Goal: Task Accomplishment & Management: Manage account settings

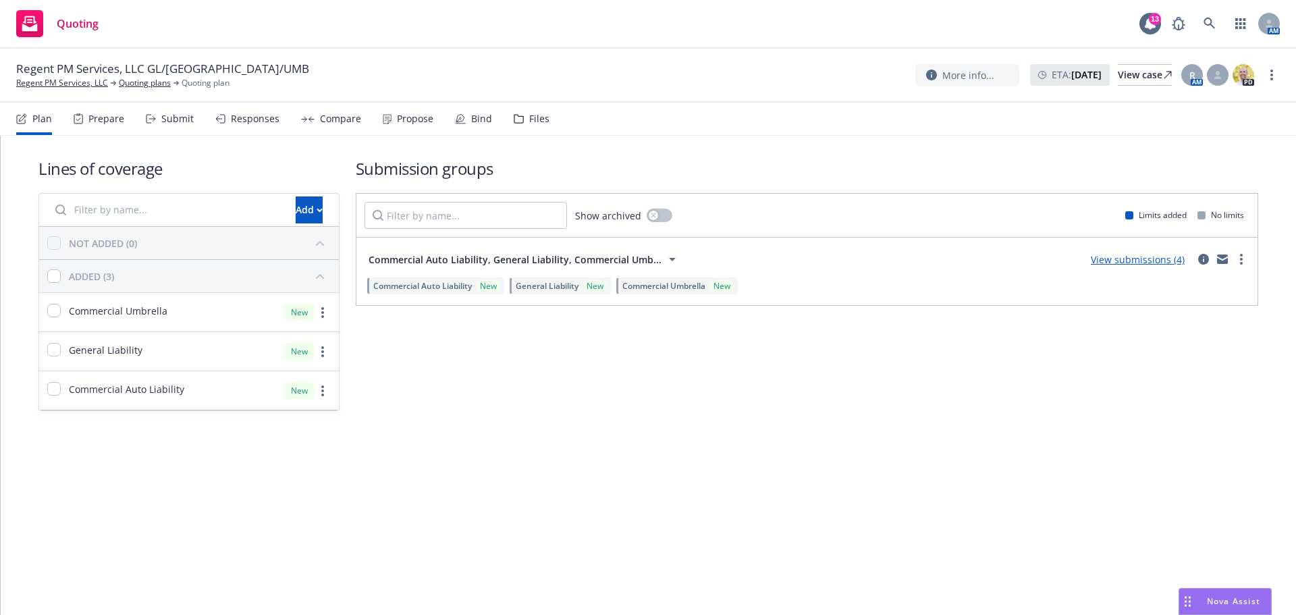
click at [1151, 259] on link "View submissions (4)" at bounding box center [1138, 259] width 94 height 13
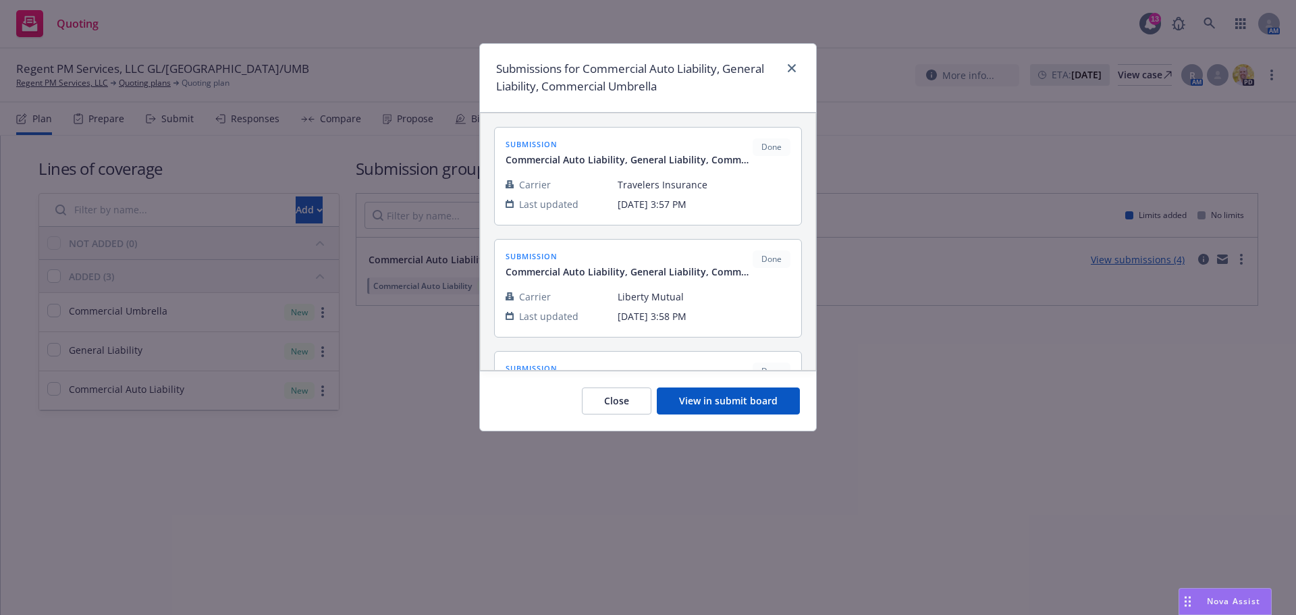
click at [741, 396] on button "View in submit board" at bounding box center [728, 401] width 143 height 27
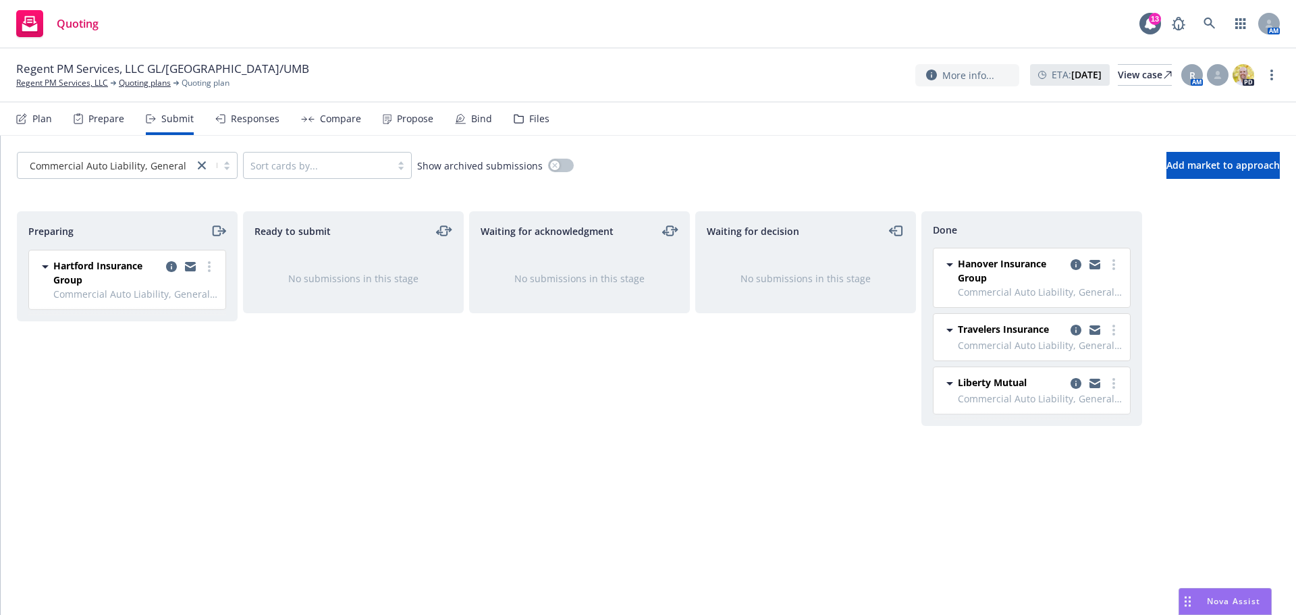
click at [326, 435] on div "Ready to submit No submissions in this stage" at bounding box center [353, 398] width 221 height 375
click at [339, 457] on div "Ready to submit No submissions in this stage" at bounding box center [353, 398] width 221 height 375
drag, startPoint x: 291, startPoint y: 444, endPoint x: 273, endPoint y: 396, distance: 51.1
click at [291, 444] on div "Ready to submit No submissions in this stage" at bounding box center [353, 398] width 221 height 375
click at [208, 267] on icon "more" at bounding box center [209, 266] width 3 height 11
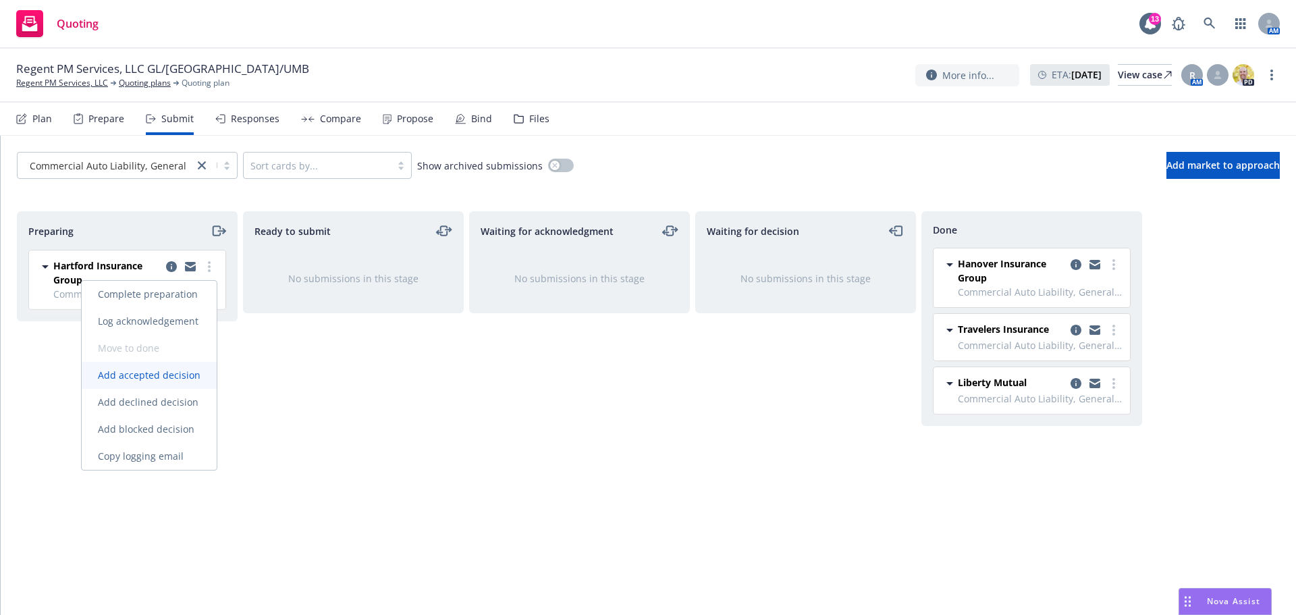
click at [169, 380] on span "Add accepted decision" at bounding box center [149, 375] width 135 height 13
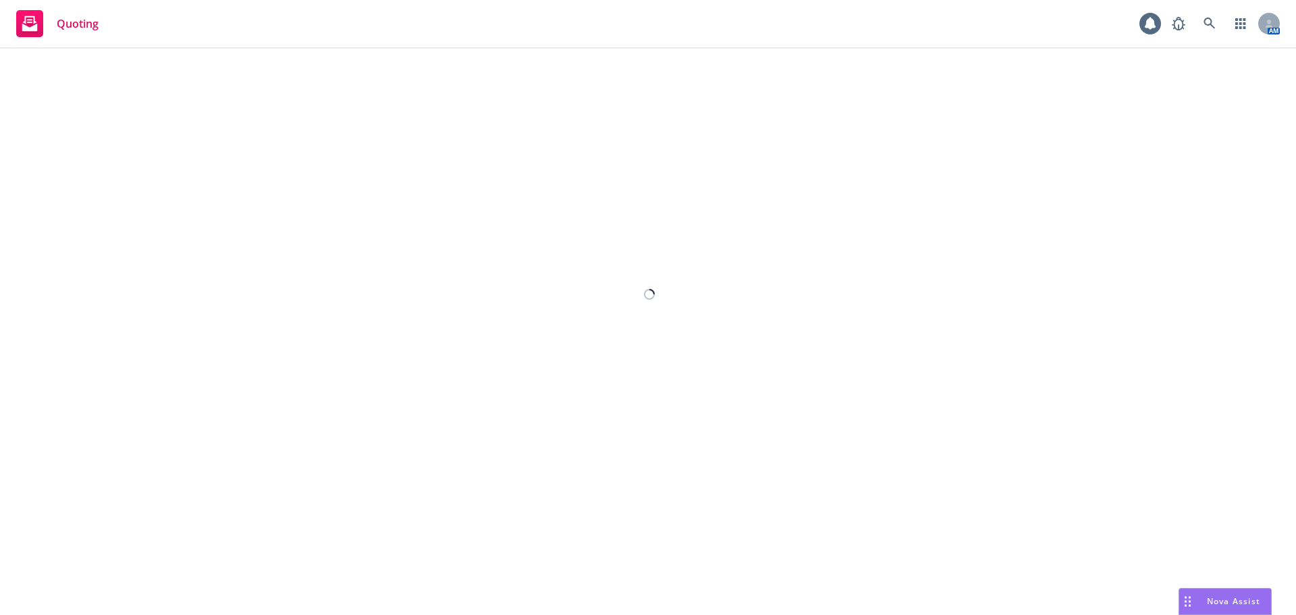
select select "12"
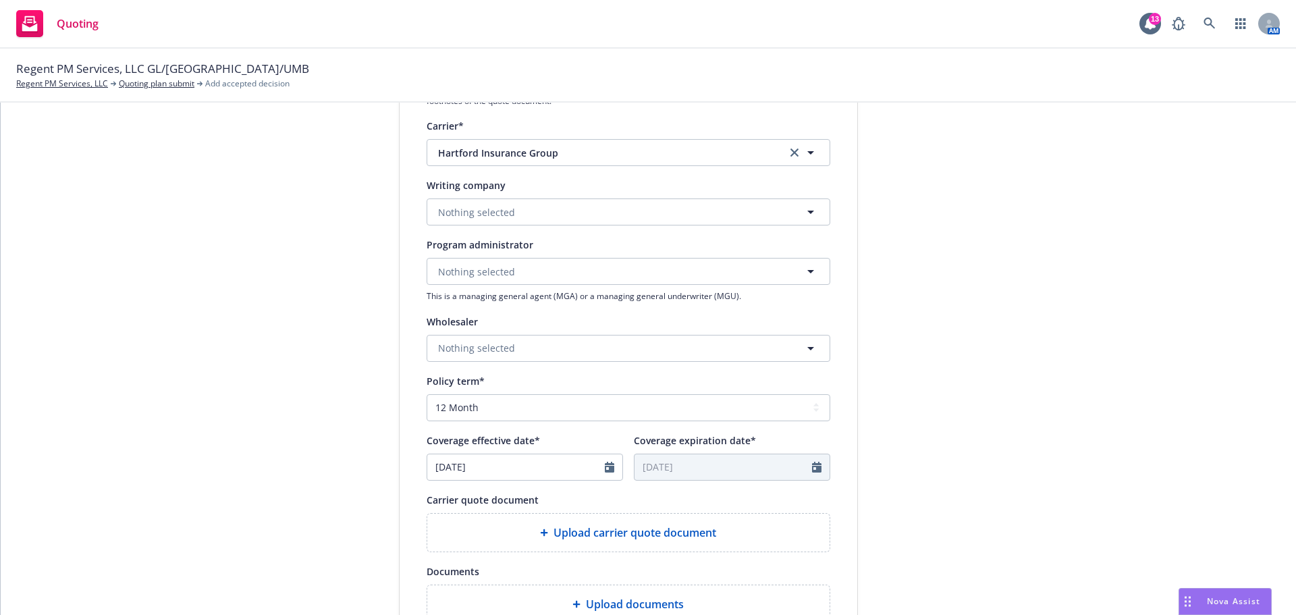
scroll to position [270, 0]
click at [493, 464] on input "[DATE]" at bounding box center [516, 467] width 178 height 26
select select "4"
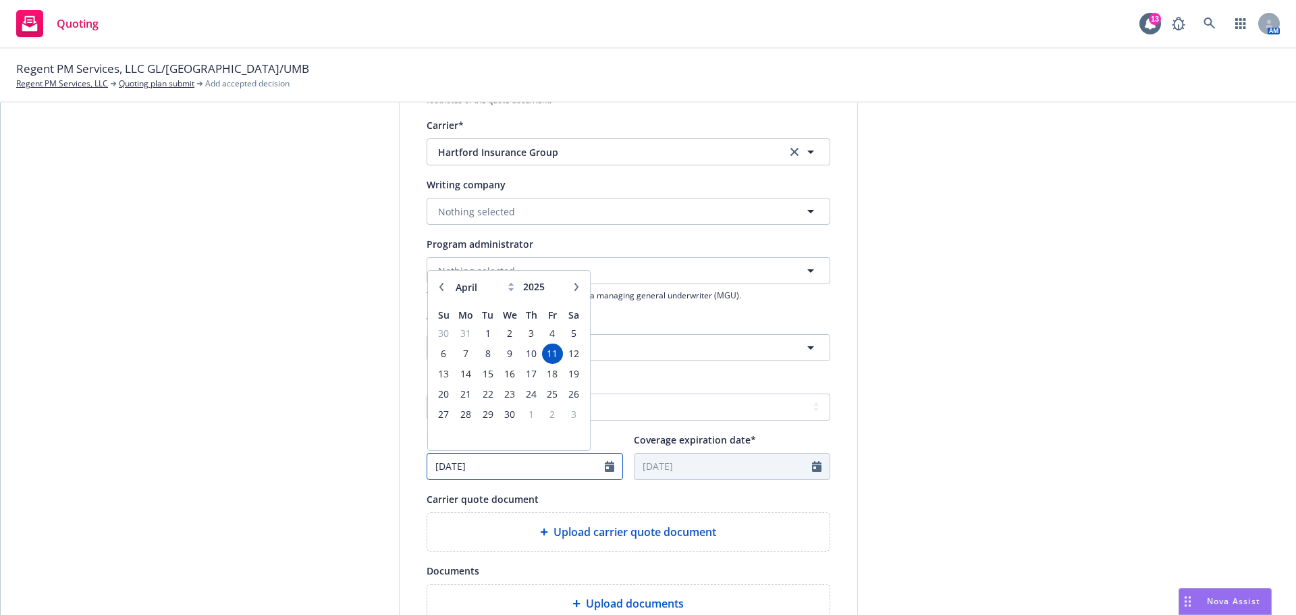
type input "[DATE]"
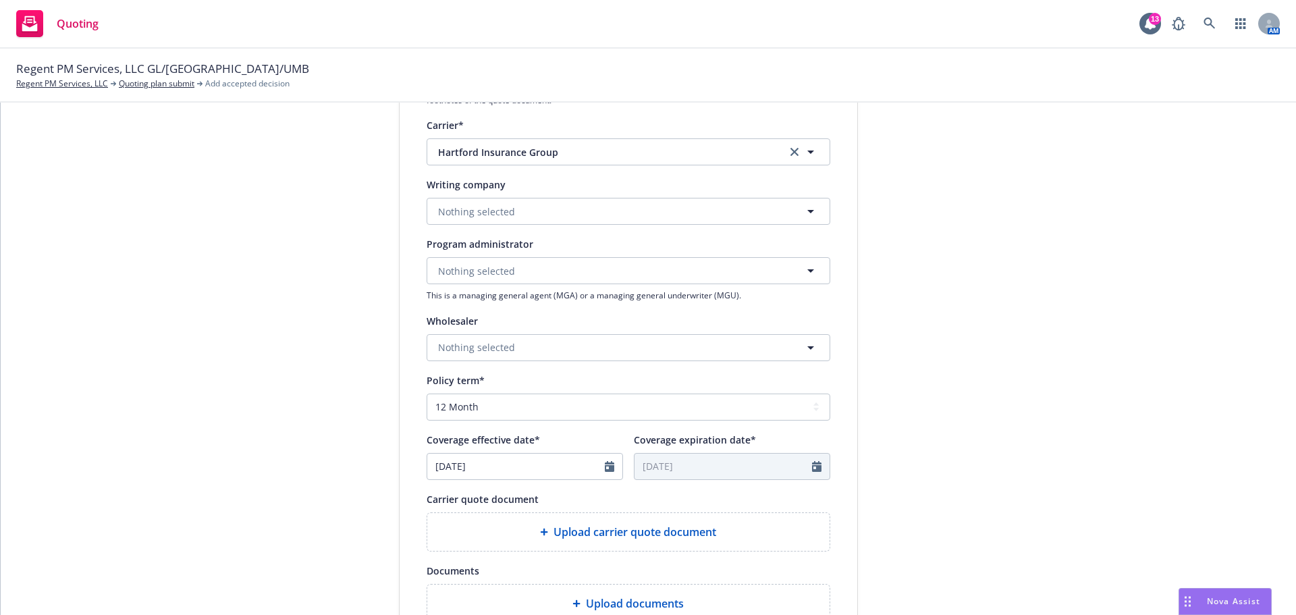
type input "[DATE]"
click at [266, 400] on div "1 Quote initiation 2 Coverage selection 3 Billing info" at bounding box center [297, 339] width 149 height 905
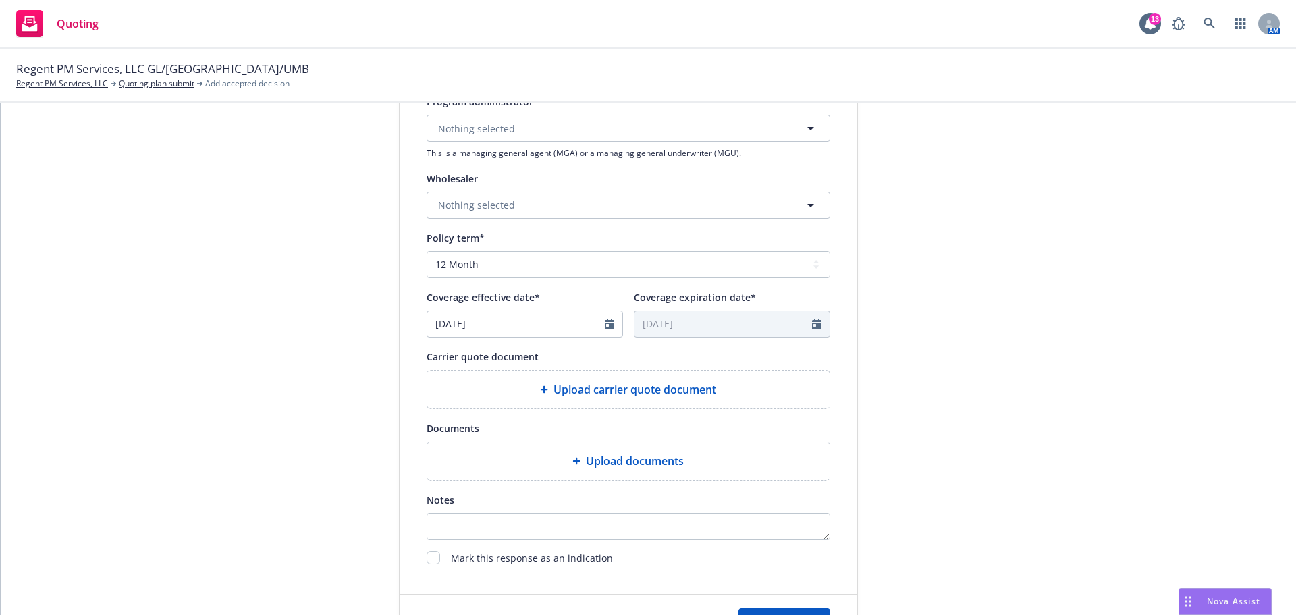
scroll to position [473, 0]
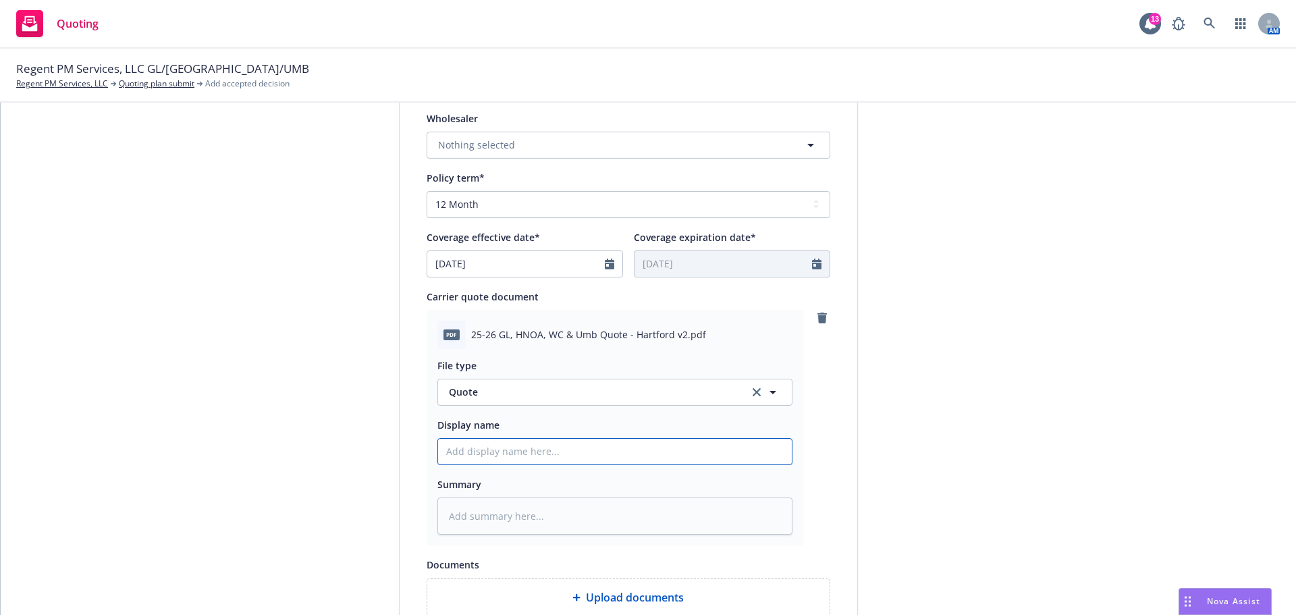
click at [593, 448] on input "Display name" at bounding box center [615, 452] width 354 height 26
paste input "25-26 GL, HNOA, WC & Umb Quote - Hartford v2"
type textarea "x"
type input "25-26 GL, HNOA, WC & Umb Quote - Hartford v2"
click at [997, 388] on div "submission Carrier Hartford Insurance Group Last updated [DATE] 2:42 PM" at bounding box center [979, 235] width 189 height 1102
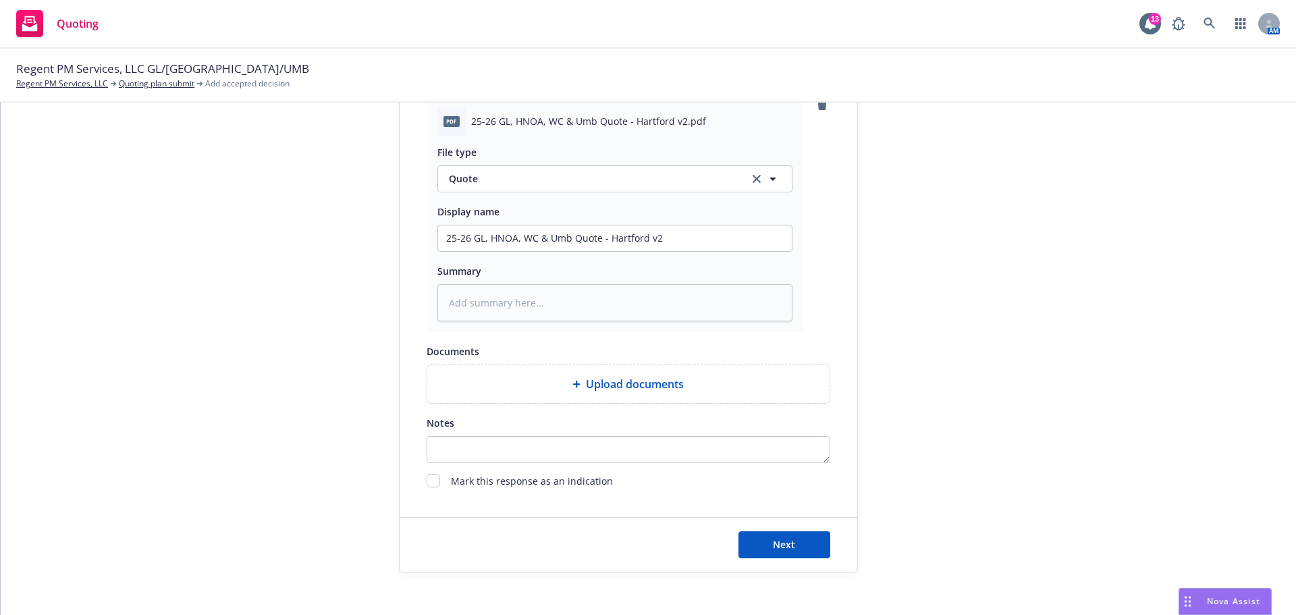
scroll to position [697, 0]
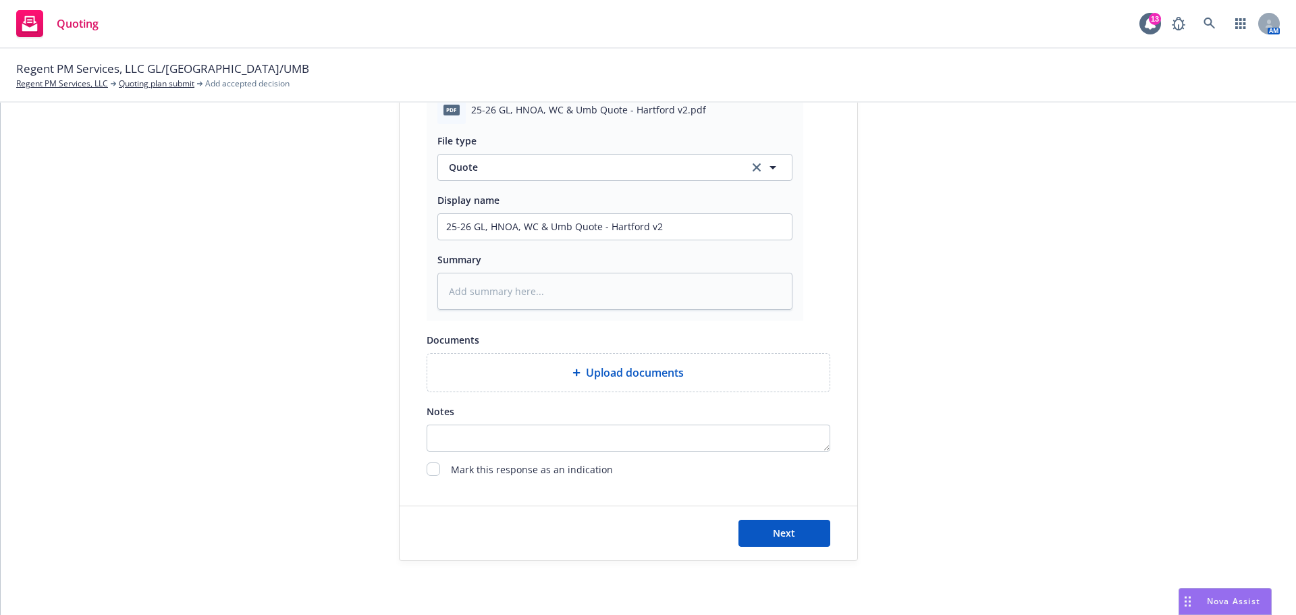
click at [731, 543] on div "Next" at bounding box center [629, 533] width 404 height 27
click at [762, 542] on button "Next" at bounding box center [785, 533] width 92 height 27
type textarea "x"
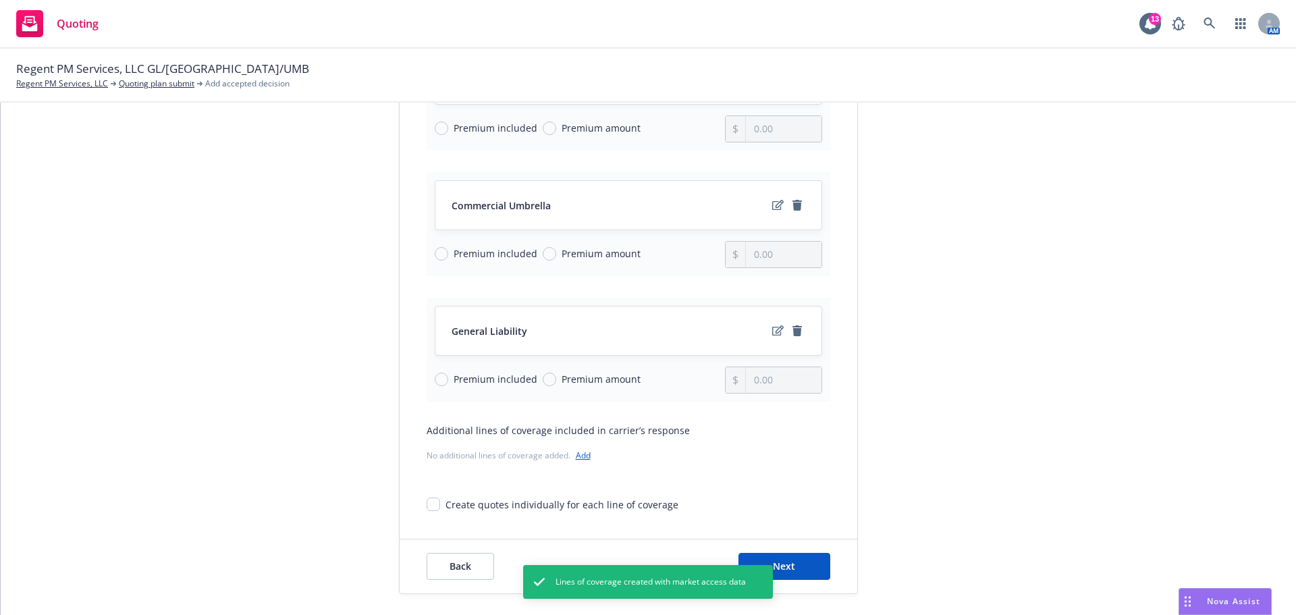
scroll to position [300, 0]
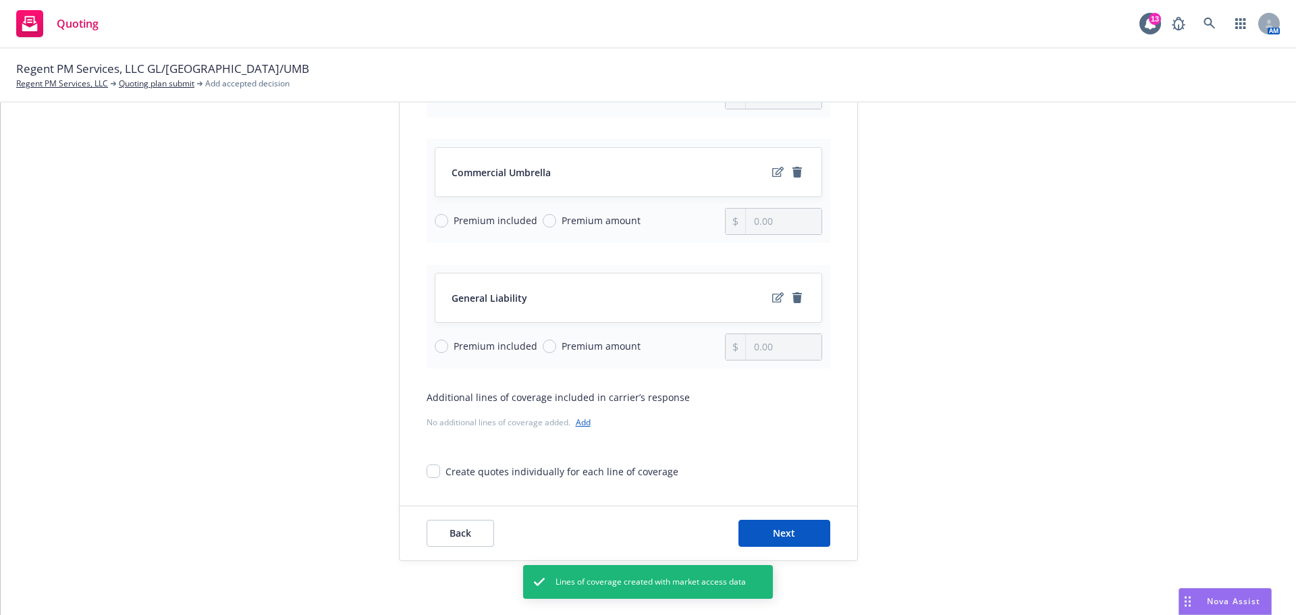
click at [435, 462] on div "Create quotes individually for each line of coverage" at bounding box center [629, 466] width 404 height 25
click at [427, 475] on input "Create quotes individually for each line of coverage" at bounding box center [434, 472] width 14 height 14
checkbox input "true"
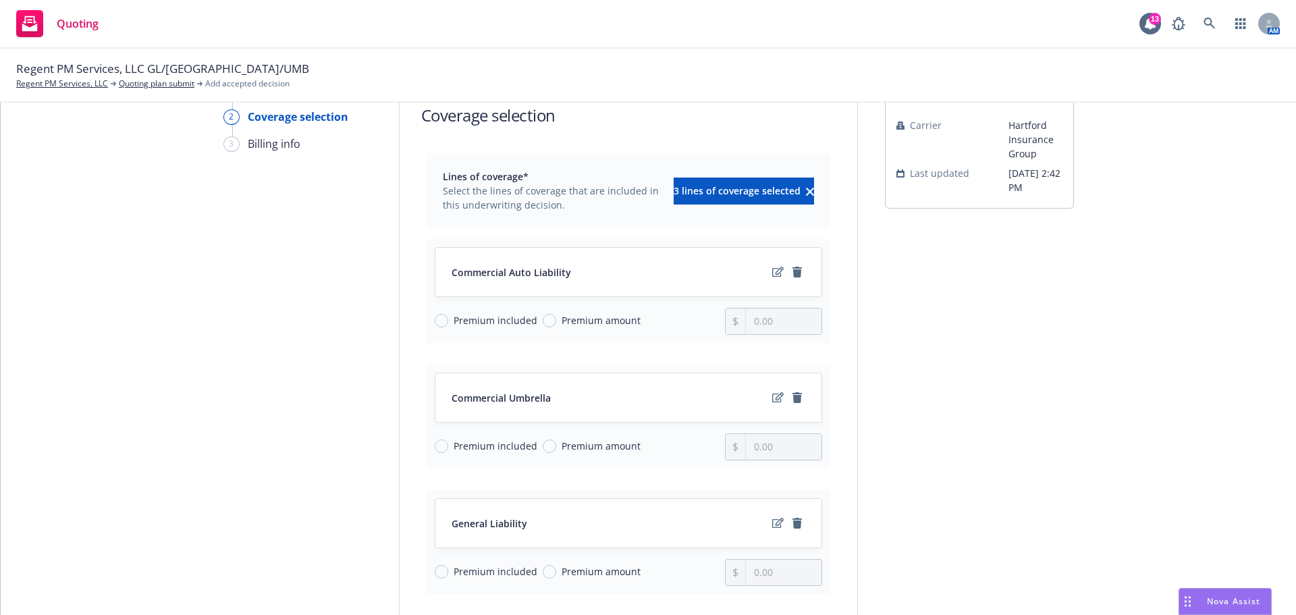
scroll to position [68, 0]
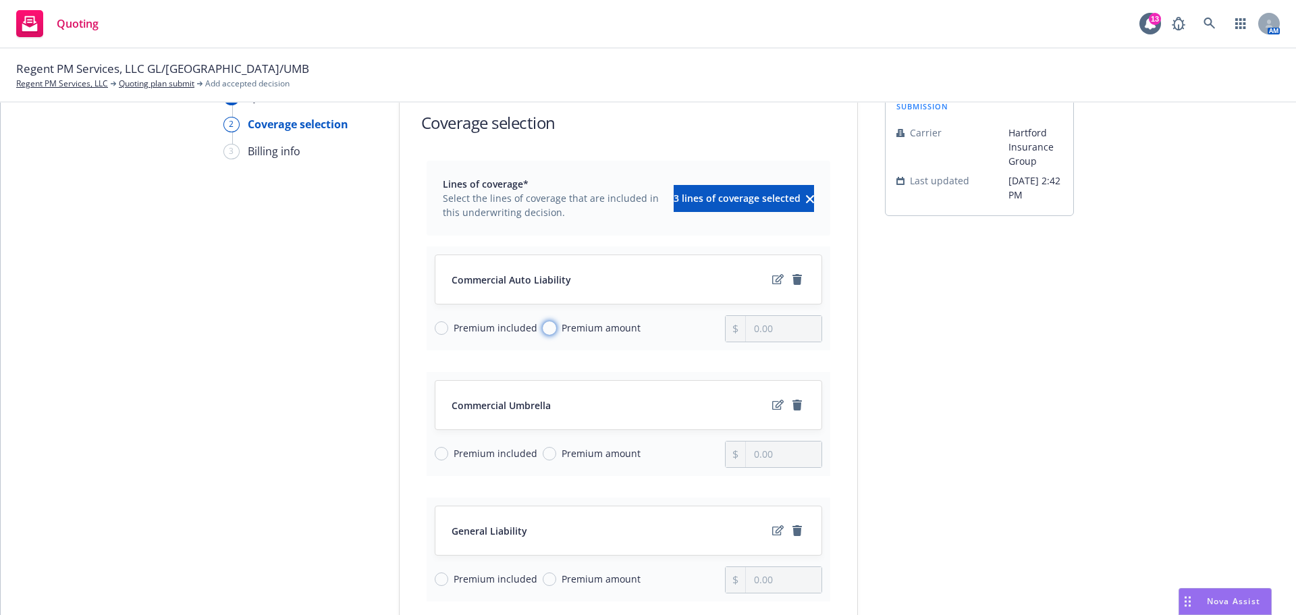
click at [543, 324] on input "Premium amount" at bounding box center [550, 328] width 14 height 14
radio input "true"
click at [764, 332] on input "0.00" at bounding box center [783, 329] width 75 height 26
drag, startPoint x: 797, startPoint y: 328, endPoint x: 714, endPoint y: 325, distance: 82.4
click at [714, 325] on div "Premium included Premium amount 0.00" at bounding box center [629, 328] width 388 height 27
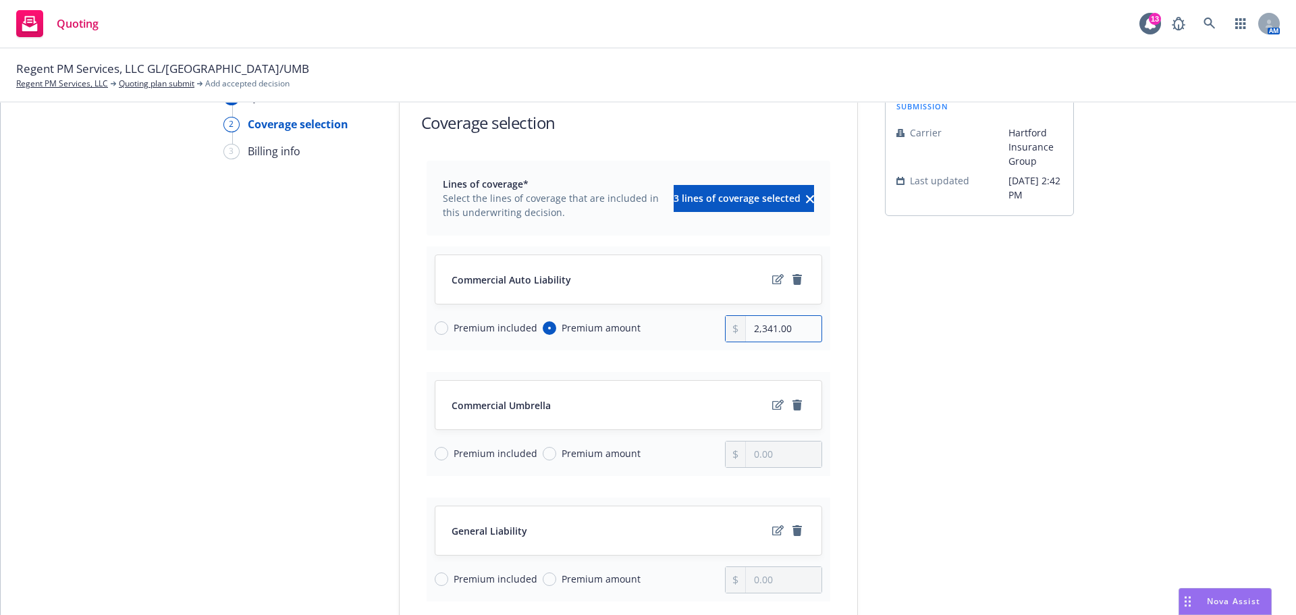
type input "2,341.00"
click at [995, 354] on div "submission Carrier Hartford Insurance Group Last updated [DATE] 2:42 PM" at bounding box center [979, 441] width 189 height 705
click at [543, 454] on input "Premium amount" at bounding box center [550, 454] width 14 height 14
radio input "true"
drag, startPoint x: 826, startPoint y: 457, endPoint x: 805, endPoint y: 454, distance: 21.9
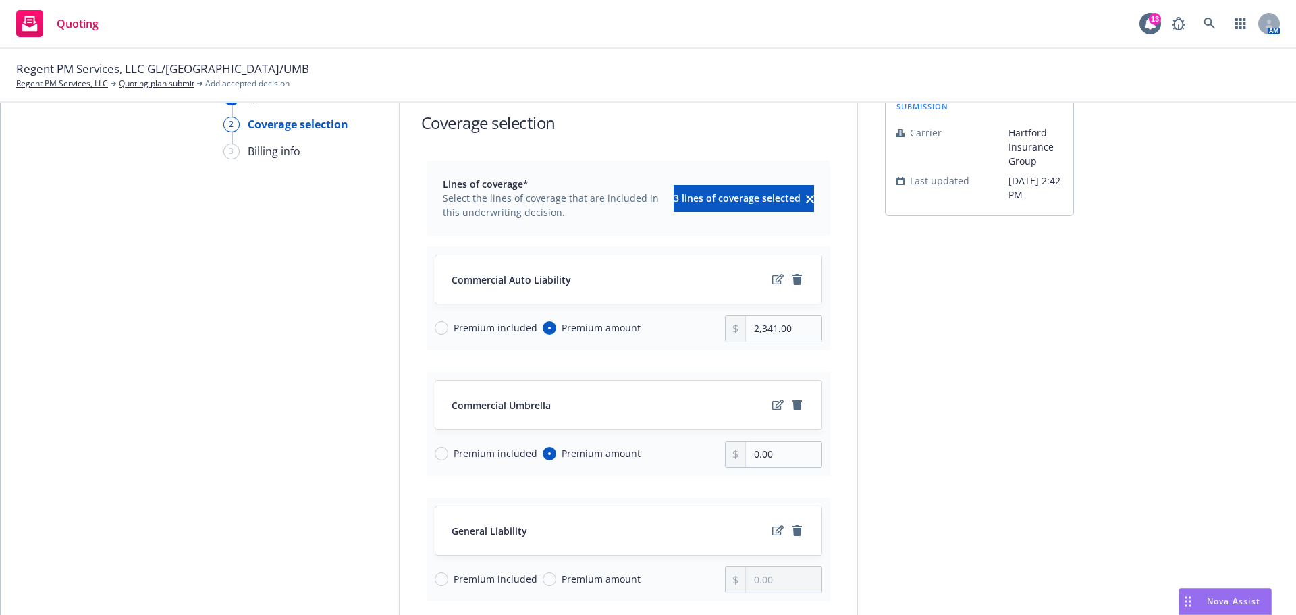
click at [816, 456] on div "Lines of coverage* Select the lines of coverage that are included in this under…" at bounding box center [629, 436] width 458 height 551
drag, startPoint x: 805, startPoint y: 454, endPoint x: 514, endPoint y: 443, distance: 290.5
click at [514, 443] on div "Premium included Premium amount 0.00" at bounding box center [629, 454] width 388 height 27
type input "10,314.00"
click at [653, 431] on div "Commercial Umbrella Premium included Premium amount 10,314.00" at bounding box center [629, 424] width 404 height 104
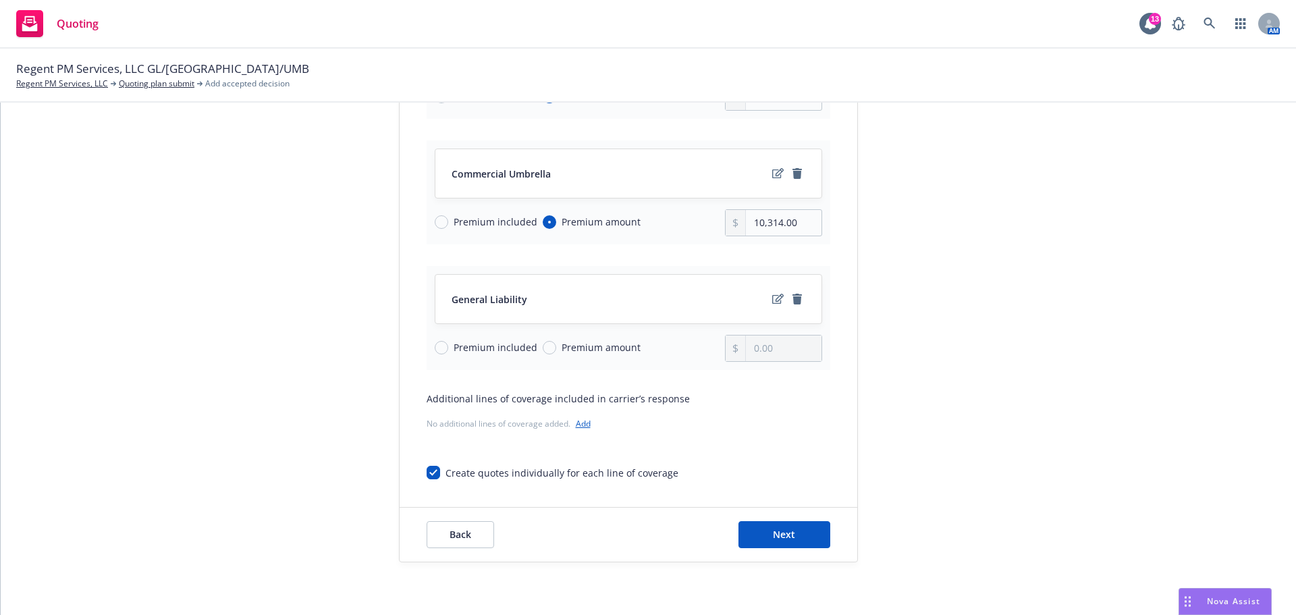
scroll to position [300, 0]
click at [543, 347] on input "Premium amount" at bounding box center [550, 347] width 14 height 14
radio input "true"
drag, startPoint x: 772, startPoint y: 348, endPoint x: 610, endPoint y: 346, distance: 162.0
click at [610, 346] on div "Premium included Premium amount 0.00" at bounding box center [629, 347] width 388 height 27
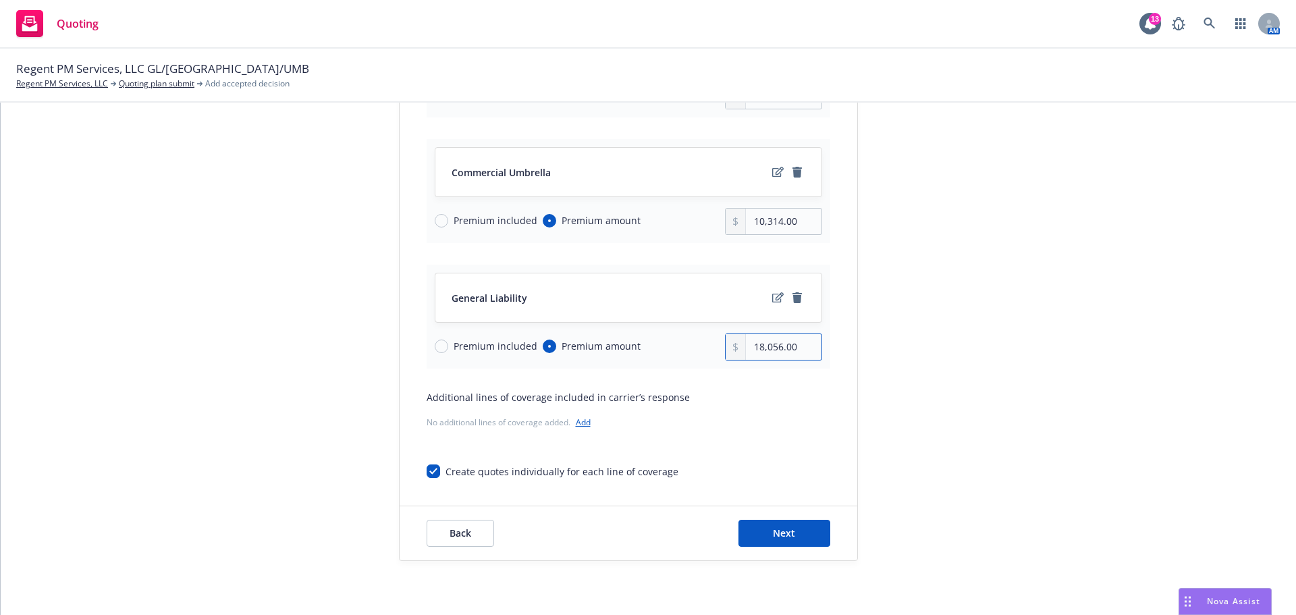
type input "18,056.00"
click at [989, 350] on div "submission Carrier Hartford Insurance Group Last updated [DATE] 2:42 PM" at bounding box center [979, 208] width 189 height 705
click at [772, 546] on button "Next" at bounding box center [785, 533] width 92 height 27
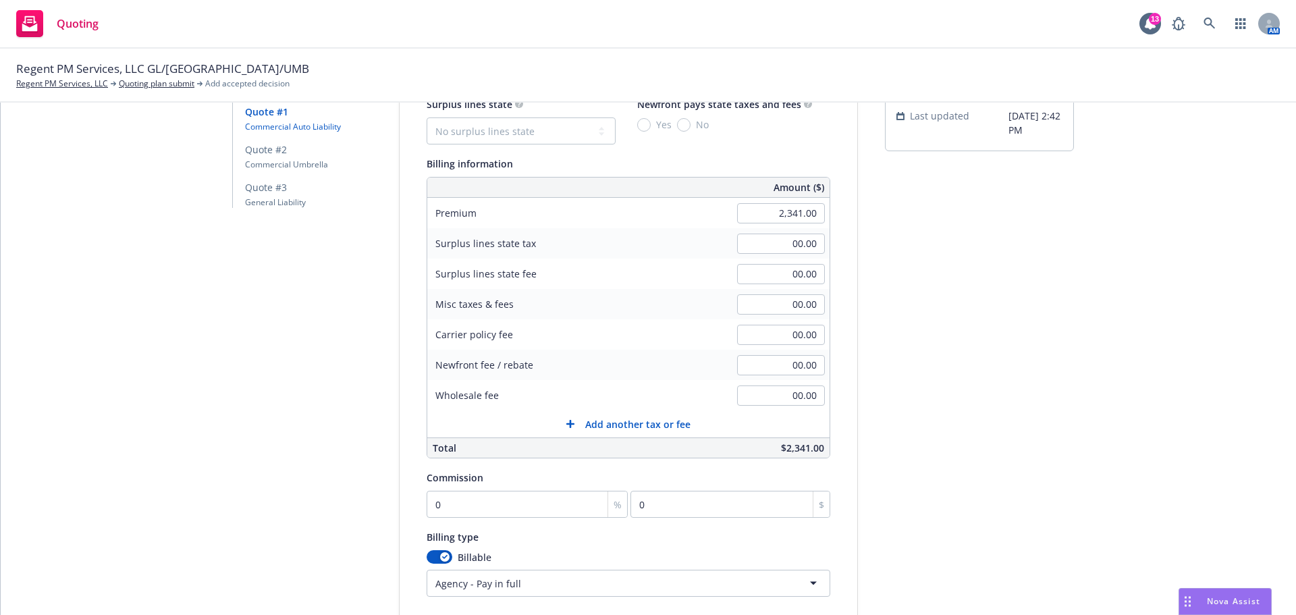
scroll to position [135, 0]
click at [531, 496] on input "0" at bounding box center [528, 501] width 202 height 27
type input "1"
type input "23.41"
type input "15"
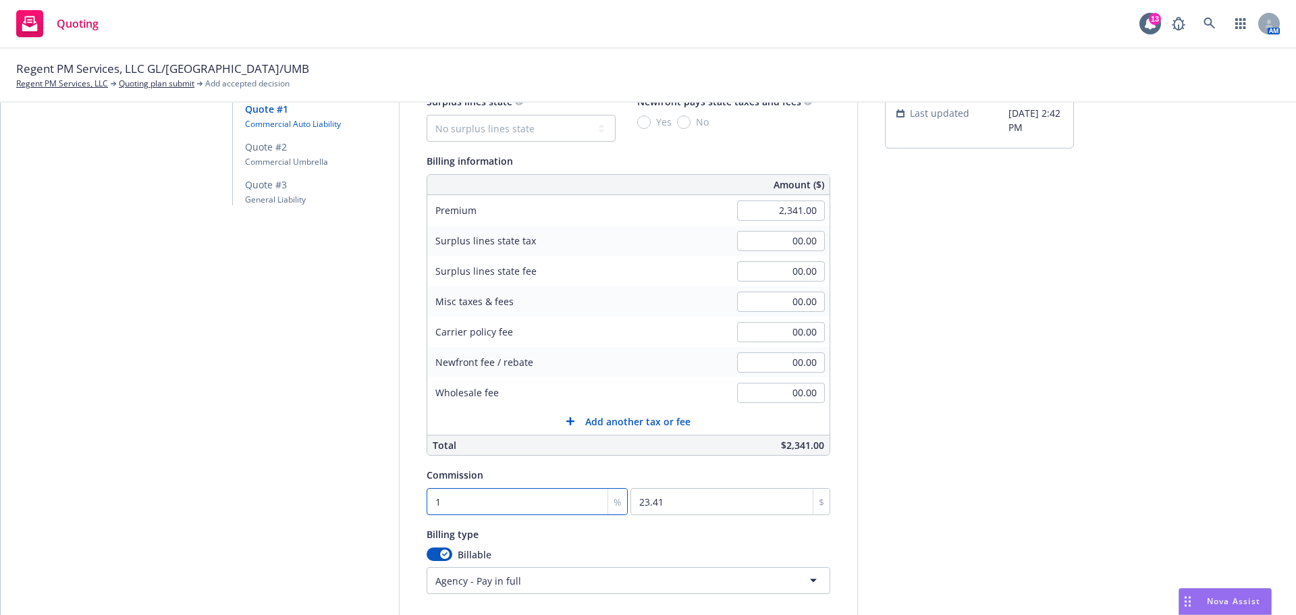
type input "351.15"
type input "15"
click at [990, 401] on div "submission Carrier Hartford Insurance Group Last updated [DATE] 2:42 PM" at bounding box center [979, 349] width 189 height 655
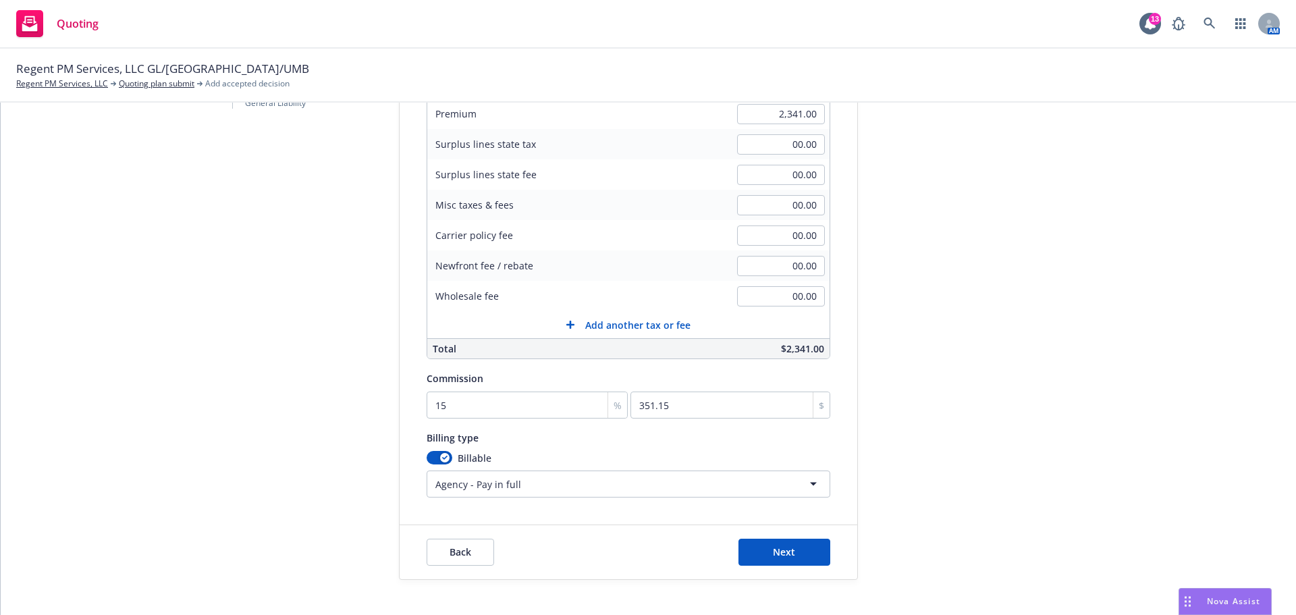
scroll to position [250, 0]
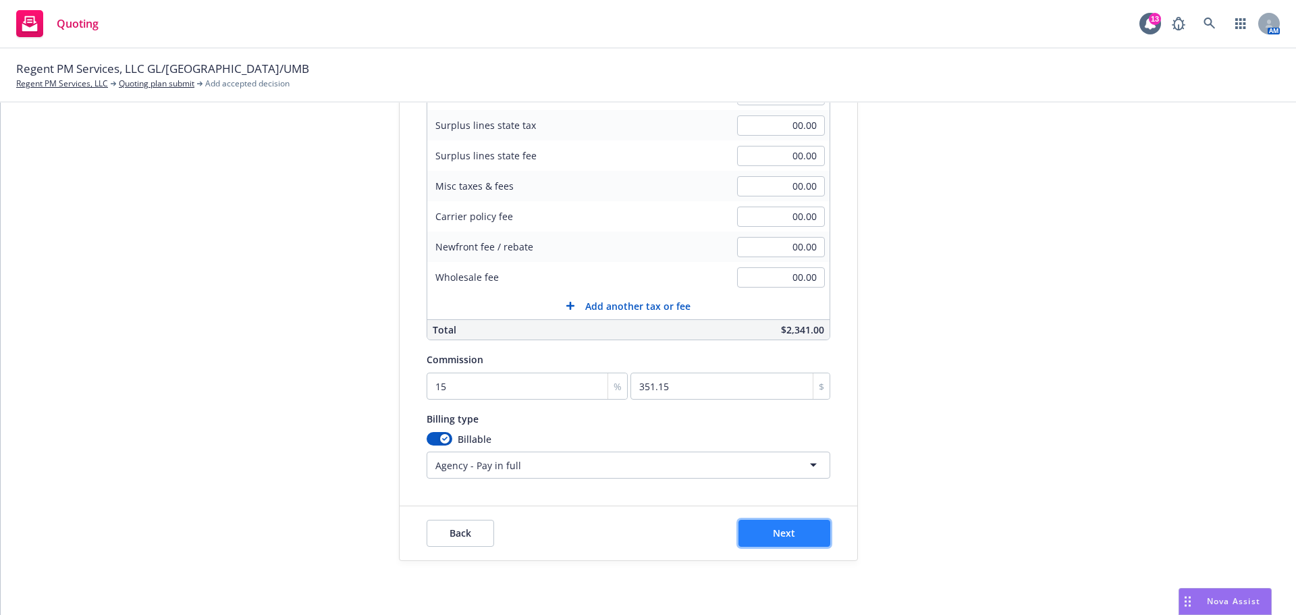
click at [776, 532] on span "Next" at bounding box center [784, 533] width 22 height 13
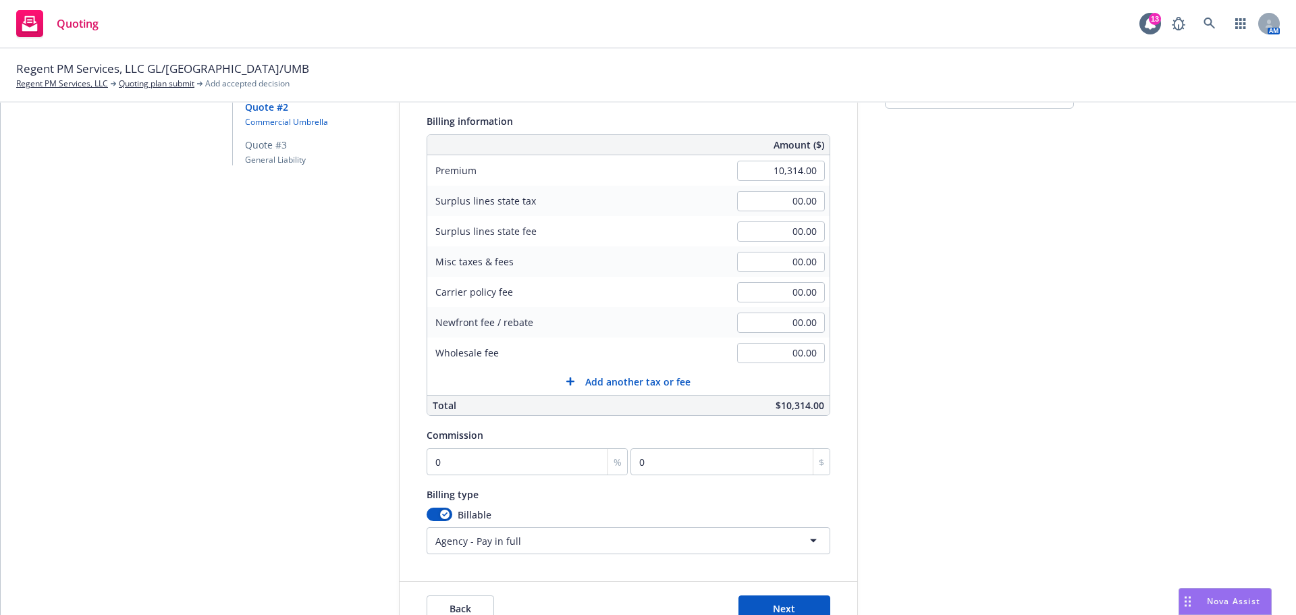
scroll to position [203, 0]
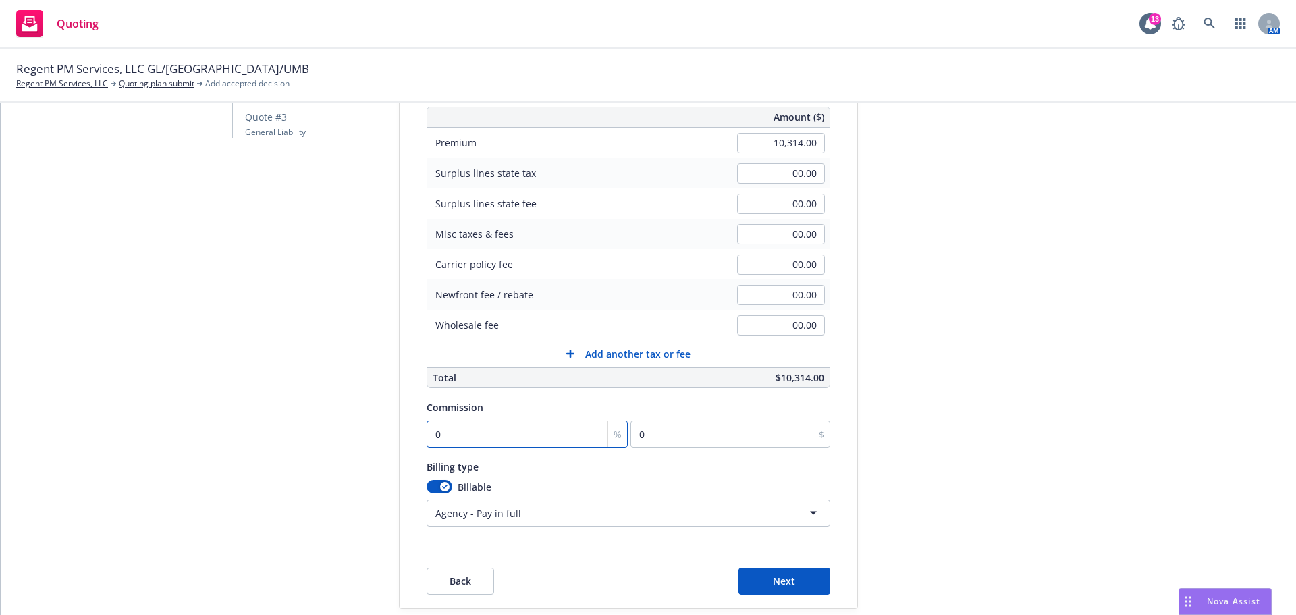
click at [452, 444] on input "0" at bounding box center [528, 434] width 202 height 27
type input "1"
type input "103.14"
type input "15"
type input "1547.1"
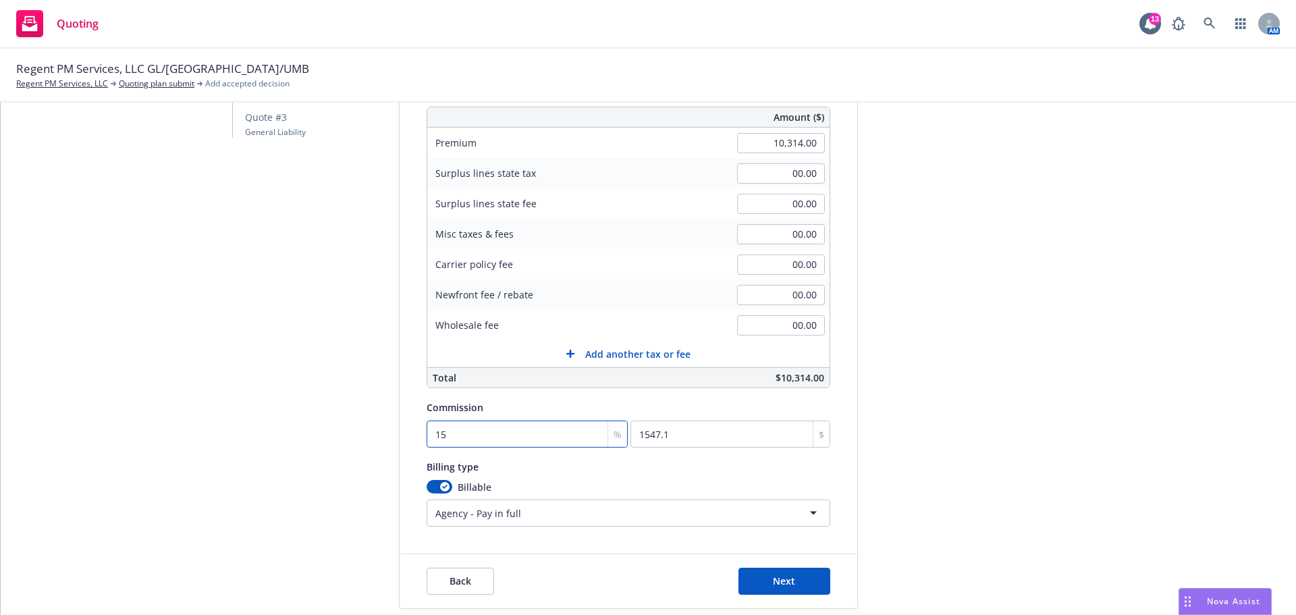
scroll to position [250, 0]
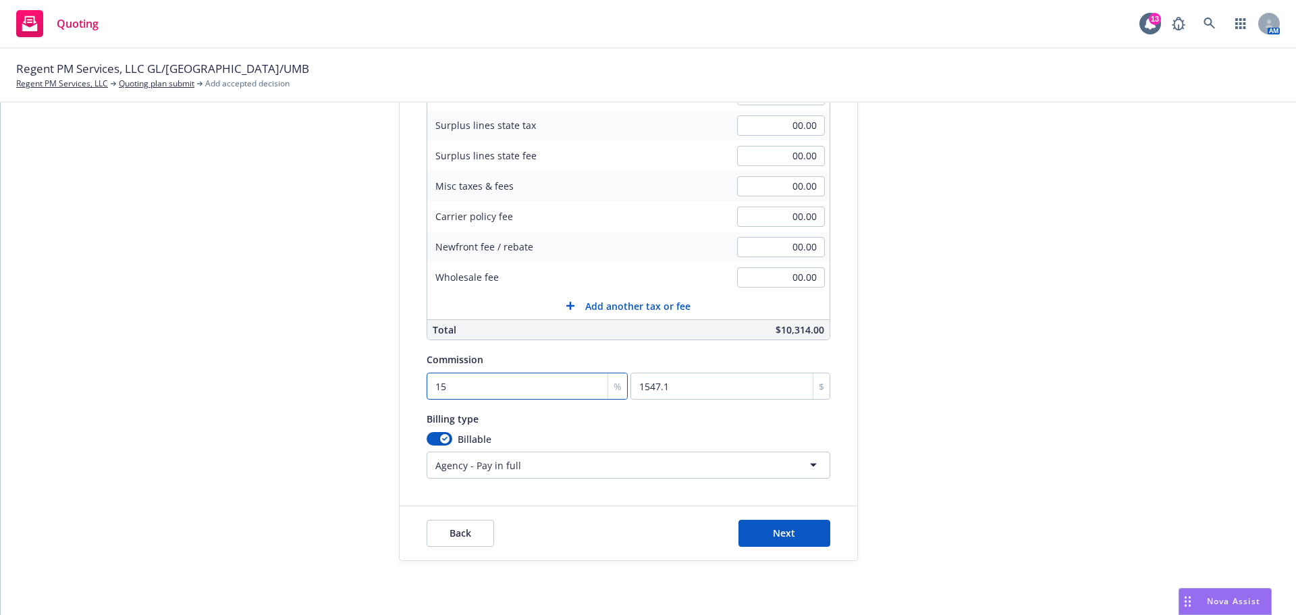
type input "15"
click at [797, 548] on div "Back Next" at bounding box center [629, 533] width 458 height 54
click at [778, 534] on span "Next" at bounding box center [784, 533] width 22 height 13
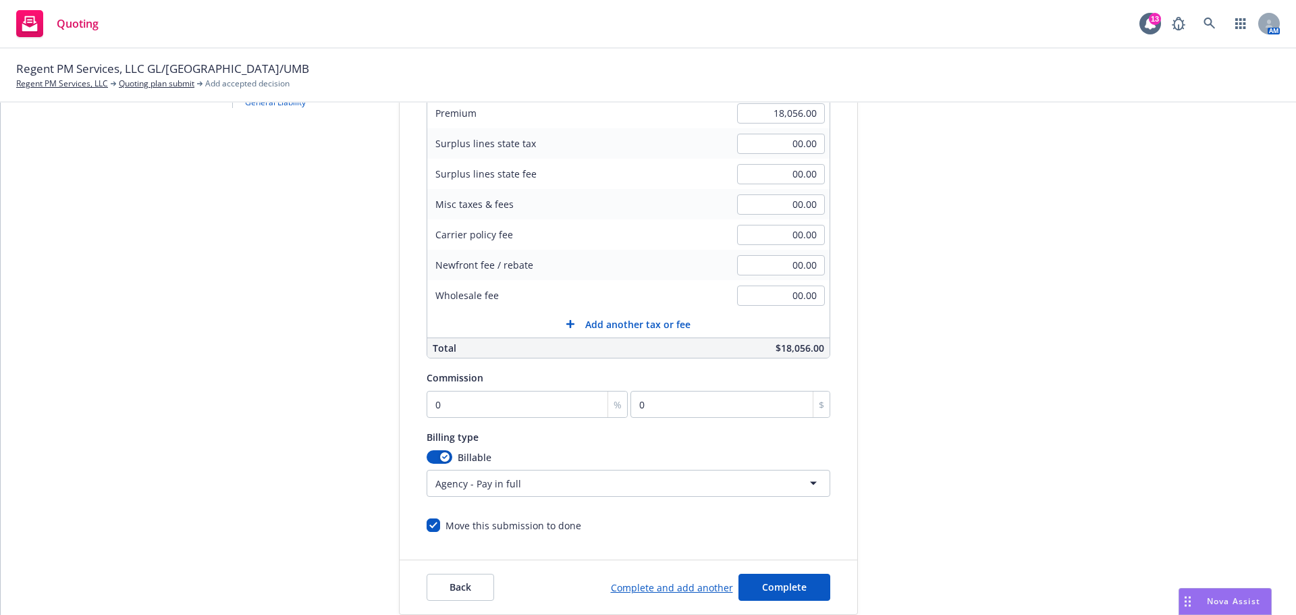
scroll to position [183, 0]
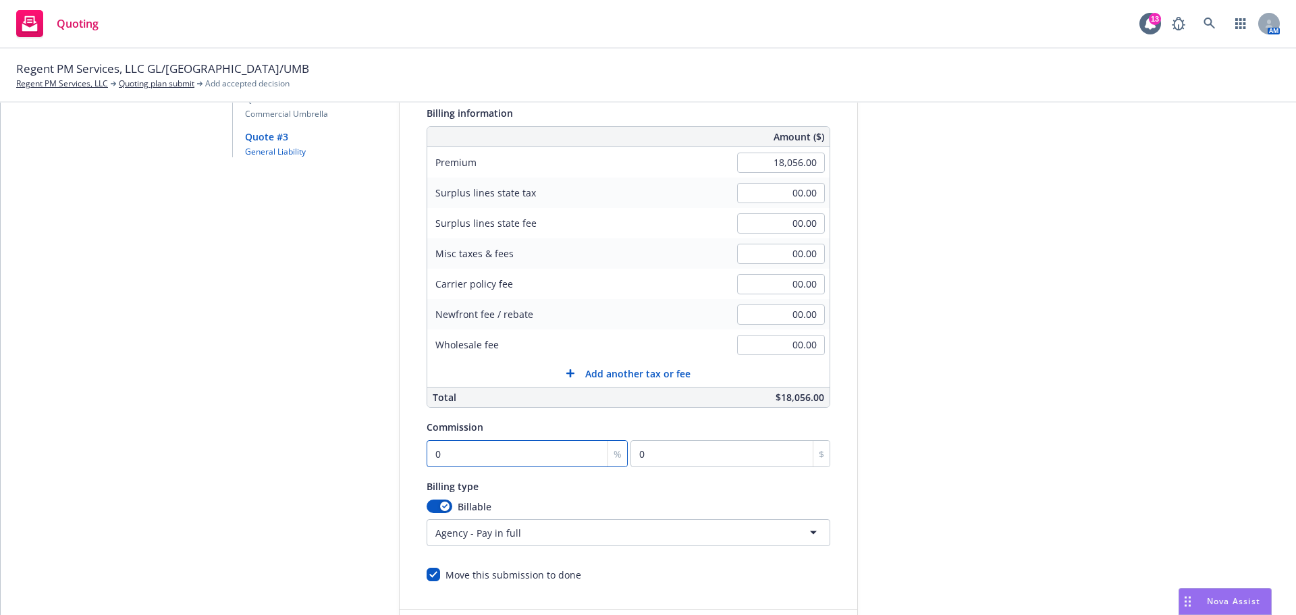
click at [492, 451] on input "0" at bounding box center [528, 453] width 202 height 27
type input "1"
type input "180.56"
type input "15"
type input "2708.4"
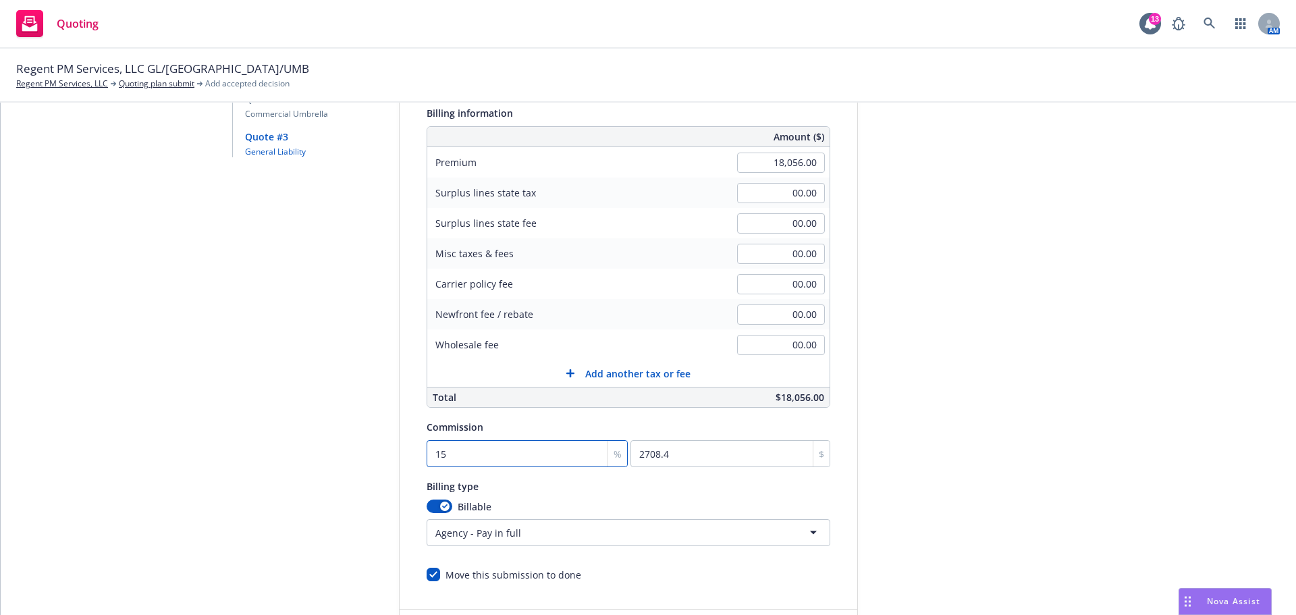
type input "15"
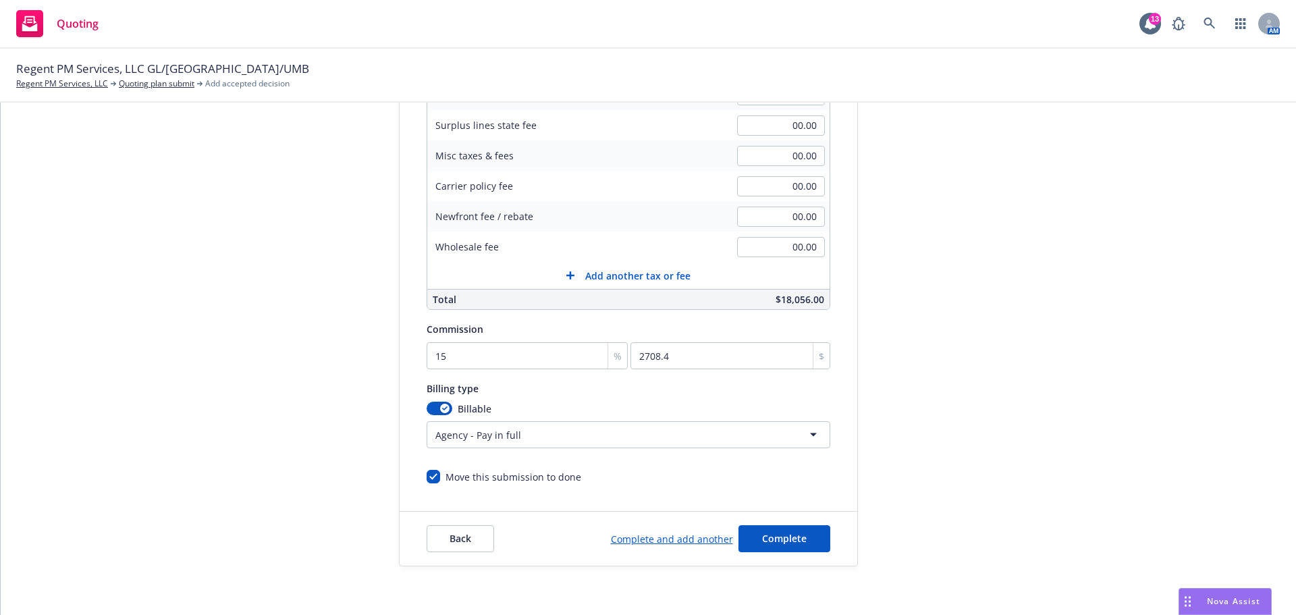
scroll to position [286, 0]
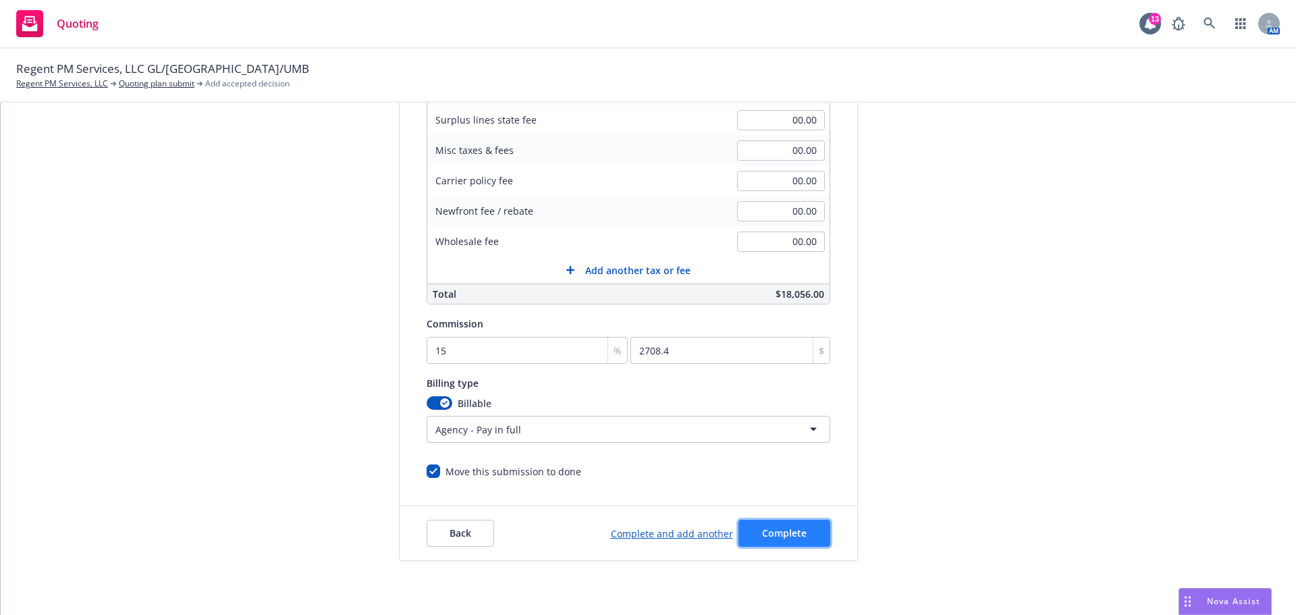
click at [778, 537] on span "Complete" at bounding box center [784, 533] width 45 height 13
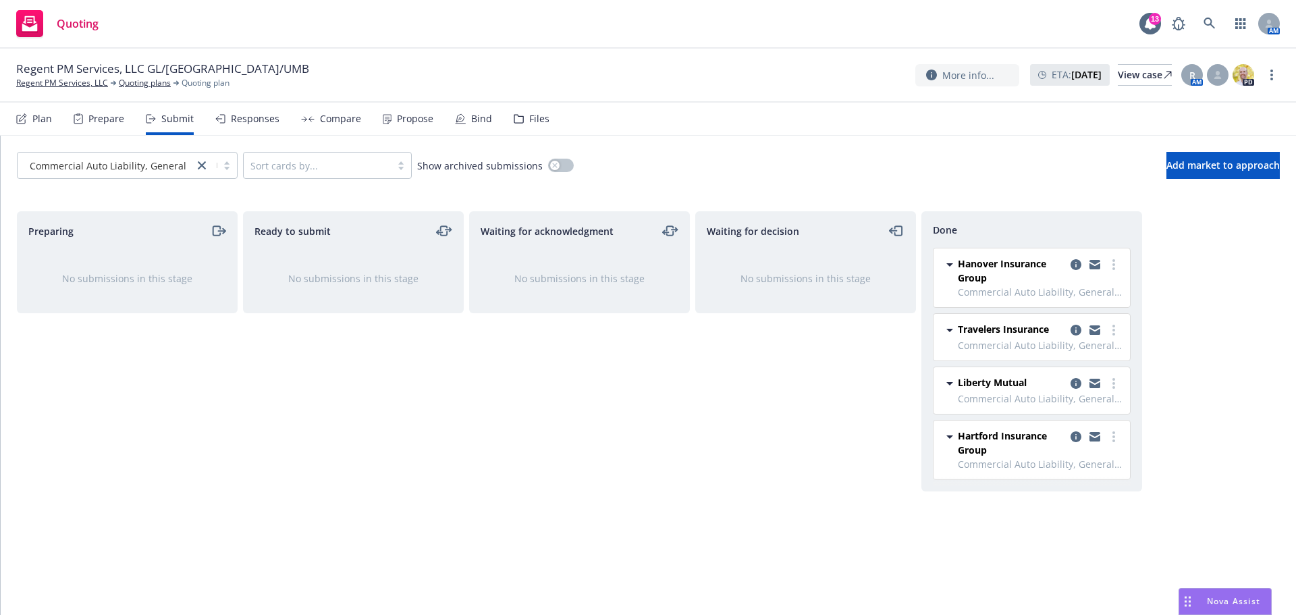
click at [254, 116] on div "Responses" at bounding box center [255, 118] width 49 height 11
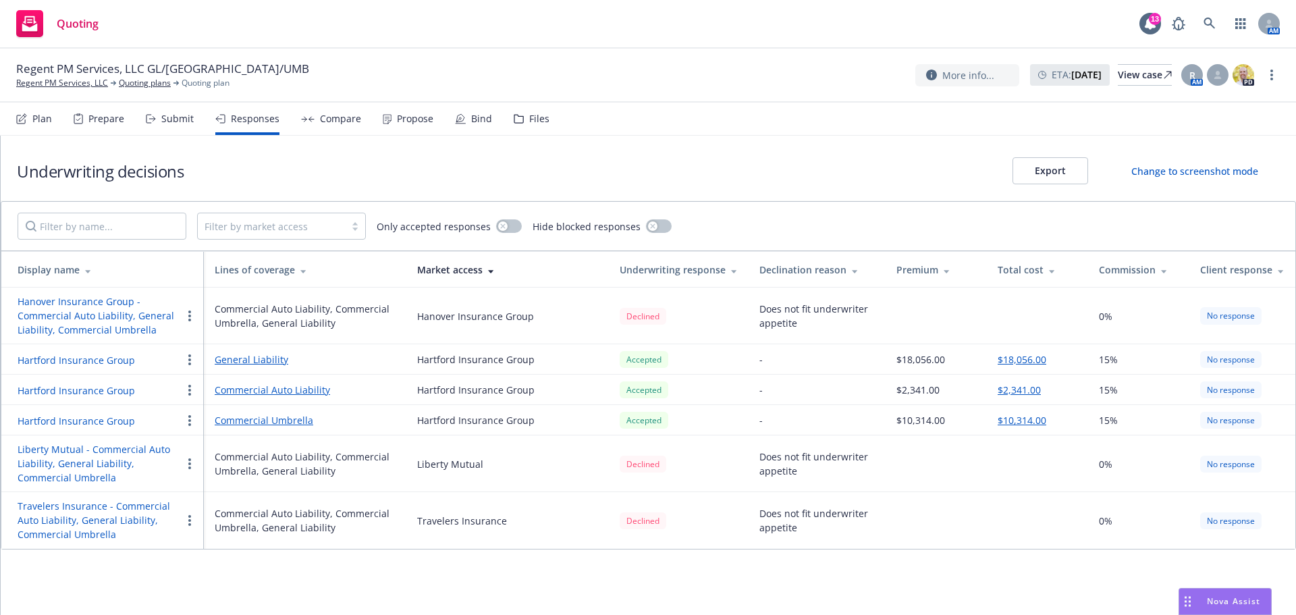
click at [321, 122] on div "Compare" at bounding box center [340, 118] width 41 height 11
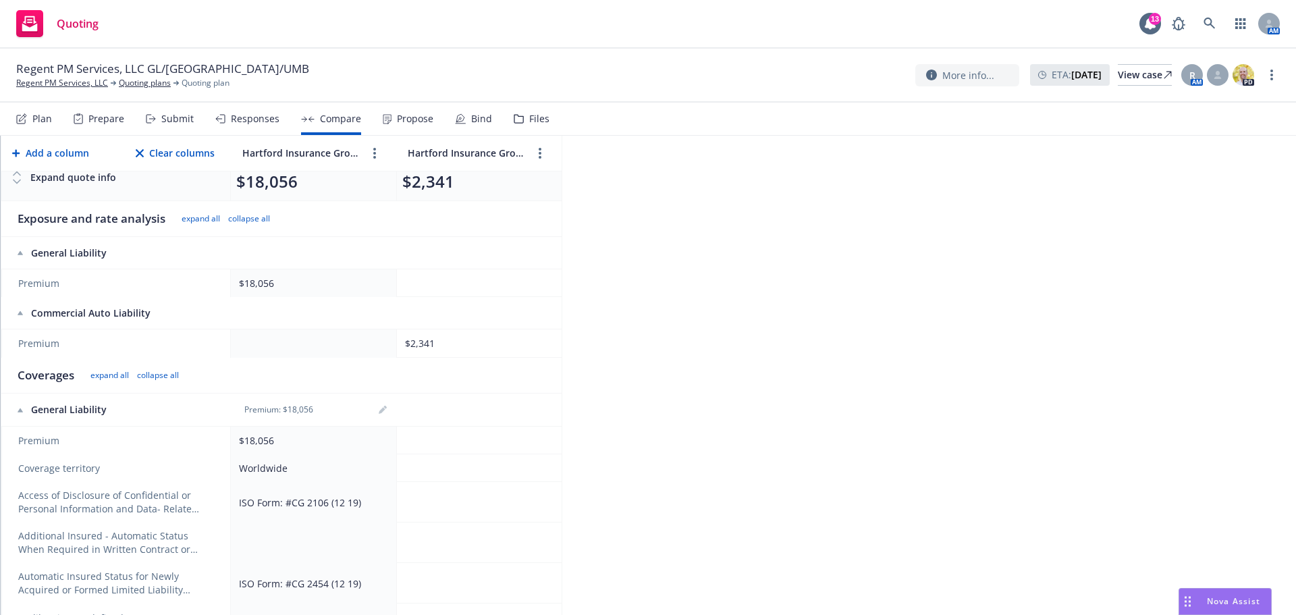
scroll to position [270, 0]
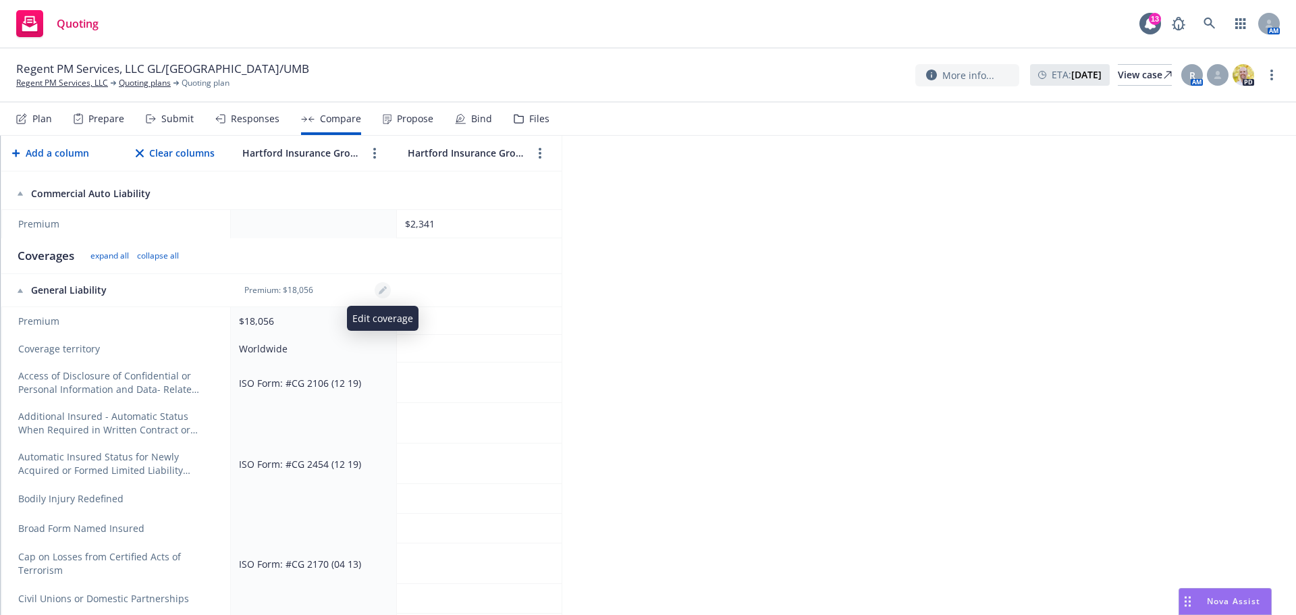
click at [382, 296] on link "editPencil" at bounding box center [383, 290] width 16 height 16
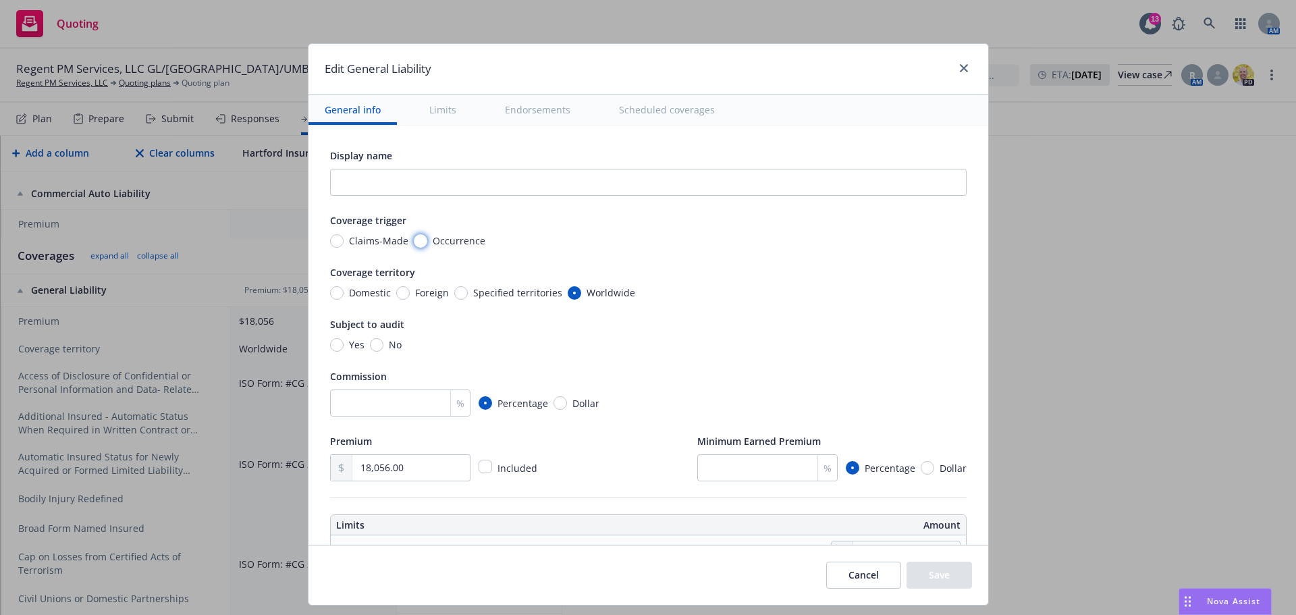
click at [414, 237] on input "Occurrence" at bounding box center [421, 241] width 14 height 14
radio input "true"
click at [330, 296] on input "Domestic" at bounding box center [337, 293] width 14 height 14
radio input "true"
click at [390, 411] on input "number" at bounding box center [400, 403] width 140 height 27
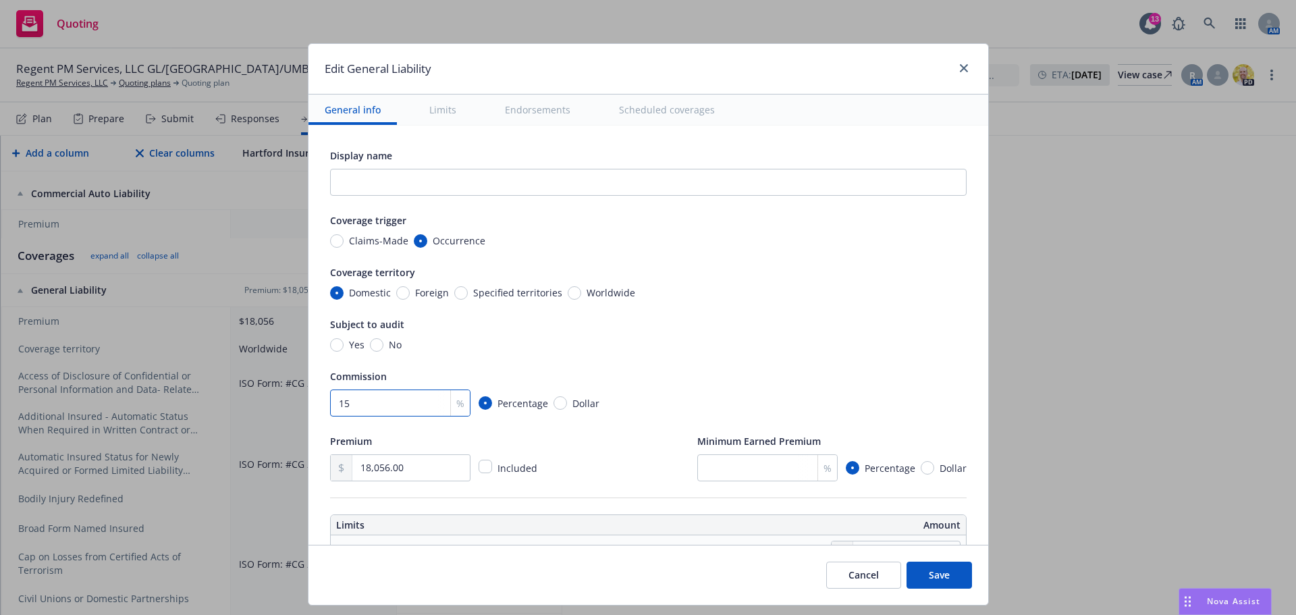
type input "15"
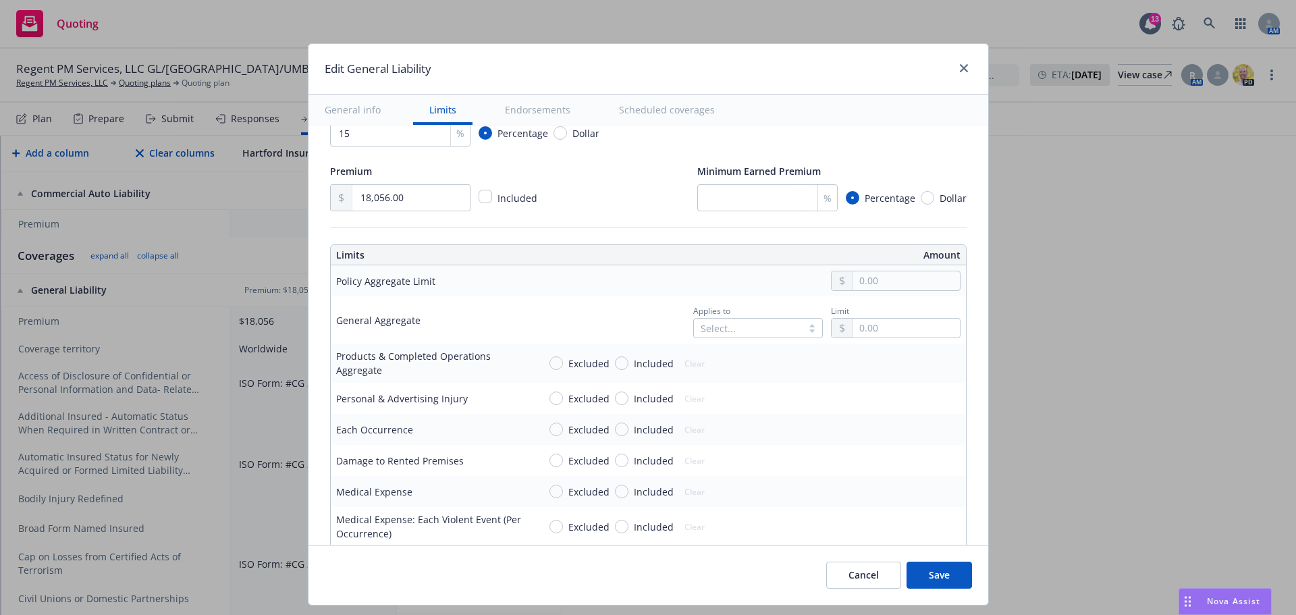
click at [615, 433] on div "Included" at bounding box center [644, 430] width 59 height 14
click at [615, 433] on input "Included" at bounding box center [622, 430] width 14 height 14
radio input "true"
drag, startPoint x: 620, startPoint y: 431, endPoint x: 654, endPoint y: 432, distance: 33.8
click at [629, 431] on span "Included" at bounding box center [651, 430] width 45 height 14
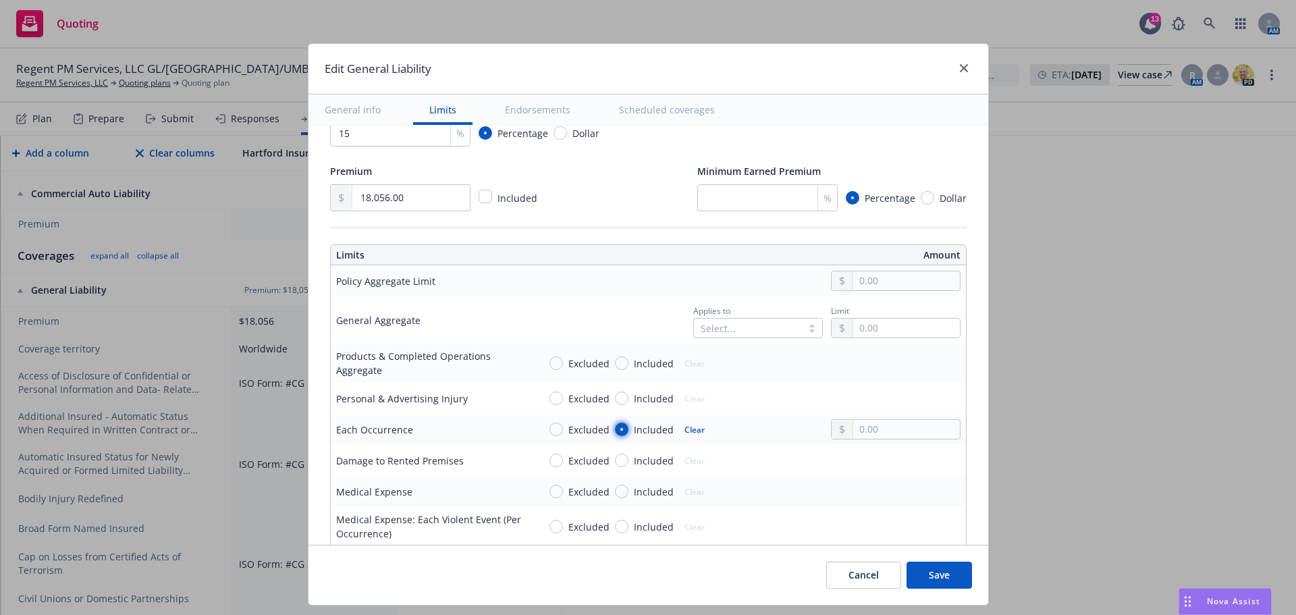
click at [620, 431] on input "Included" at bounding box center [622, 430] width 14 height 14
click at [911, 437] on input "text" at bounding box center [906, 429] width 106 height 19
click at [895, 489] on button "$1,000,000.00" at bounding box center [889, 488] width 116 height 25
type input "1,000,000.00"
click at [616, 458] on input "Included" at bounding box center [622, 461] width 14 height 14
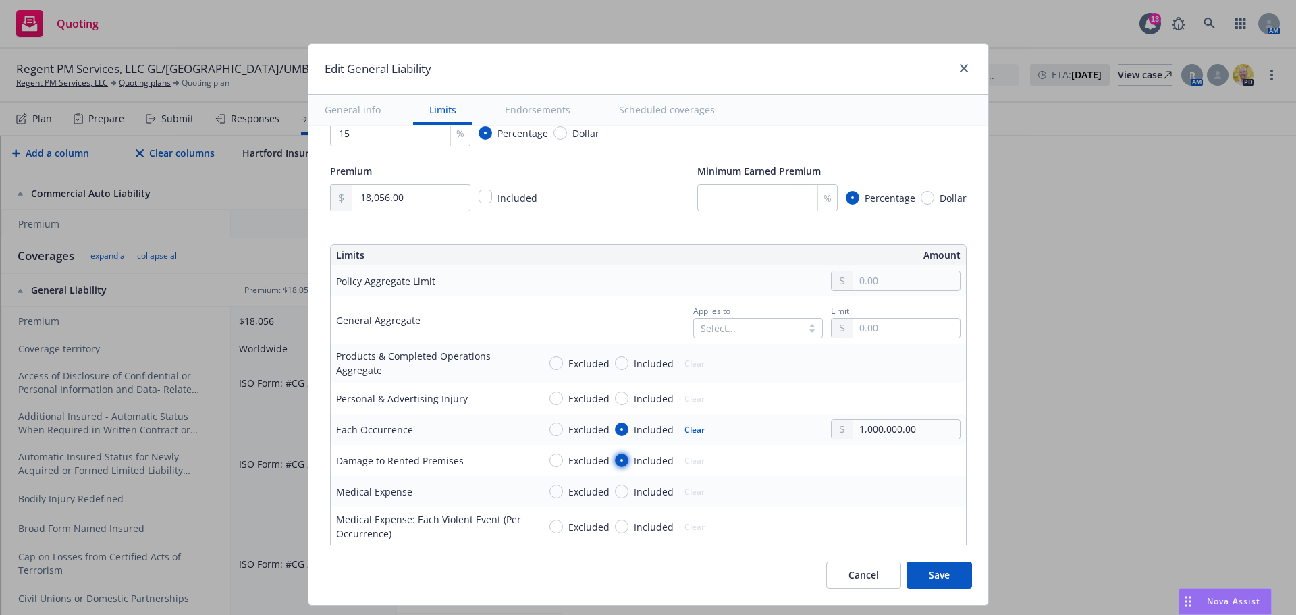
radio input "true"
click at [877, 455] on input "text" at bounding box center [906, 460] width 106 height 19
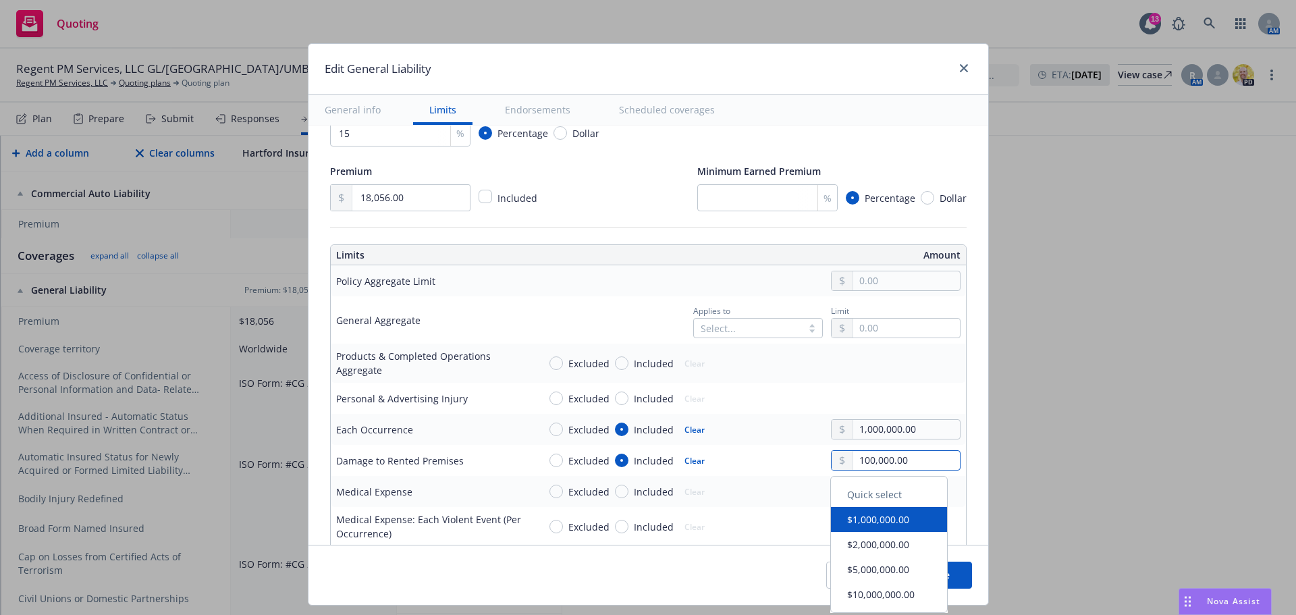
type input "100,000.00"
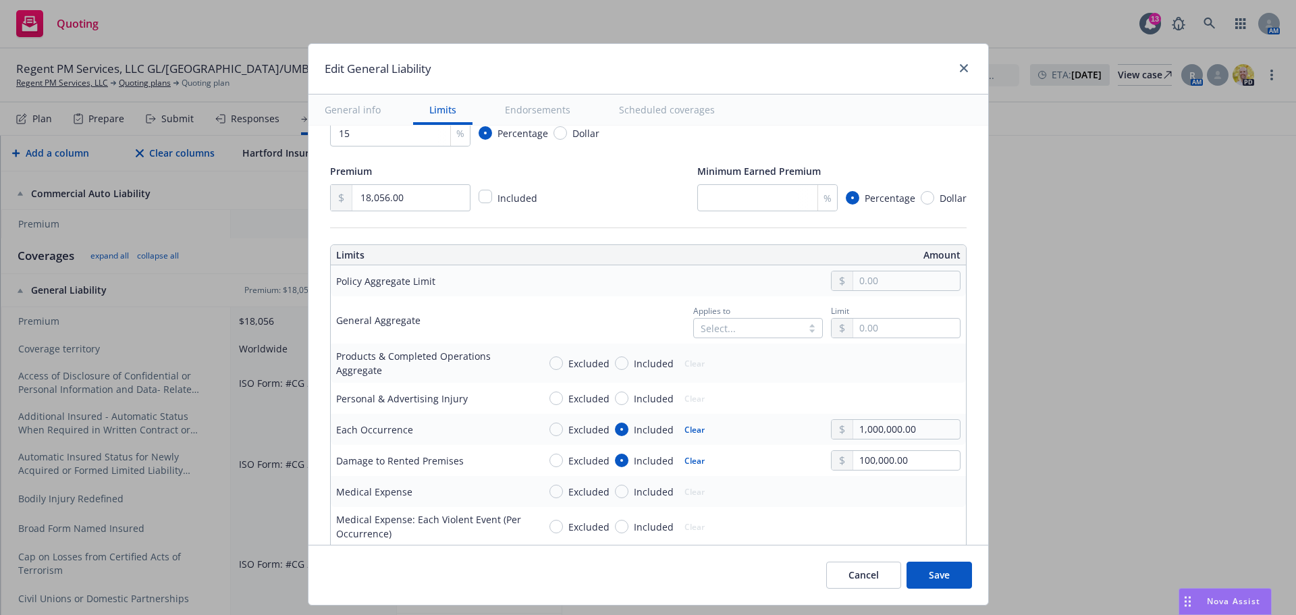
click at [618, 493] on input "Included" at bounding box center [622, 492] width 14 height 14
radio input "true"
click at [872, 490] on input "text" at bounding box center [906, 491] width 106 height 19
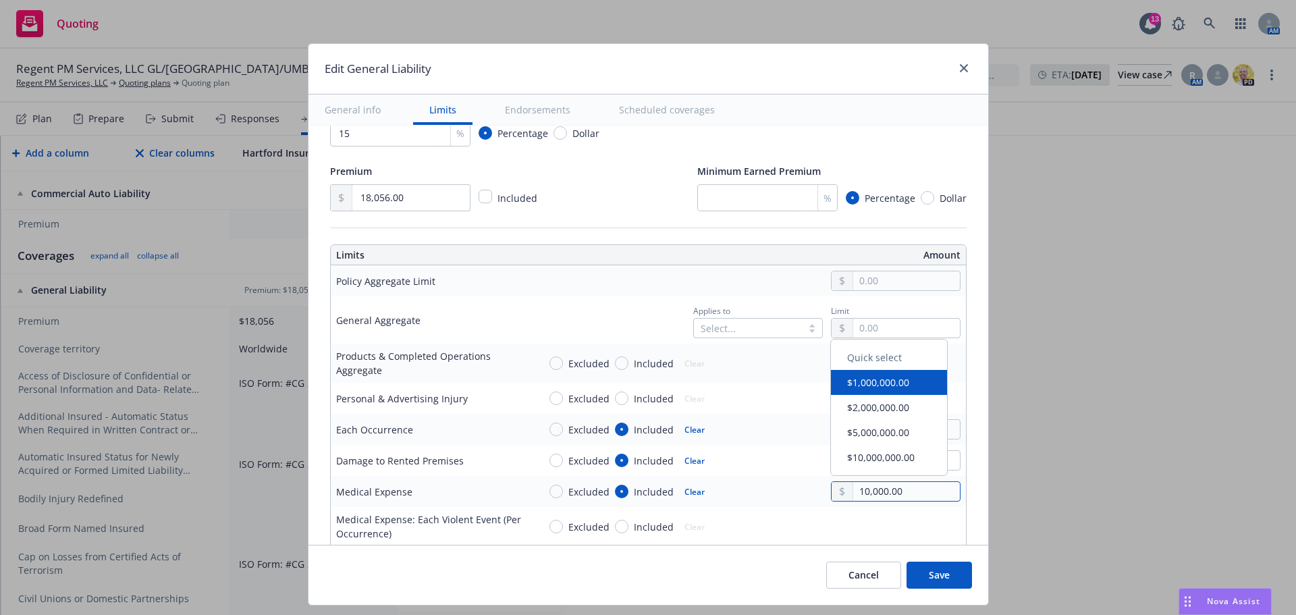
type input "10,000.00"
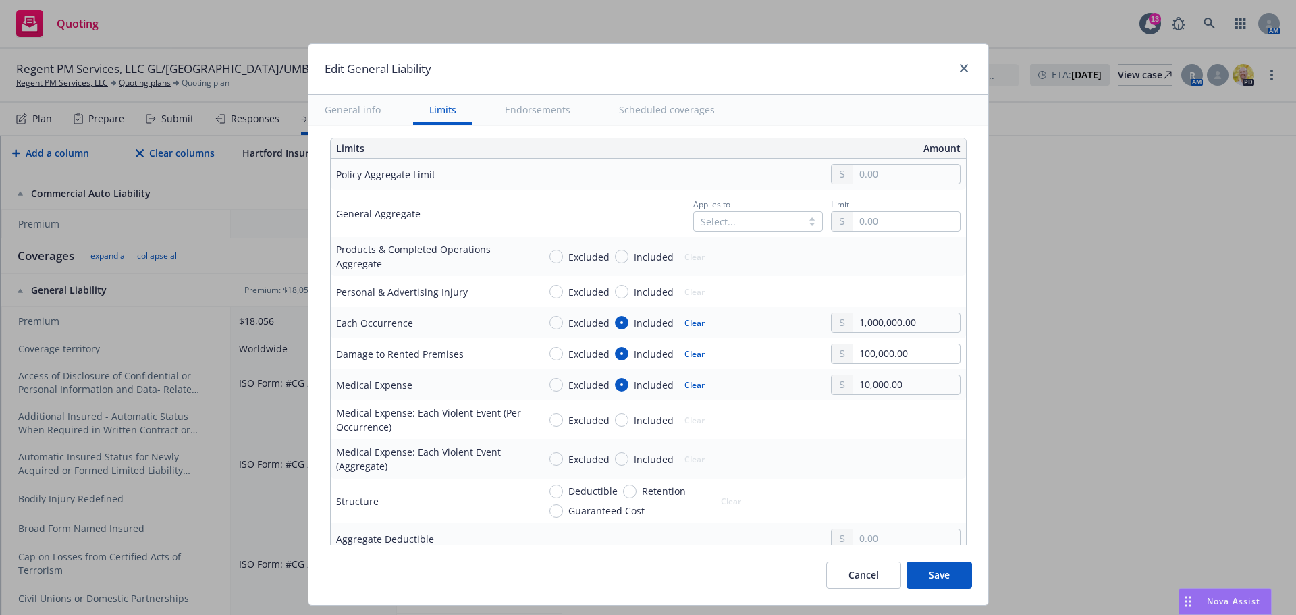
scroll to position [405, 0]
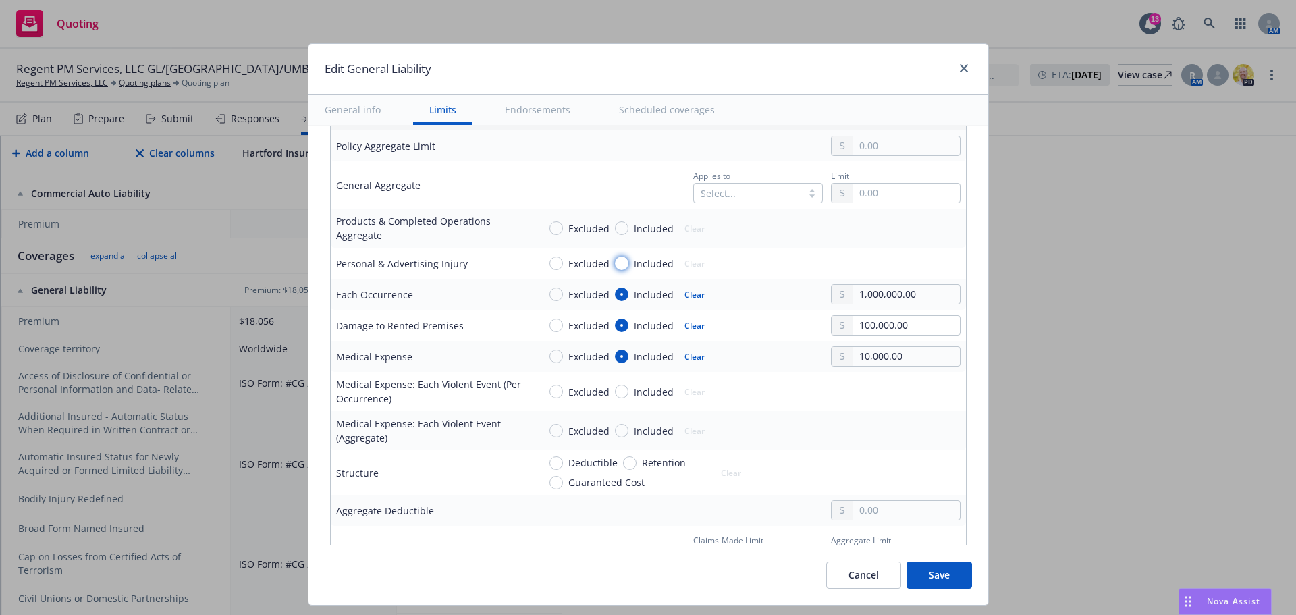
click at [615, 259] on input "Included" at bounding box center [622, 264] width 14 height 14
radio input "true"
click at [882, 257] on input "text" at bounding box center [906, 263] width 106 height 19
click at [891, 320] on button "$1,000,000.00" at bounding box center [889, 322] width 116 height 25
type input "1,000,000.00"
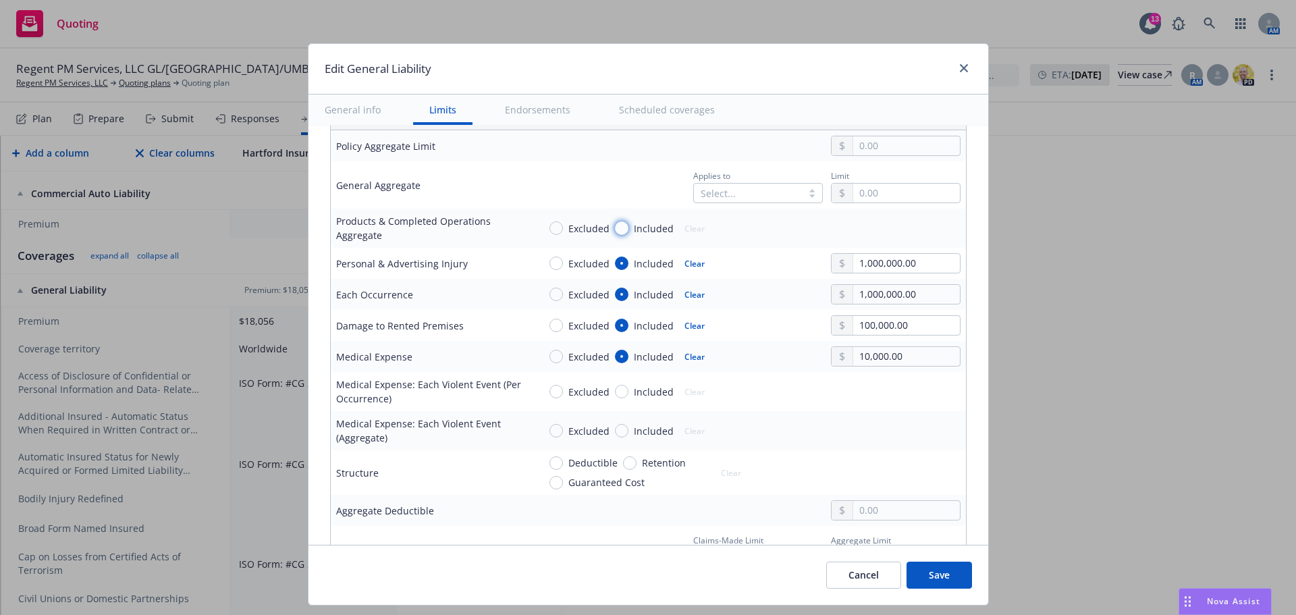
click at [615, 228] on input "Included" at bounding box center [622, 228] width 14 height 14
radio input "true"
click at [874, 233] on input "text" at bounding box center [906, 228] width 106 height 19
click at [879, 303] on button "$2,000,000.00" at bounding box center [889, 312] width 116 height 25
type input "2,000,000.00"
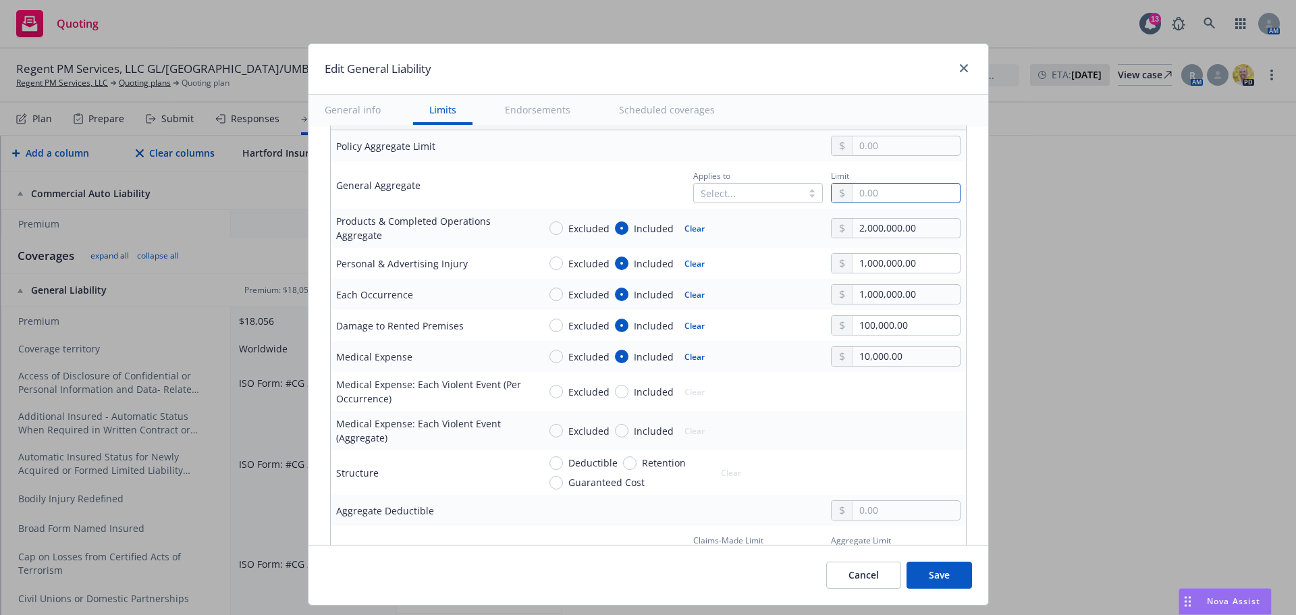
click at [869, 191] on input "text" at bounding box center [906, 193] width 106 height 19
click at [864, 265] on button "$2,000,000.00" at bounding box center [889, 277] width 116 height 25
type input "2,000,000.00"
click at [802, 190] on div at bounding box center [812, 193] width 20 height 11
click at [591, 159] on td at bounding box center [749, 145] width 433 height 31
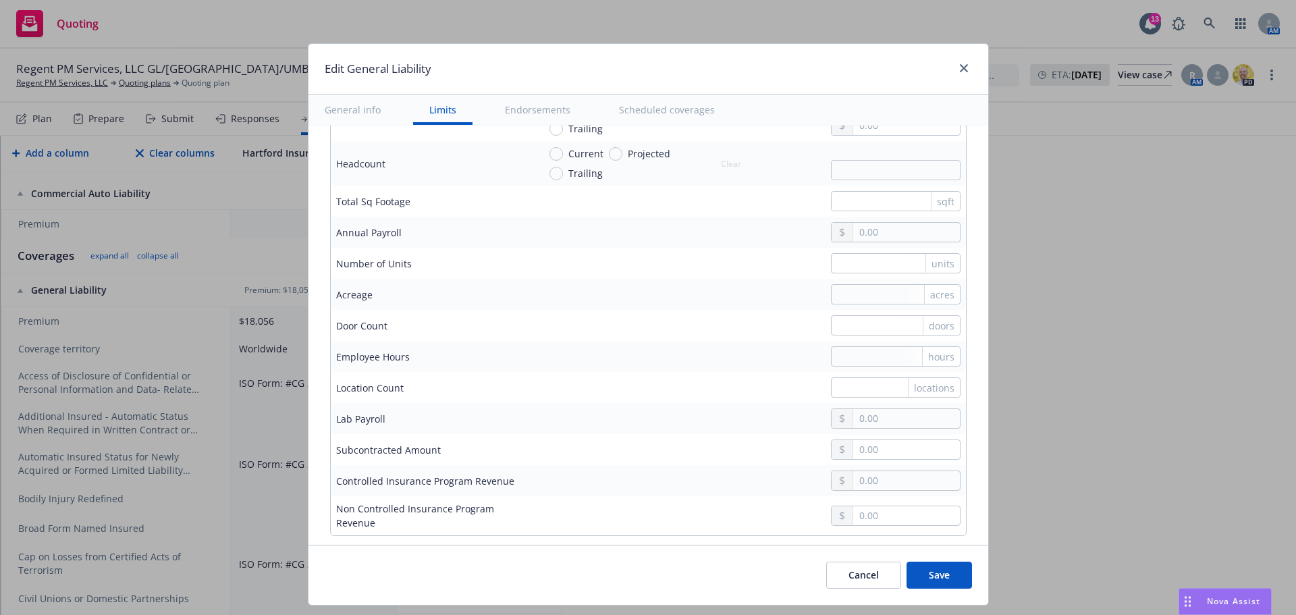
scroll to position [1013, 0]
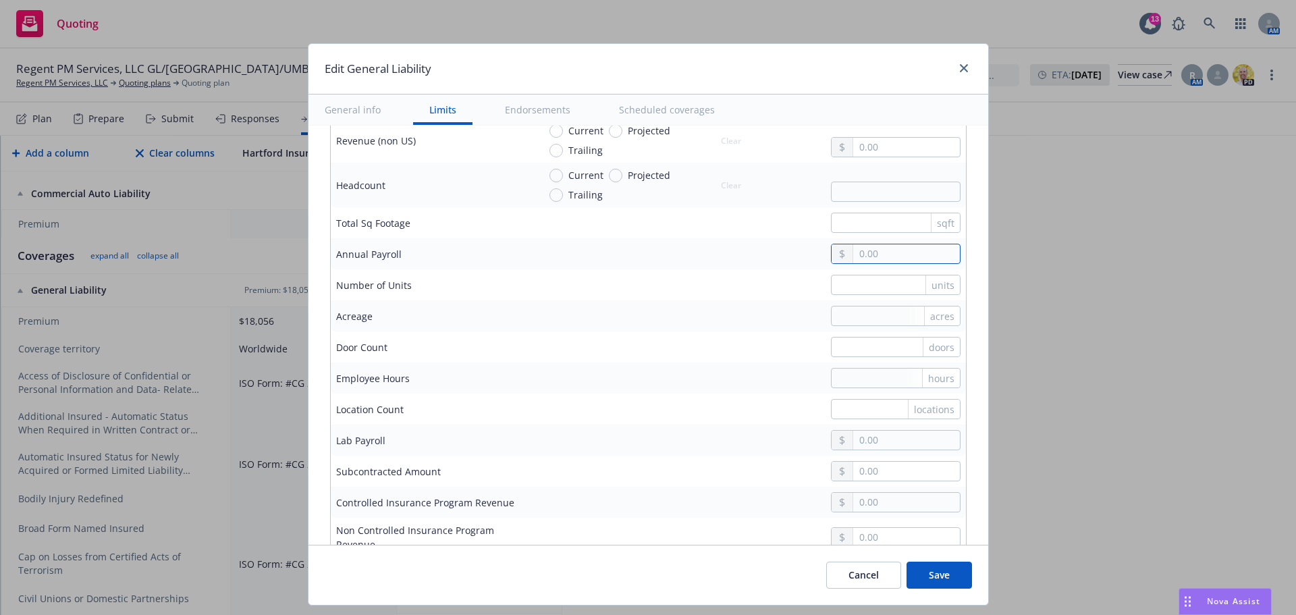
click at [855, 250] on input "text" at bounding box center [906, 253] width 106 height 19
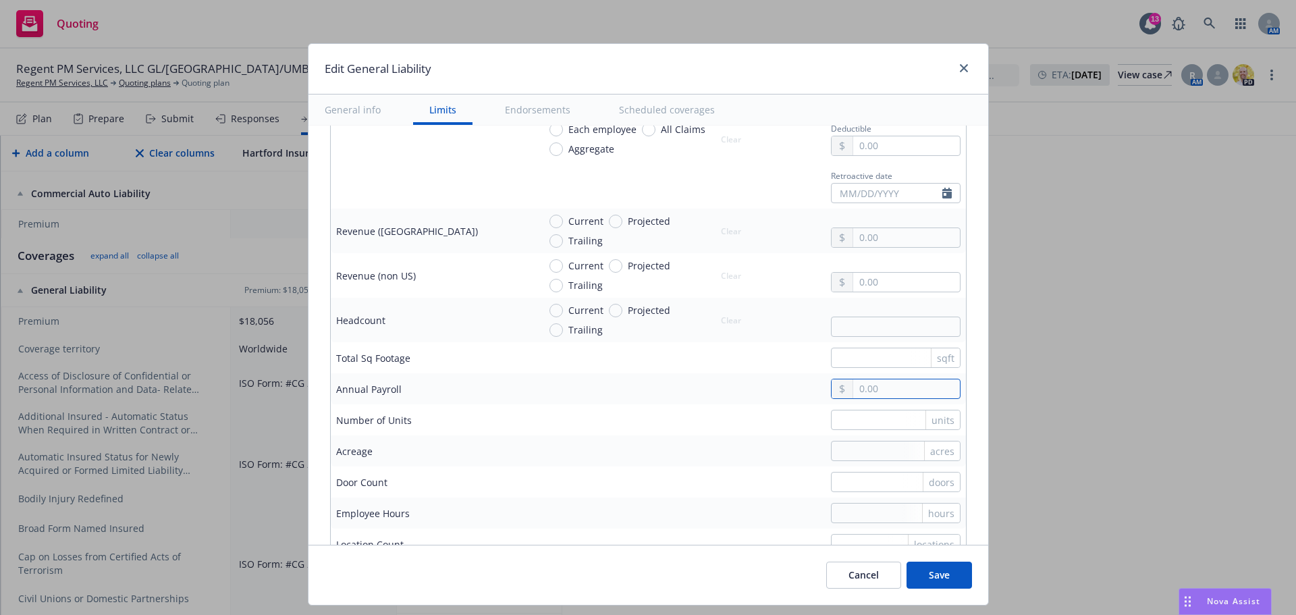
scroll to position [810, 0]
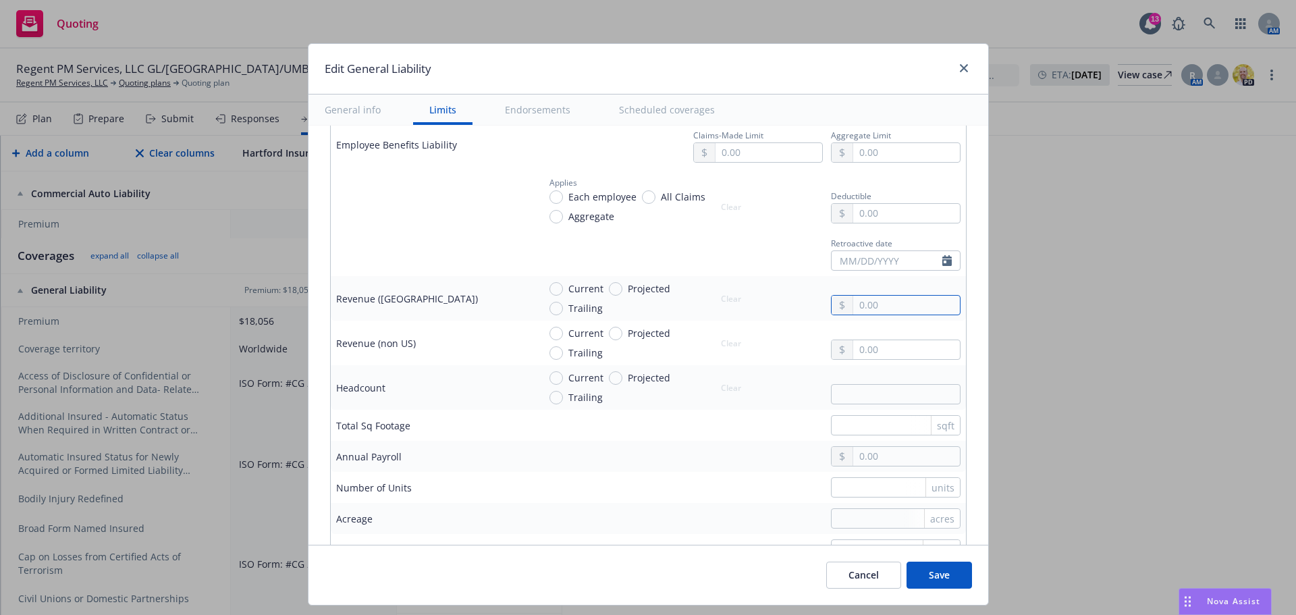
click at [863, 304] on input "text" at bounding box center [906, 305] width 106 height 19
click at [876, 305] on input "text" at bounding box center [906, 305] width 106 height 19
type input "17,874.00"
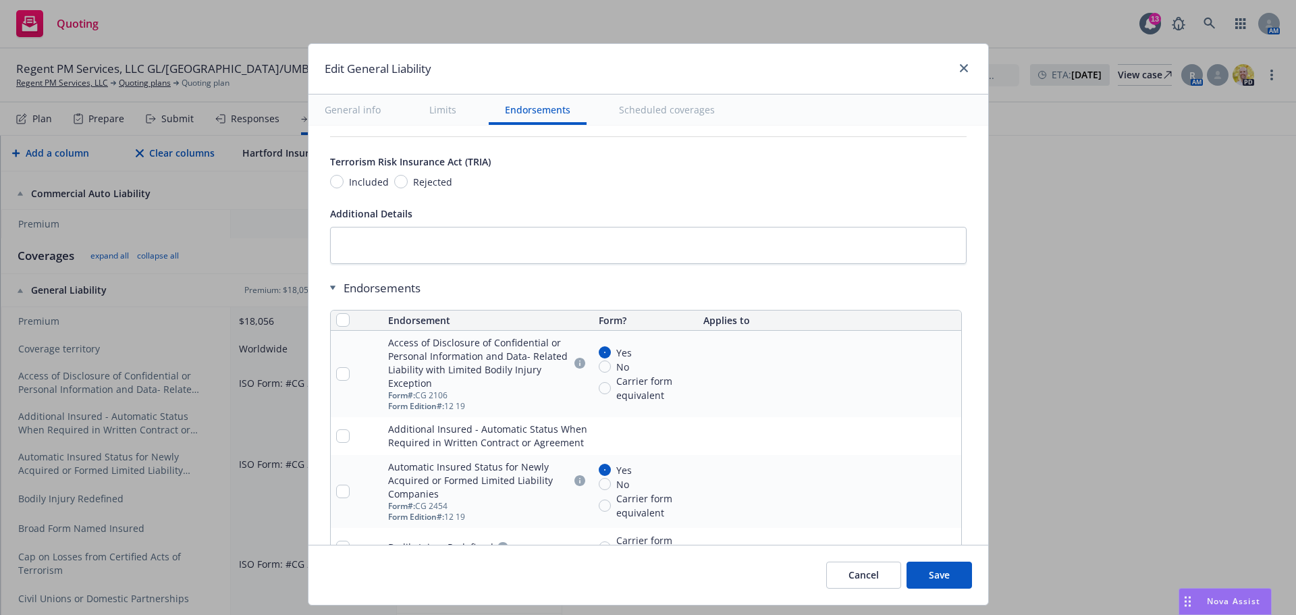
scroll to position [1553, 0]
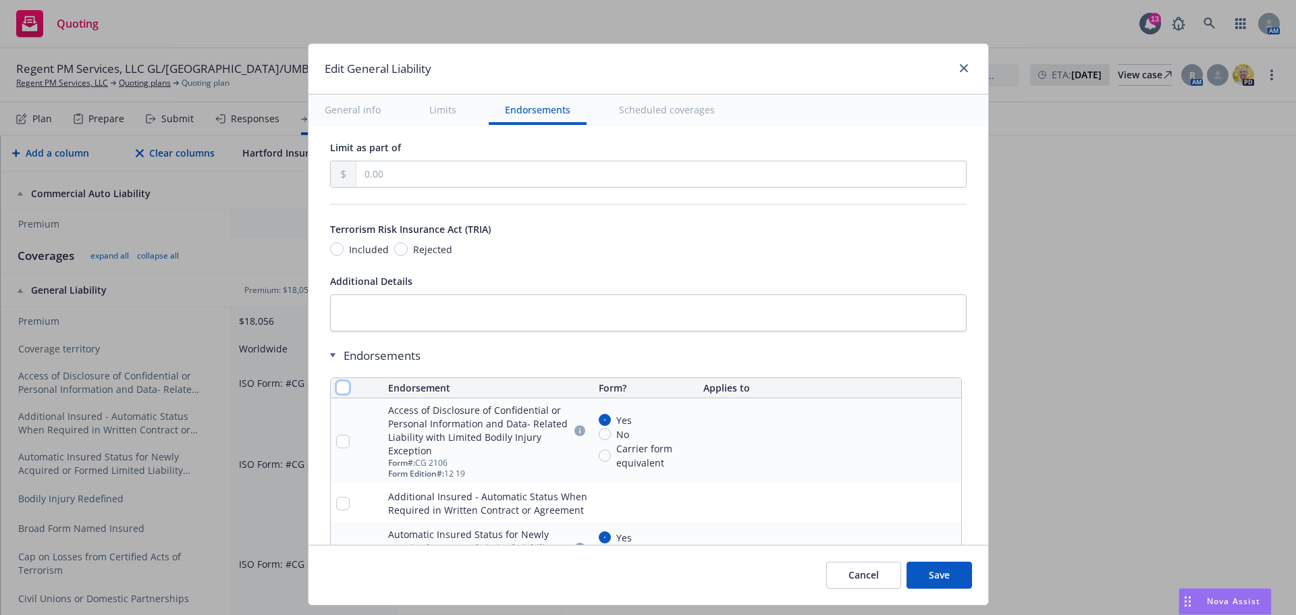
click at [336, 392] on input "checkbox" at bounding box center [343, 388] width 14 height 14
checkbox input "true"
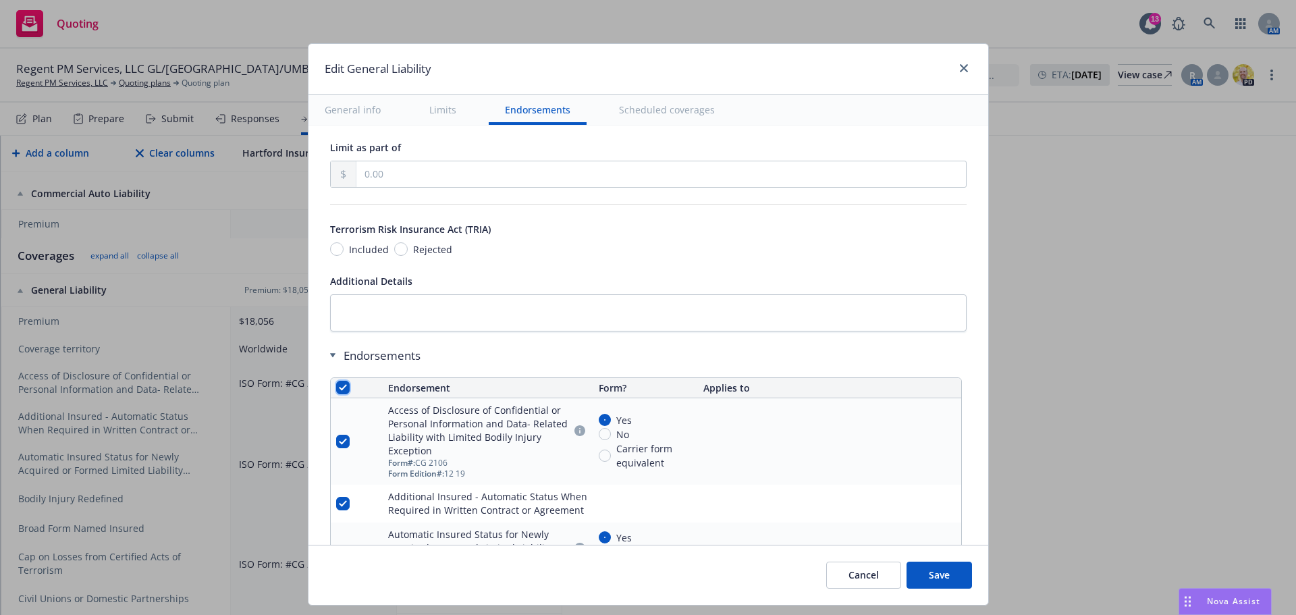
checkbox input "true"
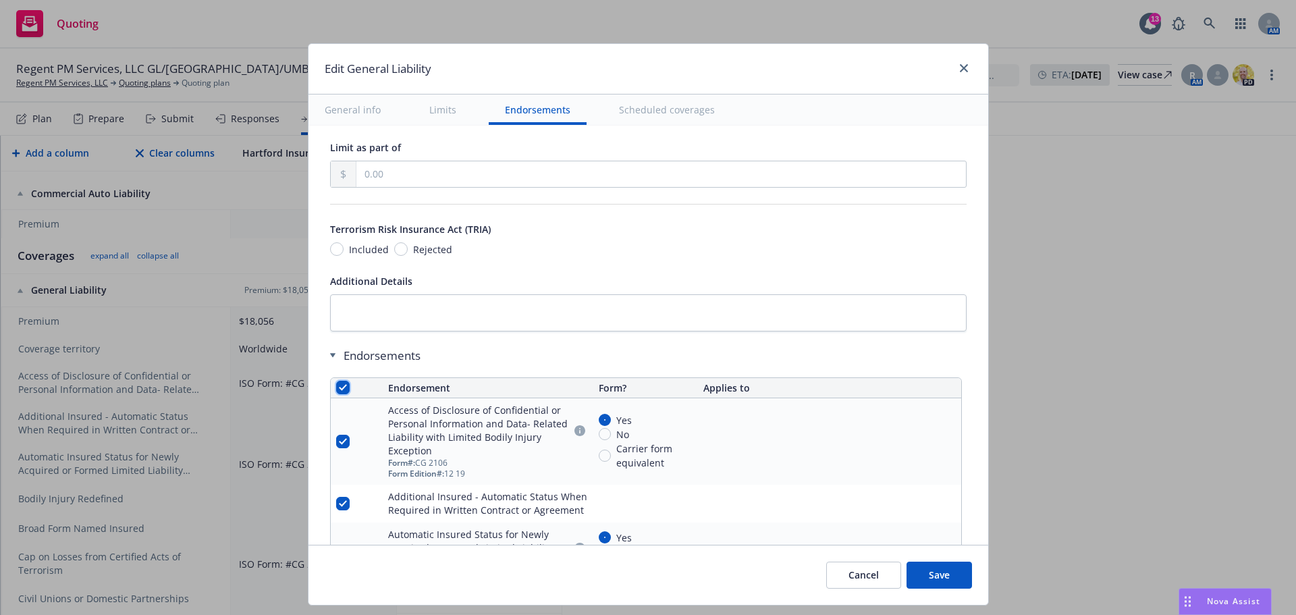
checkbox input "true"
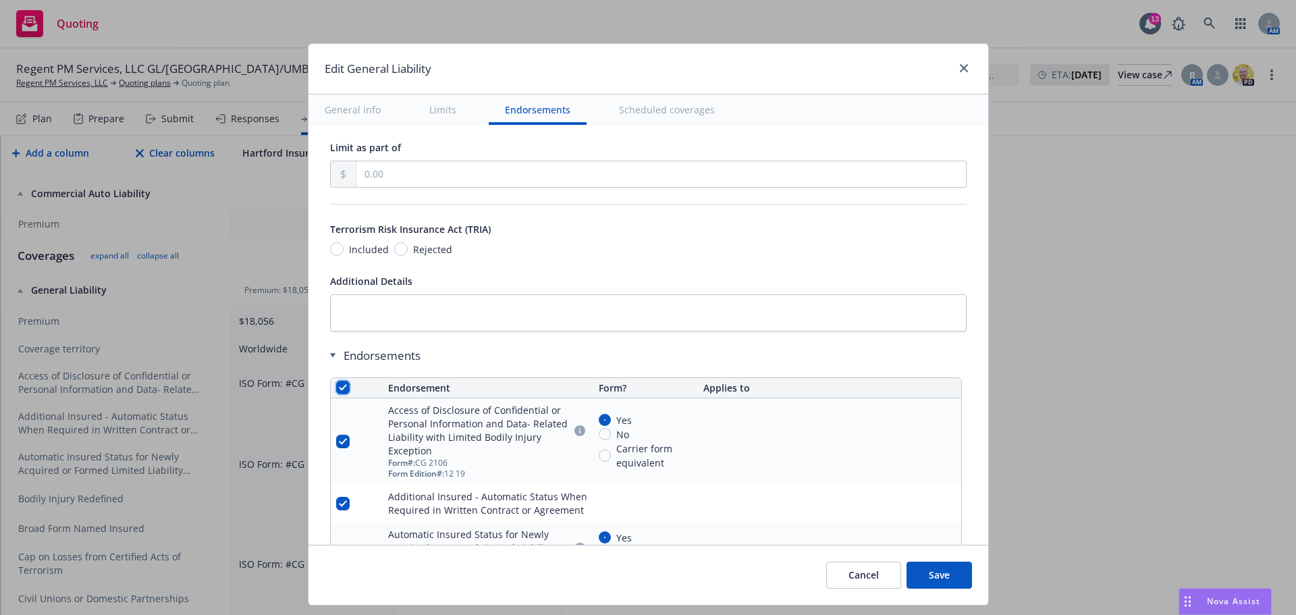
checkbox input "true"
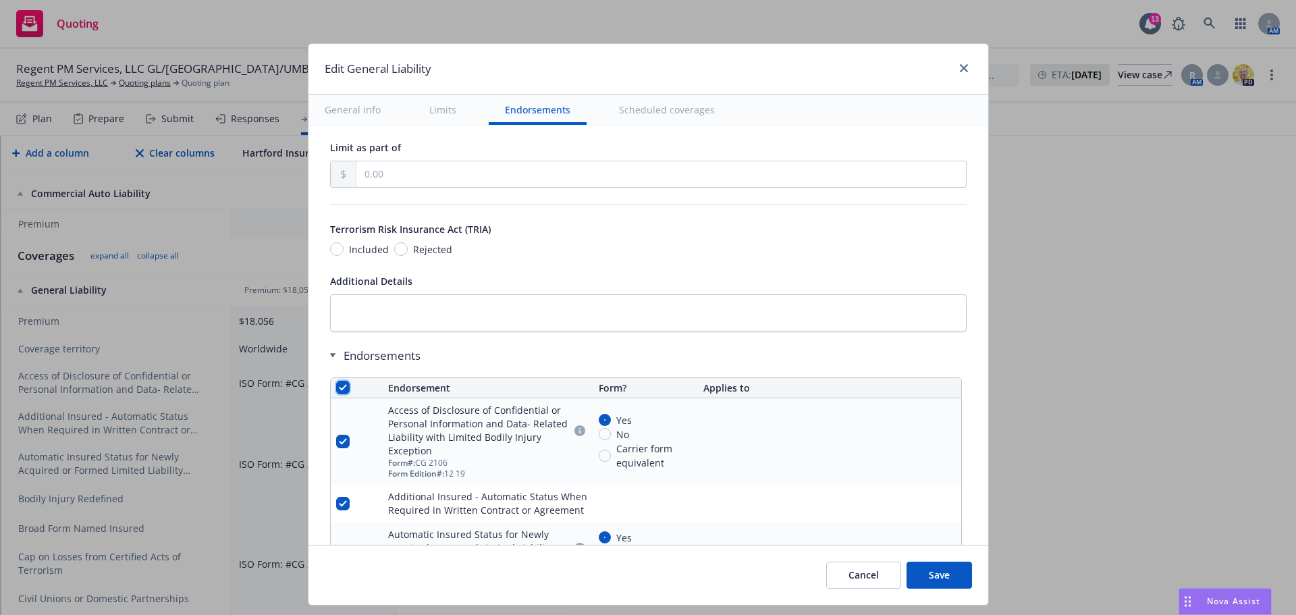
checkbox input "true"
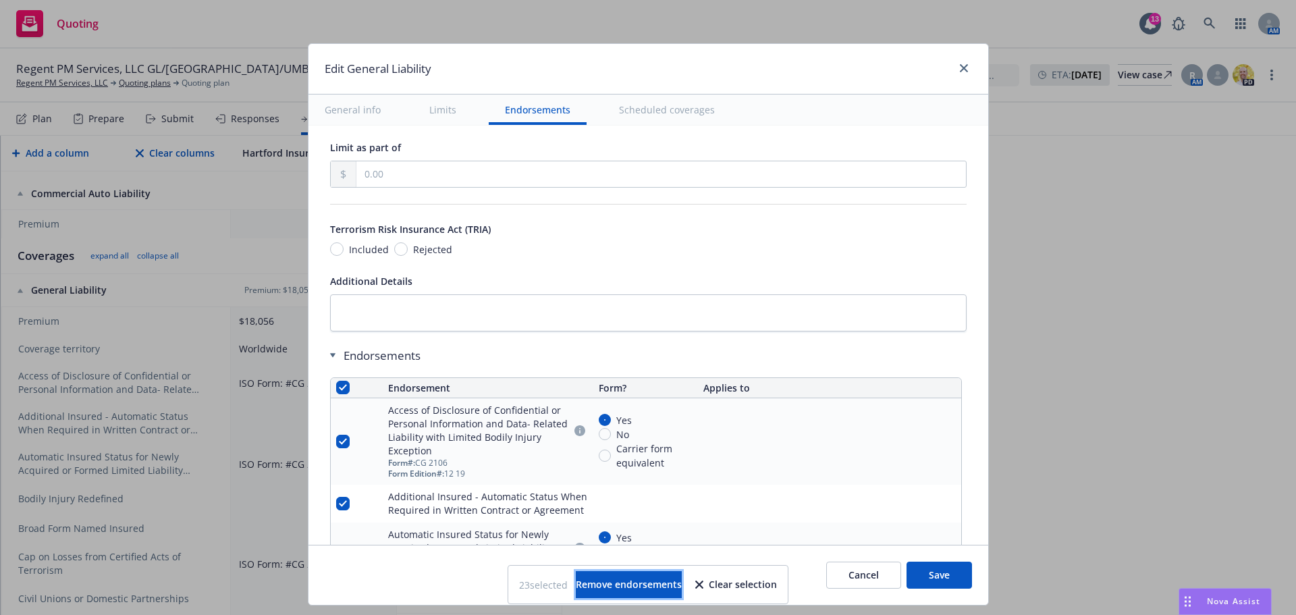
click at [635, 587] on span "Remove endorsements" at bounding box center [629, 584] width 106 height 13
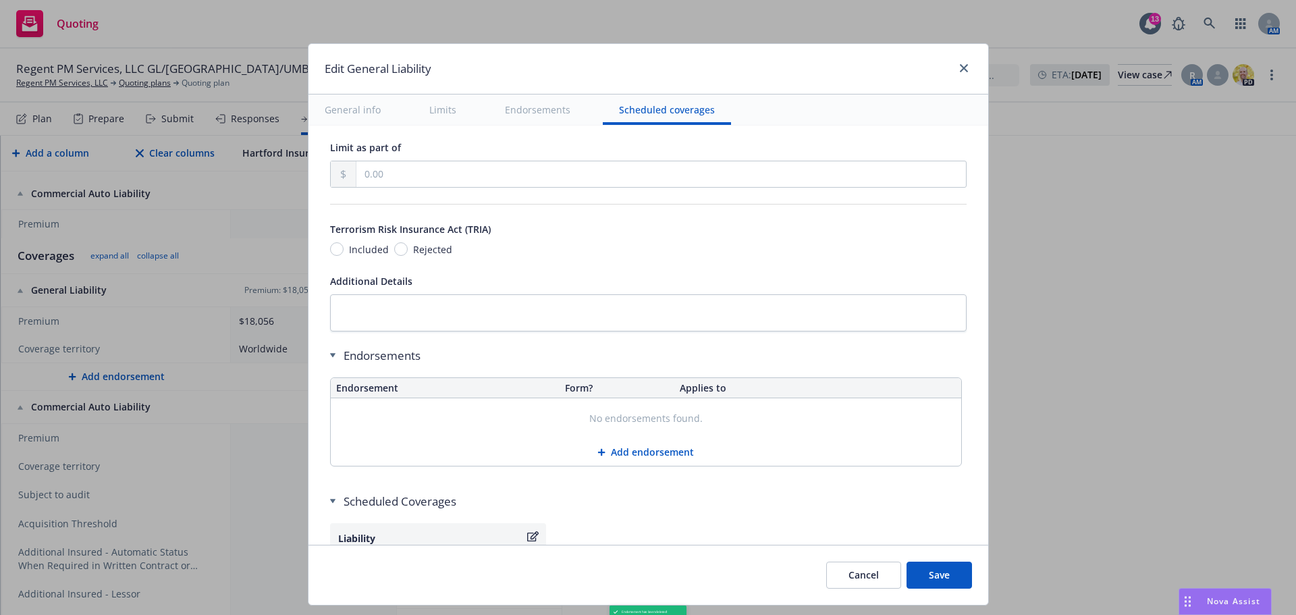
click at [649, 452] on button "Add endorsement" at bounding box center [646, 452] width 631 height 27
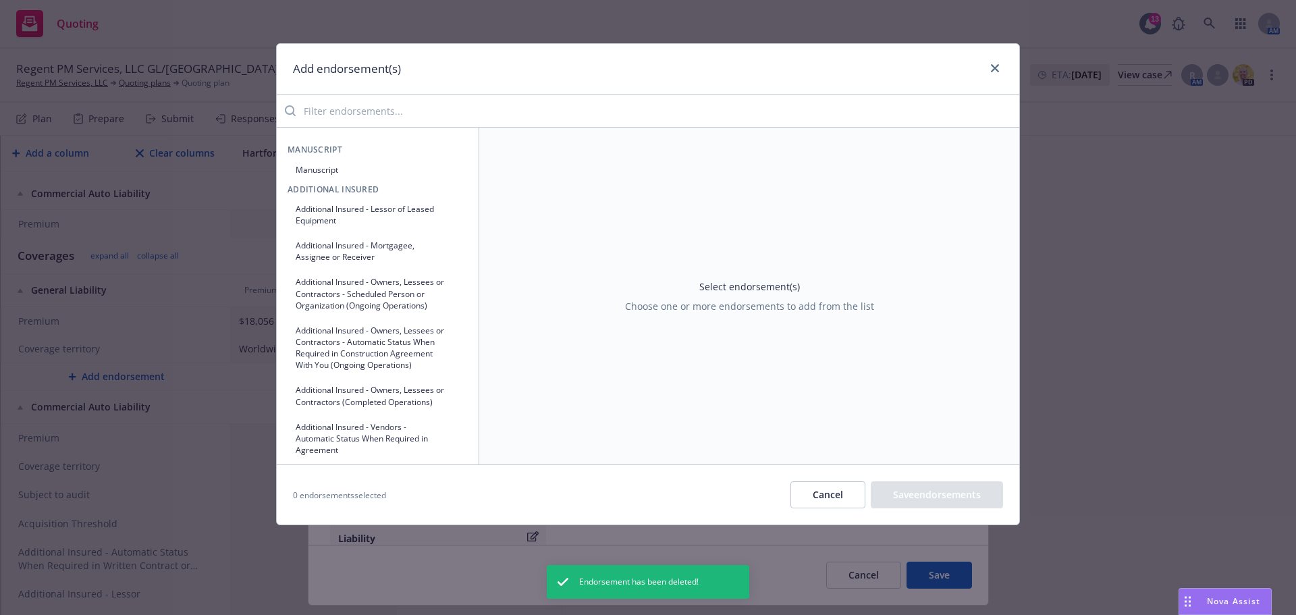
click at [529, 107] on input "search" at bounding box center [658, 110] width 724 height 27
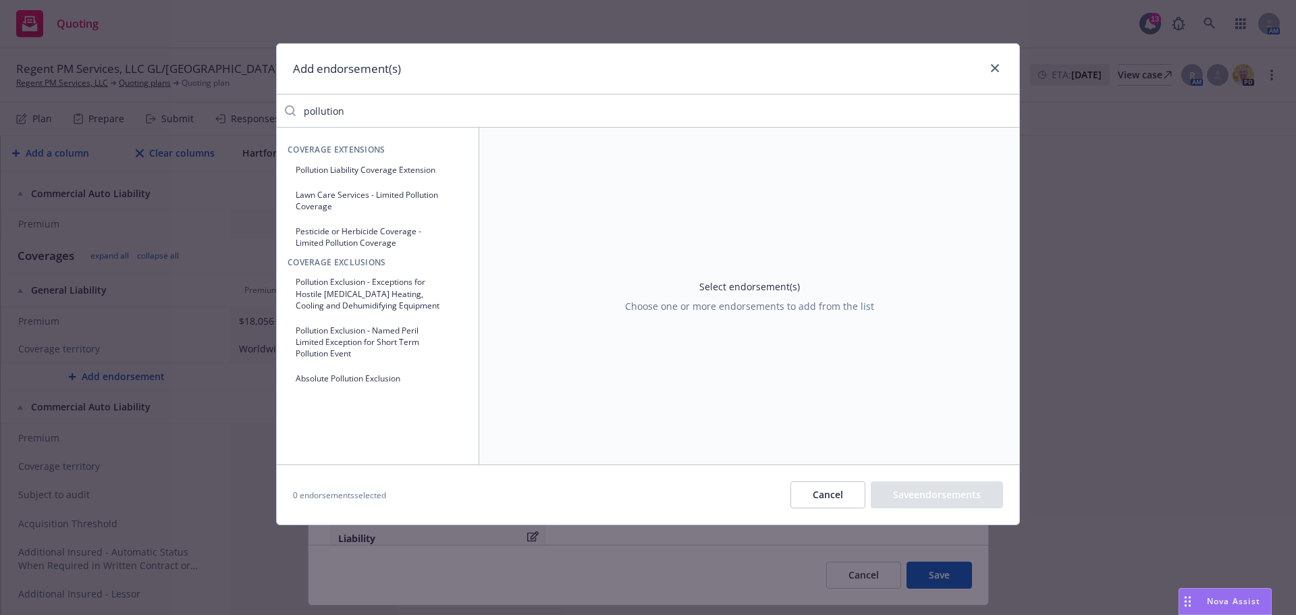
type input "pollution"
click at [352, 378] on button "Absolute Pollution Exclusion" at bounding box center [378, 378] width 180 height 22
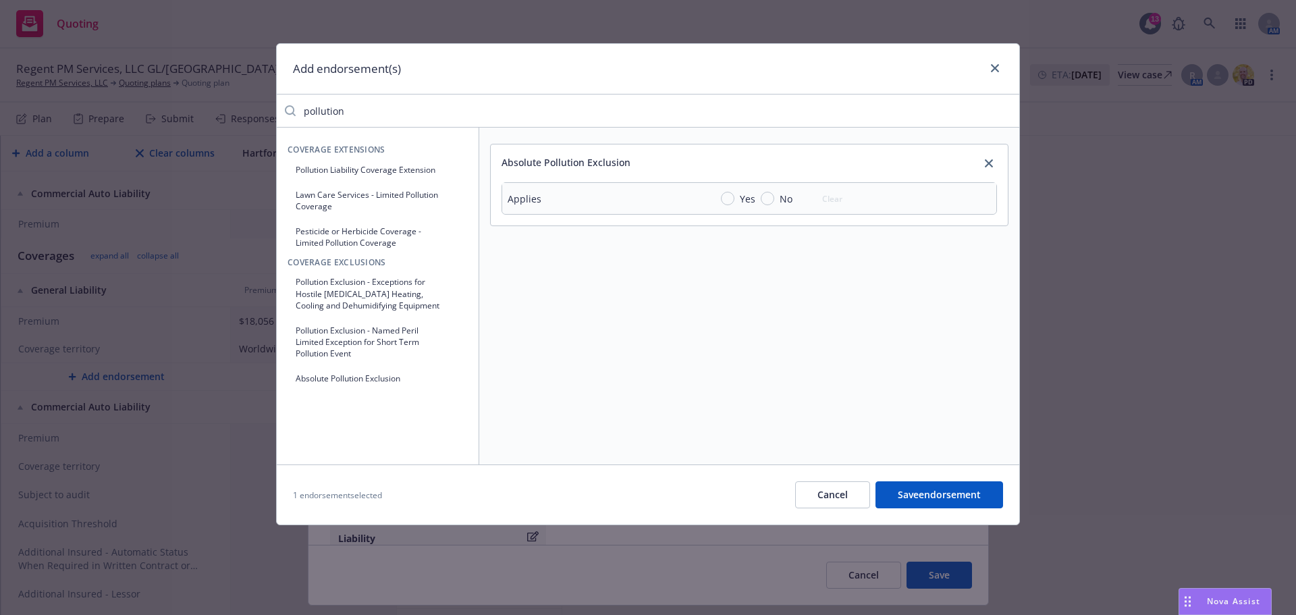
click at [715, 269] on div "Absolute Pollution Exclusion Applies Yes No Clear" at bounding box center [749, 296] width 540 height 337
click at [727, 204] on input "Yes" at bounding box center [728, 199] width 14 height 14
radio input "true"
click at [391, 119] on input "pollution" at bounding box center [658, 110] width 724 height 27
drag, startPoint x: 334, startPoint y: 109, endPoint x: 180, endPoint y: 96, distance: 153.9
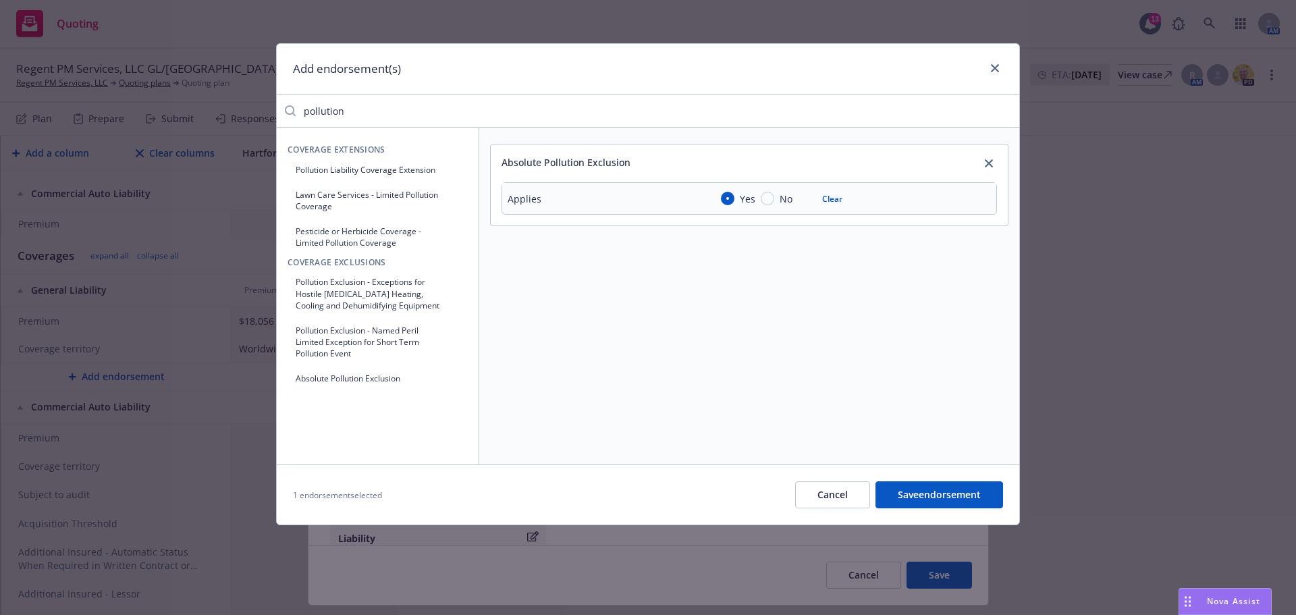
click at [180, 96] on div "Add endorsement(s) pollution Coverage Extensions Pollution Liability Coverage E…" at bounding box center [648, 307] width 1296 height 615
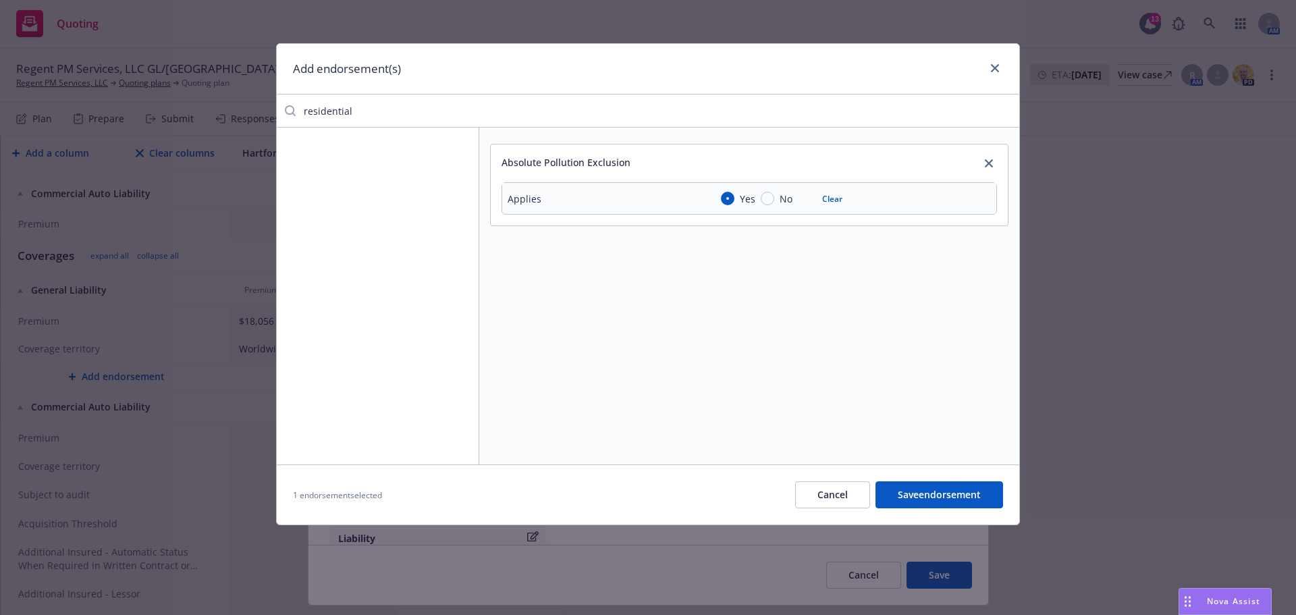
drag, startPoint x: 389, startPoint y: 103, endPoint x: 300, endPoint y: 103, distance: 89.1
click at [388, 103] on input "residential" at bounding box center [658, 110] width 724 height 27
drag, startPoint x: 300, startPoint y: 103, endPoint x: 229, endPoint y: 101, distance: 70.9
click at [229, 101] on div "Add endorsement(s) residential Absolute Pollution Exclusion Applies Yes No Clea…" at bounding box center [648, 307] width 1296 height 615
type input "="
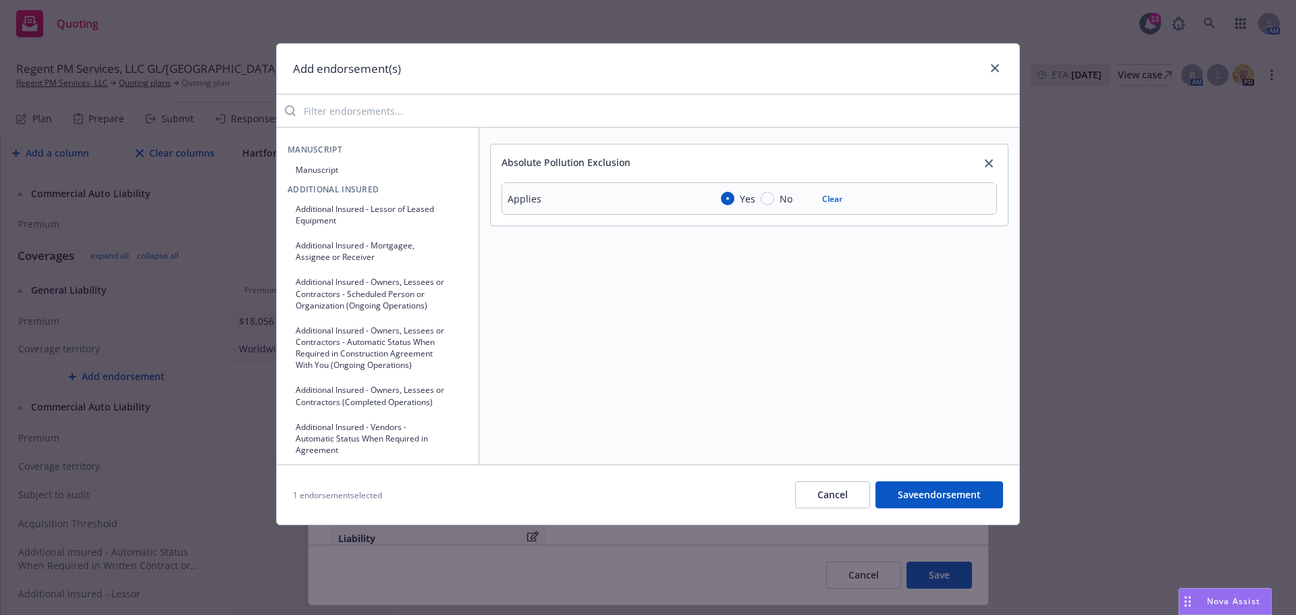
click at [333, 163] on button "Manuscript" at bounding box center [378, 170] width 180 height 22
click at [642, 307] on input "Endorsement name*" at bounding box center [750, 305] width 496 height 27
type input "Residential Construction Exclusion"
click at [762, 284] on div "Endorsement name*" at bounding box center [750, 278] width 496 height 16
click at [922, 492] on button "Save endorsements" at bounding box center [937, 494] width 132 height 27
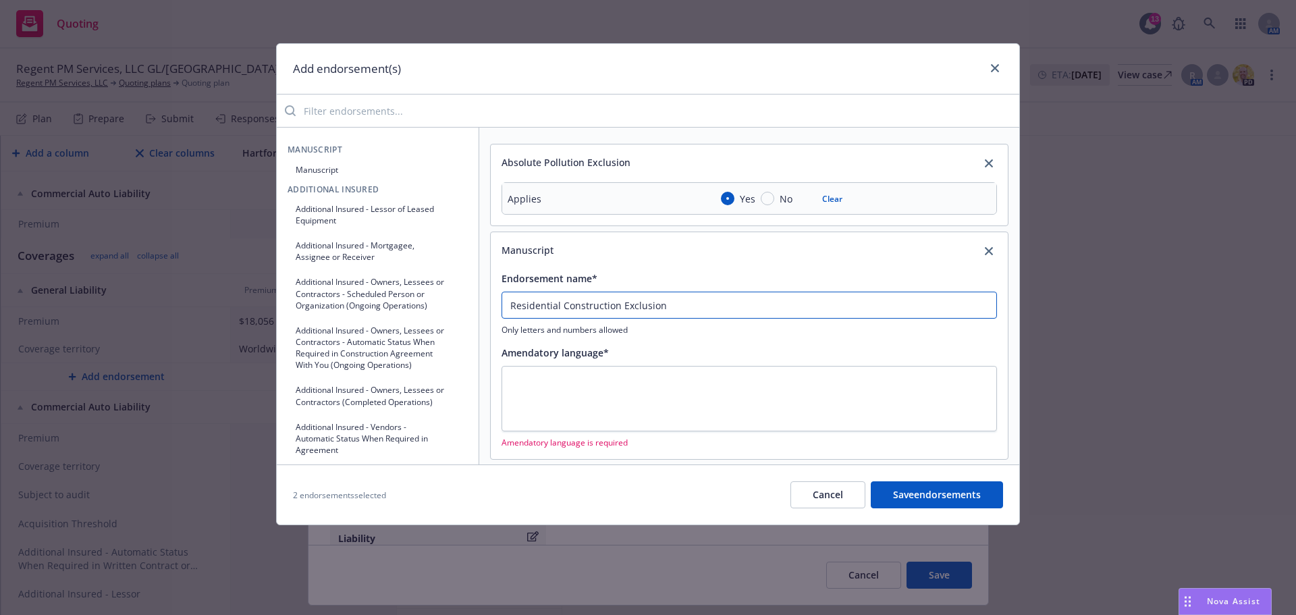
drag, startPoint x: 708, startPoint y: 309, endPoint x: 317, endPoint y: 299, distance: 390.4
click at [317, 299] on div "Manuscript Manuscript Additional Insured Additional Insured - Lessor of Leased …" at bounding box center [648, 296] width 743 height 338
click at [619, 372] on textarea at bounding box center [750, 398] width 496 height 65
paste textarea "Residential Construction Exclusion"
type textarea "x"
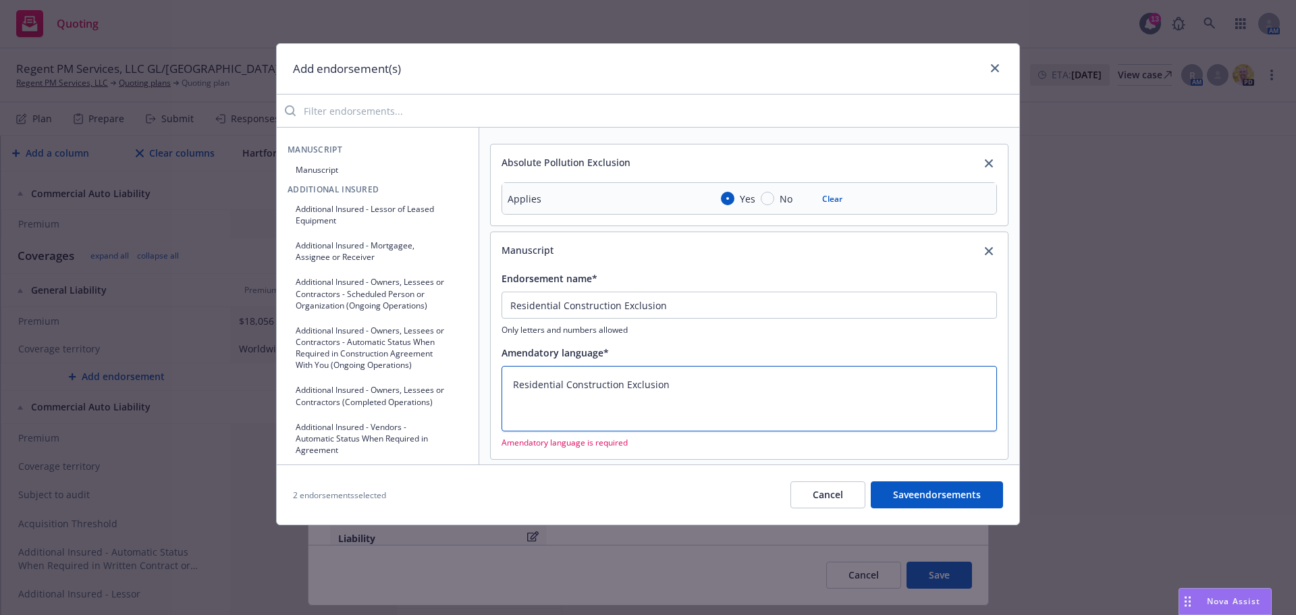
type textarea "Residential Construction Exclusion"
click at [940, 494] on button "Save endorsements" at bounding box center [937, 494] width 132 height 27
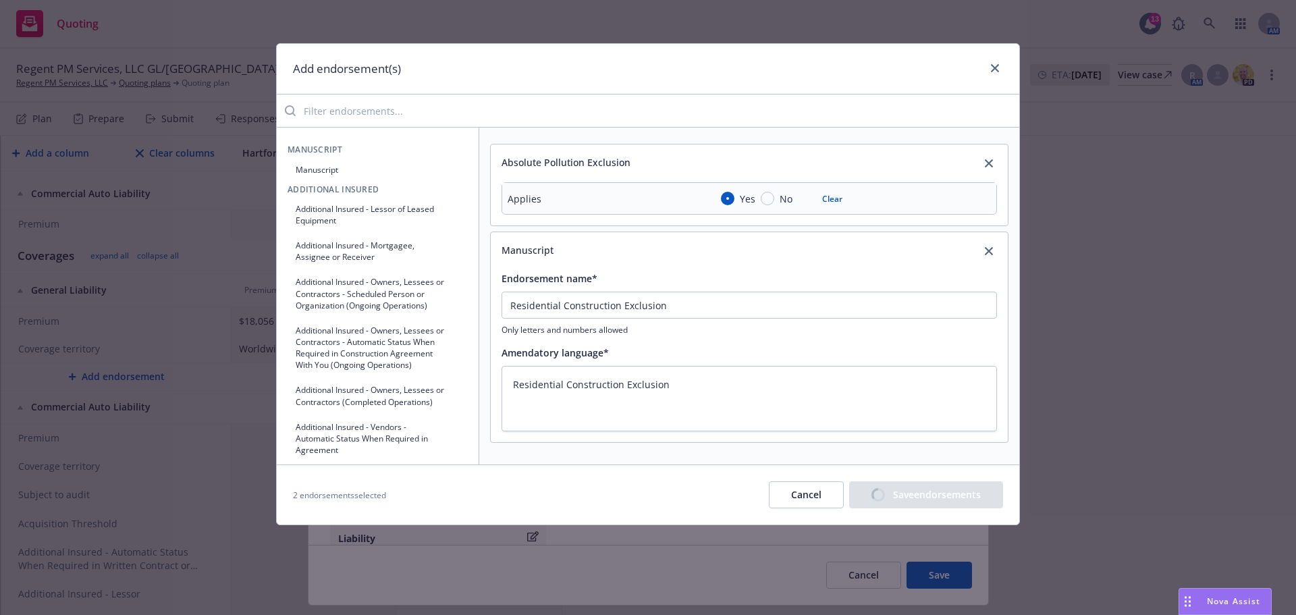
type textarea "x"
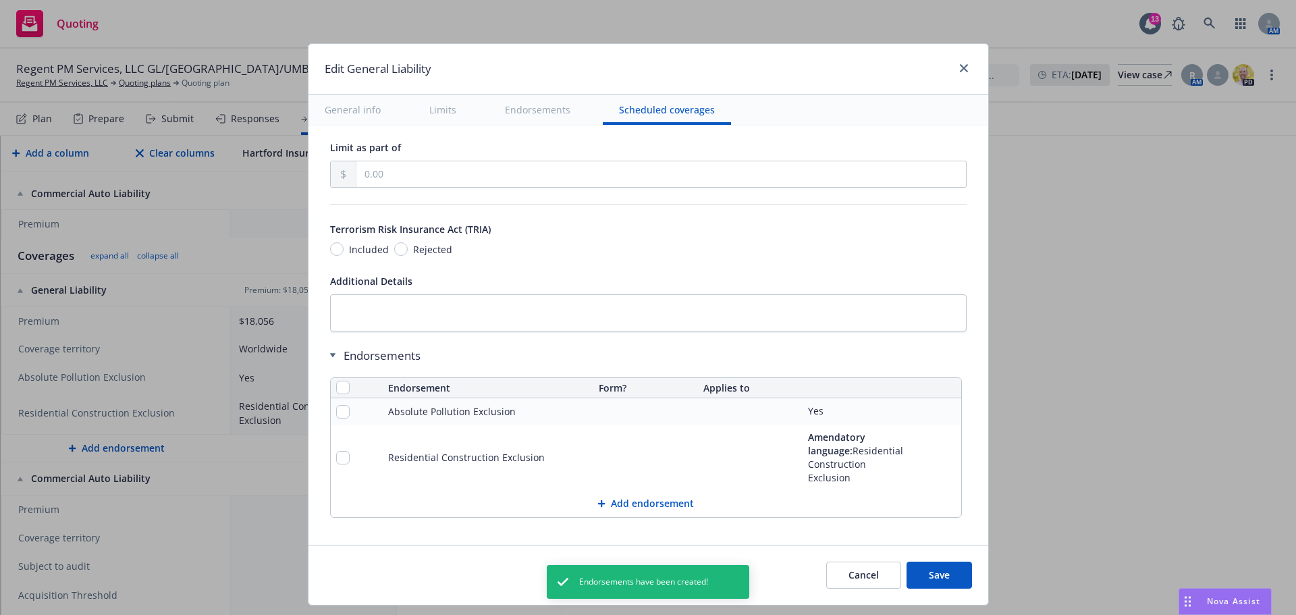
click at [629, 490] on button "Add endorsement" at bounding box center [646, 503] width 631 height 27
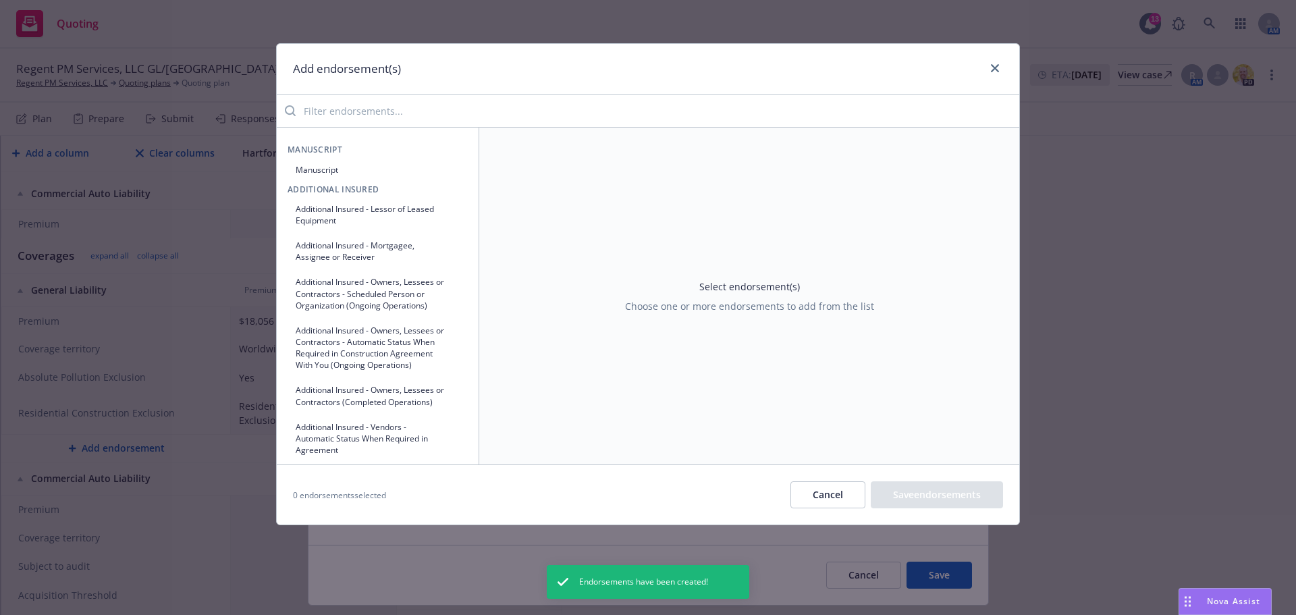
click at [408, 117] on input "search" at bounding box center [658, 110] width 724 height 27
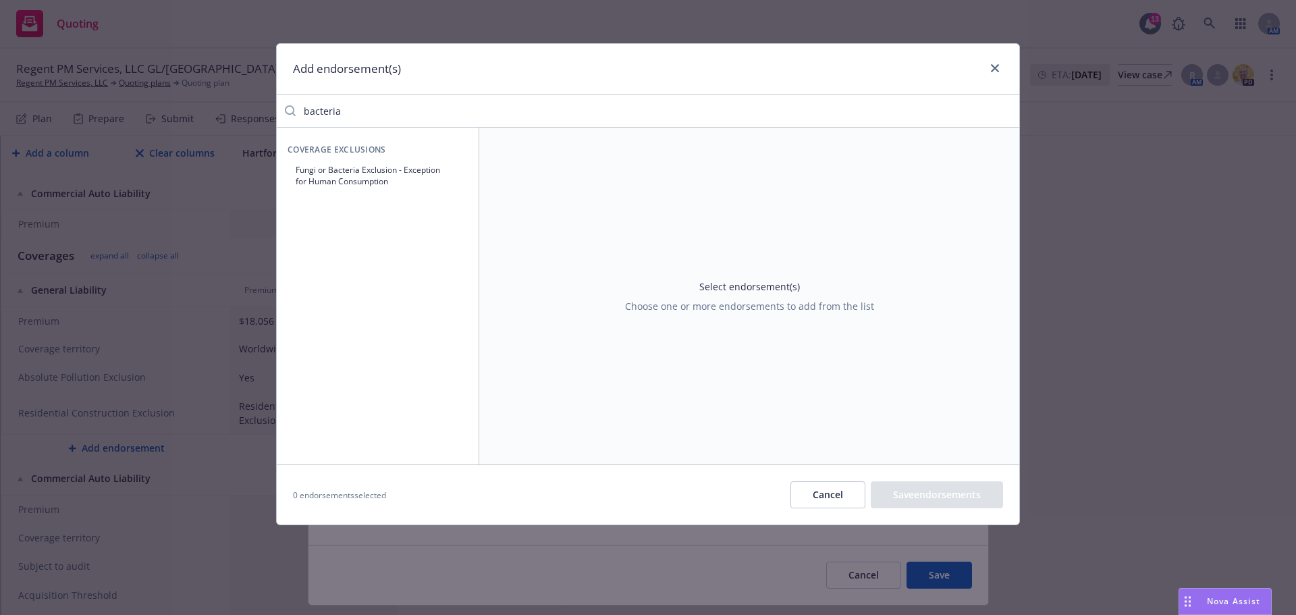
type input "bacteria"
click at [364, 186] on button "Fungi or Bacteria Exclusion - Exception for Human Consumption" at bounding box center [378, 176] width 180 height 34
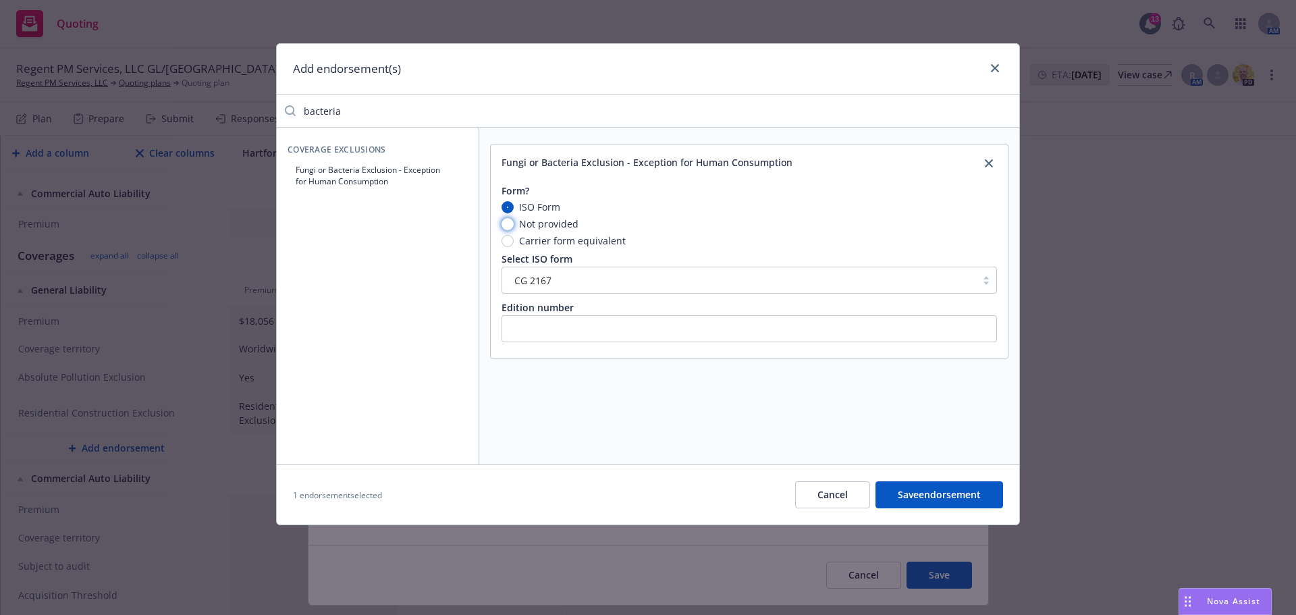
click at [513, 226] on input "Not provided" at bounding box center [508, 224] width 12 height 12
radio input "true"
click at [508, 240] on input "Carrier form equivalent" at bounding box center [508, 241] width 12 height 12
radio input "true"
click at [511, 221] on input "Not provided" at bounding box center [508, 224] width 12 height 12
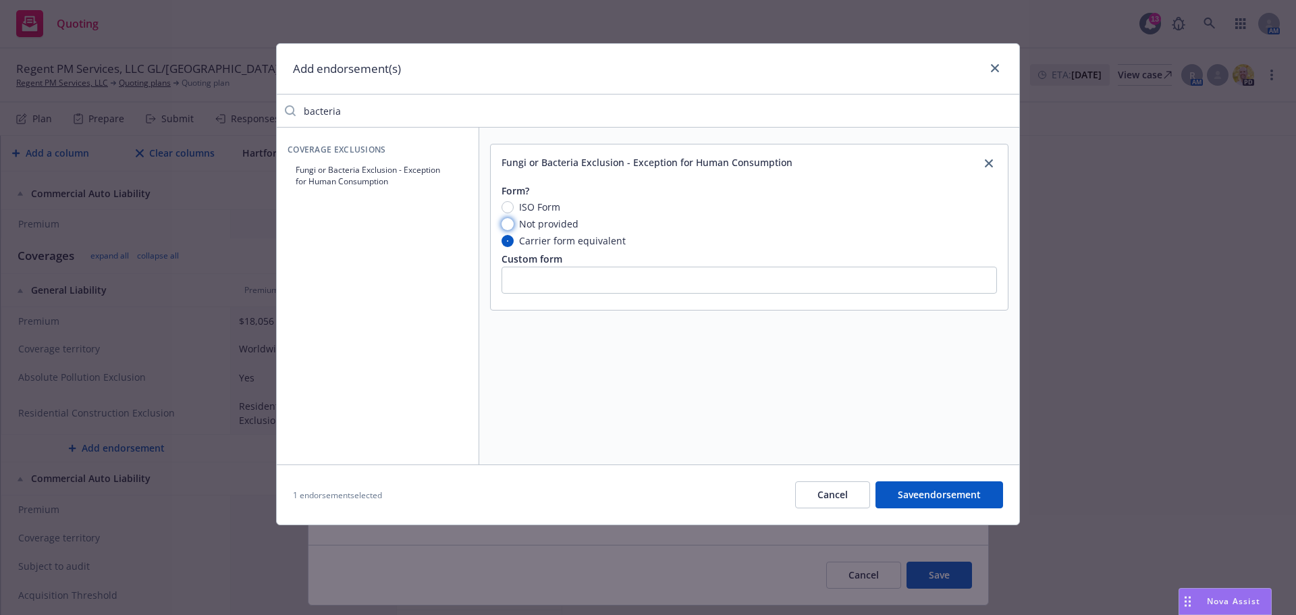
radio input "true"
click at [950, 495] on button "Save endorsement" at bounding box center [940, 494] width 128 height 27
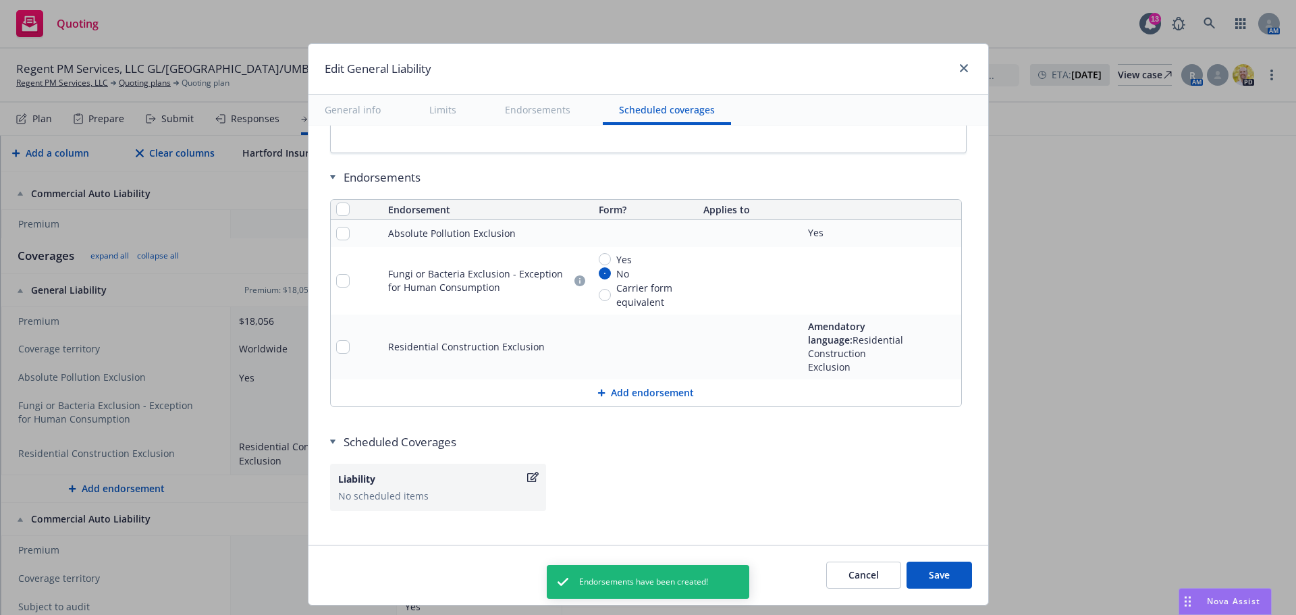
scroll to position [1732, 0]
click at [623, 379] on button "Add endorsement" at bounding box center [646, 392] width 631 height 27
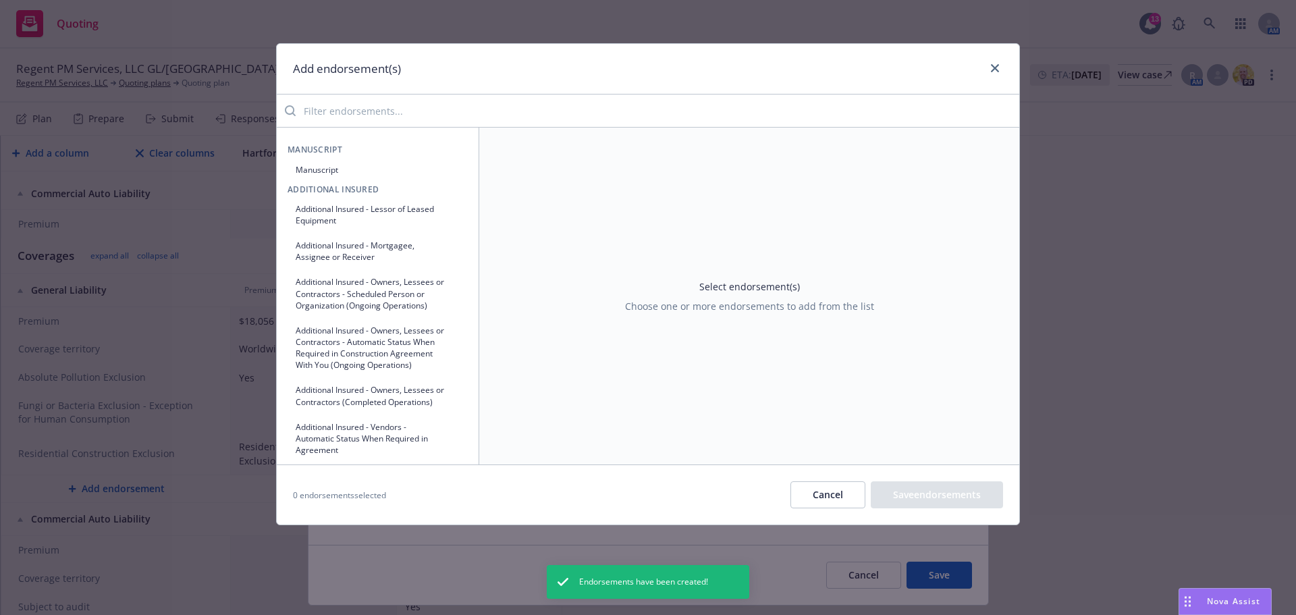
click at [369, 113] on input "search" at bounding box center [658, 110] width 724 height 27
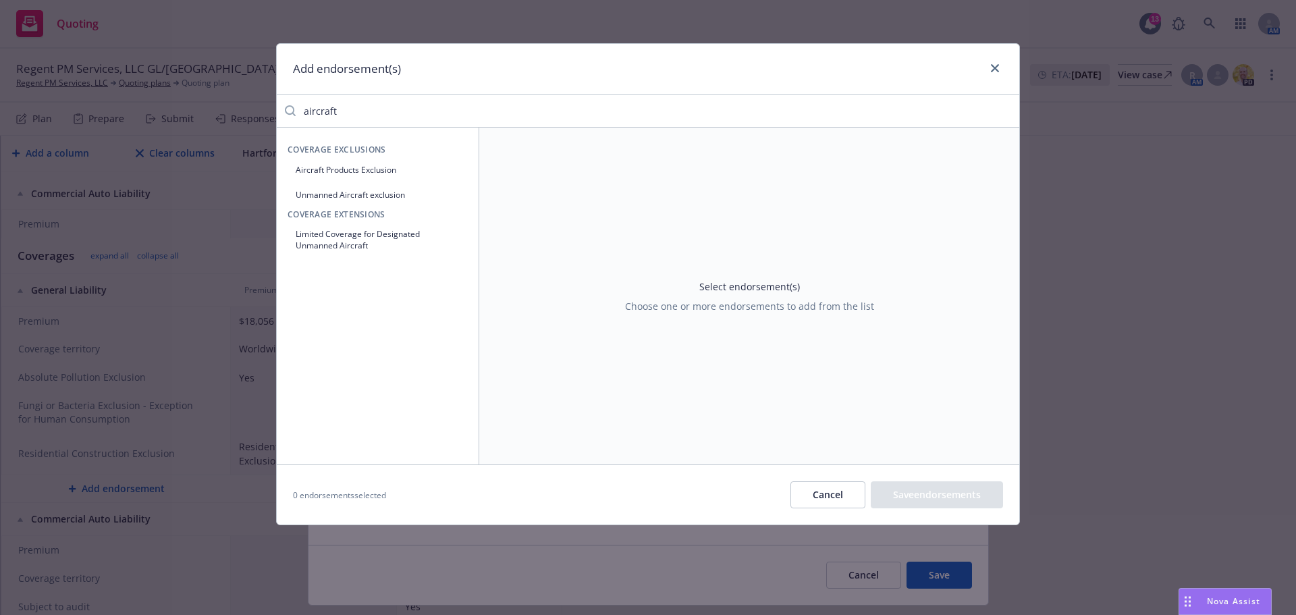
type input "aircraft"
click at [371, 197] on button "Unmanned Aircraft exclusion" at bounding box center [378, 195] width 180 height 22
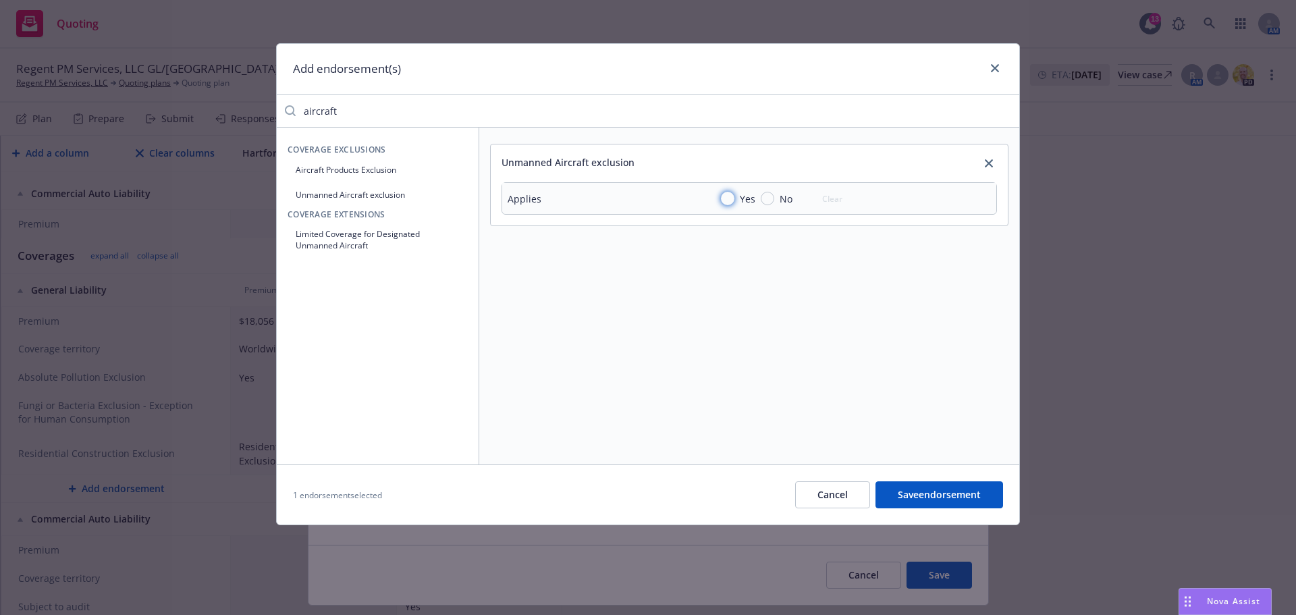
drag, startPoint x: 728, startPoint y: 196, endPoint x: 813, endPoint y: 268, distance: 111.2
click at [728, 197] on input "Yes" at bounding box center [728, 199] width 14 height 14
radio input "true"
click at [933, 495] on button "Save endorsement" at bounding box center [940, 494] width 128 height 27
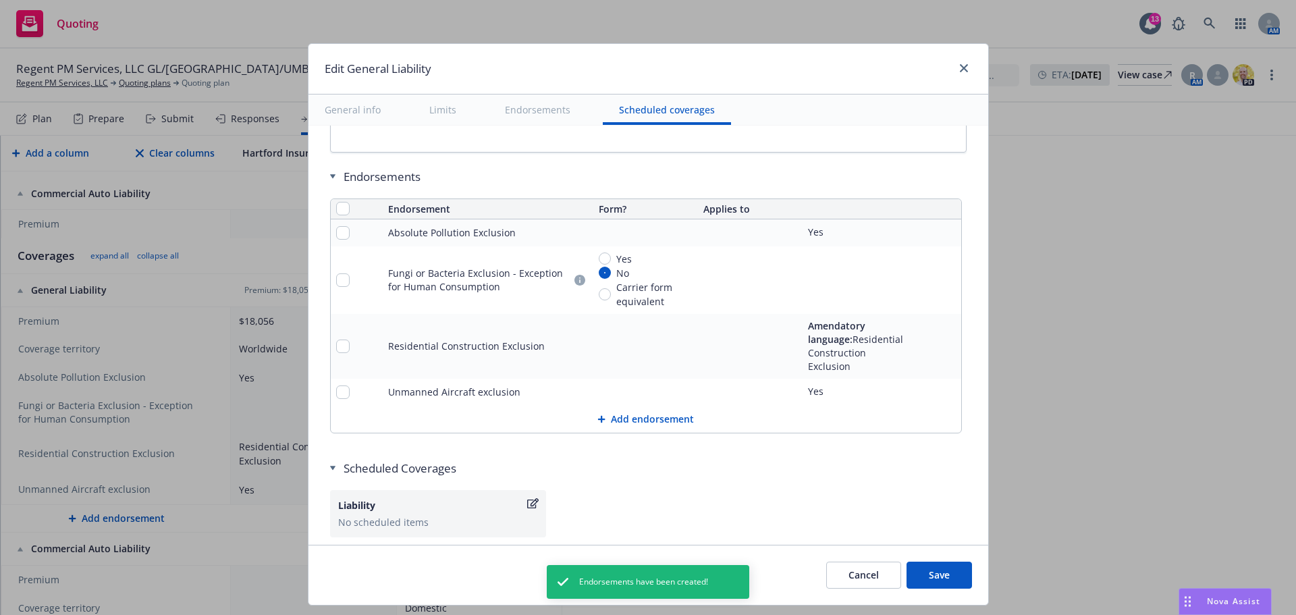
click at [622, 406] on button "Add endorsement" at bounding box center [646, 419] width 631 height 27
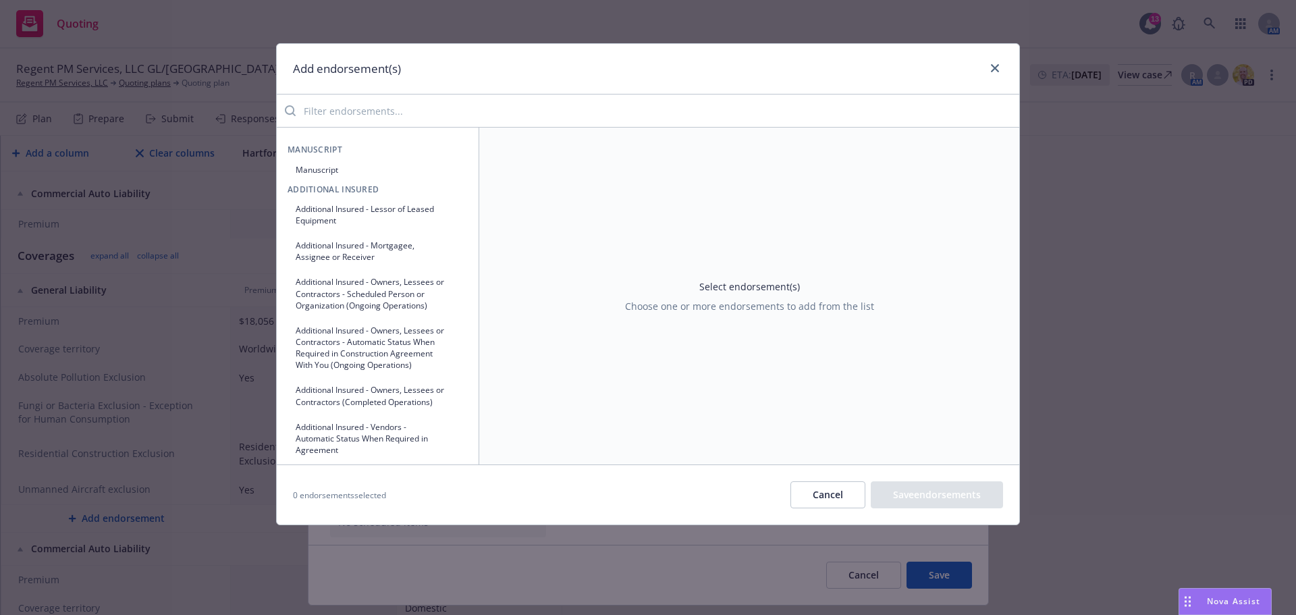
click at [533, 102] on input "search" at bounding box center [658, 110] width 724 height 27
click at [585, 63] on div "Add endorsement(s)" at bounding box center [648, 69] width 743 height 51
click at [1001, 72] on link "close" at bounding box center [995, 68] width 16 height 16
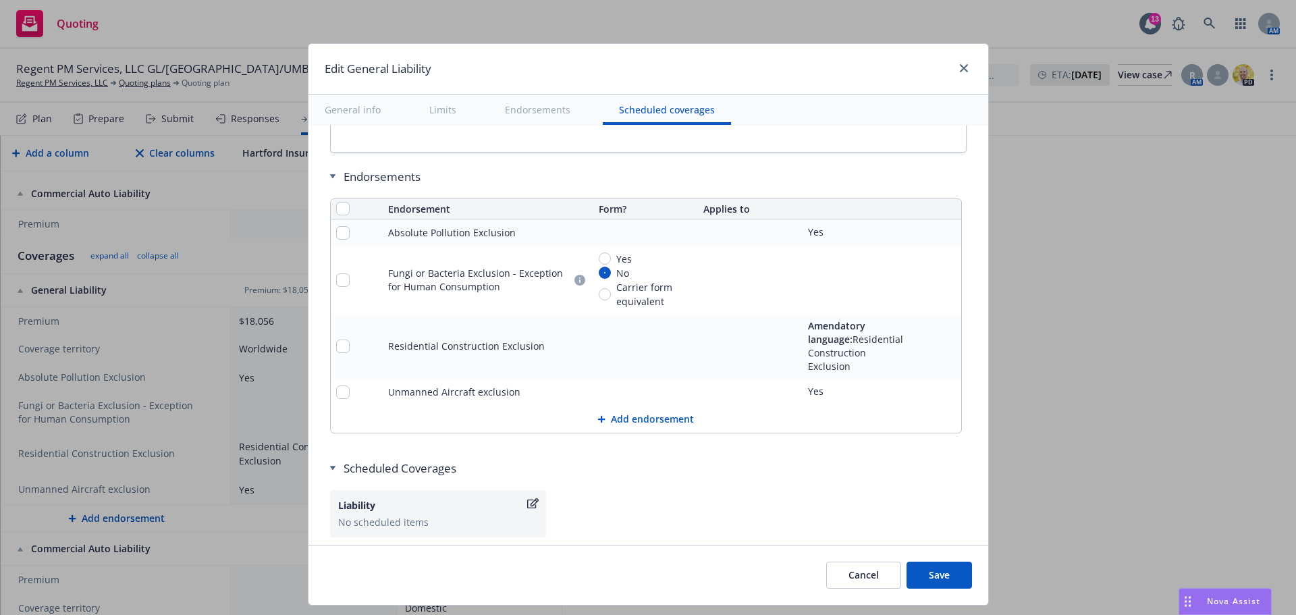
click at [943, 573] on button "Save" at bounding box center [939, 575] width 65 height 27
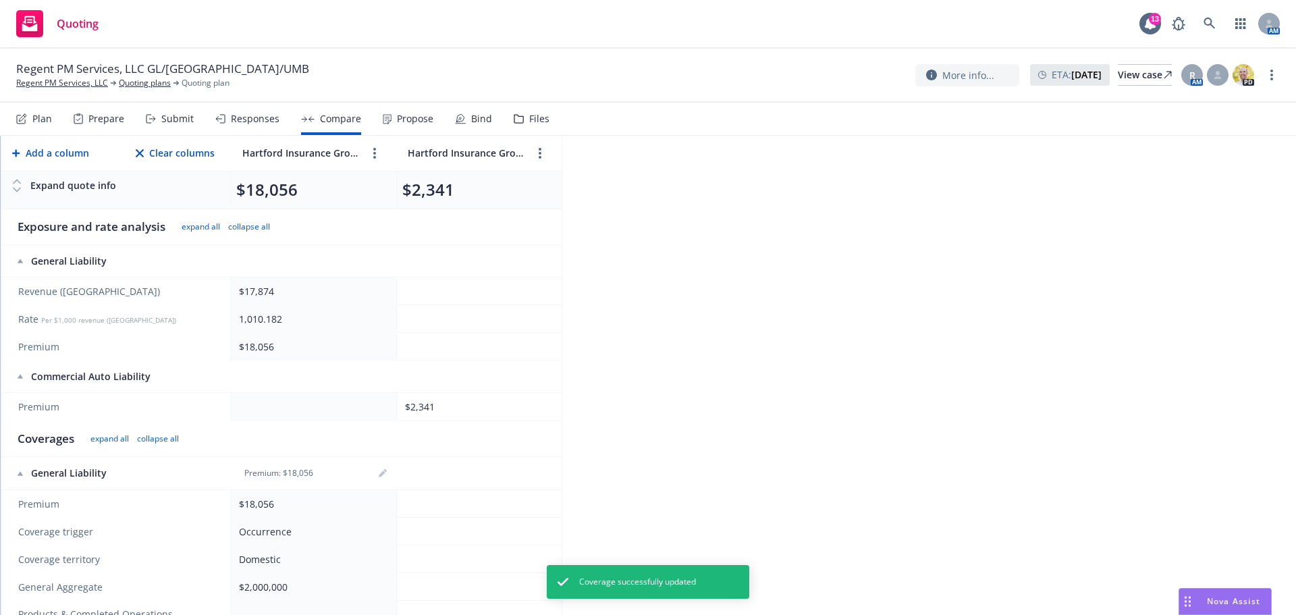
scroll to position [135, 0]
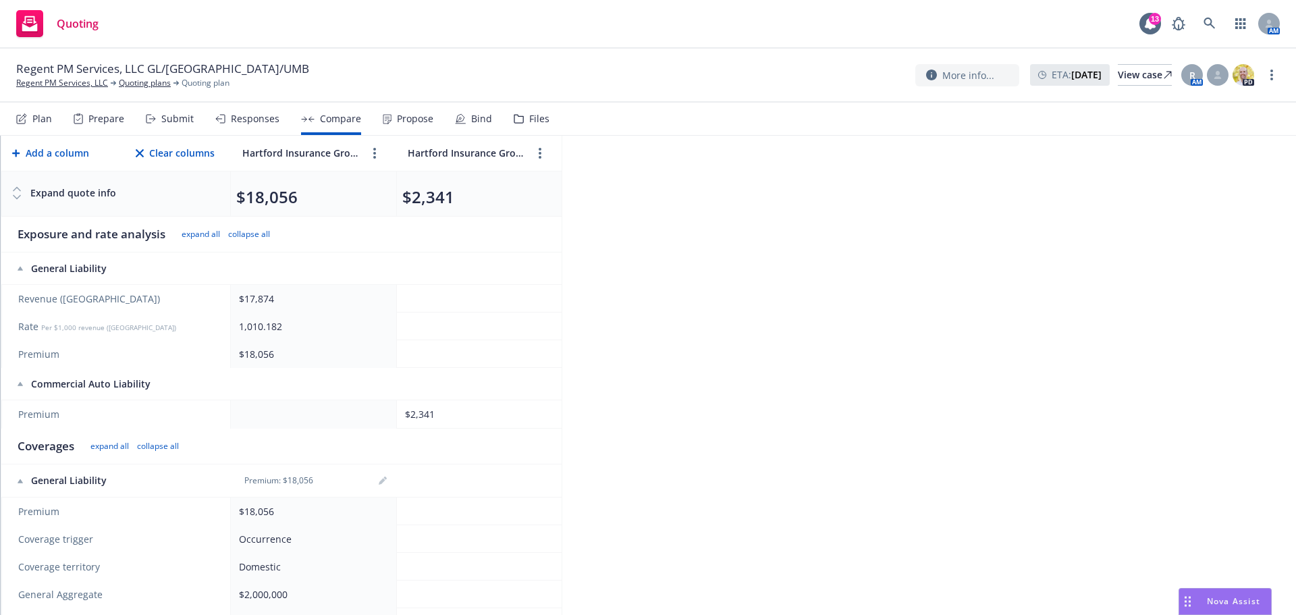
click at [230, 415] on td "Premium" at bounding box center [116, 414] width 230 height 28
click at [287, 413] on td at bounding box center [313, 414] width 165 height 28
click at [451, 416] on div "$2,341" at bounding box center [476, 414] width 143 height 14
click at [508, 411] on div "$2,341" at bounding box center [476, 414] width 143 height 14
click at [23, 384] on div "Commercial Auto Liability" at bounding box center [118, 384] width 200 height 14
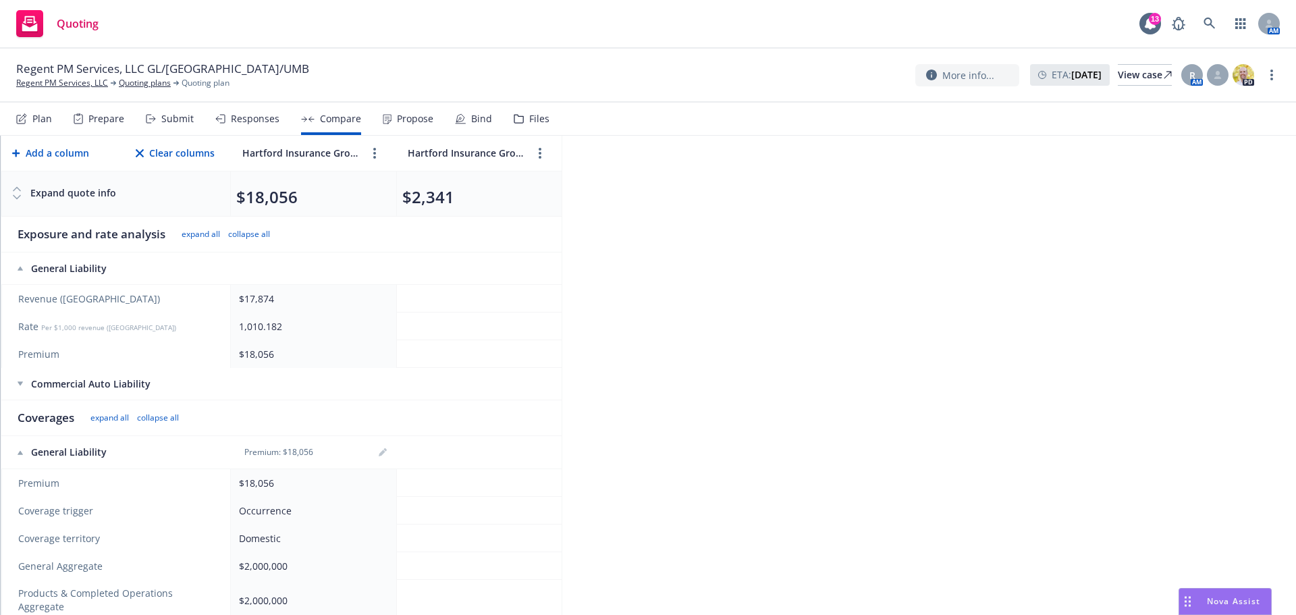
click at [19, 384] on icon at bounding box center [20, 384] width 5 height 4
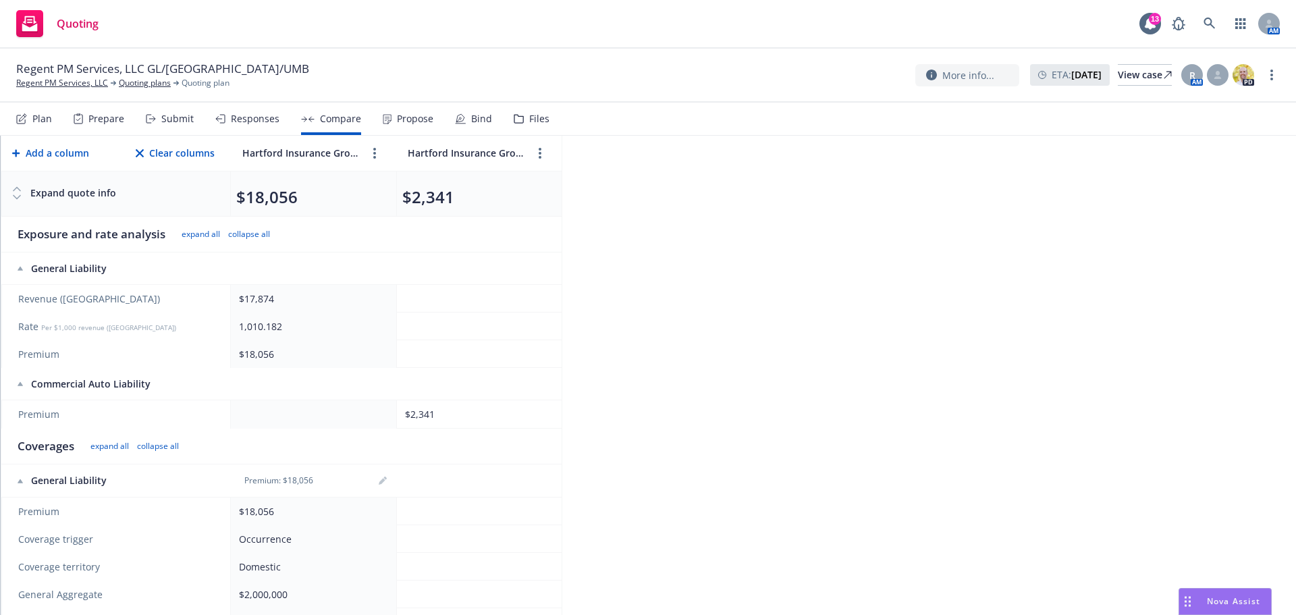
click at [499, 416] on div "$2,341" at bounding box center [476, 414] width 143 height 14
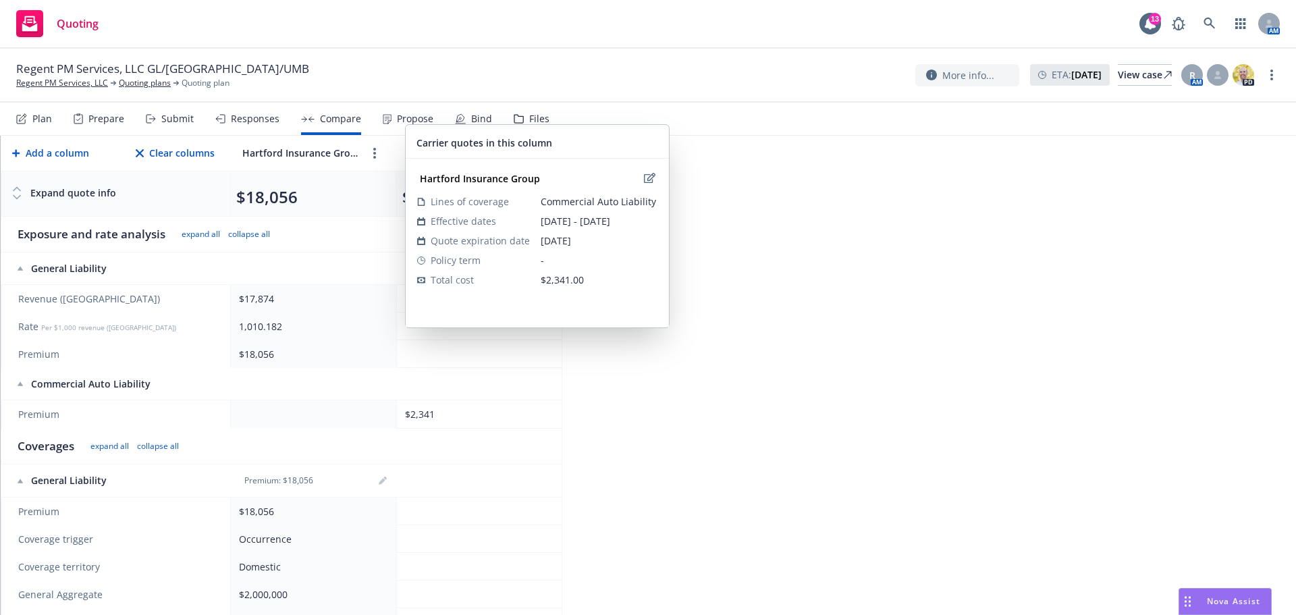
click at [514, 404] on td "$2,341" at bounding box center [478, 414] width 165 height 28
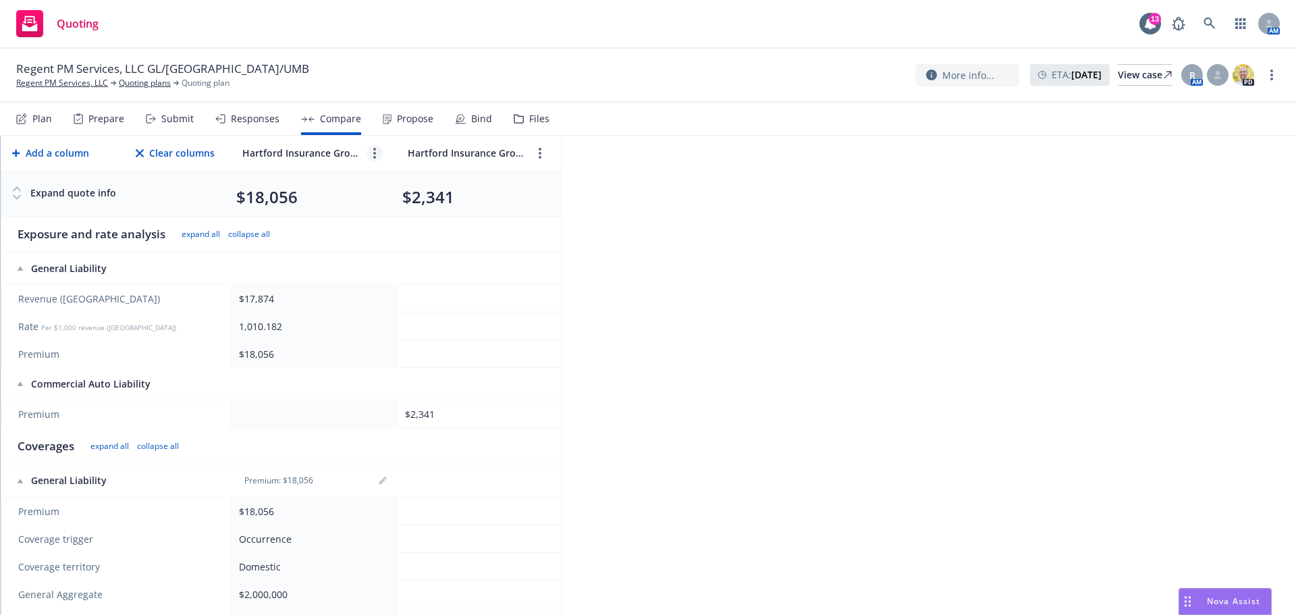
click at [379, 155] on link "more" at bounding box center [375, 153] width 16 height 16
click at [419, 184] on icon "close" at bounding box center [418, 184] width 8 height 8
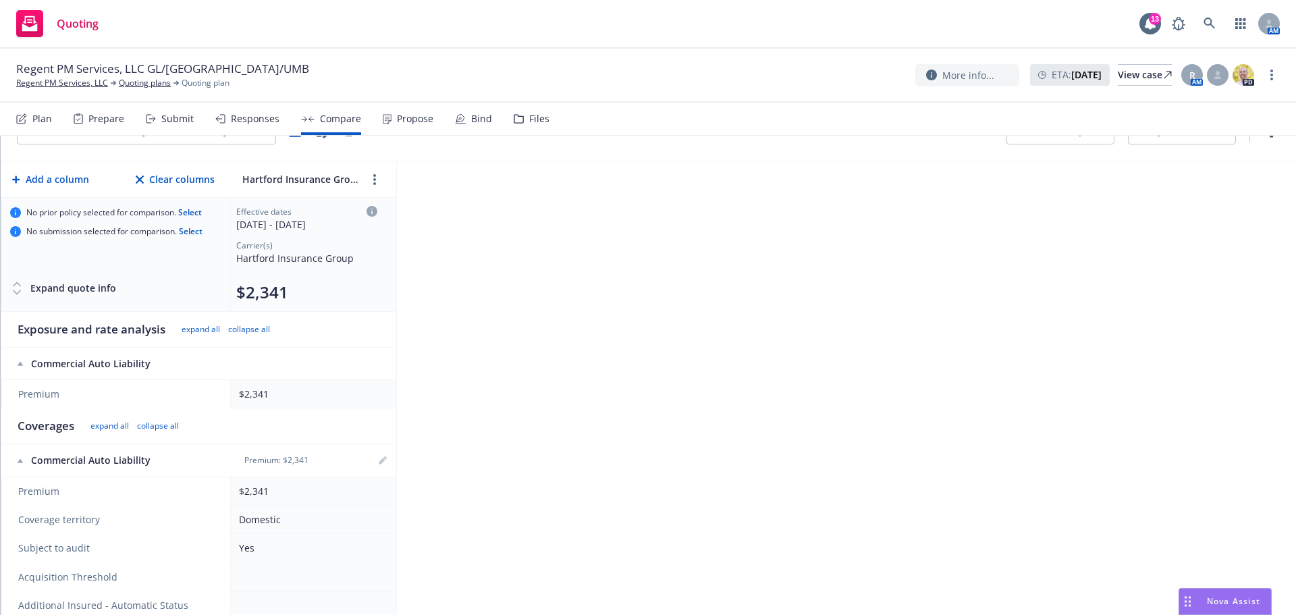
scroll to position [68, 0]
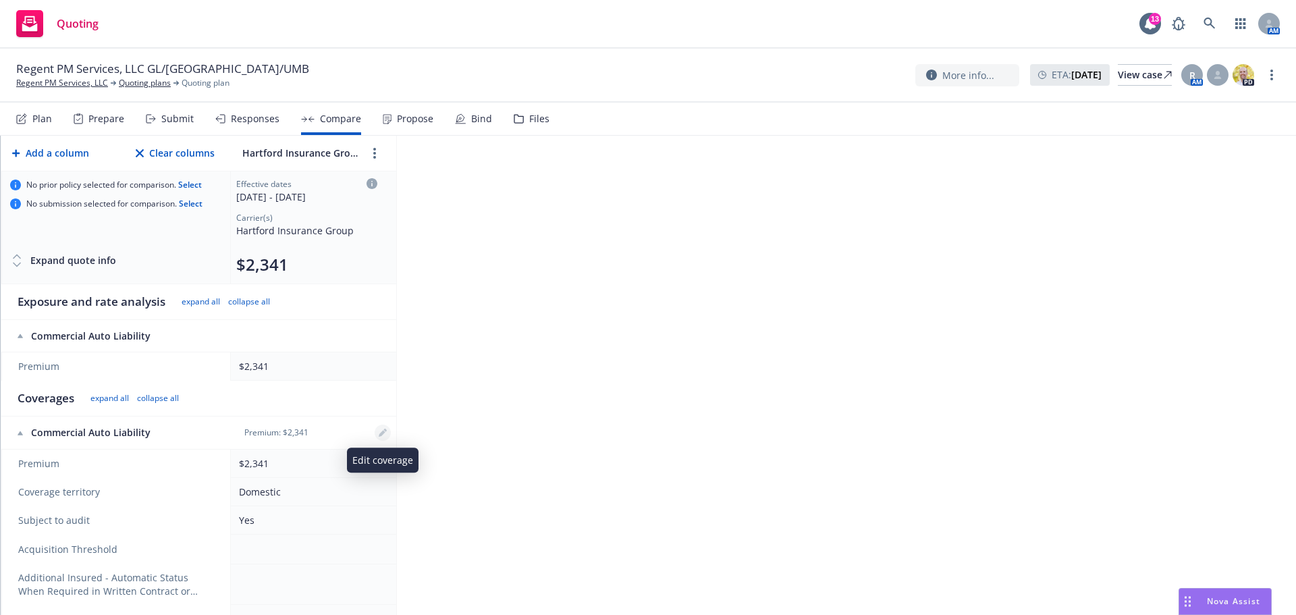
click at [386, 436] on link "editPencil" at bounding box center [383, 433] width 16 height 16
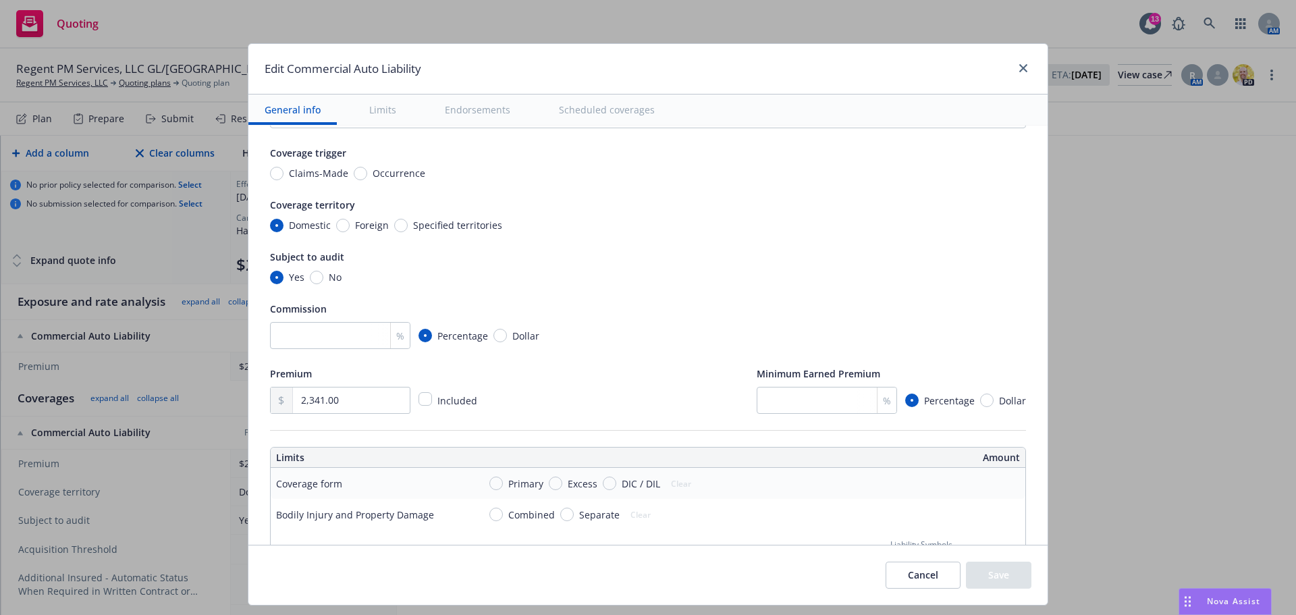
scroll to position [0, 0]
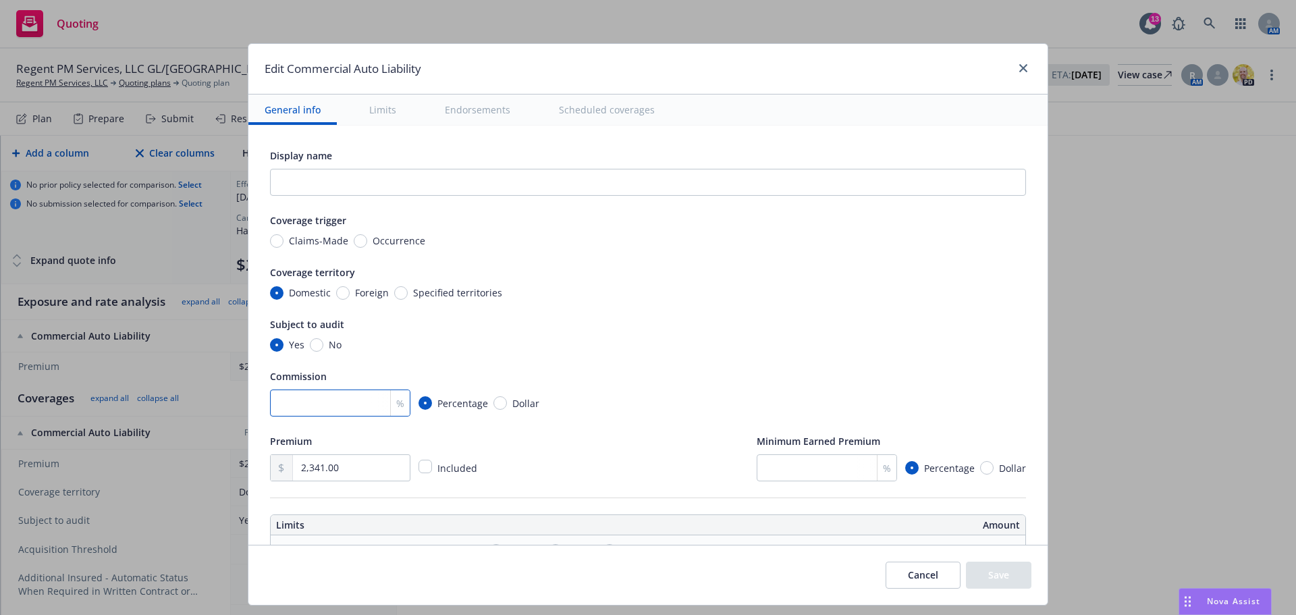
click at [328, 414] on input "number" at bounding box center [340, 403] width 140 height 27
type input "15"
click at [311, 336] on div "Subject to audit Yes No" at bounding box center [648, 334] width 756 height 36
click at [311, 344] on input "No" at bounding box center [317, 345] width 14 height 14
radio input "true"
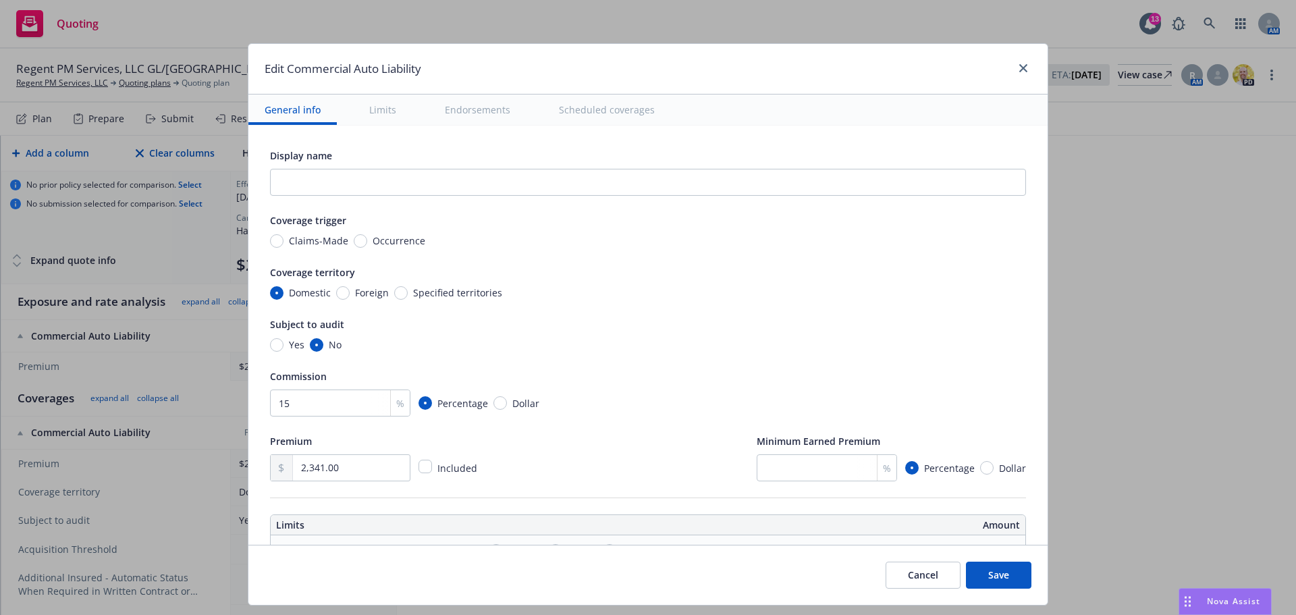
click at [539, 373] on div "Commission" at bounding box center [648, 376] width 756 height 16
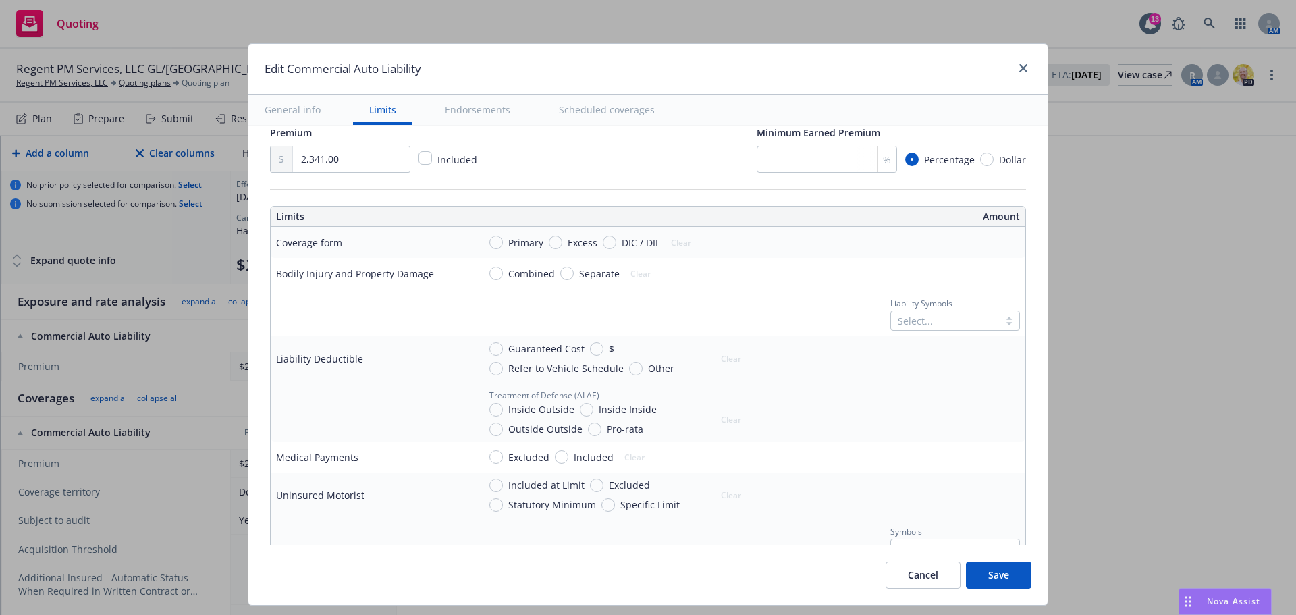
scroll to position [338, 0]
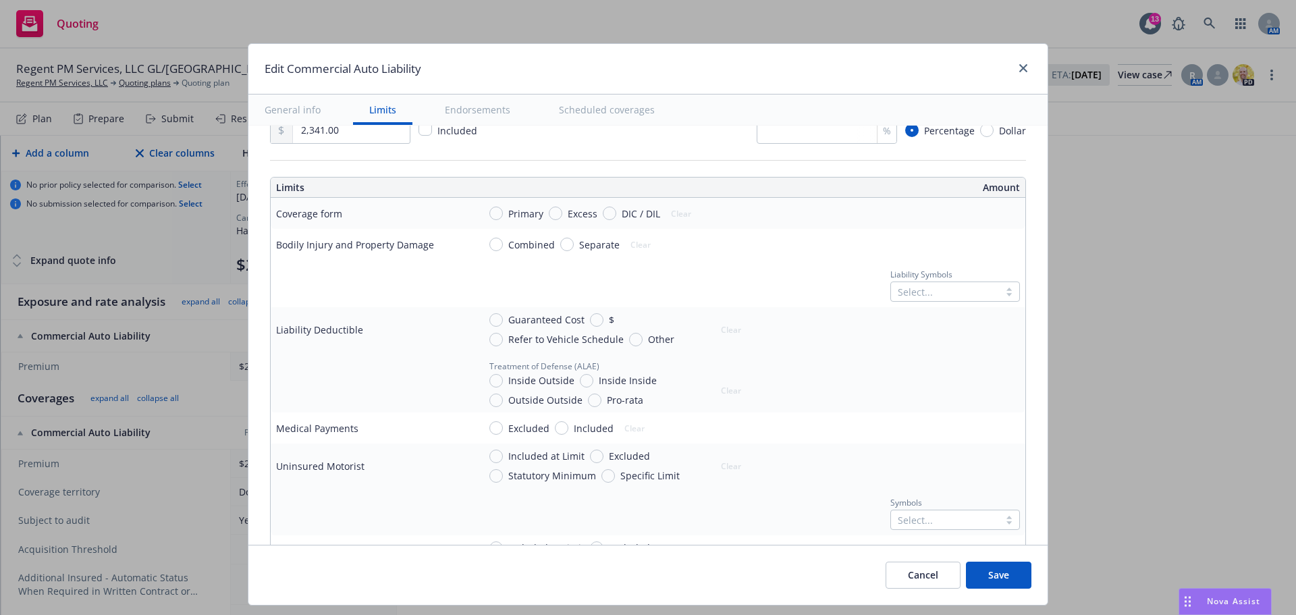
click at [601, 160] on hr at bounding box center [648, 160] width 756 height 1
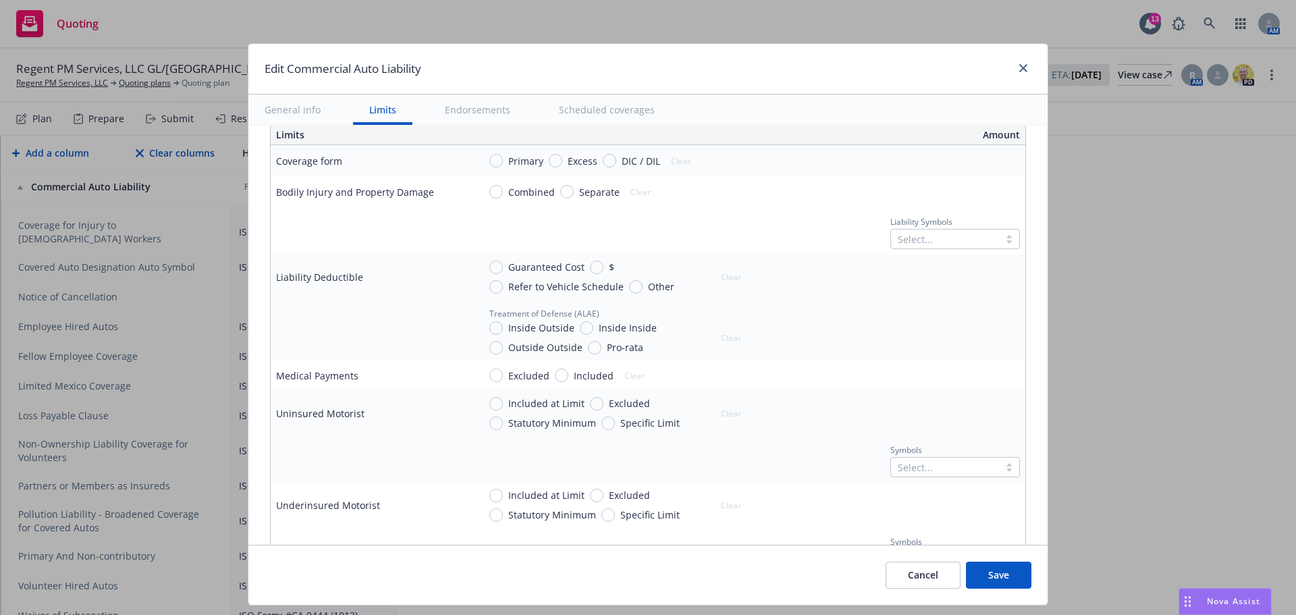
scroll to position [364, 0]
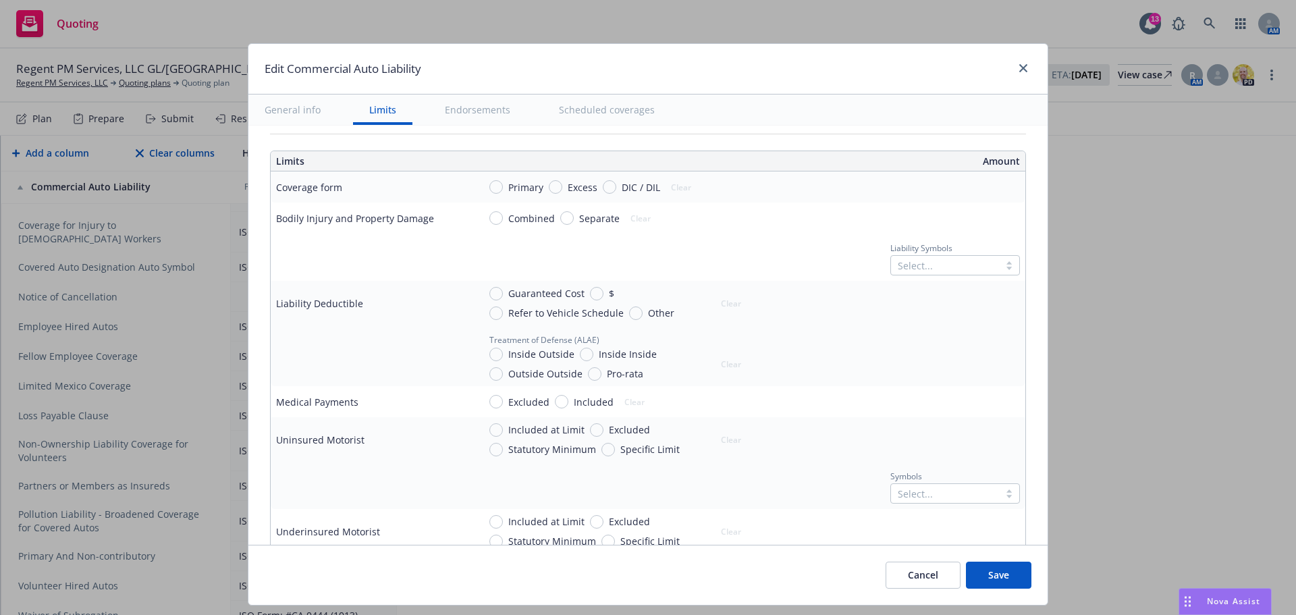
click at [483, 186] on div "Primary Excess DIC / DIL Clear" at bounding box center [614, 187] width 271 height 20
click at [490, 187] on input "Primary" at bounding box center [497, 187] width 14 height 14
click at [677, 191] on button "Clear" at bounding box center [681, 187] width 36 height 19
radio input "false"
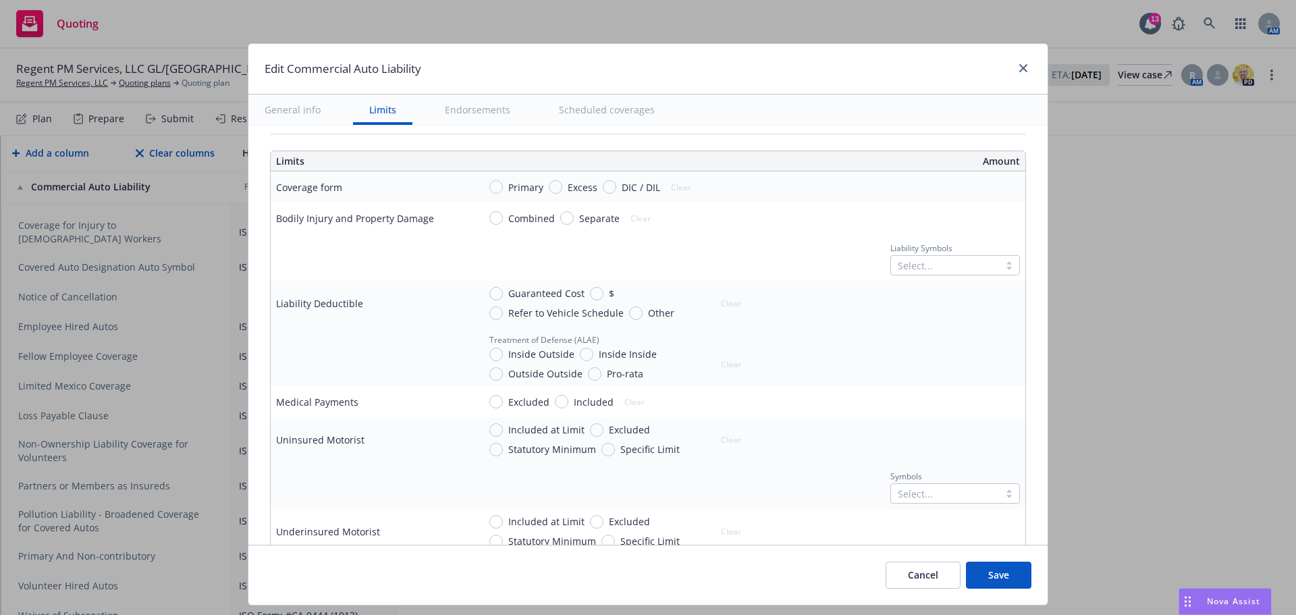
click at [503, 219] on span "Combined" at bounding box center [529, 218] width 52 height 14
click at [499, 219] on input "Combined" at bounding box center [497, 218] width 14 height 14
radio input "true"
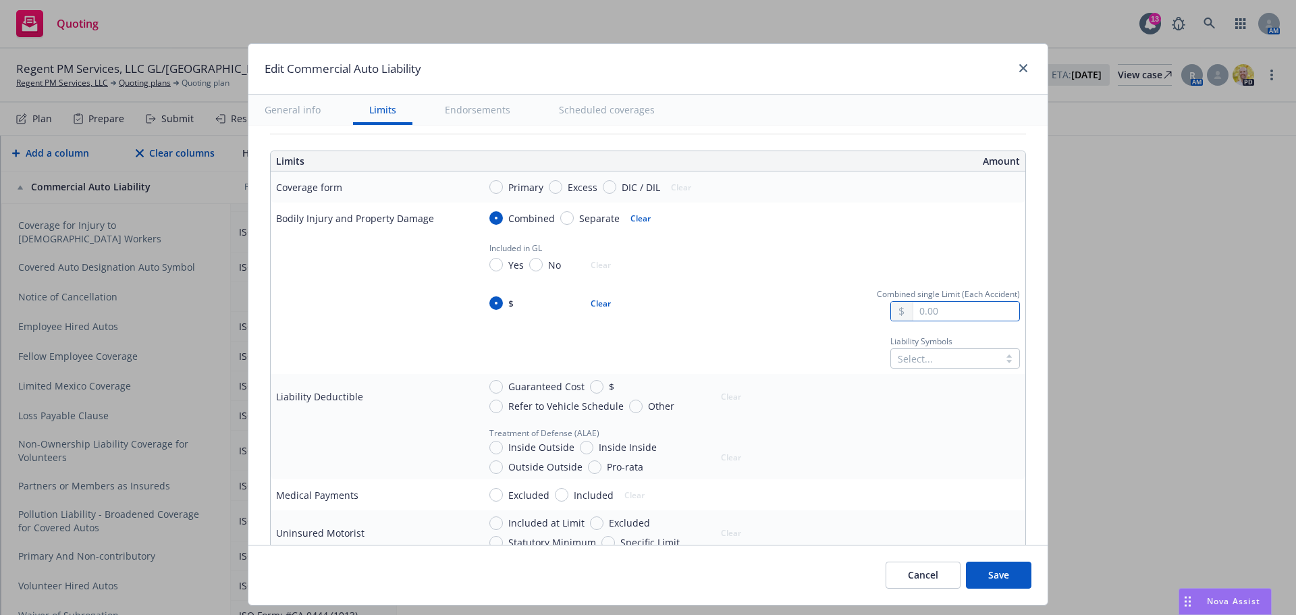
click at [985, 318] on input "text" at bounding box center [967, 311] width 106 height 19
click at [942, 367] on button "$1,000,000.00" at bounding box center [947, 370] width 116 height 25
type input "1,000,000.00"
click at [932, 359] on div at bounding box center [945, 358] width 95 height 16
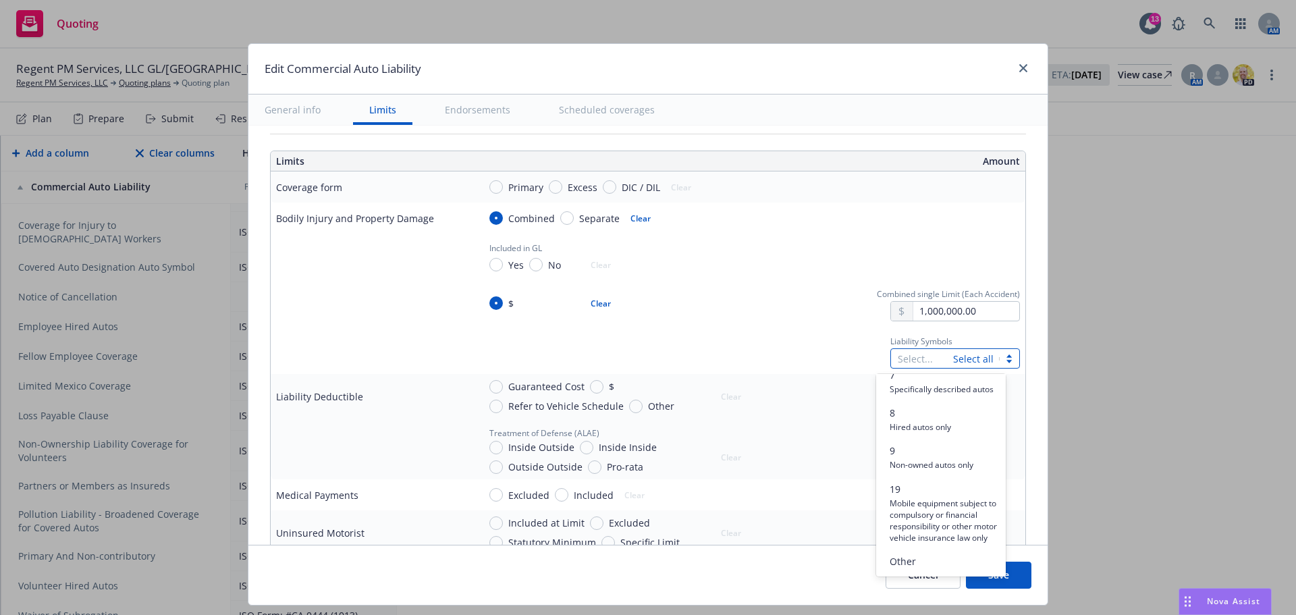
scroll to position [334, 0]
click at [922, 420] on span "Hired autos only" at bounding box center [920, 426] width 61 height 13
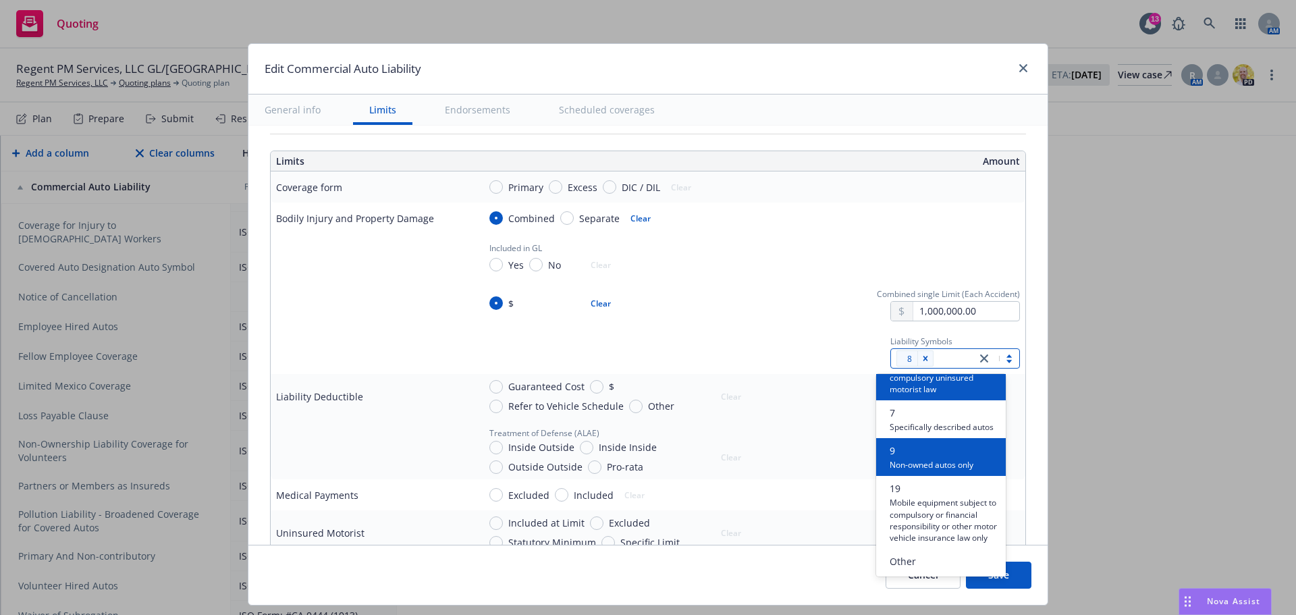
click at [945, 446] on div "9 Non-owned autos only" at bounding box center [932, 457] width 84 height 27
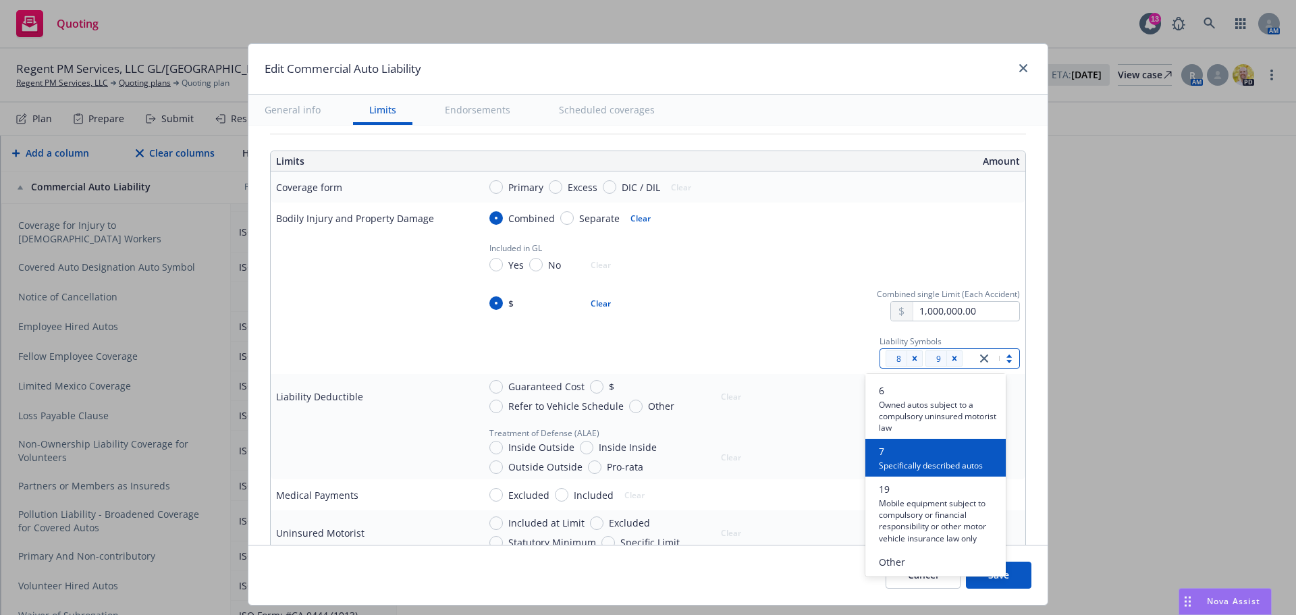
scroll to position [247, 0]
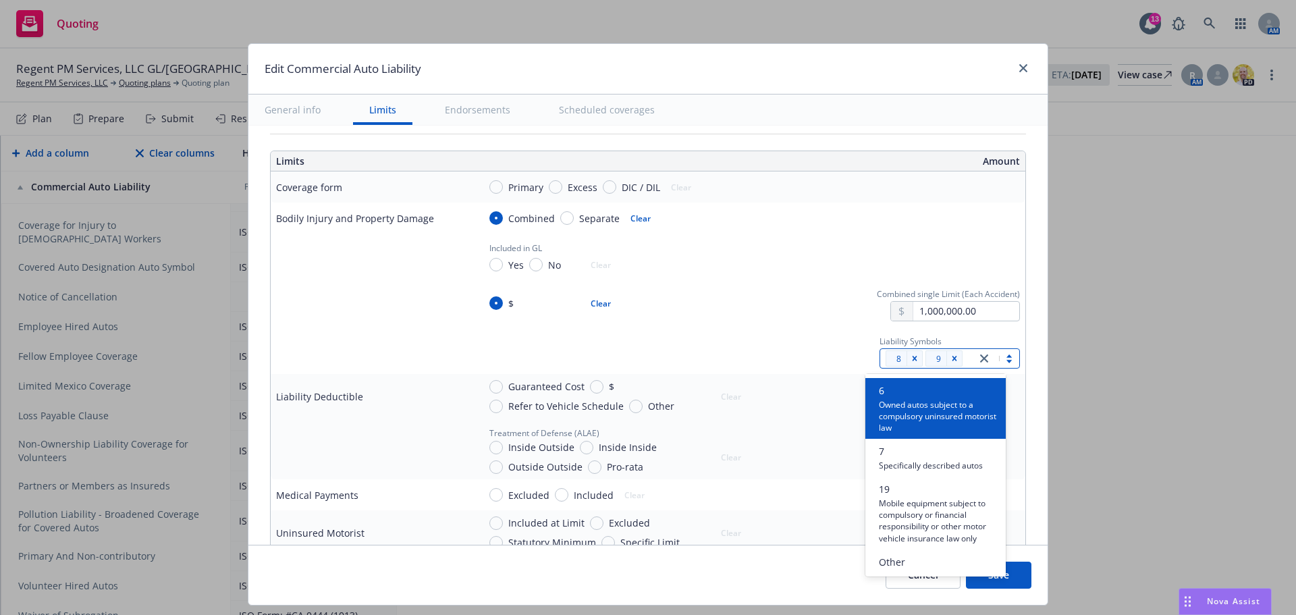
click at [373, 320] on td at bounding box center [372, 303] width 203 height 47
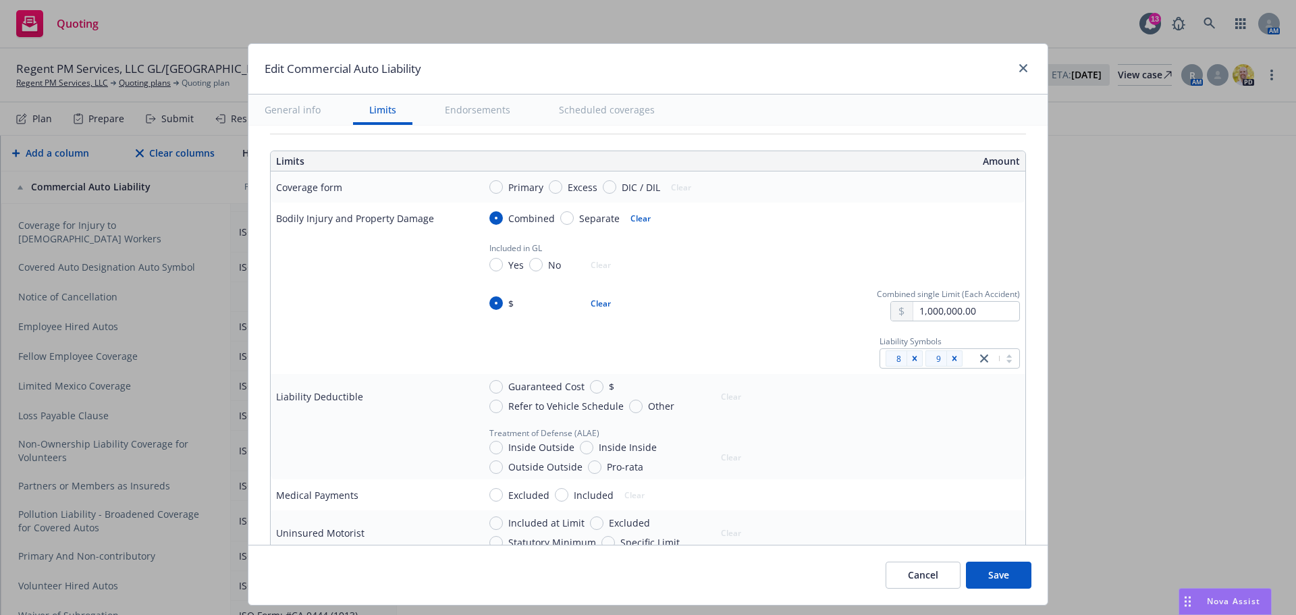
click at [373, 320] on td at bounding box center [372, 303] width 203 height 47
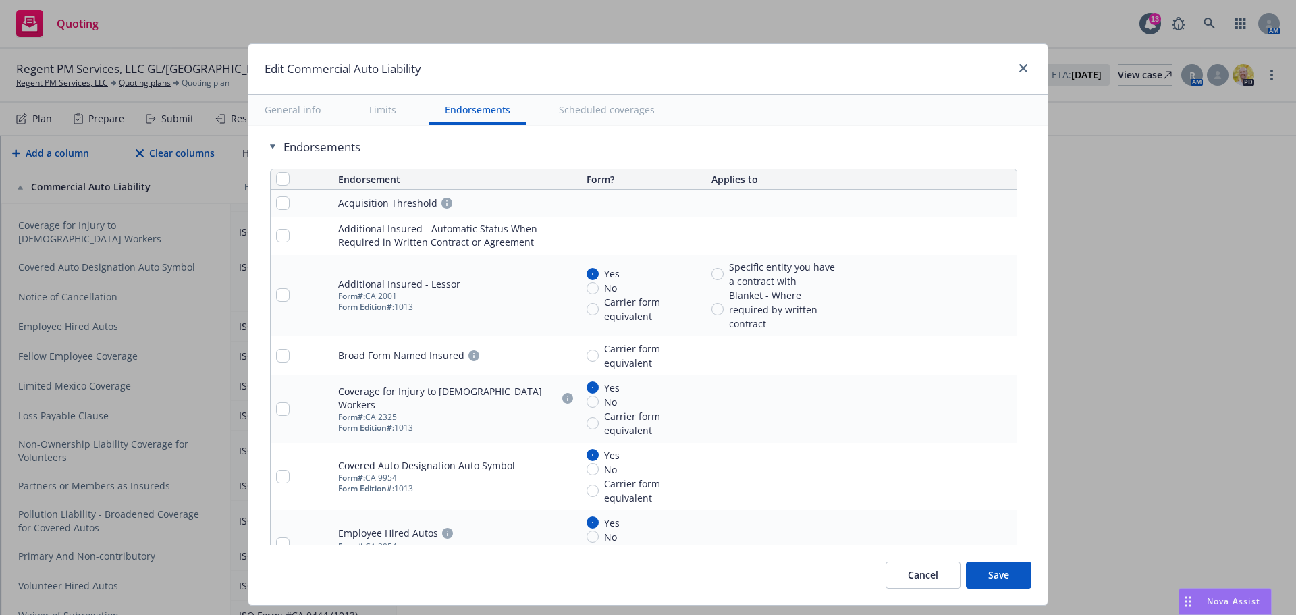
scroll to position [2145, 0]
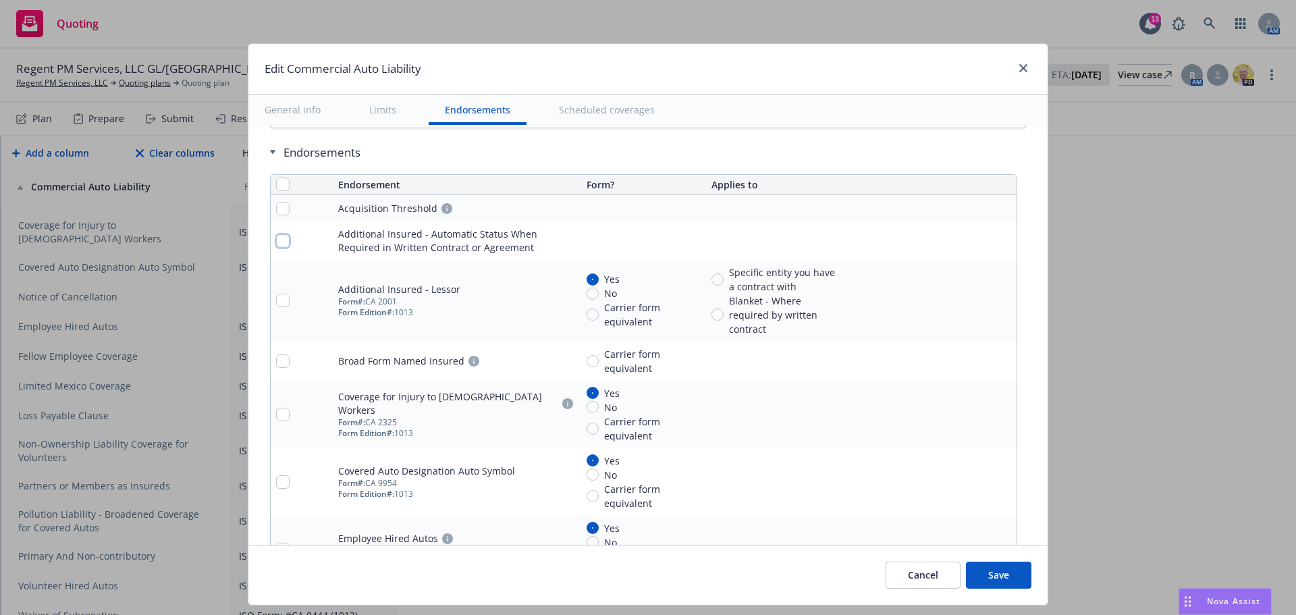
click at [276, 238] on input "checkbox" at bounding box center [283, 241] width 14 height 14
checkbox input "true"
click at [279, 209] on input "checkbox" at bounding box center [283, 209] width 14 height 14
checkbox input "true"
click at [643, 584] on span "Remove endorsements" at bounding box center [626, 584] width 106 height 13
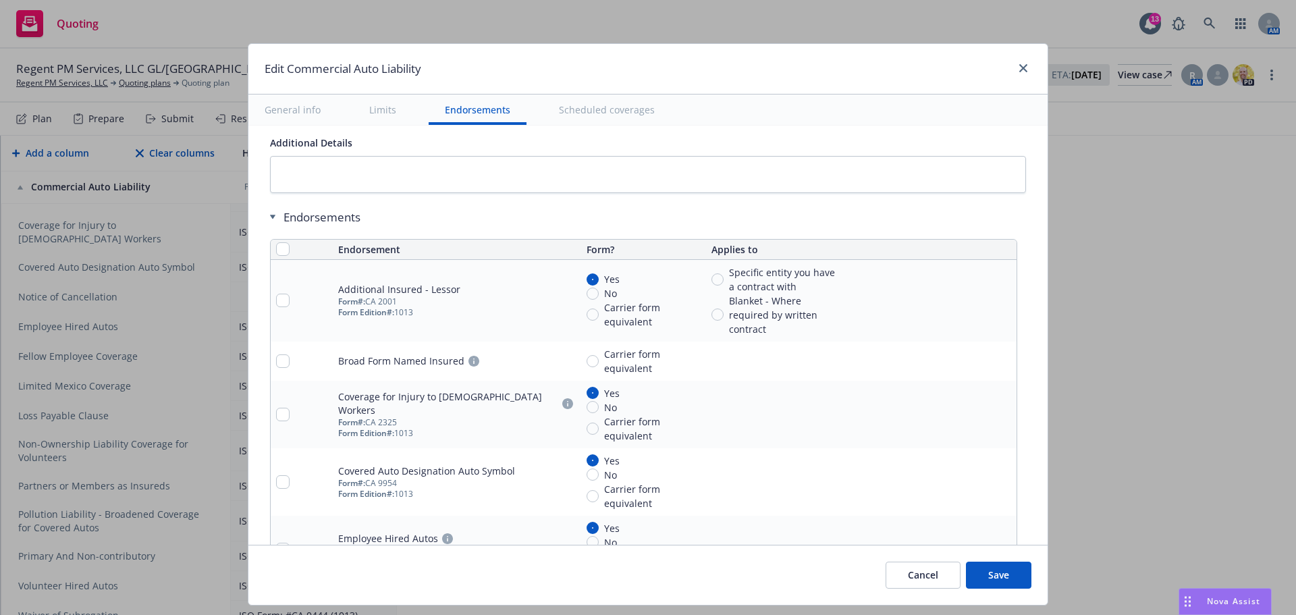
scroll to position [450, 0]
click at [276, 359] on input "checkbox" at bounding box center [283, 361] width 14 height 14
checkbox input "true"
click at [277, 300] on input "checkbox" at bounding box center [283, 301] width 14 height 14
checkbox input "true"
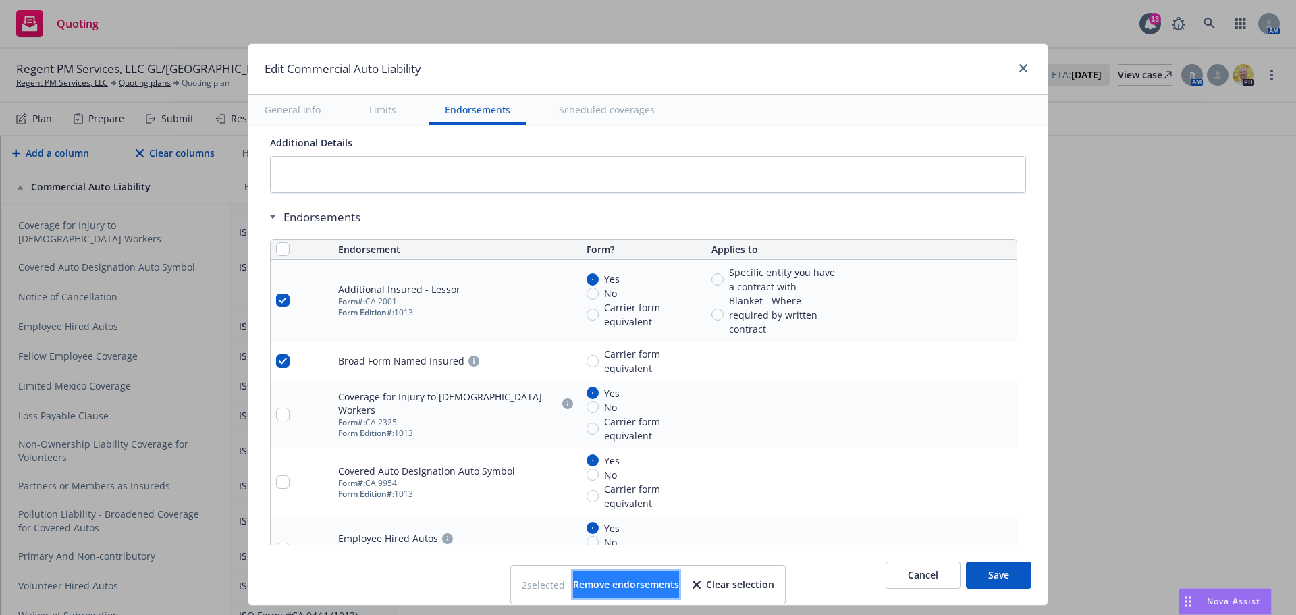
click at [648, 583] on span "Remove endorsements" at bounding box center [626, 584] width 106 height 13
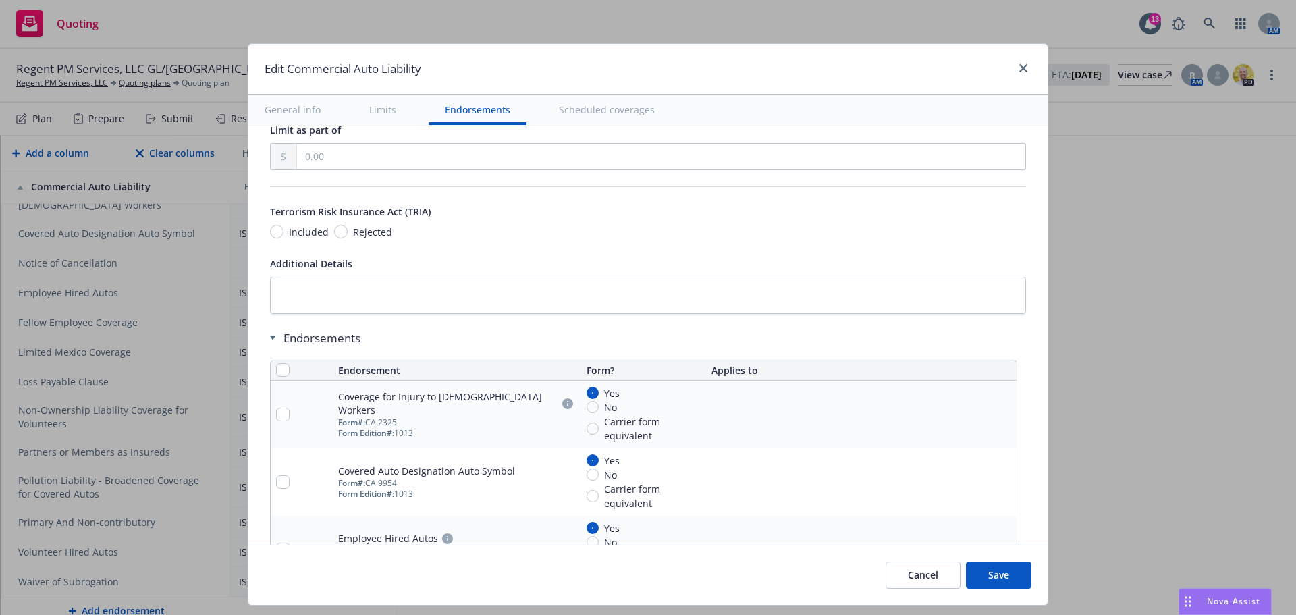
scroll to position [2027, 0]
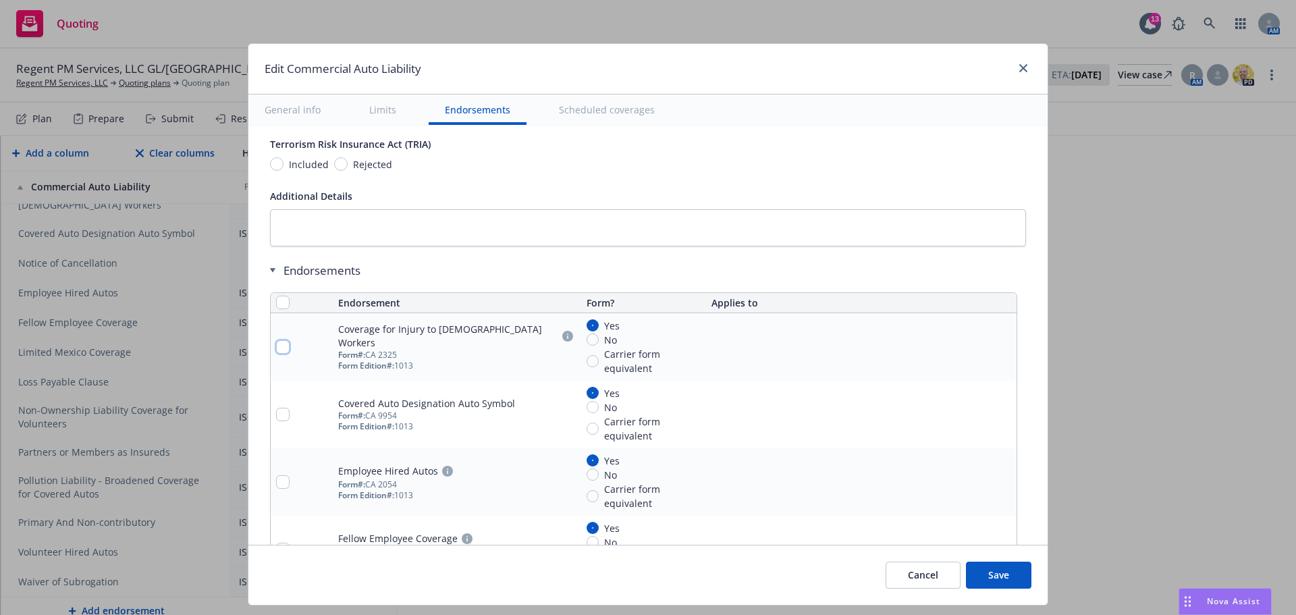
click at [281, 350] on input "checkbox" at bounding box center [283, 347] width 14 height 14
checkbox input "true"
click at [276, 413] on input "checkbox" at bounding box center [283, 415] width 14 height 14
checkbox input "true"
click at [654, 589] on span "Remove endorsements" at bounding box center [626, 584] width 106 height 13
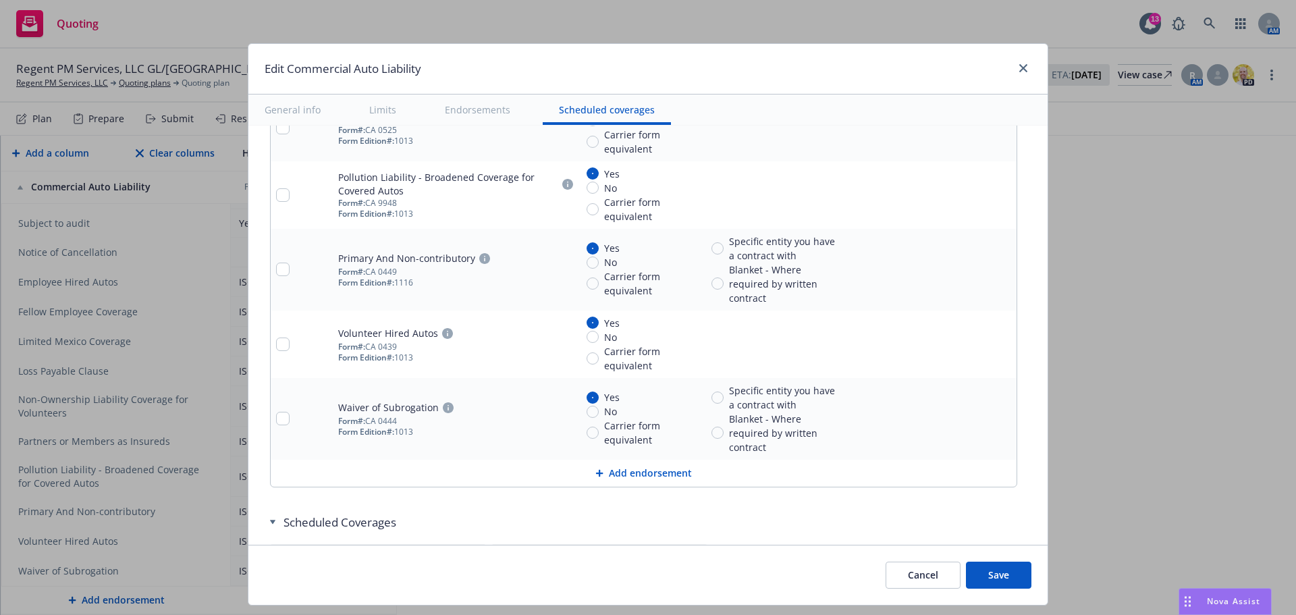
scroll to position [2705, 0]
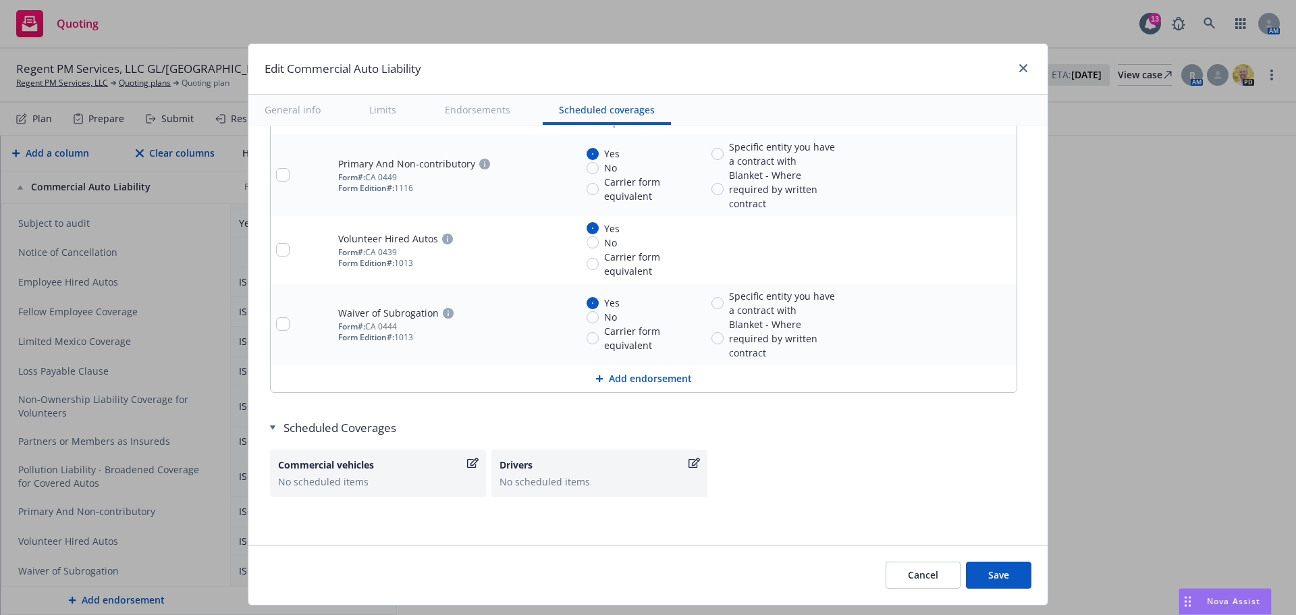
click at [632, 374] on button "Add endorsement" at bounding box center [644, 378] width 746 height 27
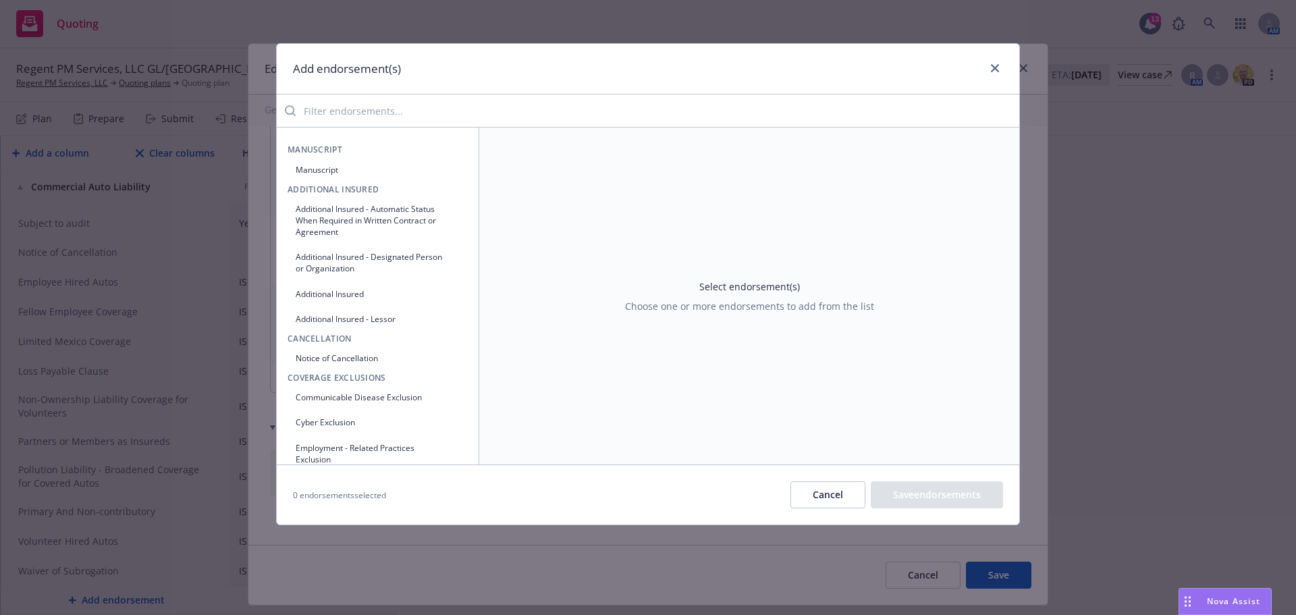
click at [538, 120] on input "search" at bounding box center [658, 110] width 724 height 27
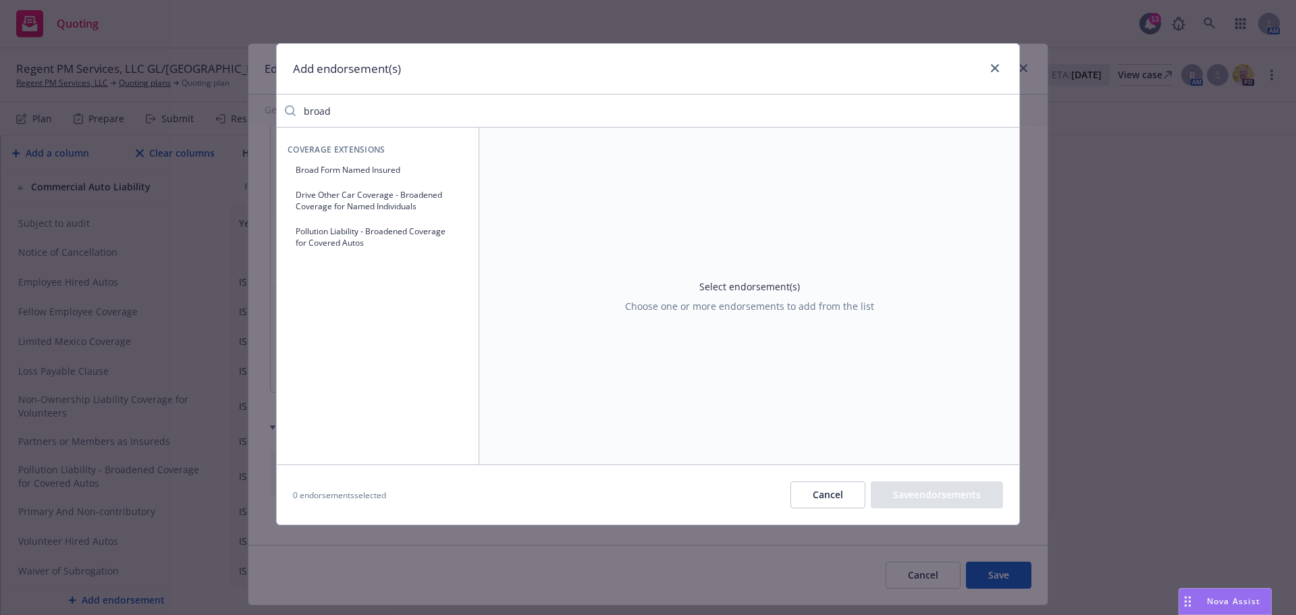
type input "broad"
click at [996, 63] on link "close" at bounding box center [995, 68] width 16 height 16
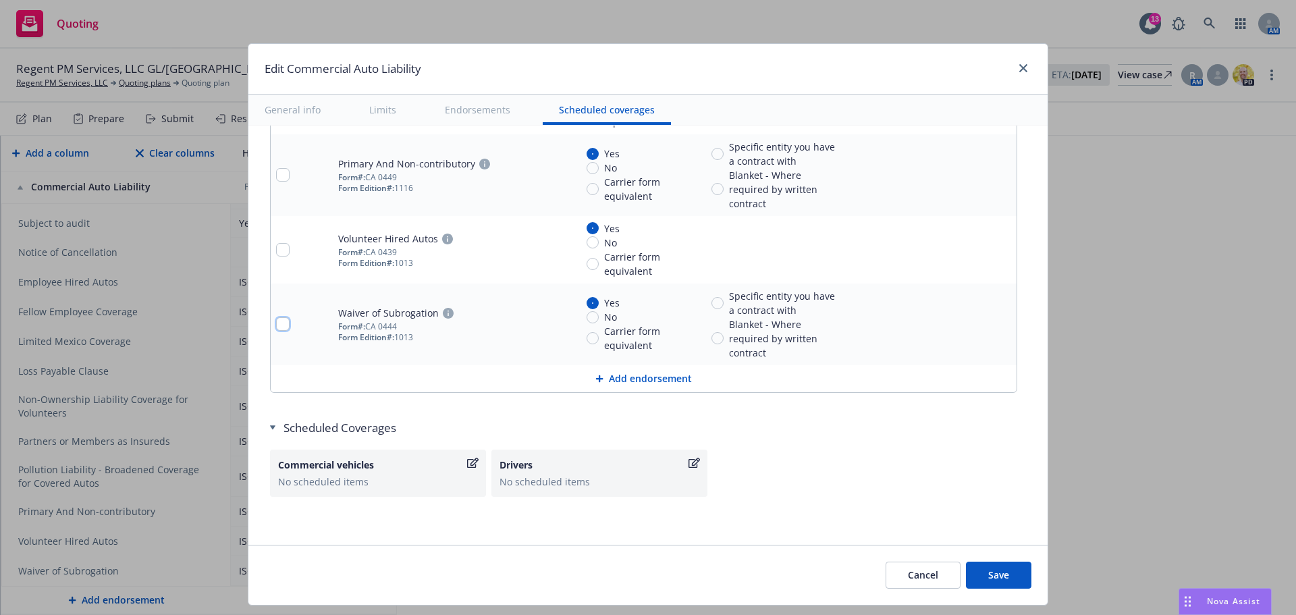
click at [276, 324] on input "checkbox" at bounding box center [283, 324] width 14 height 14
checkbox input "true"
click at [276, 250] on input "checkbox" at bounding box center [283, 250] width 14 height 14
checkbox input "true"
click at [644, 377] on button "Add endorsement" at bounding box center [644, 378] width 746 height 27
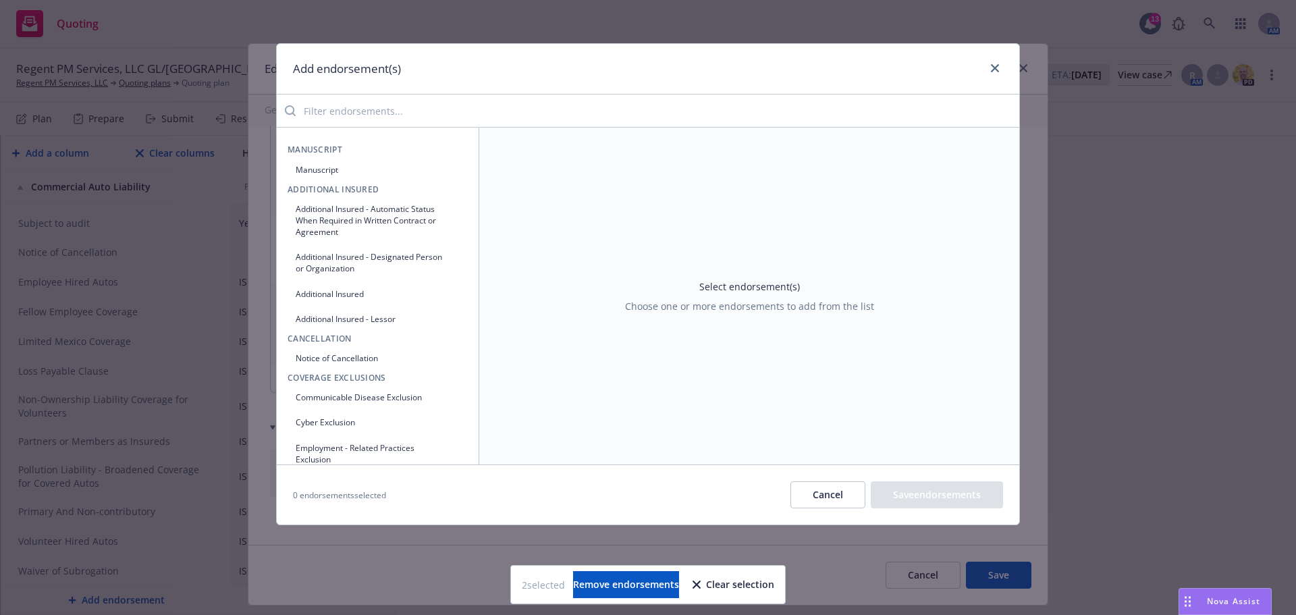
click at [450, 111] on input "search" at bounding box center [658, 110] width 724 height 27
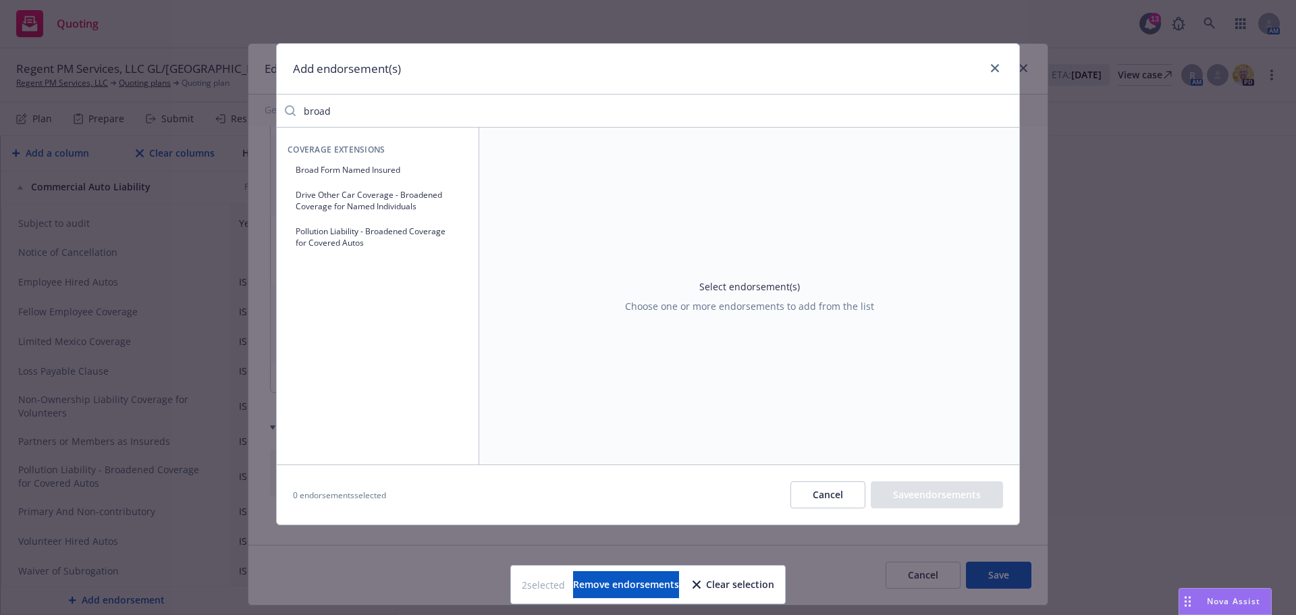
type input "broad"
click at [385, 174] on button "Broad Form Named Insured" at bounding box center [378, 170] width 180 height 22
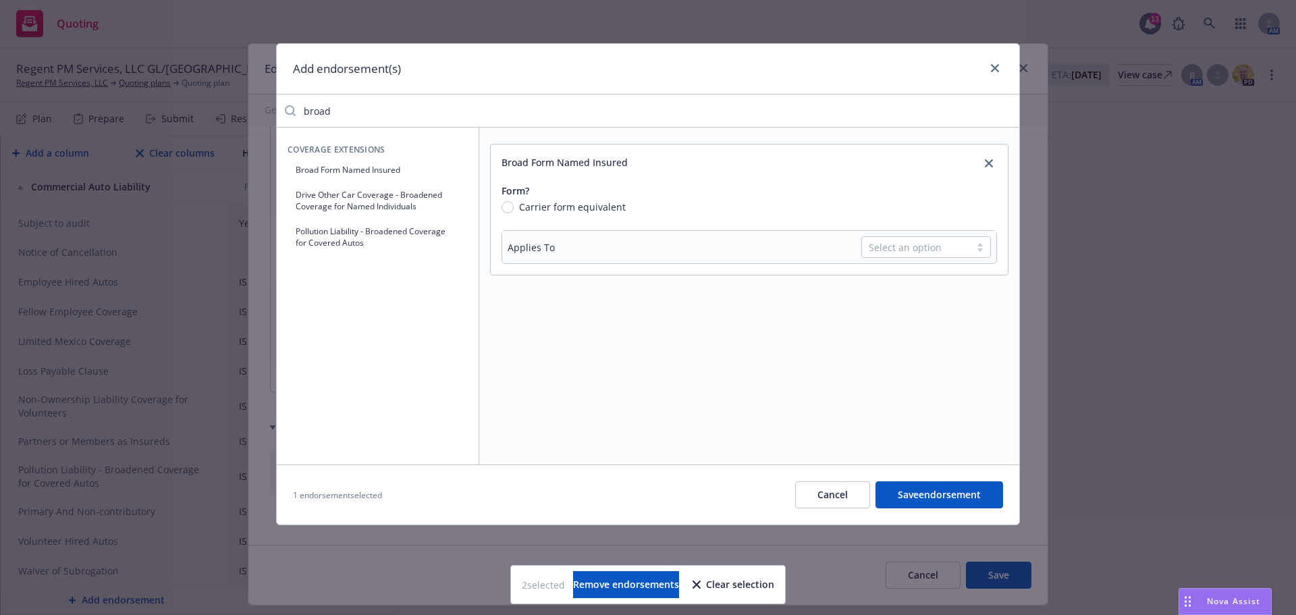
click at [934, 492] on button "Save endorsement" at bounding box center [940, 494] width 128 height 27
checkbox input "false"
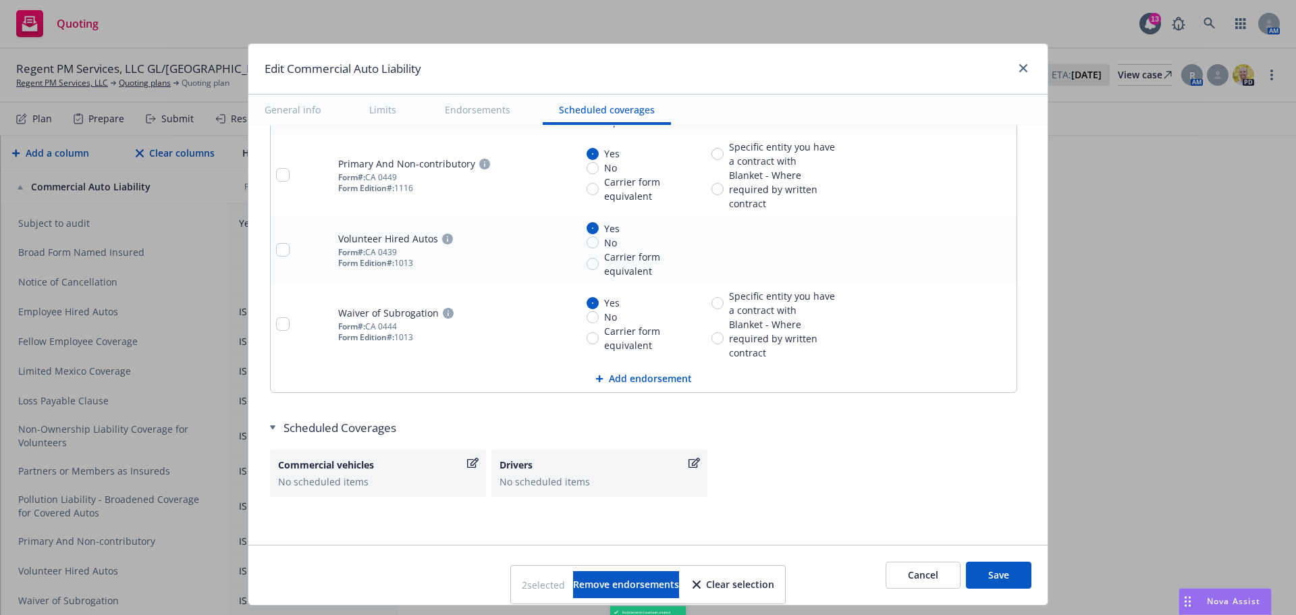
scroll to position [394, 0]
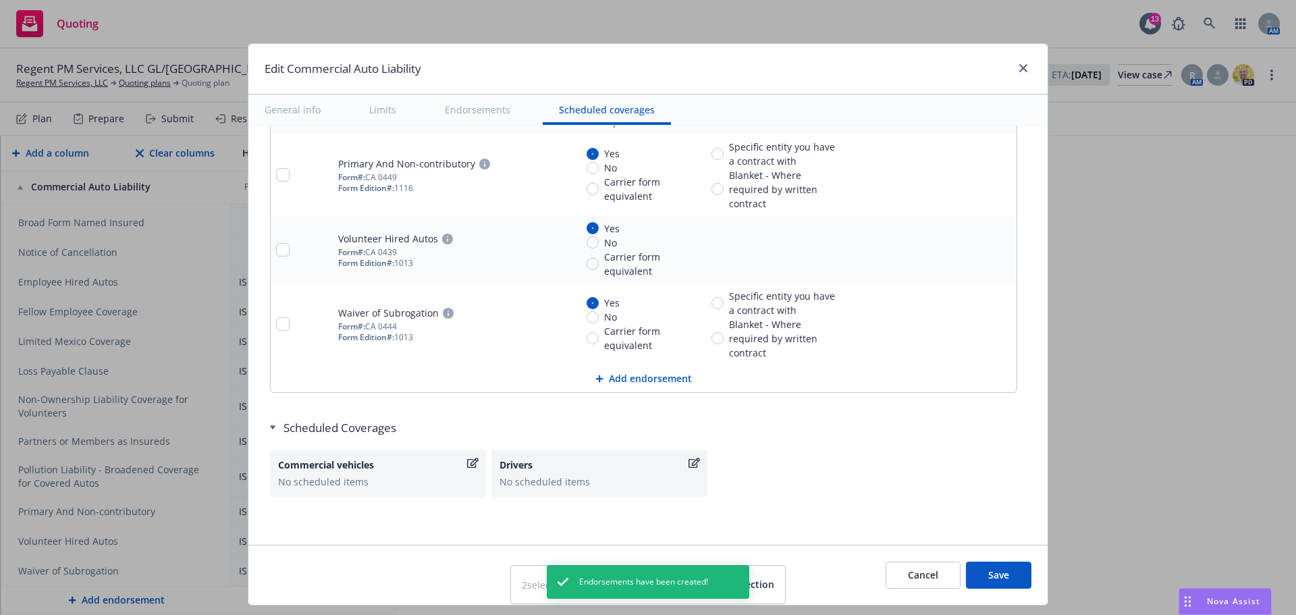
click at [271, 322] on td at bounding box center [302, 325] width 62 height 82
click at [277, 251] on input "checkbox" at bounding box center [283, 250] width 14 height 14
checkbox input "true"
click at [276, 321] on input "checkbox" at bounding box center [283, 324] width 14 height 14
checkbox input "true"
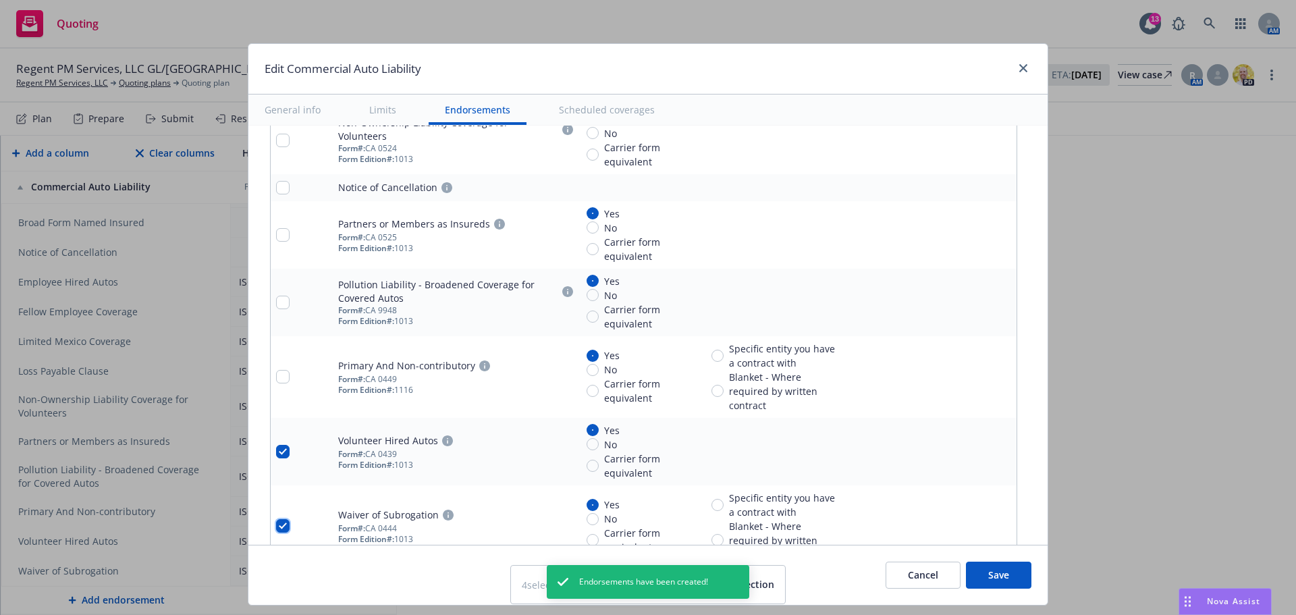
scroll to position [2542, 0]
click at [279, 309] on input "checkbox" at bounding box center [283, 303] width 14 height 14
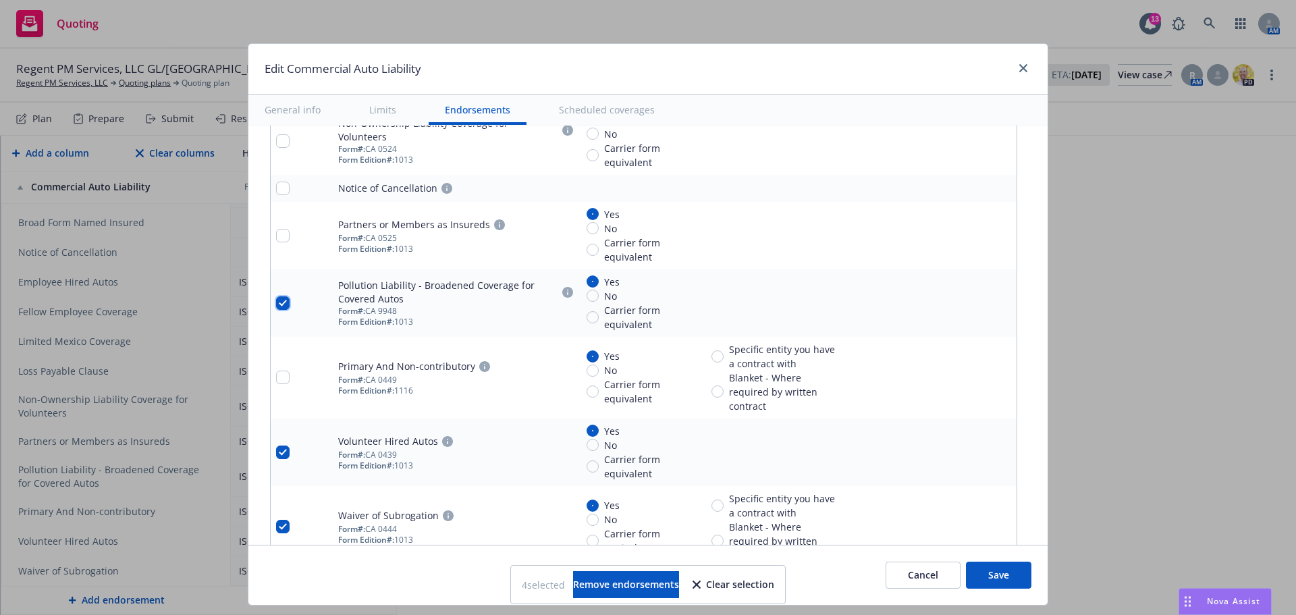
checkbox input "true"
click at [278, 235] on input "checkbox" at bounding box center [283, 236] width 14 height 14
checkbox input "true"
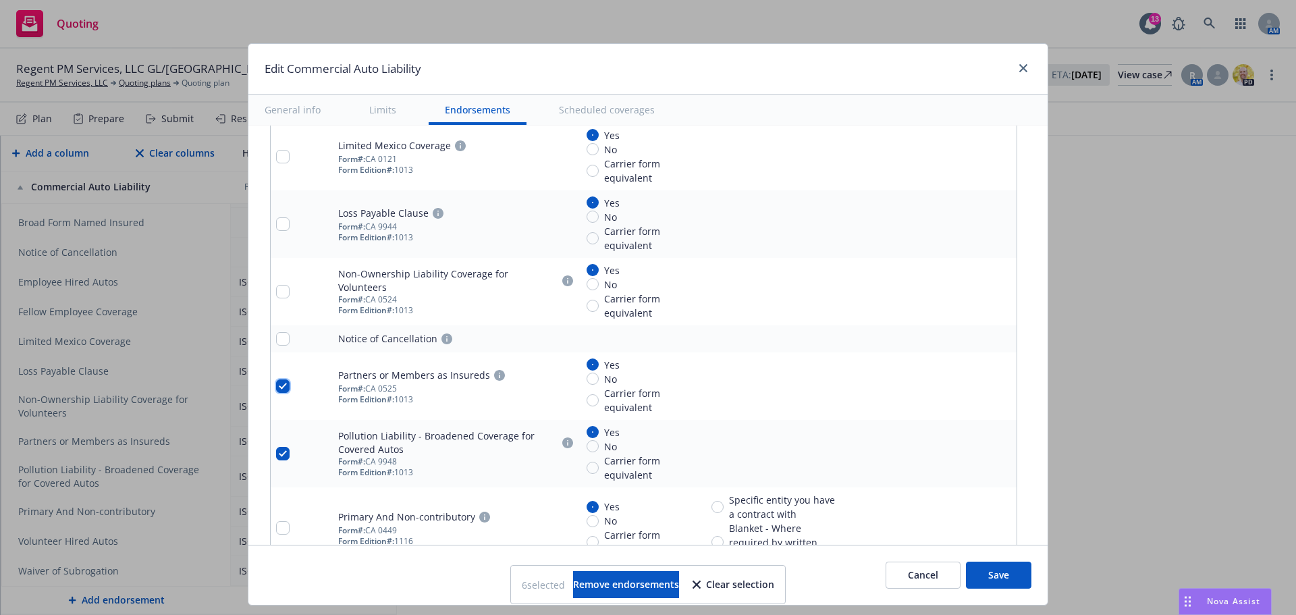
scroll to position [2340, 0]
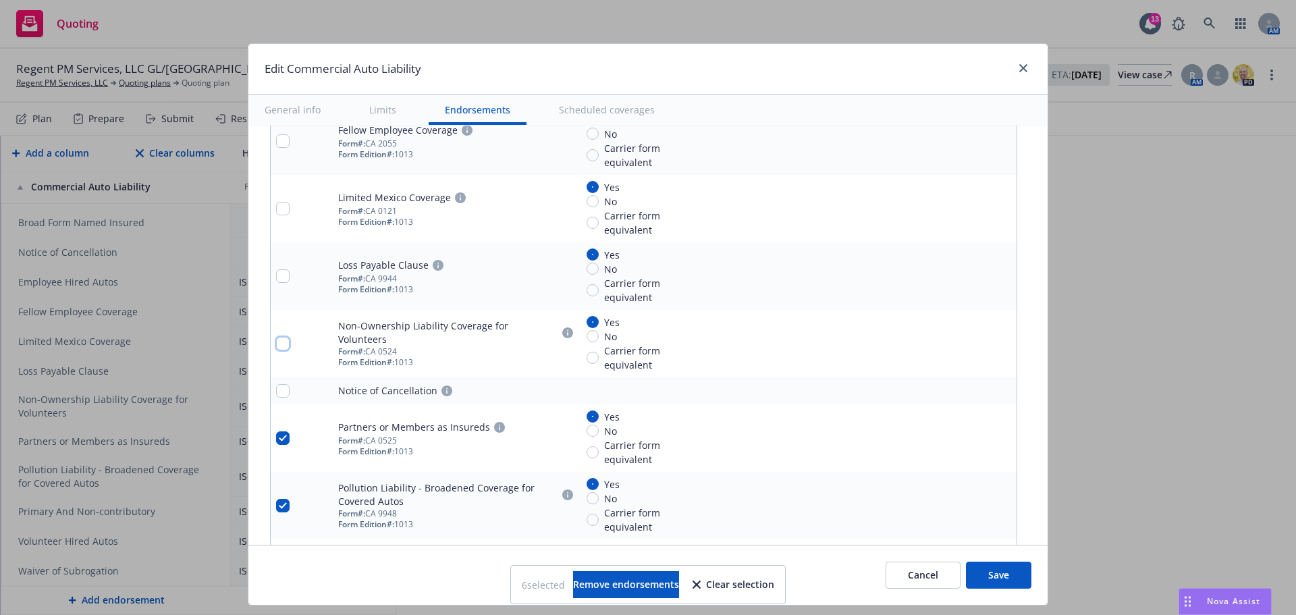
click at [276, 345] on input "checkbox" at bounding box center [283, 344] width 14 height 14
checkbox input "true"
click at [276, 274] on input "checkbox" at bounding box center [283, 276] width 14 height 14
checkbox input "true"
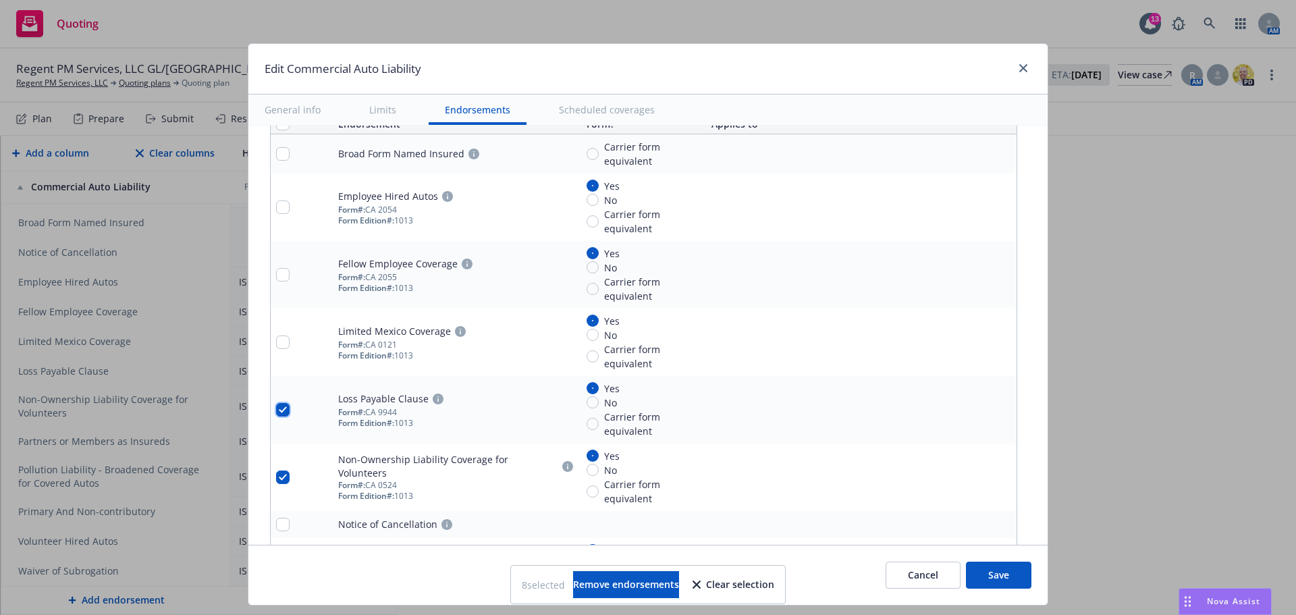
scroll to position [2204, 0]
click at [276, 271] on input "checkbox" at bounding box center [283, 276] width 14 height 14
checkbox input "true"
click at [278, 212] on input "checkbox" at bounding box center [283, 209] width 14 height 14
checkbox input "true"
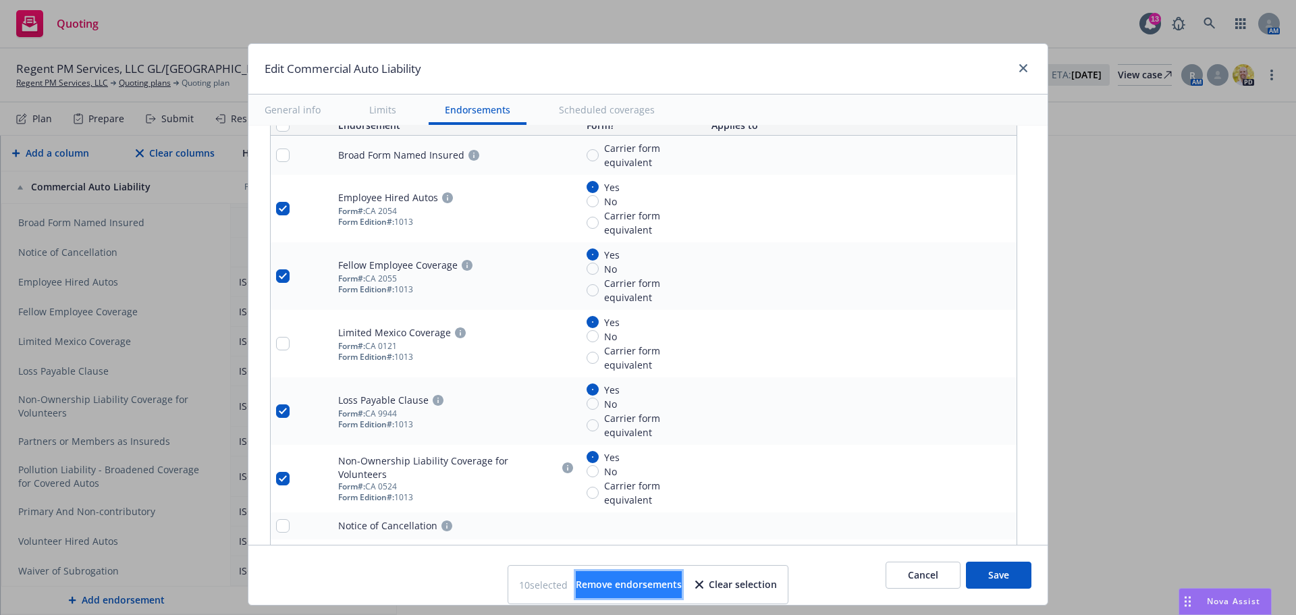
click at [635, 581] on span "Remove endorsements" at bounding box center [629, 584] width 106 height 13
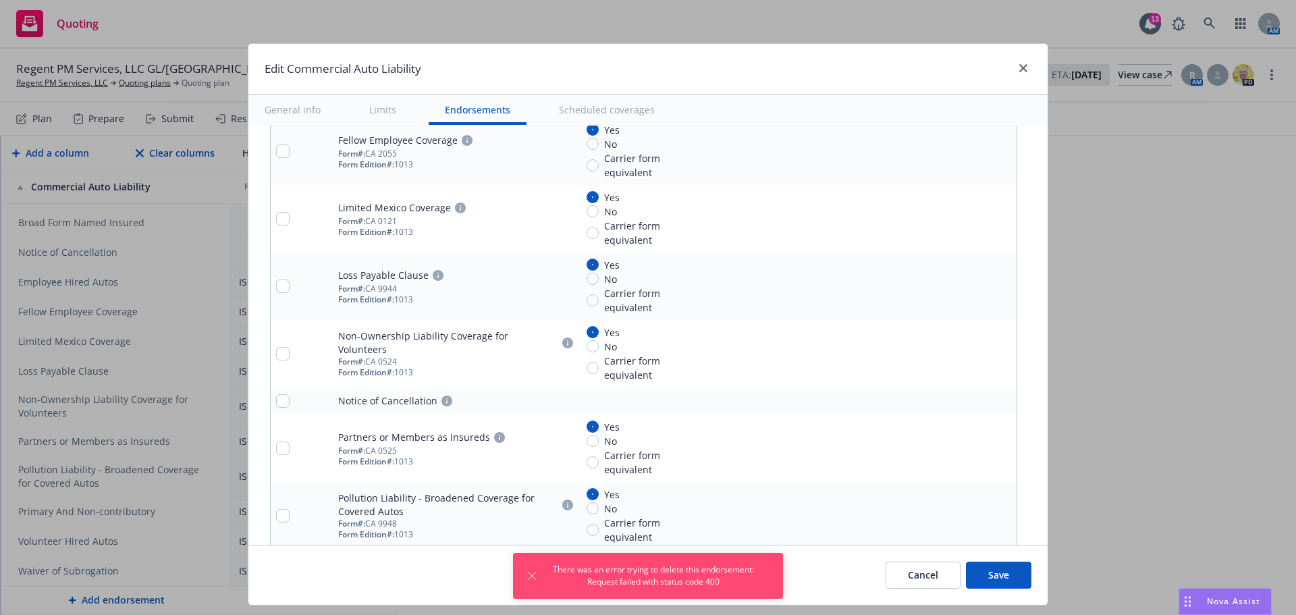
scroll to position [2340, 0]
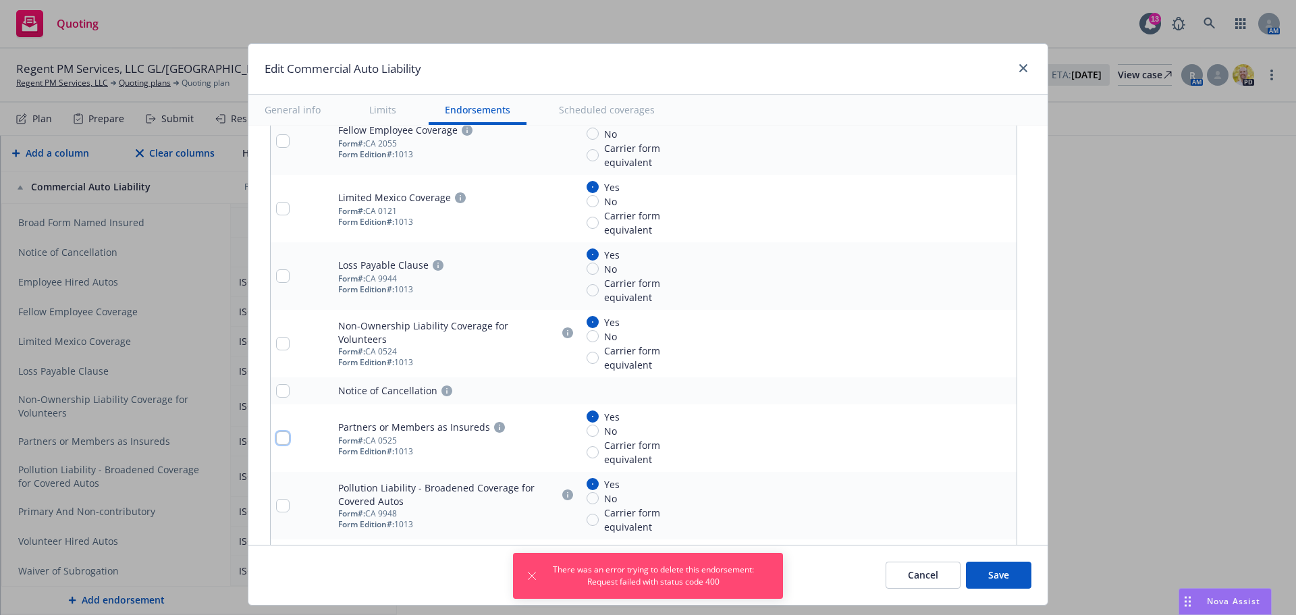
click at [276, 438] on input "checkbox" at bounding box center [283, 438] width 14 height 14
checkbox input "true"
click at [280, 510] on input "checkbox" at bounding box center [283, 506] width 14 height 14
checkbox input "true"
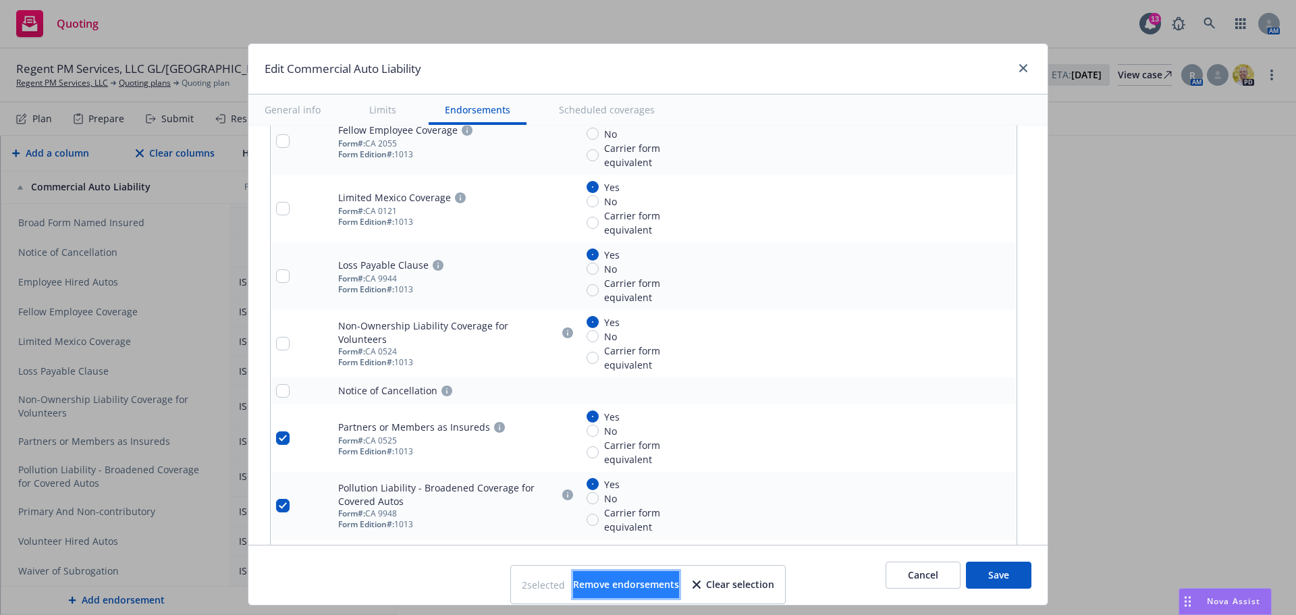
click at [596, 589] on span "Remove endorsements" at bounding box center [626, 584] width 106 height 13
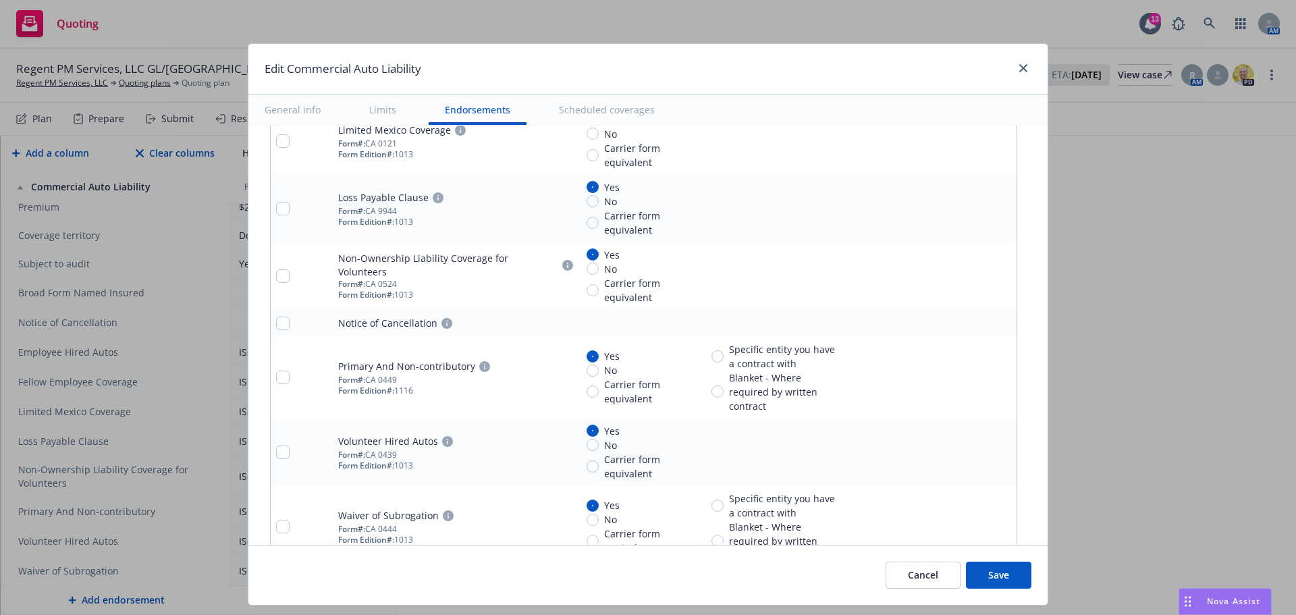
scroll to position [2475, 0]
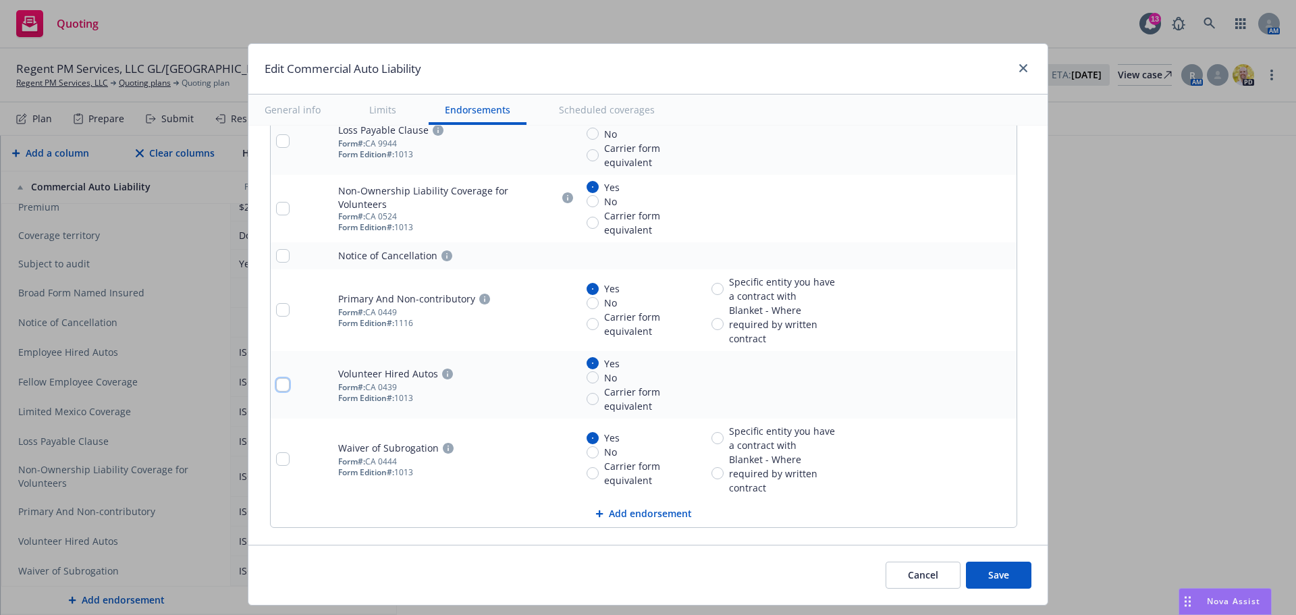
click at [276, 382] on input "checkbox" at bounding box center [283, 385] width 14 height 14
checkbox input "true"
click at [277, 458] on input "checkbox" at bounding box center [283, 459] width 14 height 14
checkbox input "true"
click at [612, 579] on span "Remove endorsements" at bounding box center [626, 584] width 106 height 13
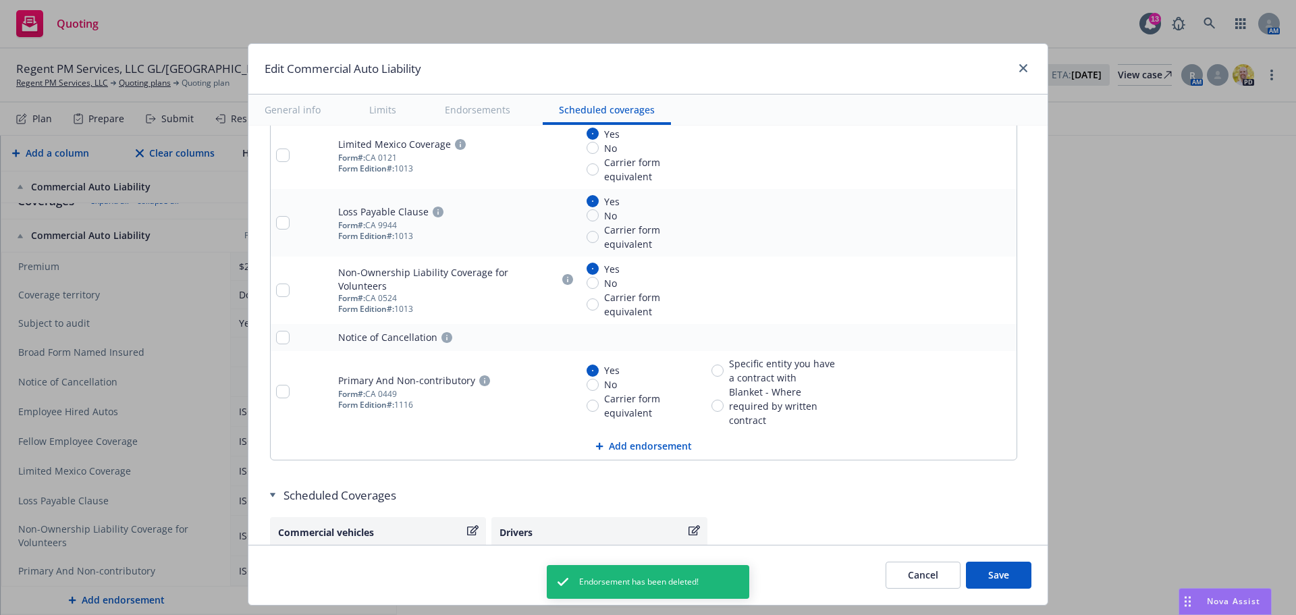
scroll to position [2325, 0]
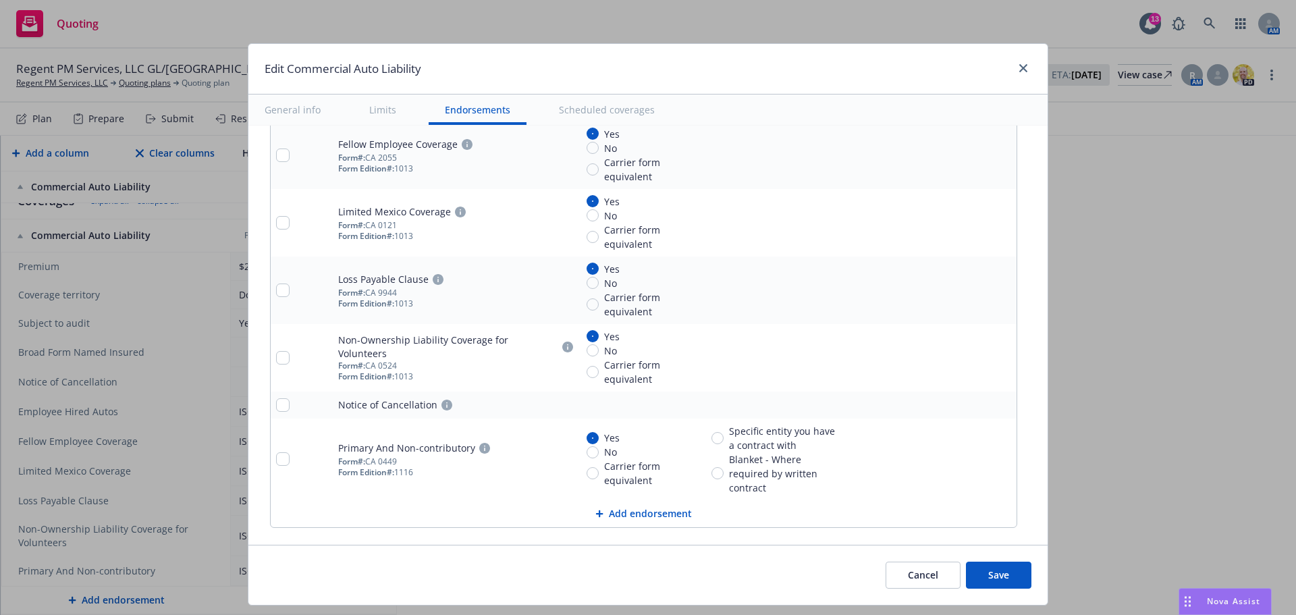
click at [280, 282] on td at bounding box center [302, 291] width 62 height 68
drag, startPoint x: 280, startPoint y: 290, endPoint x: 280, endPoint y: 281, distance: 8.8
click at [280, 290] on input "checkbox" at bounding box center [283, 291] width 14 height 14
checkbox input "true"
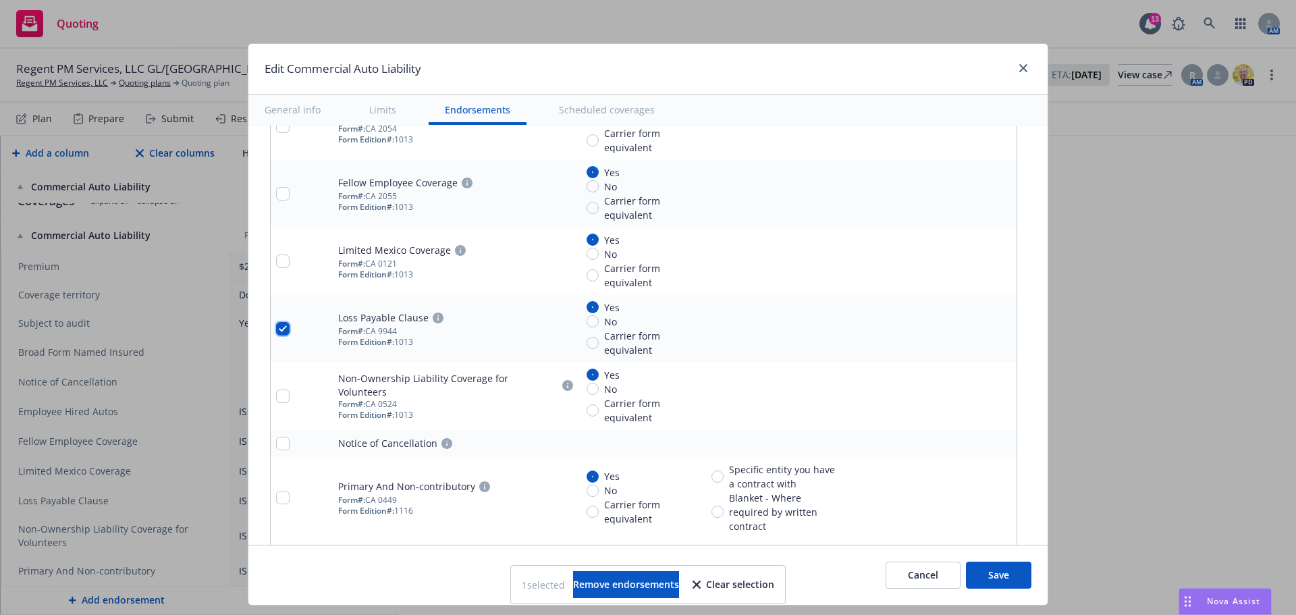
scroll to position [2258, 0]
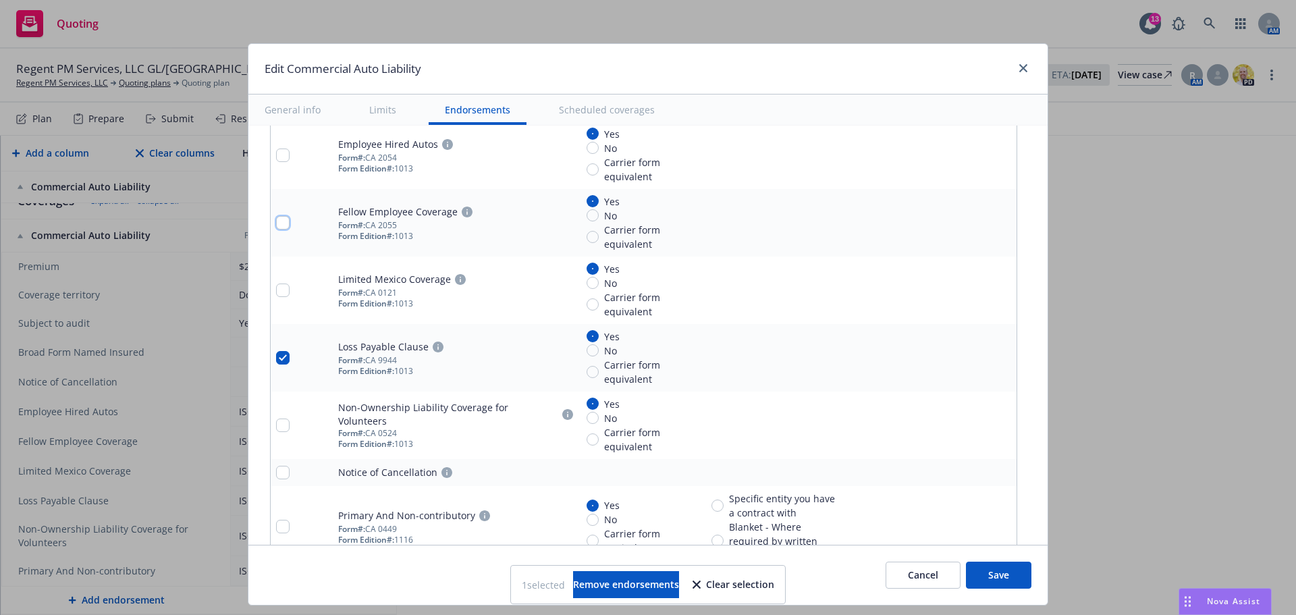
click at [277, 220] on input "checkbox" at bounding box center [283, 223] width 14 height 14
checkbox input "true"
click at [614, 585] on span "Remove endorsements" at bounding box center [626, 584] width 106 height 13
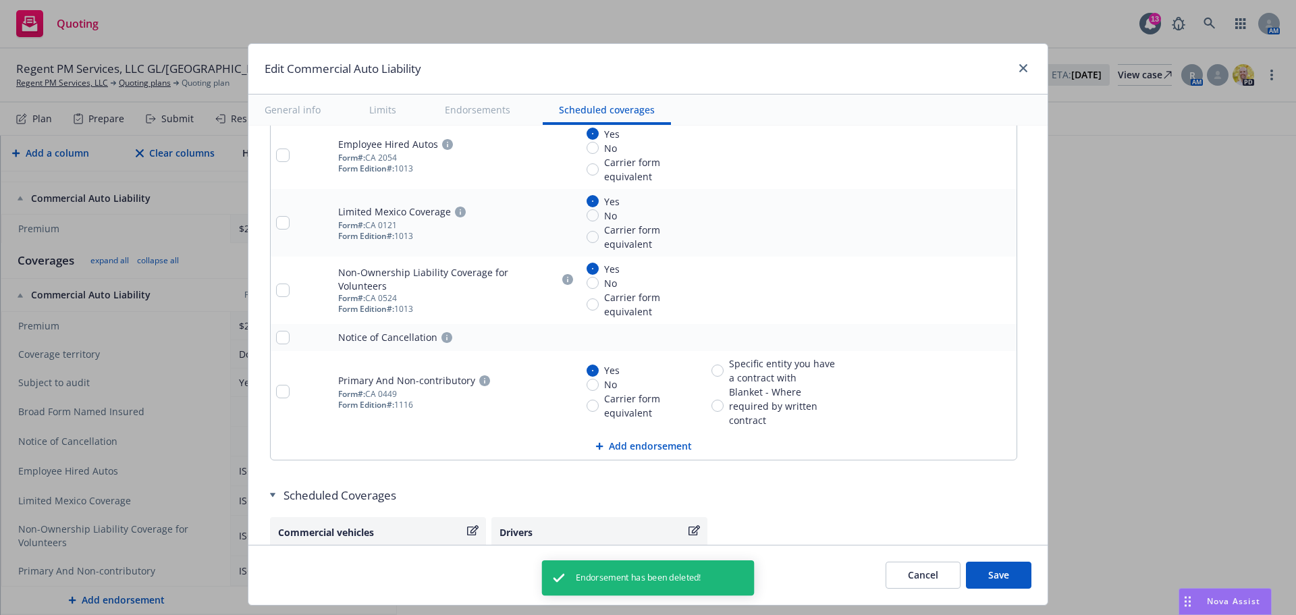
scroll to position [2123, 0]
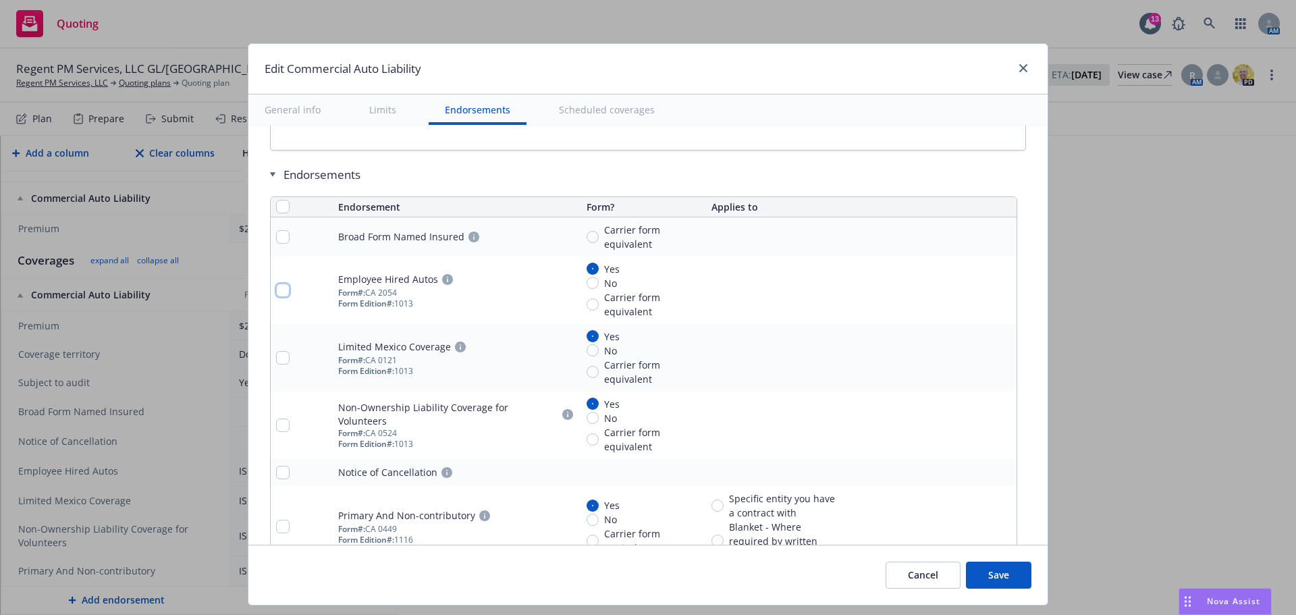
click at [283, 292] on input "checkbox" at bounding box center [283, 291] width 14 height 14
checkbox input "true"
click at [644, 583] on span "Remove endorsements" at bounding box center [626, 584] width 106 height 13
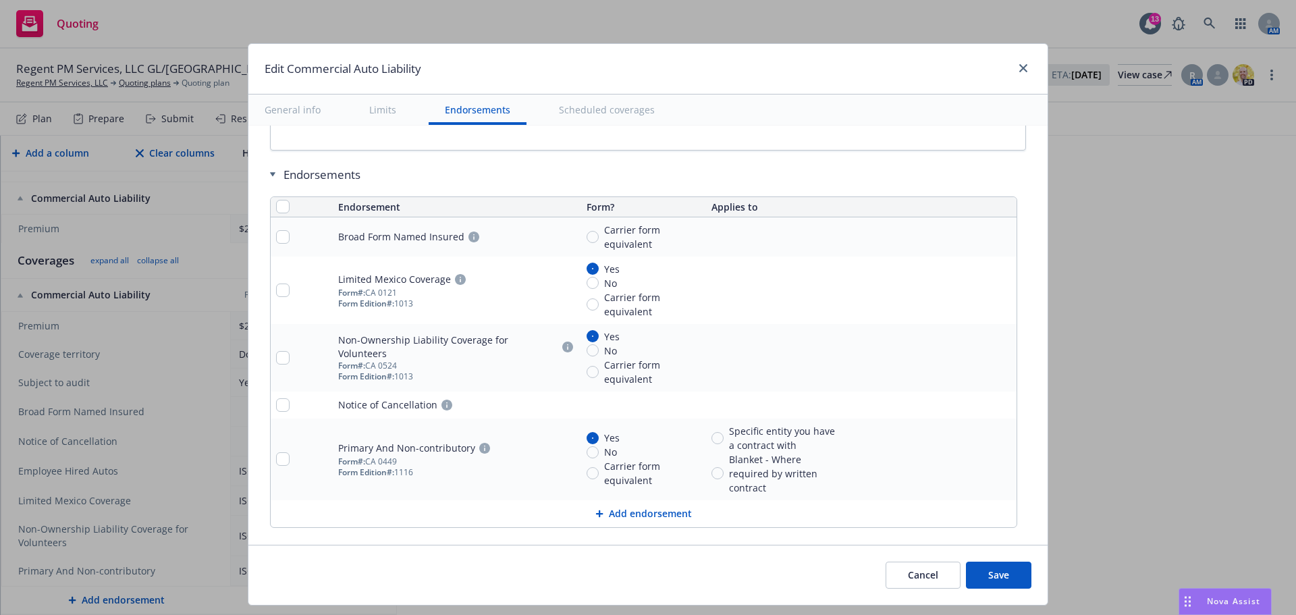
scroll to position [176, 0]
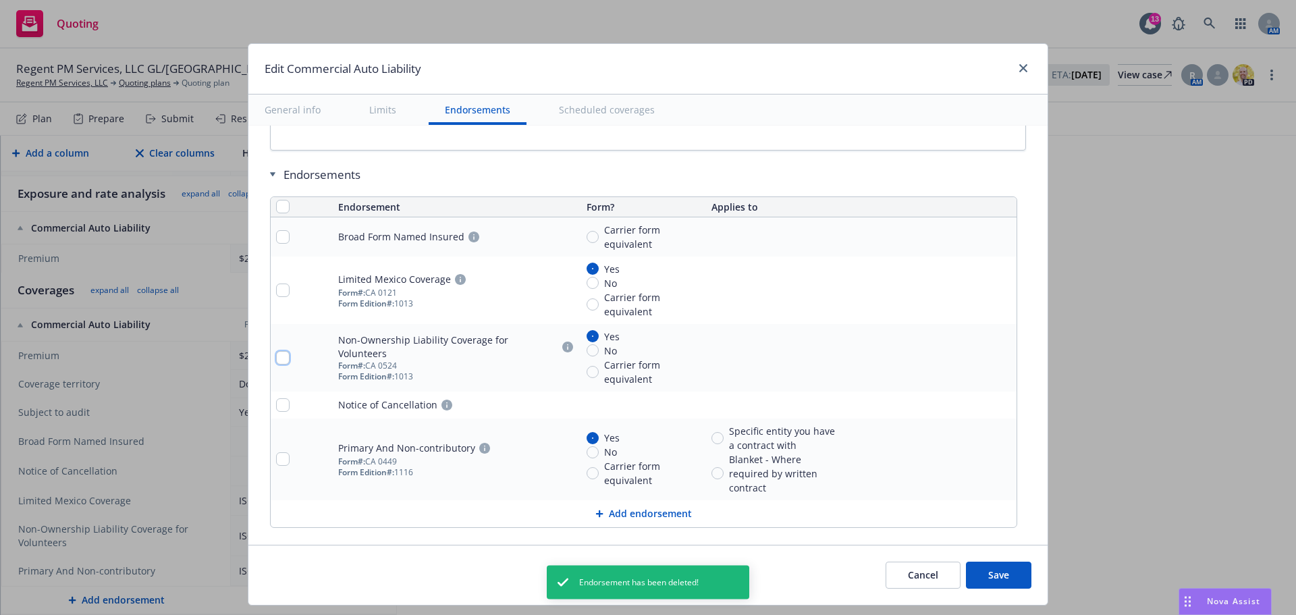
click at [276, 352] on input "checkbox" at bounding box center [283, 358] width 14 height 14
checkbox input "true"
click at [614, 580] on span "Endorsement has been deleted!" at bounding box center [642, 582] width 84 height 9
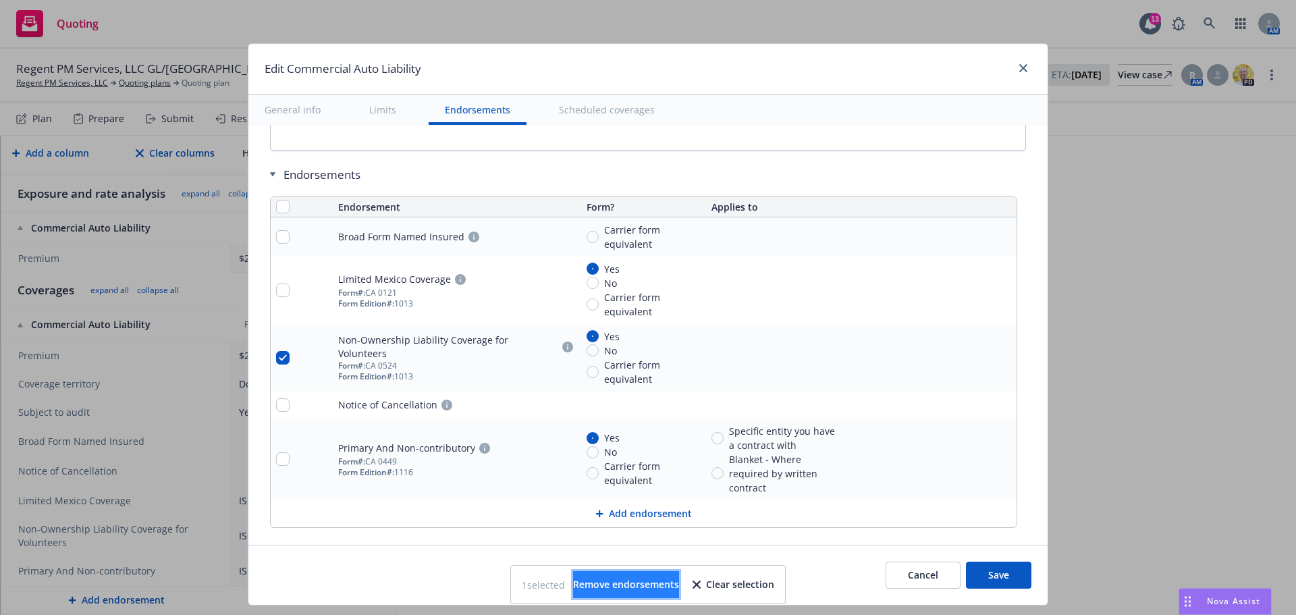
click at [620, 583] on span "Remove endorsements" at bounding box center [626, 584] width 106 height 13
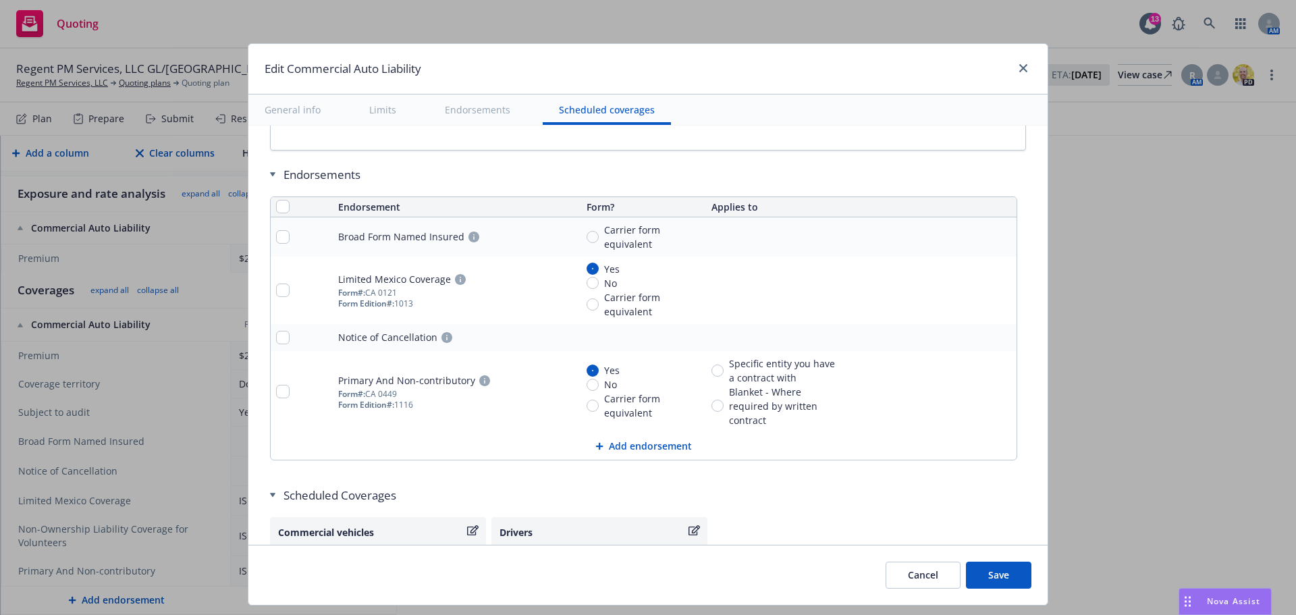
scroll to position [135, 0]
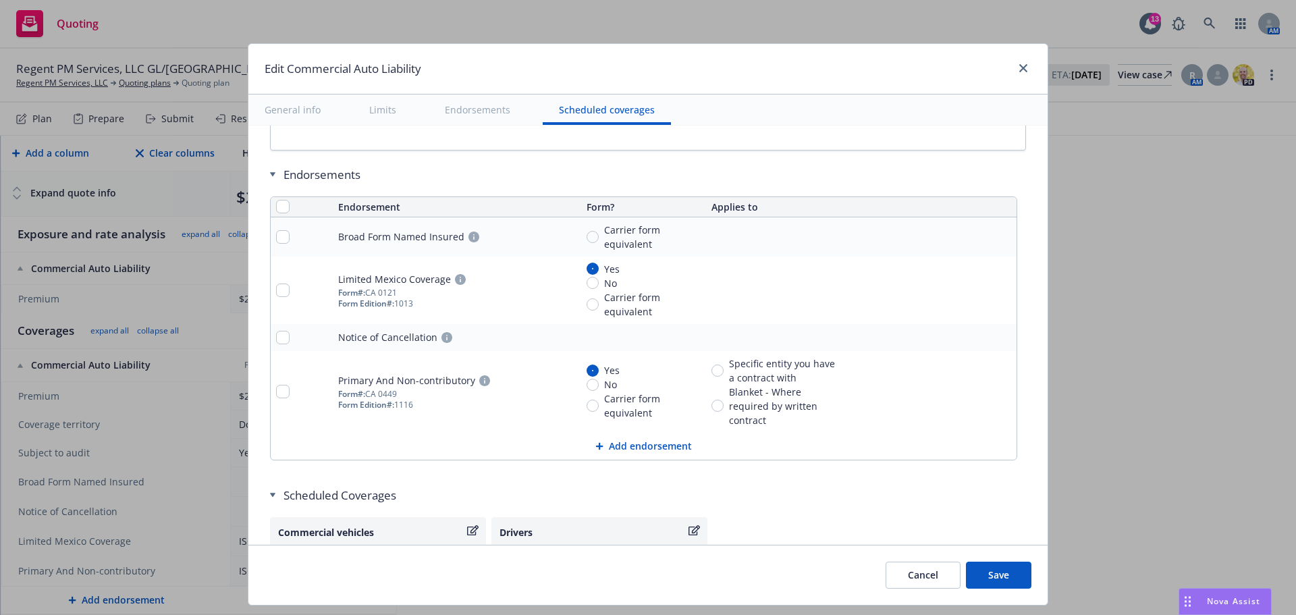
click at [633, 454] on button "Add endorsement" at bounding box center [644, 446] width 746 height 27
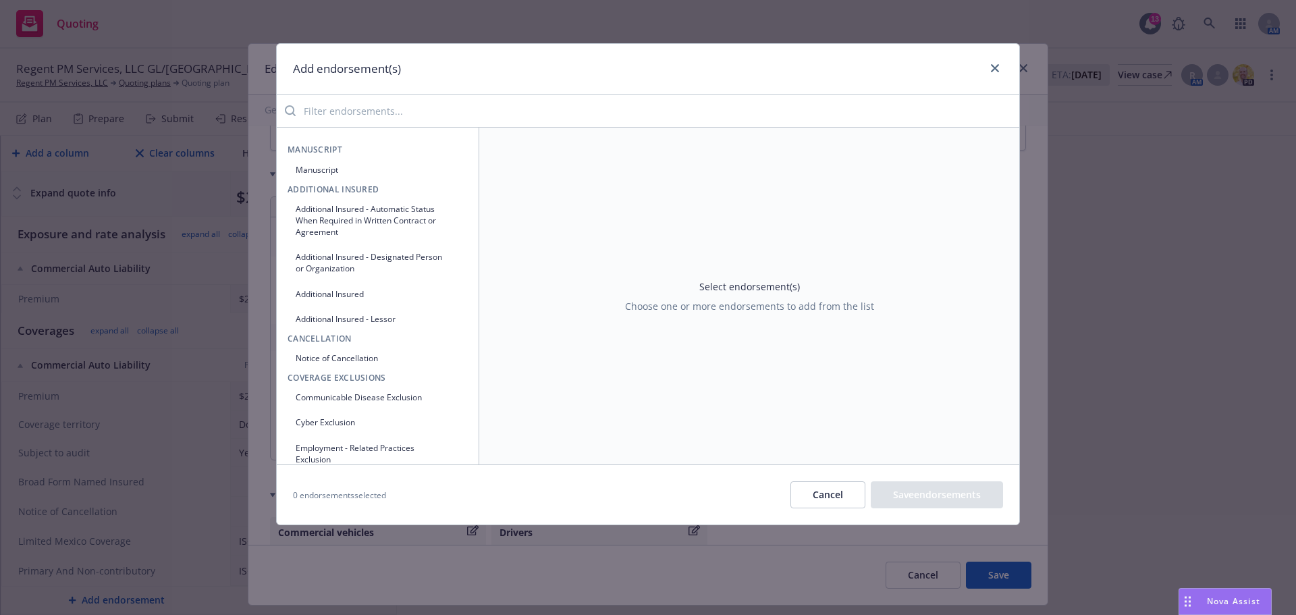
click at [488, 95] on div "Add endorsement(s)" at bounding box center [648, 69] width 743 height 51
click at [462, 105] on input "search" at bounding box center [658, 110] width 724 height 27
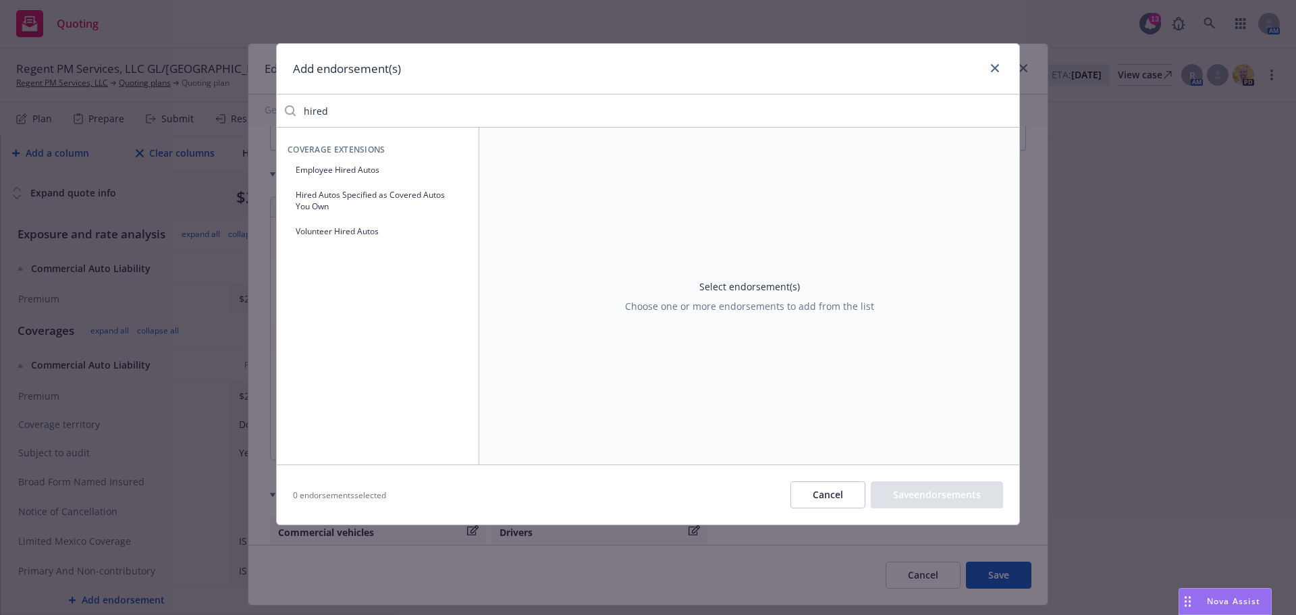
type input "hired"
click at [390, 212] on button "Hired Autos Specified as Covered Autos You Own" at bounding box center [378, 201] width 180 height 34
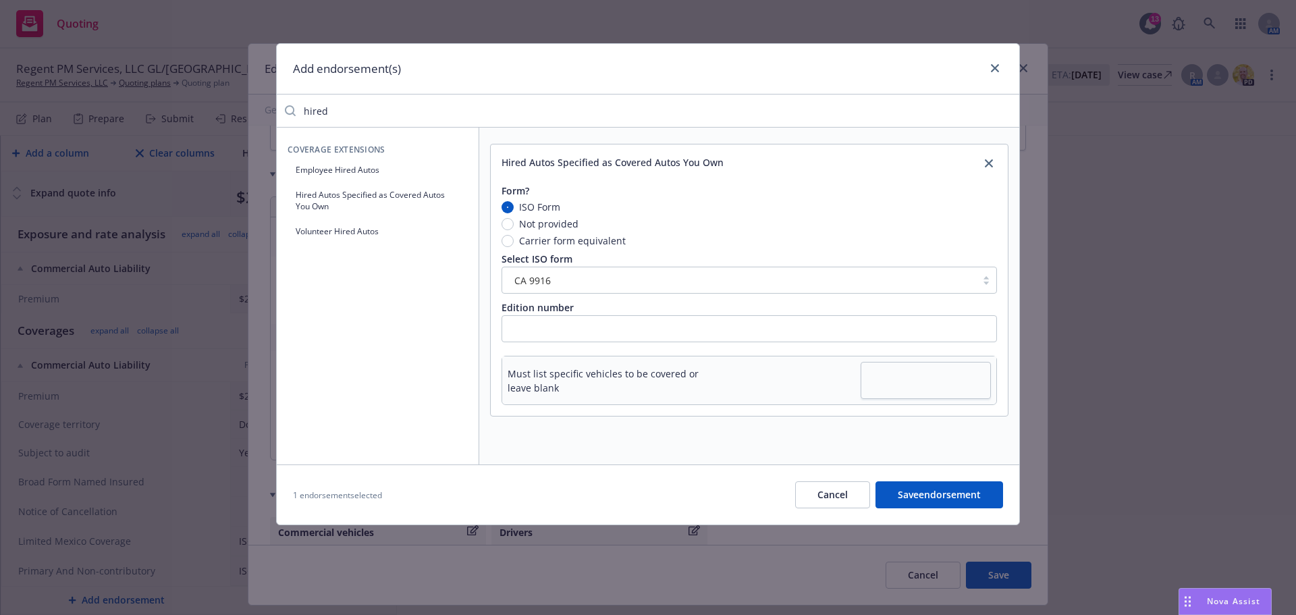
click at [936, 502] on button "Save endorsement" at bounding box center [940, 494] width 128 height 27
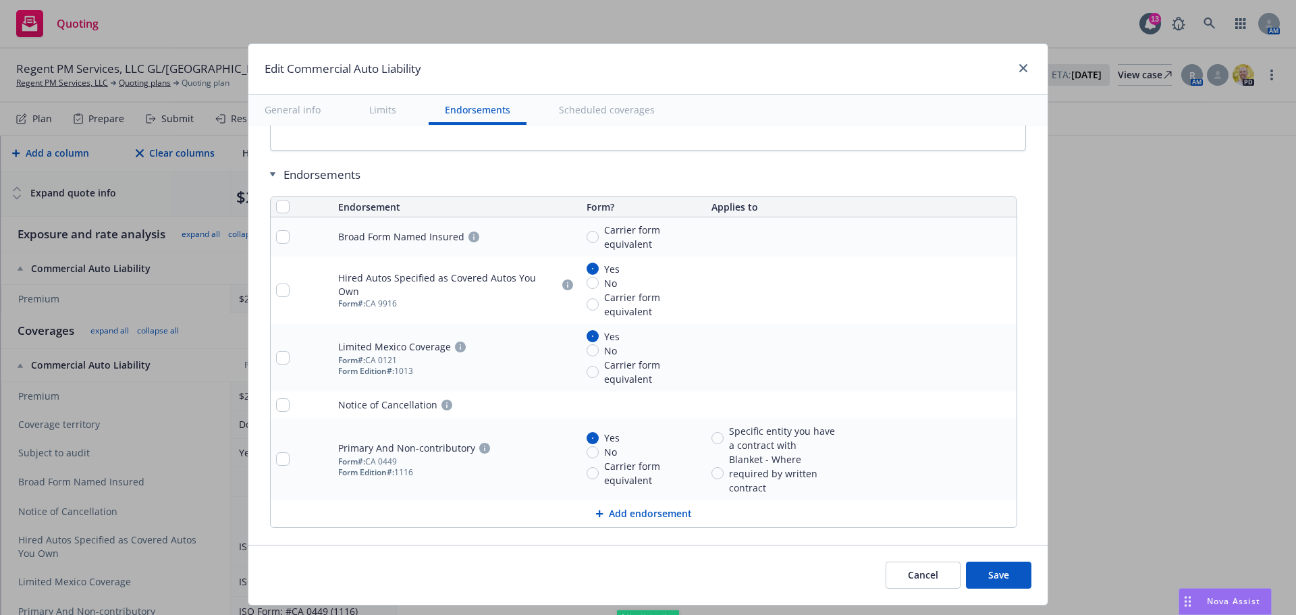
scroll to position [176, 0]
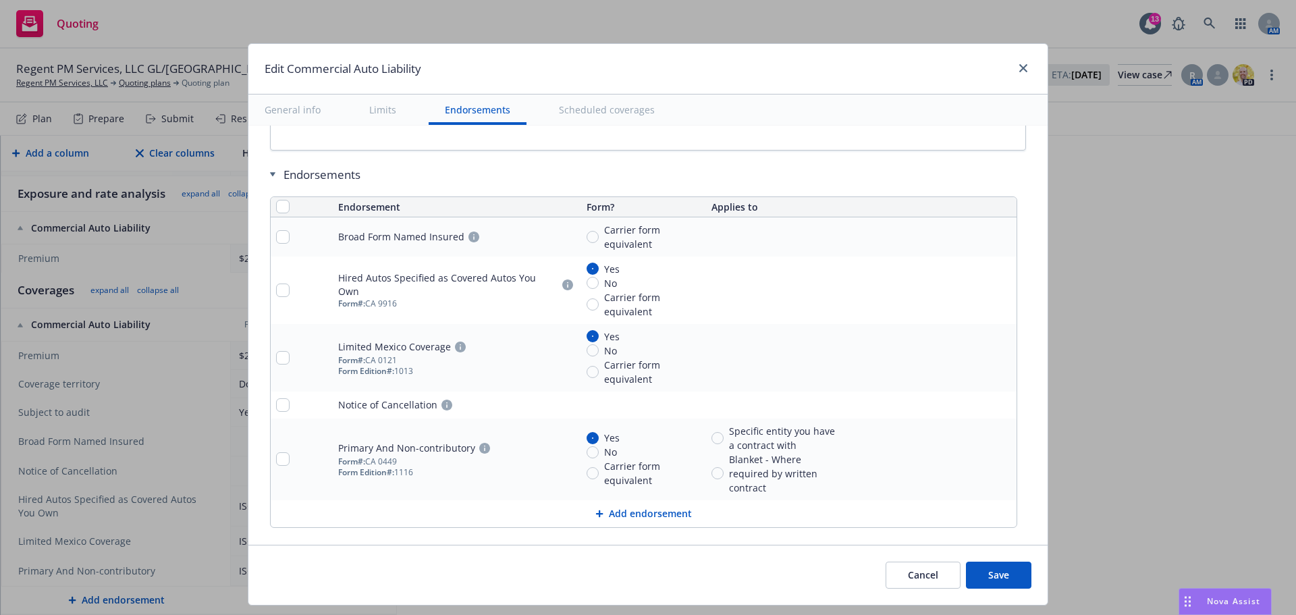
click at [651, 509] on button "Add endorsement" at bounding box center [644, 513] width 746 height 27
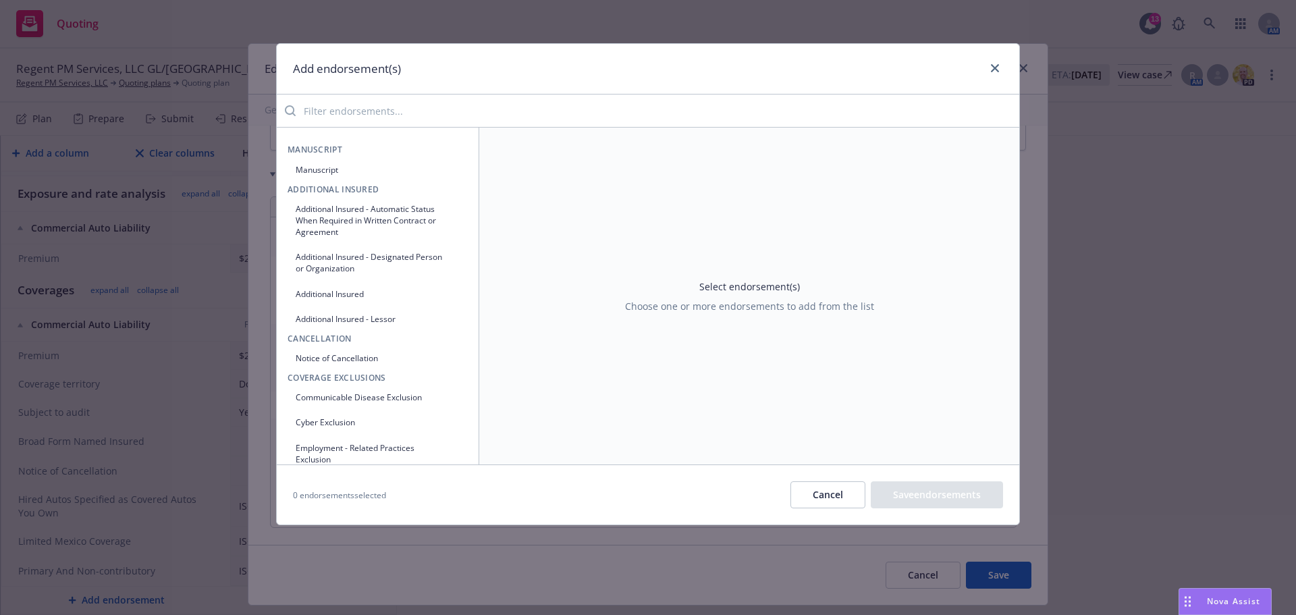
click at [462, 123] on input "search" at bounding box center [658, 110] width 724 height 27
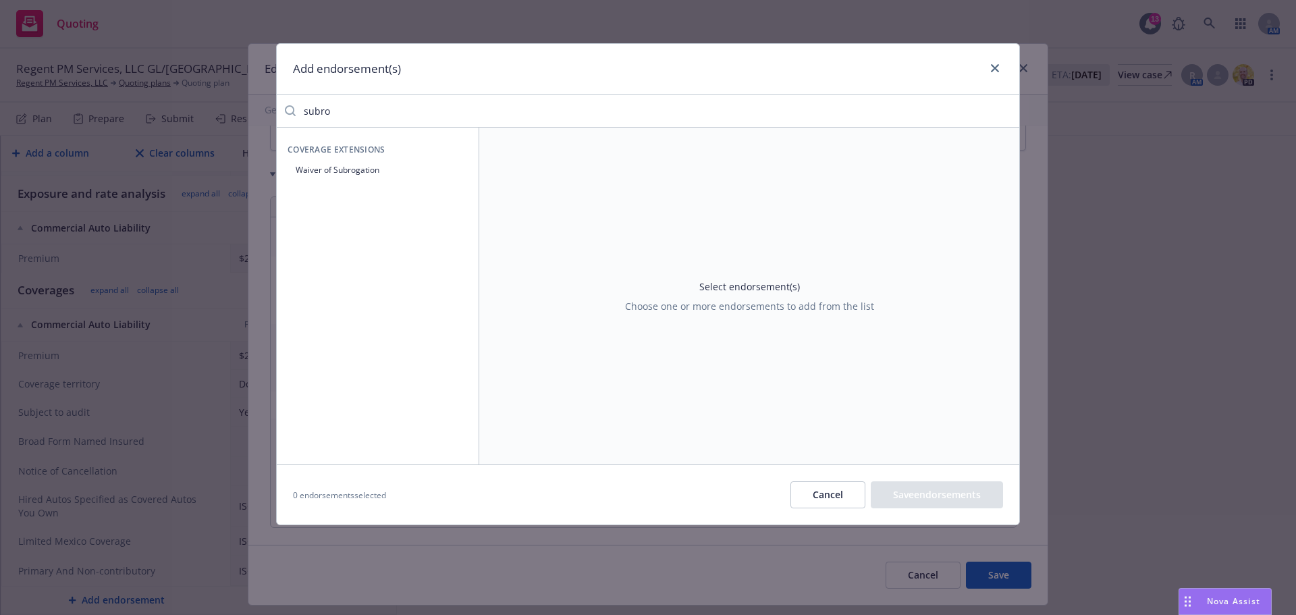
type input "subro"
click at [354, 176] on button "Waiver of Subrogation" at bounding box center [378, 170] width 180 height 22
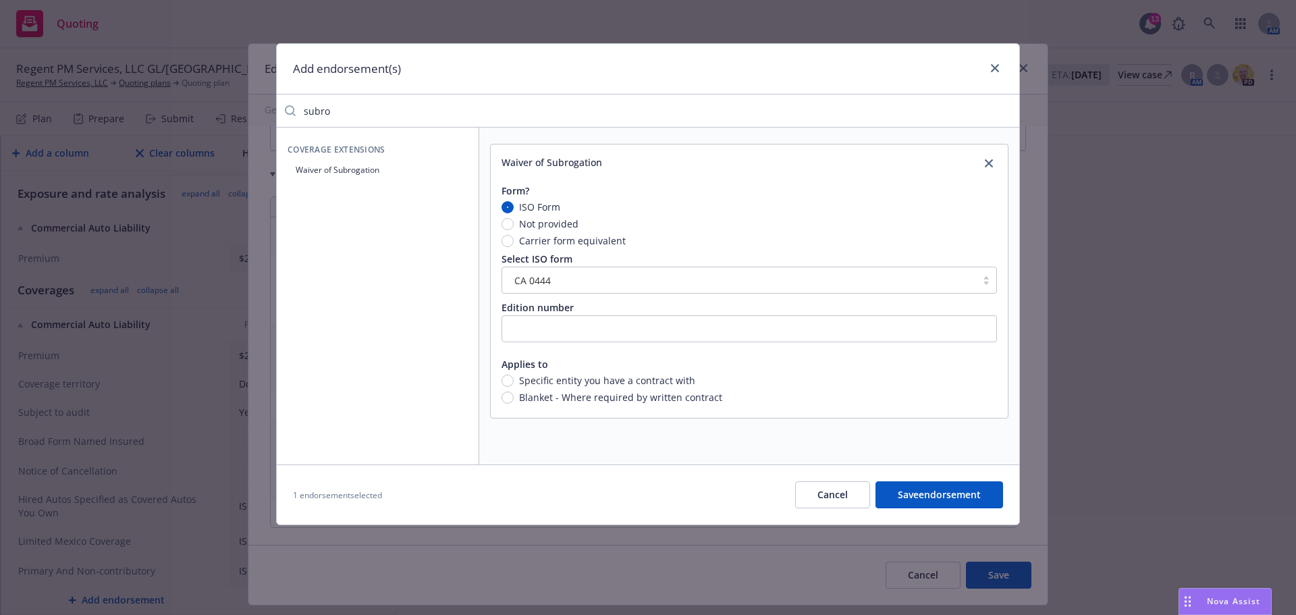
click at [964, 498] on button "Save endorsement" at bounding box center [940, 494] width 128 height 27
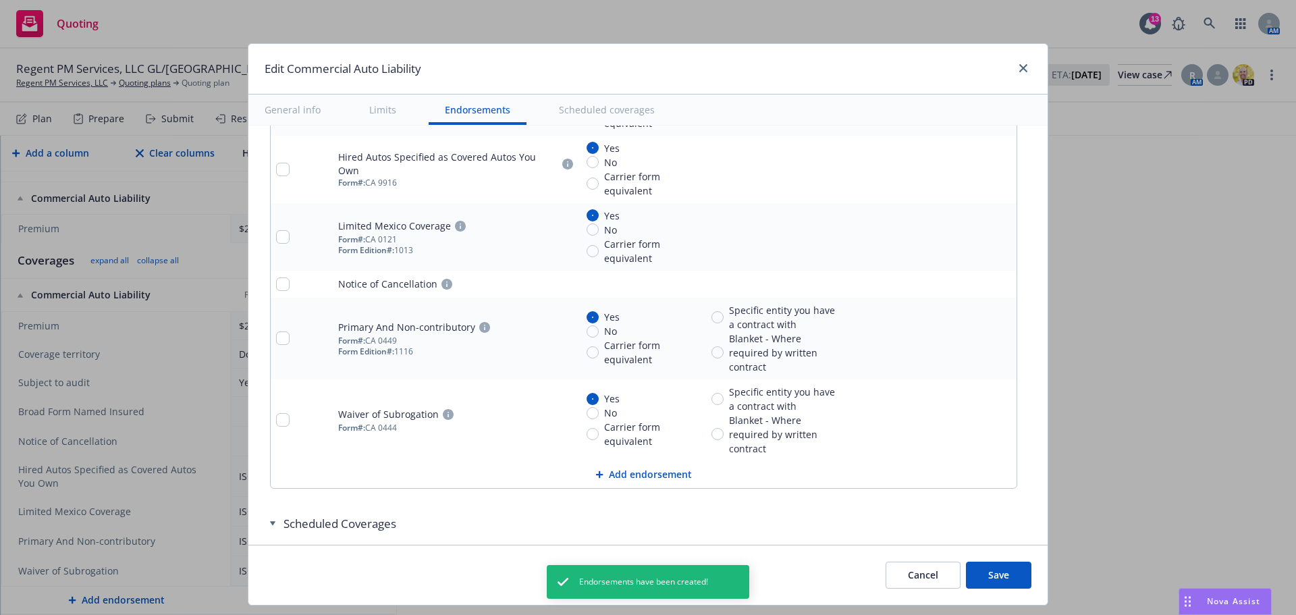
scroll to position [2258, 0]
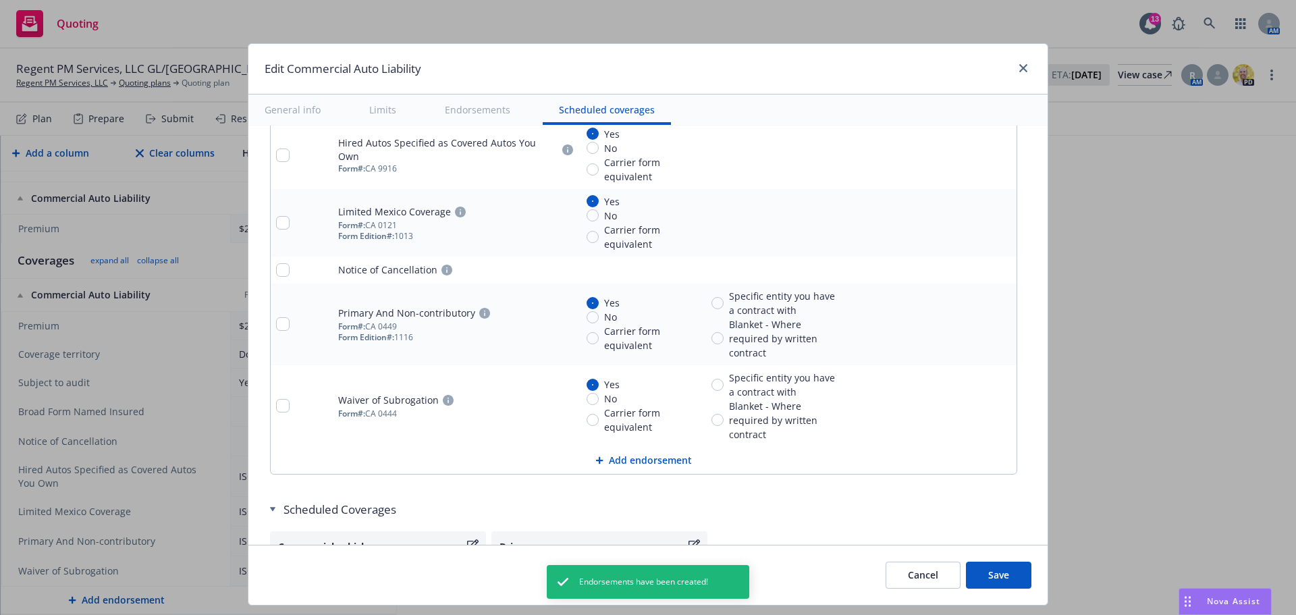
click at [629, 465] on button "Add endorsement" at bounding box center [644, 460] width 746 height 27
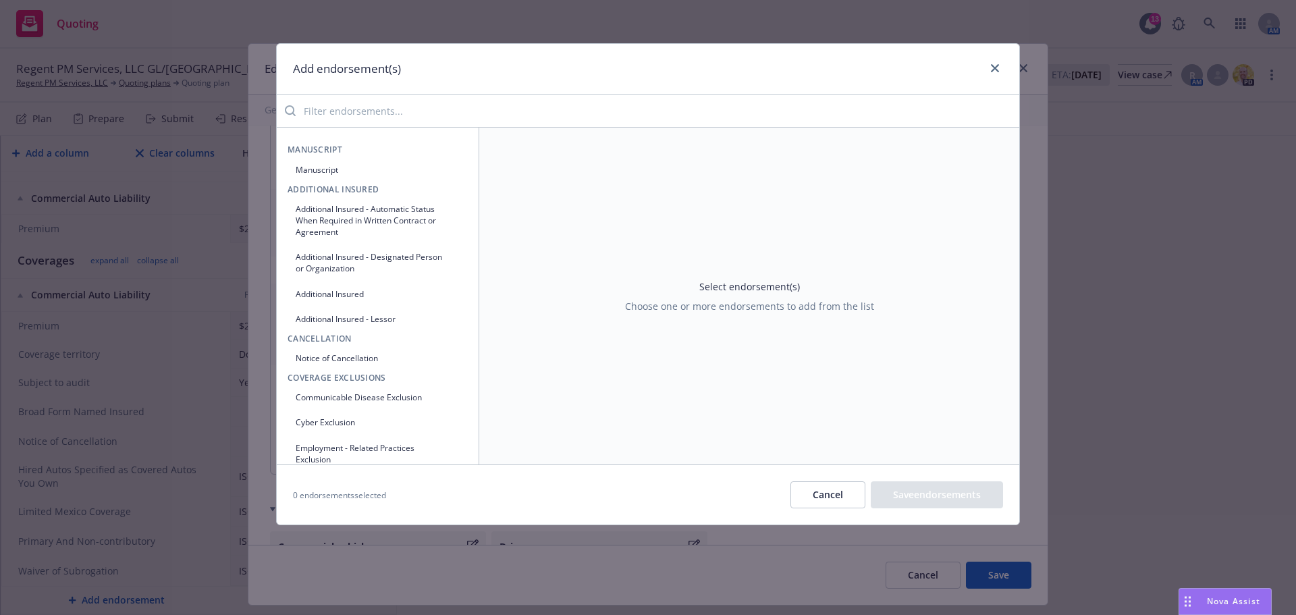
click at [506, 113] on input "search" at bounding box center [658, 110] width 724 height 27
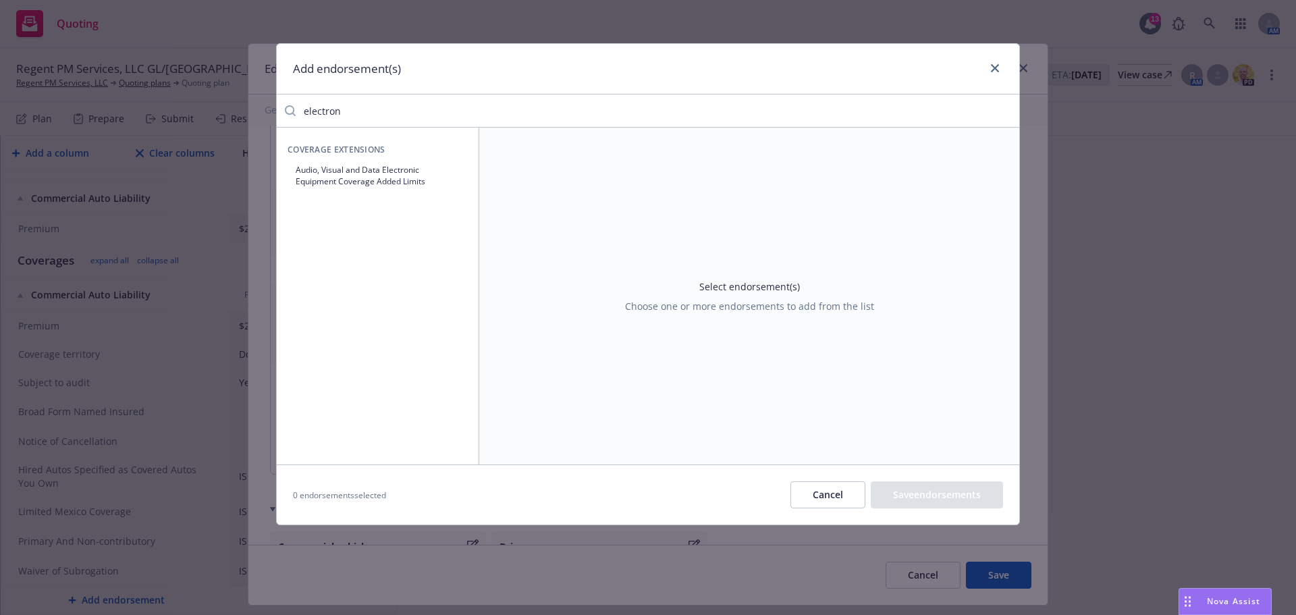
type input "electron"
click at [508, 354] on div "Select endorsement(s) Choose one or more endorsements to add from the list" at bounding box center [749, 296] width 540 height 337
click at [992, 65] on icon "close" at bounding box center [995, 68] width 8 height 8
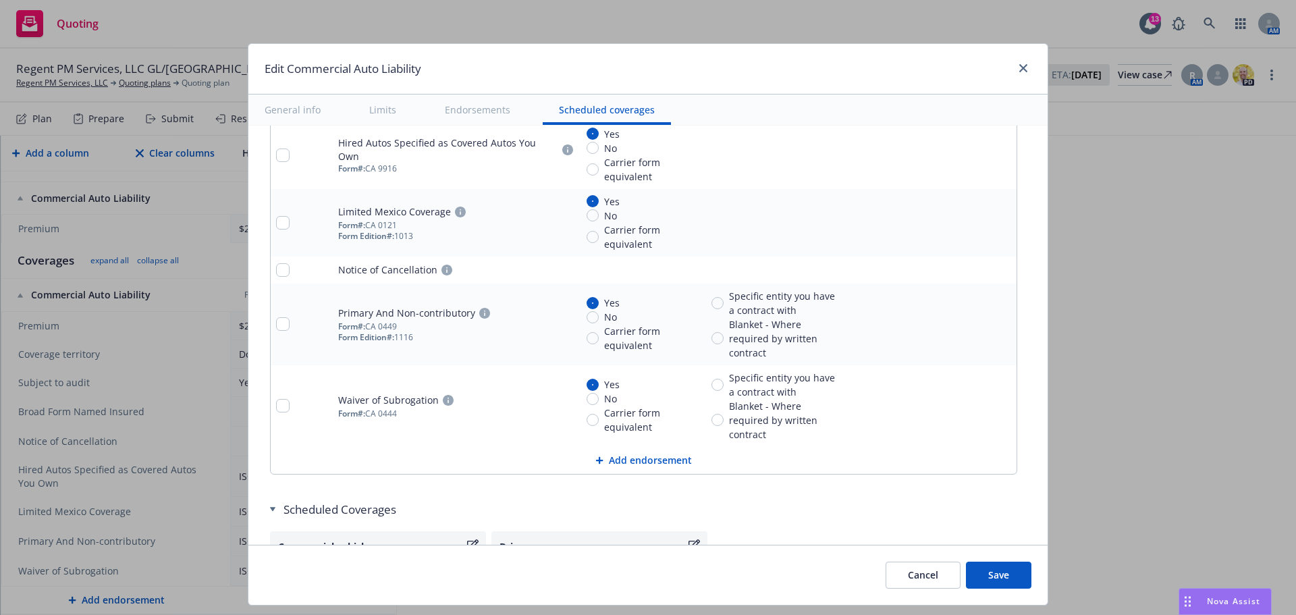
scroll to position [2190, 0]
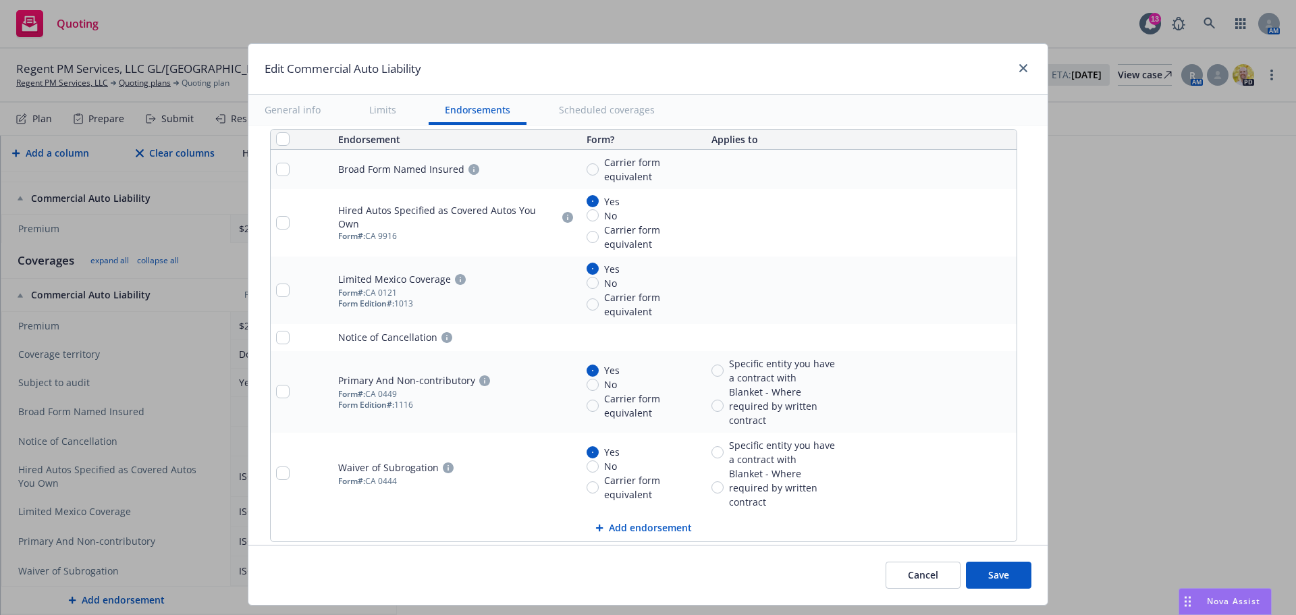
click at [995, 575] on button "Save" at bounding box center [998, 575] width 65 height 27
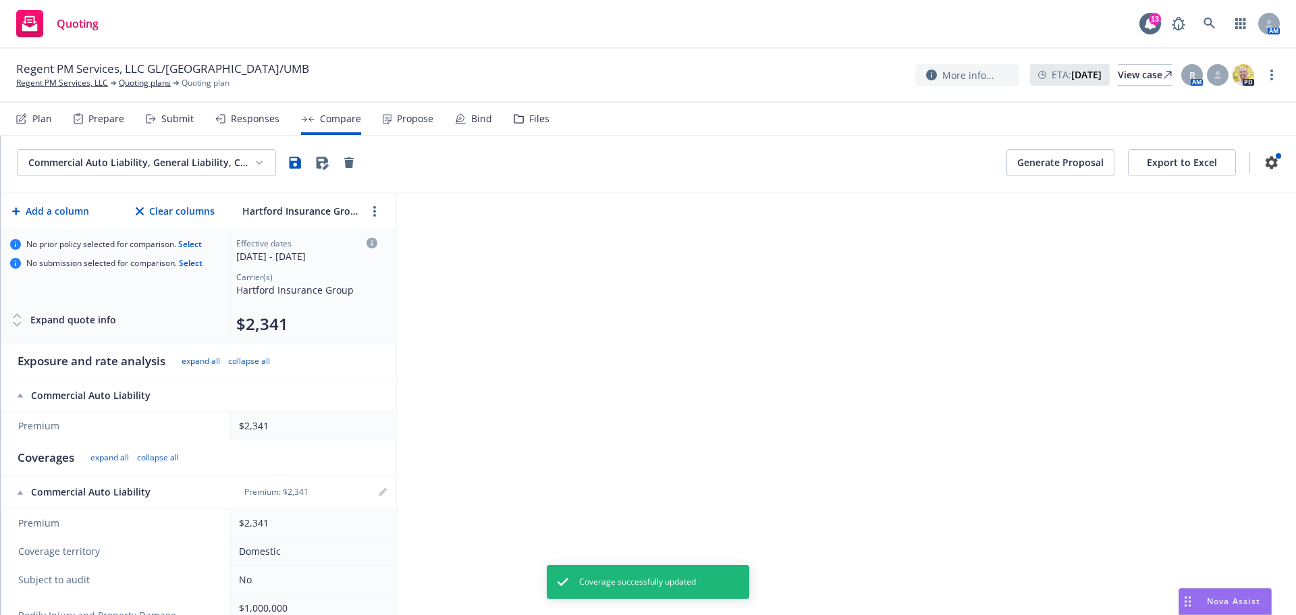
scroll to position [0, 0]
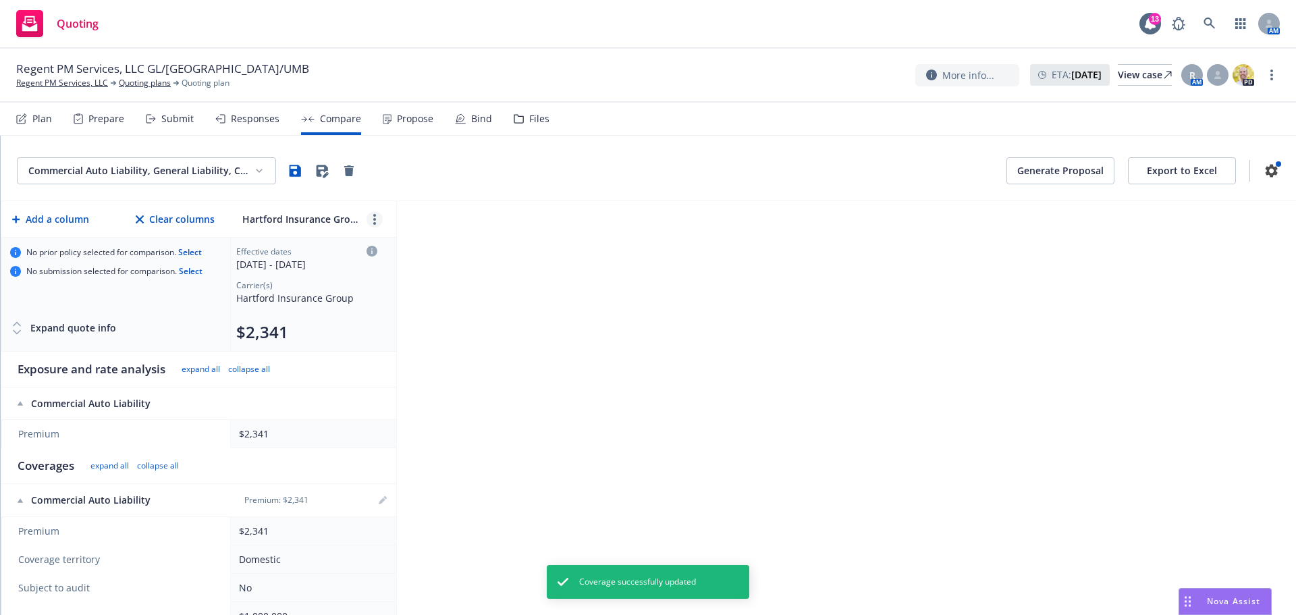
click at [379, 222] on link "more" at bounding box center [375, 219] width 16 height 16
click at [402, 244] on link "close" at bounding box center [407, 250] width 16 height 16
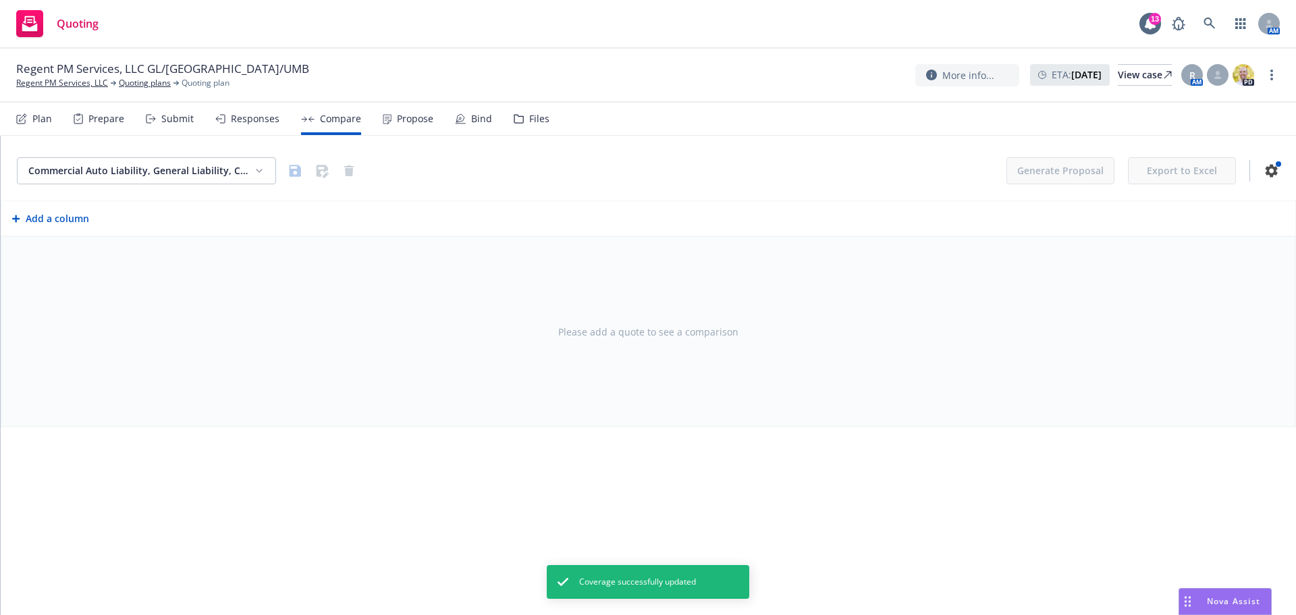
click at [34, 217] on button "Add a column" at bounding box center [50, 218] width 82 height 27
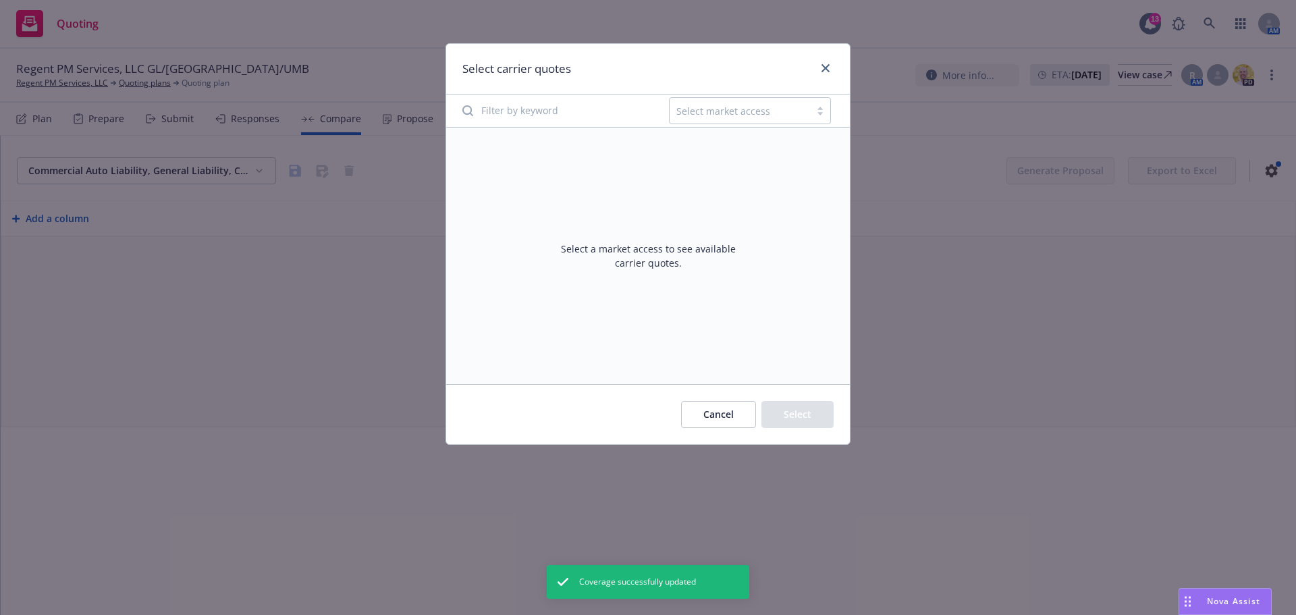
click at [773, 112] on div at bounding box center [740, 111] width 127 height 16
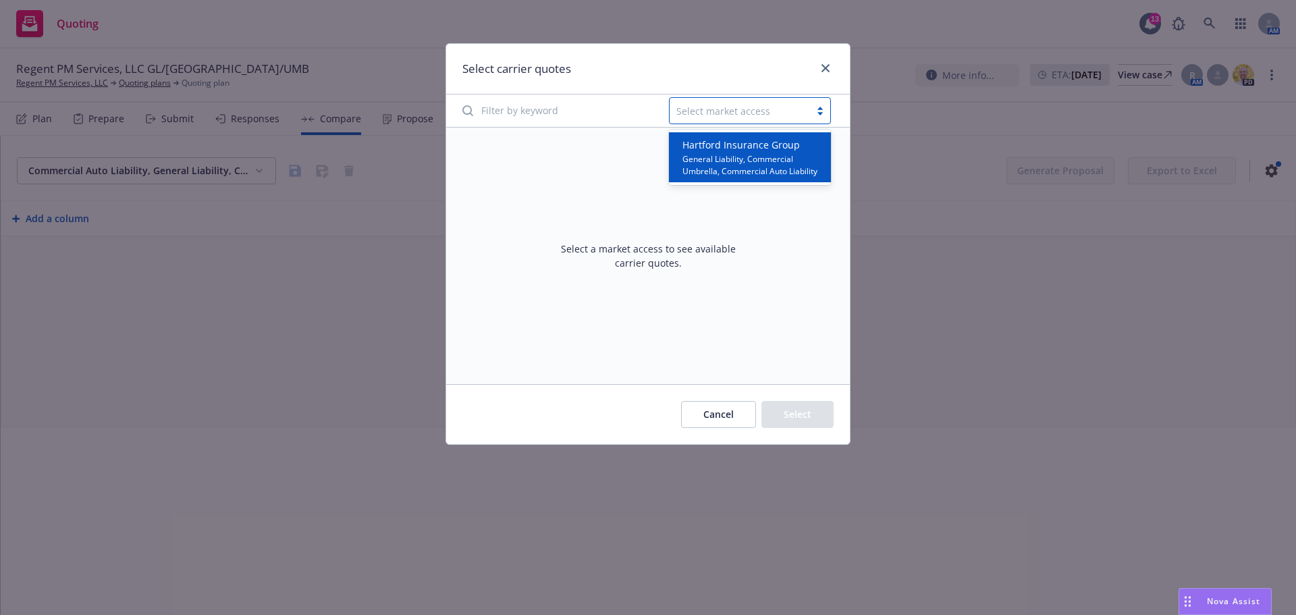
click at [740, 165] on span "General Liability, Commercial Umbrella, Commercial Auto Liability" at bounding box center [753, 164] width 140 height 24
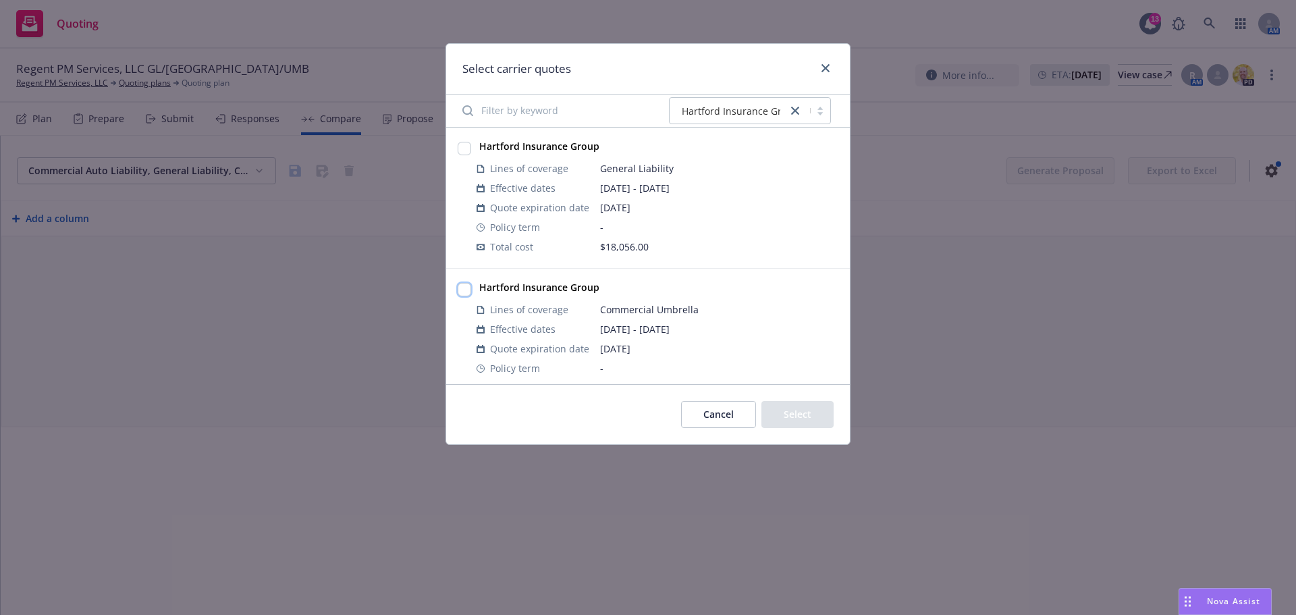
click at [460, 292] on input "checkbox" at bounding box center [465, 290] width 14 height 14
click at [465, 155] on div at bounding box center [465, 150] width 14 height 16
click at [462, 145] on input "checkbox" at bounding box center [465, 149] width 14 height 14
checkbox input "false"
click at [465, 288] on input "checkbox" at bounding box center [465, 290] width 14 height 14
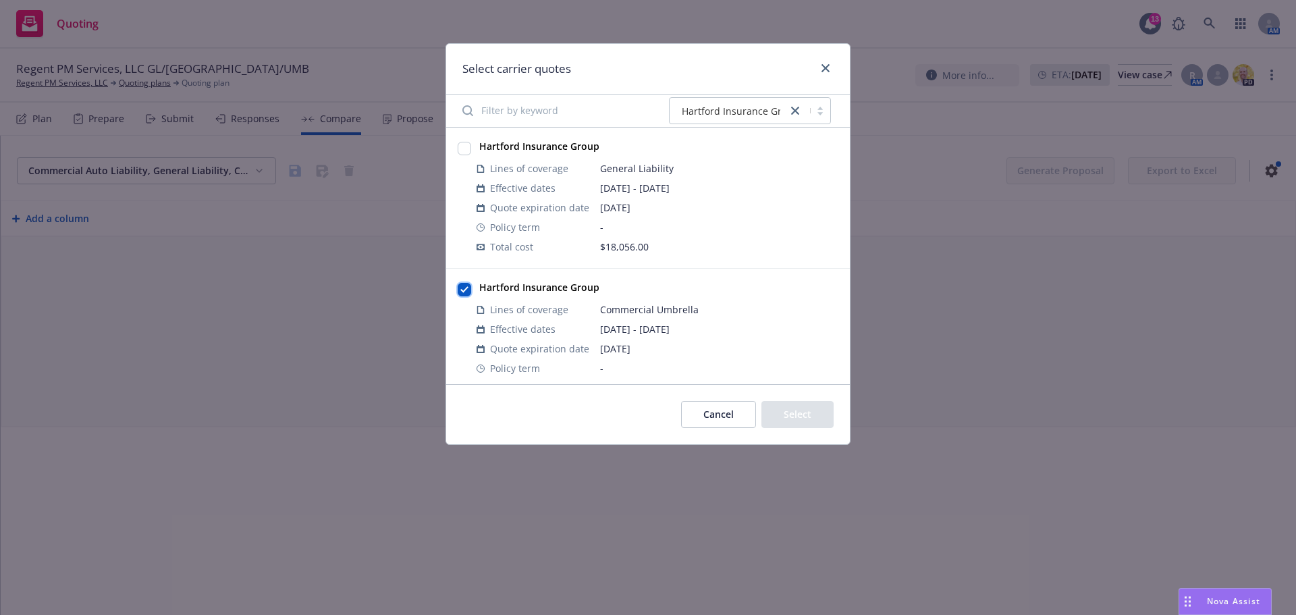
checkbox input "true"
click at [806, 404] on button "Select" at bounding box center [798, 414] width 72 height 27
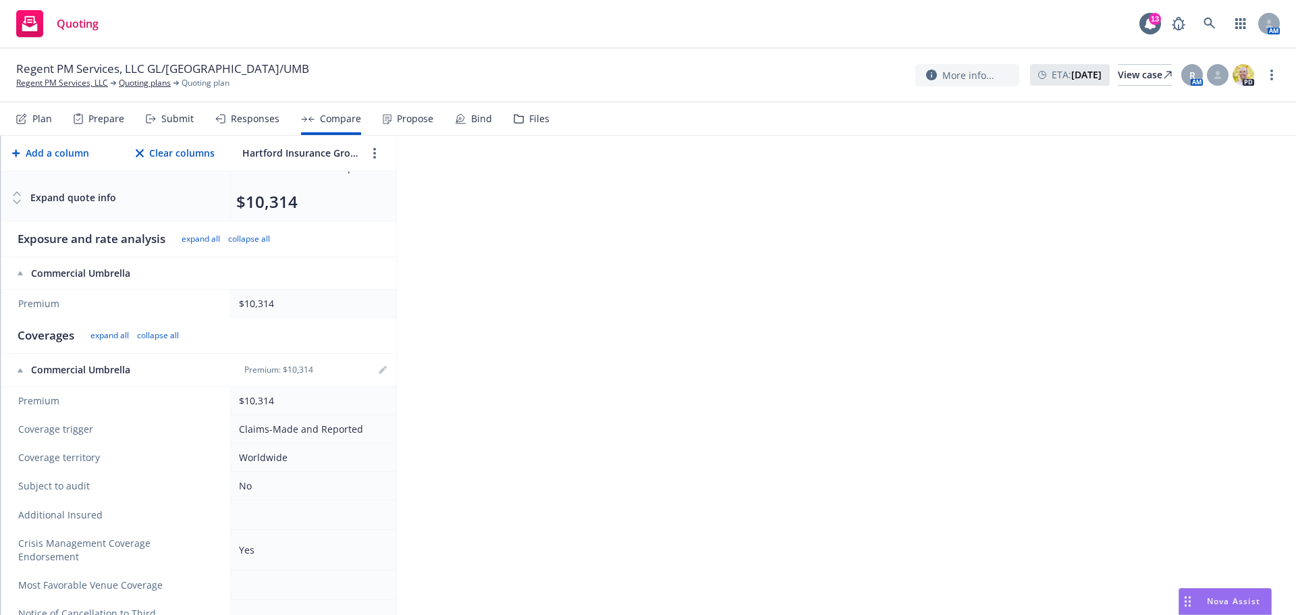
scroll to position [135, 0]
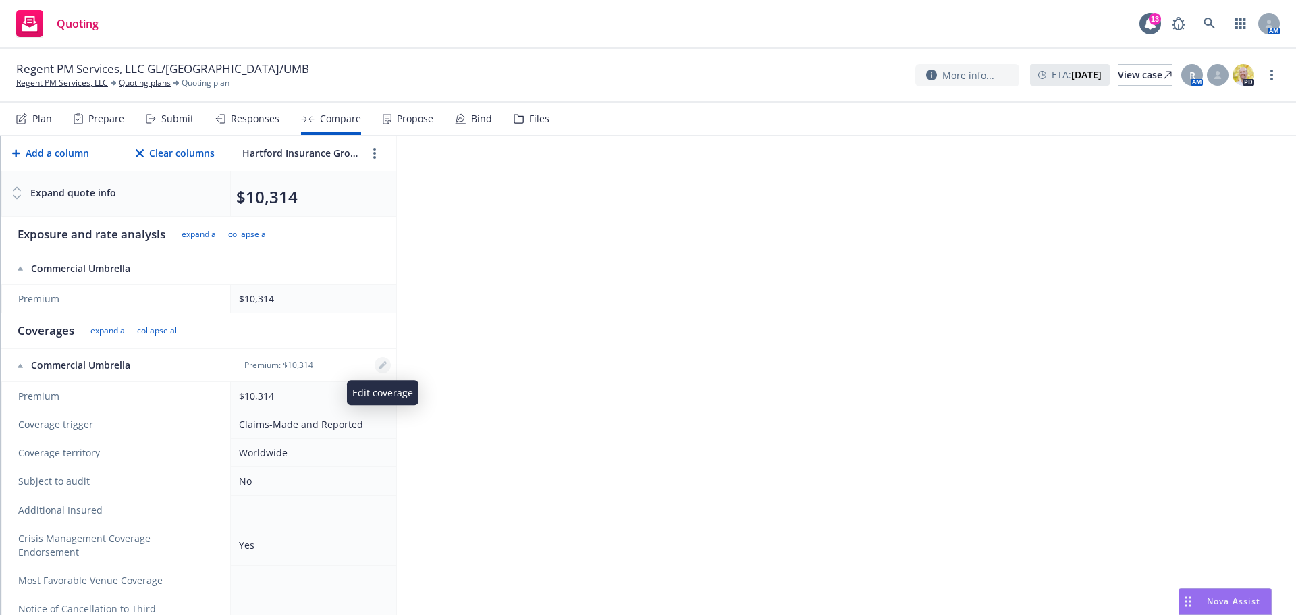
click at [378, 363] on link "editPencil" at bounding box center [383, 365] width 16 height 16
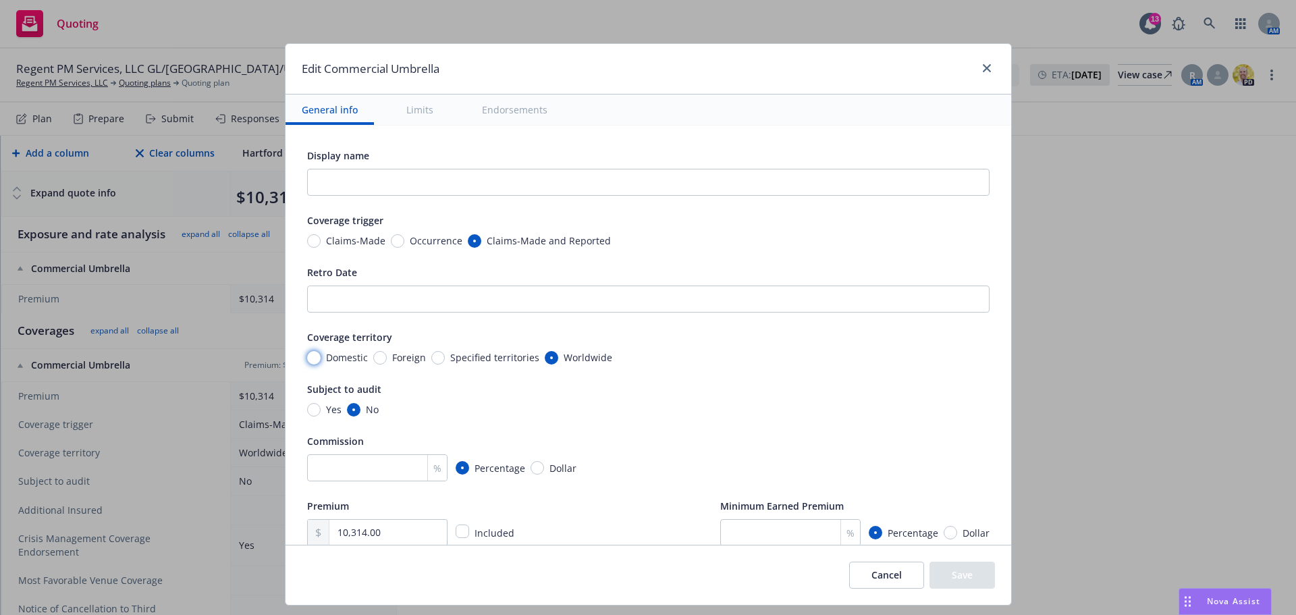
click at [310, 356] on input "Domestic" at bounding box center [314, 358] width 14 height 14
radio input "true"
click at [391, 240] on input "Occurrence" at bounding box center [398, 241] width 14 height 14
radio input "true"
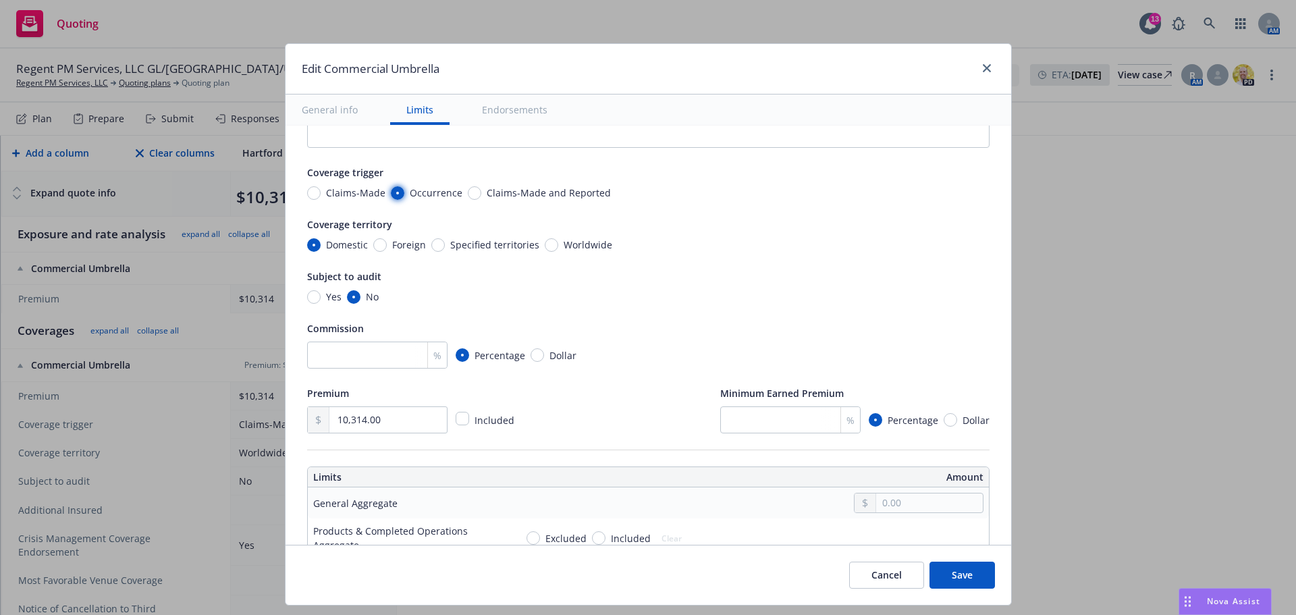
scroll to position [68, 0]
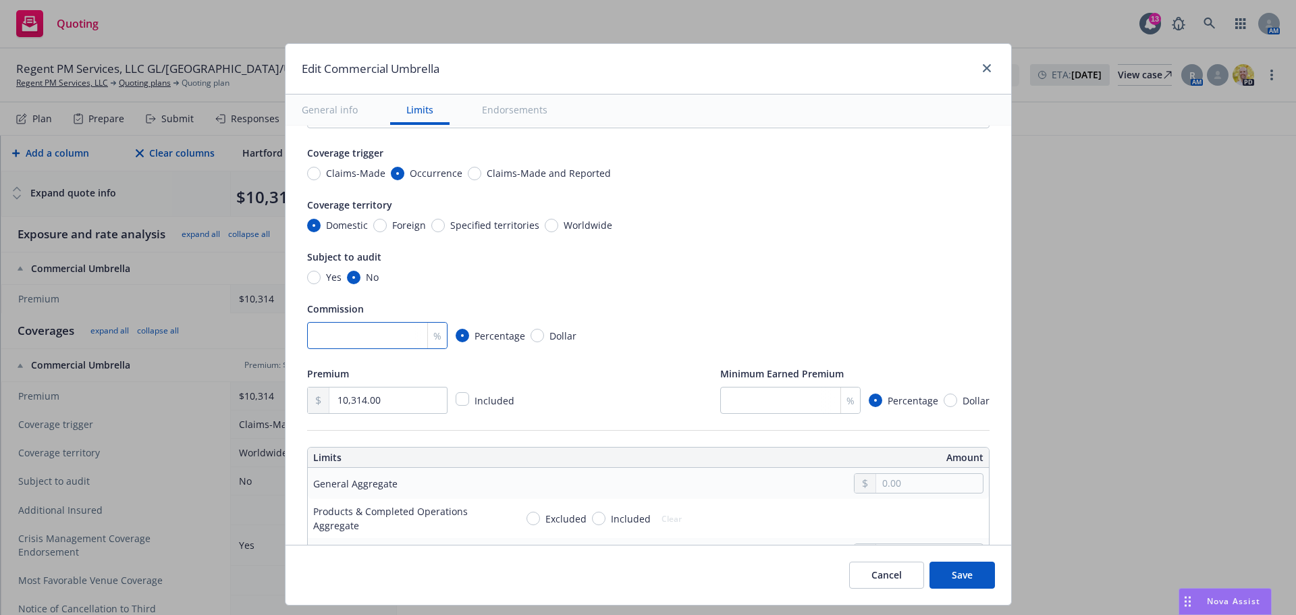
click at [365, 325] on input "number" at bounding box center [377, 335] width 140 height 27
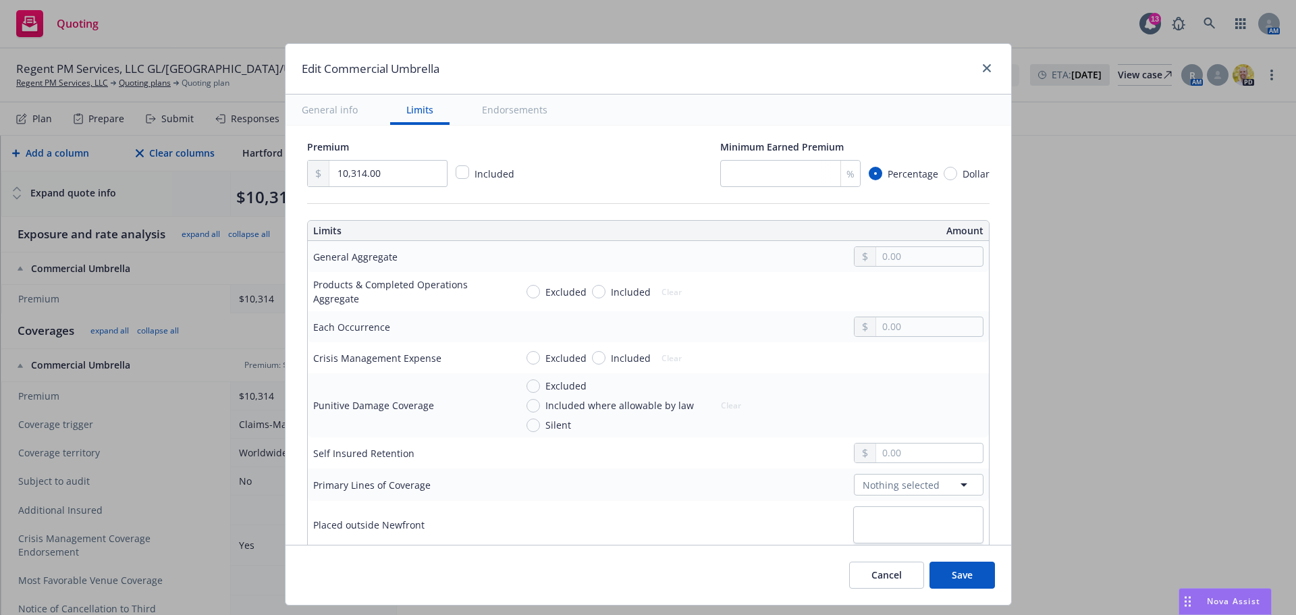
scroll to position [338, 0]
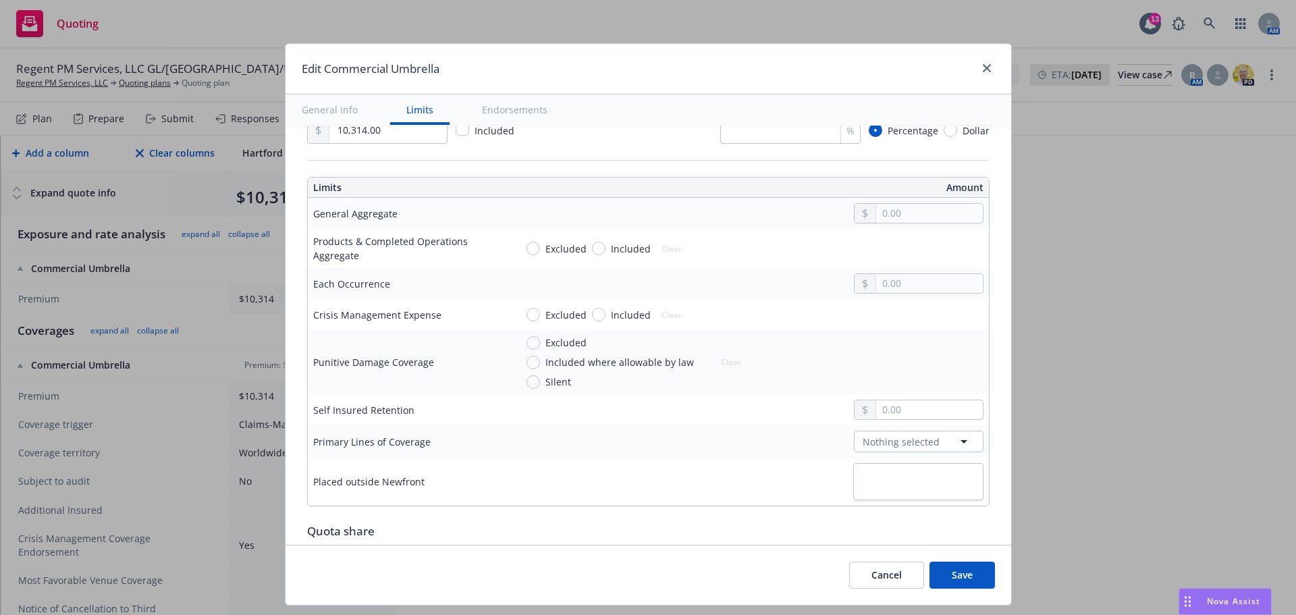
type input "15"
click at [891, 419] on input "text" at bounding box center [929, 409] width 106 height 19
type input "10,000.00"
click at [880, 219] on input "text" at bounding box center [929, 213] width 106 height 19
type input "10,000,000.00"
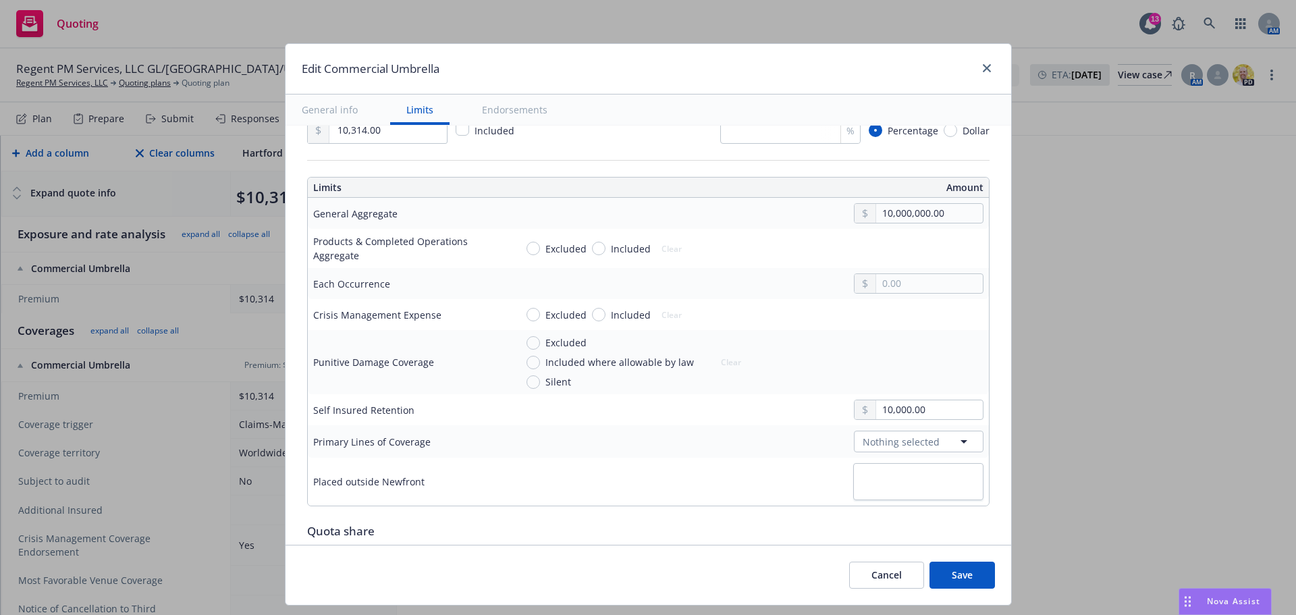
click at [894, 350] on button "$10,000,000.00" at bounding box center [910, 346] width 116 height 25
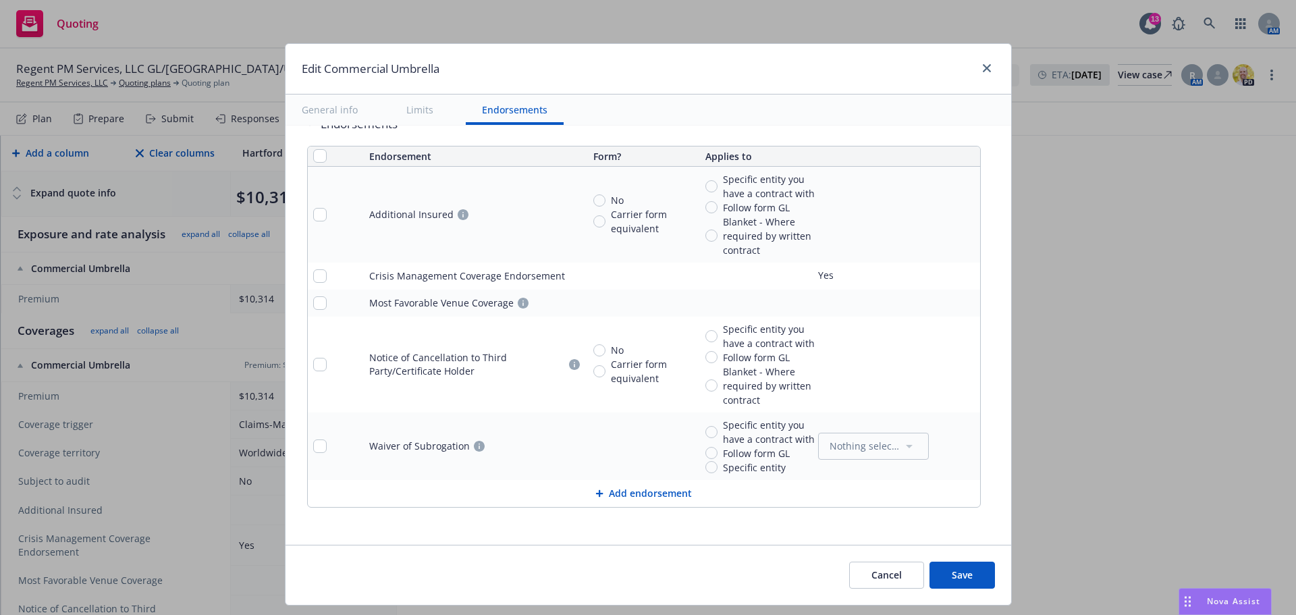
scroll to position [990, 0]
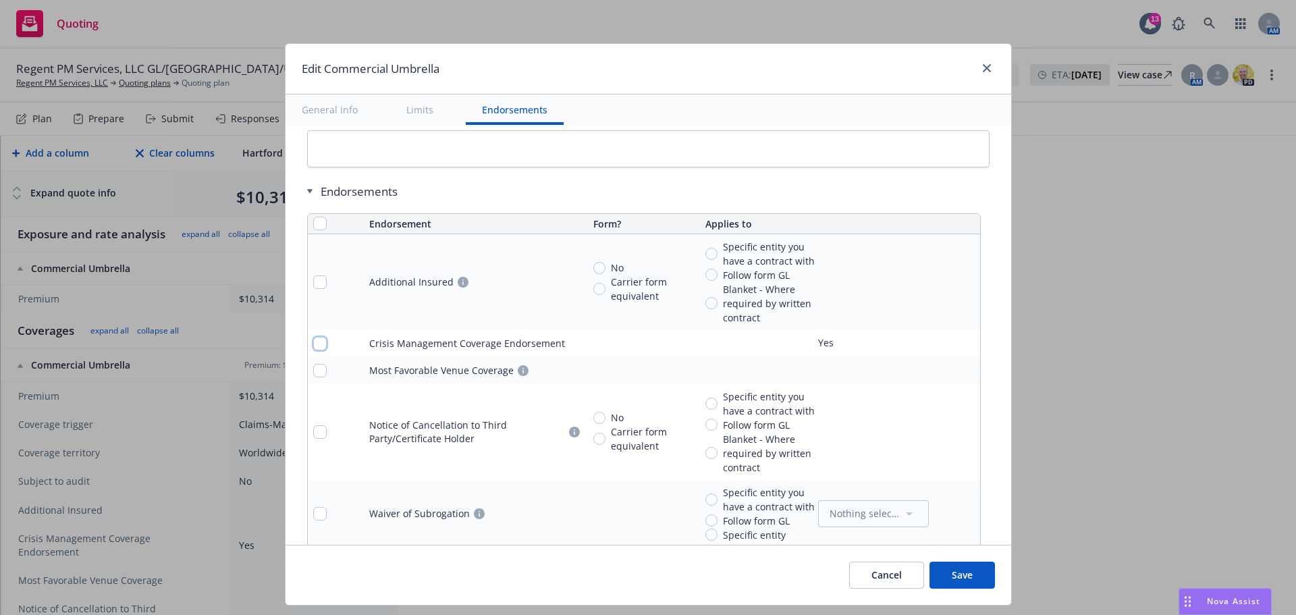
click at [313, 347] on input "checkbox" at bounding box center [320, 344] width 14 height 14
checkbox input "true"
click at [313, 371] on input "checkbox" at bounding box center [320, 371] width 14 height 14
checkbox input "true"
click at [676, 589] on span "Remove endorsements" at bounding box center [626, 584] width 106 height 13
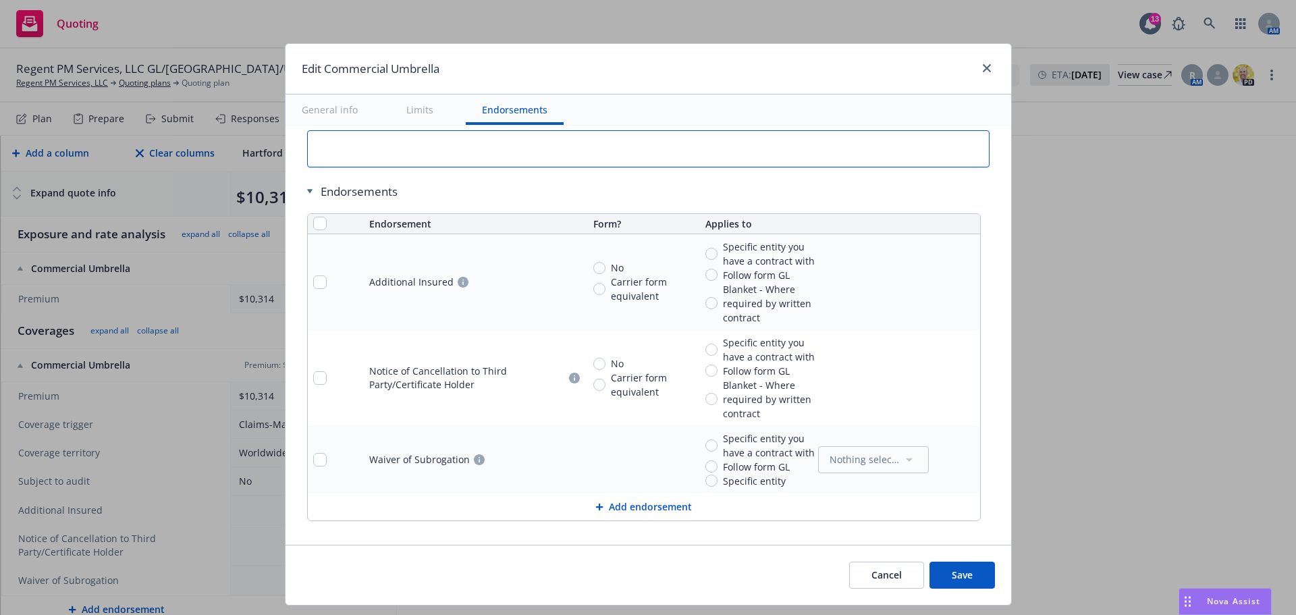
click at [519, 149] on textarea at bounding box center [648, 148] width 683 height 37
click at [667, 511] on button "Add endorsement" at bounding box center [644, 507] width 672 height 27
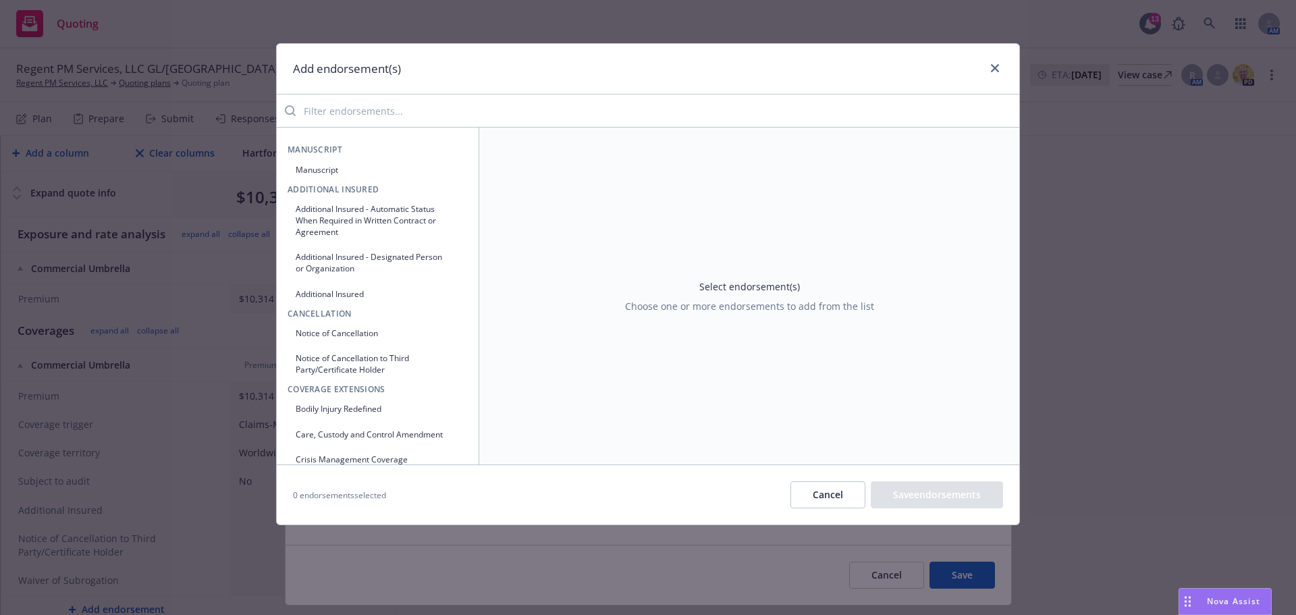
click at [504, 105] on input "search" at bounding box center [658, 110] width 724 height 27
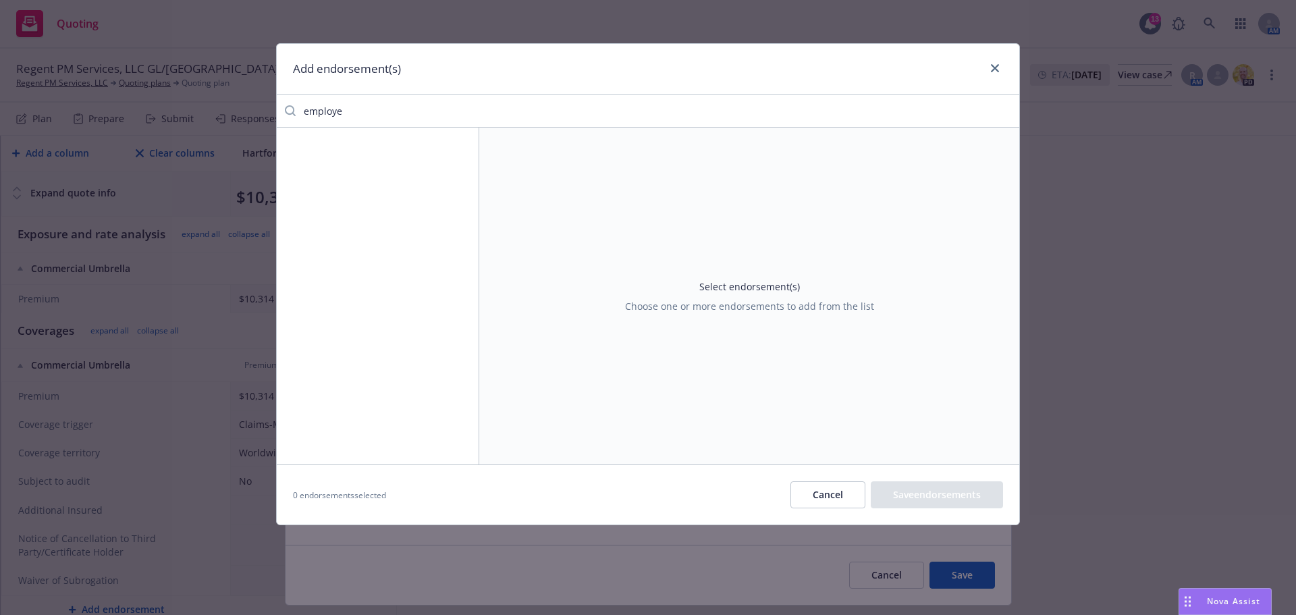
type input "employee"
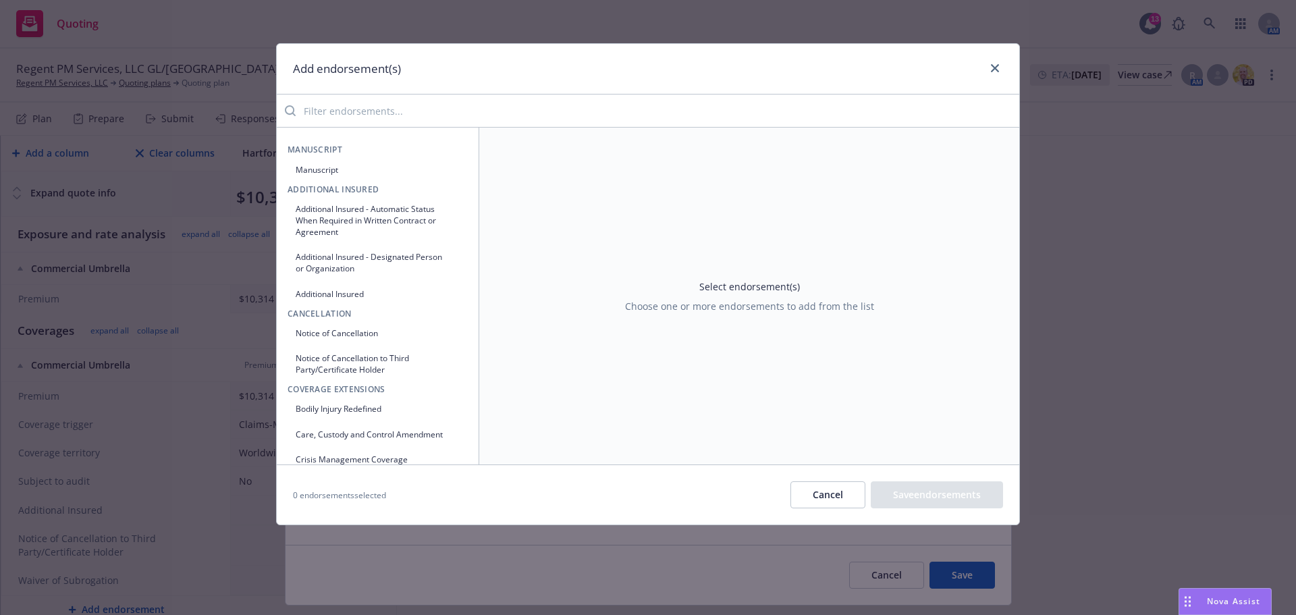
click at [332, 165] on button "Manuscript" at bounding box center [378, 170] width 180 height 22
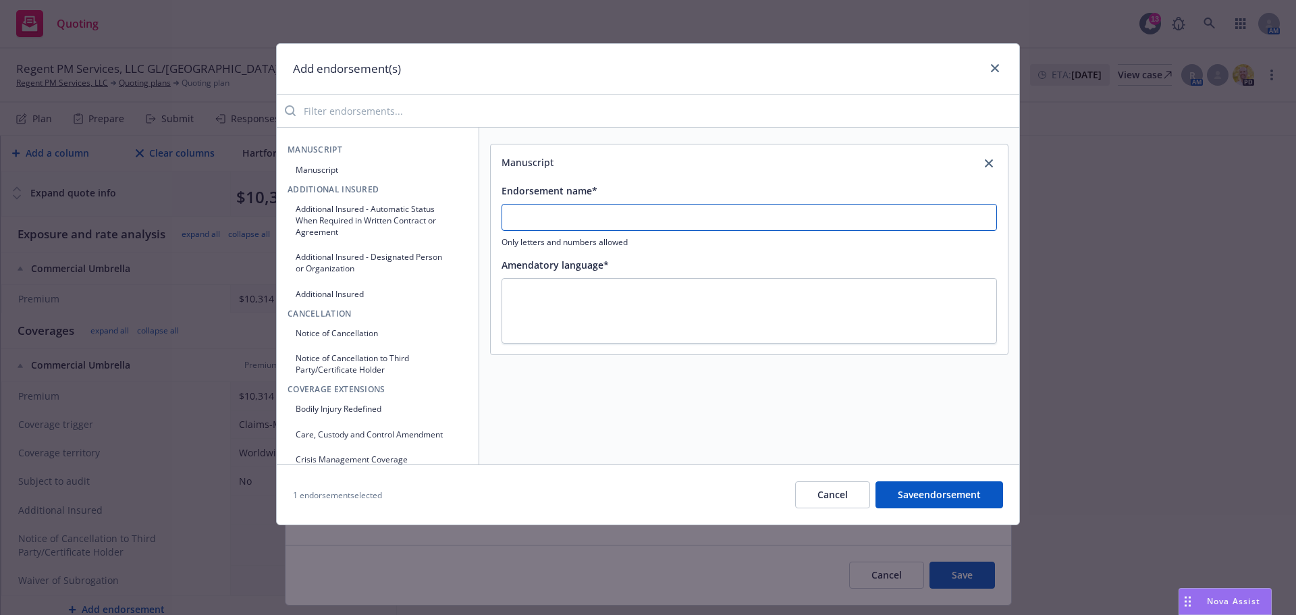
click at [634, 217] on input "Endorsement name*" at bounding box center [750, 217] width 496 height 27
type input "Employee Injury Exclusion"
click at [677, 306] on textarea at bounding box center [750, 310] width 496 height 65
paste textarea "Employee Injury Exclusion"
type textarea "x"
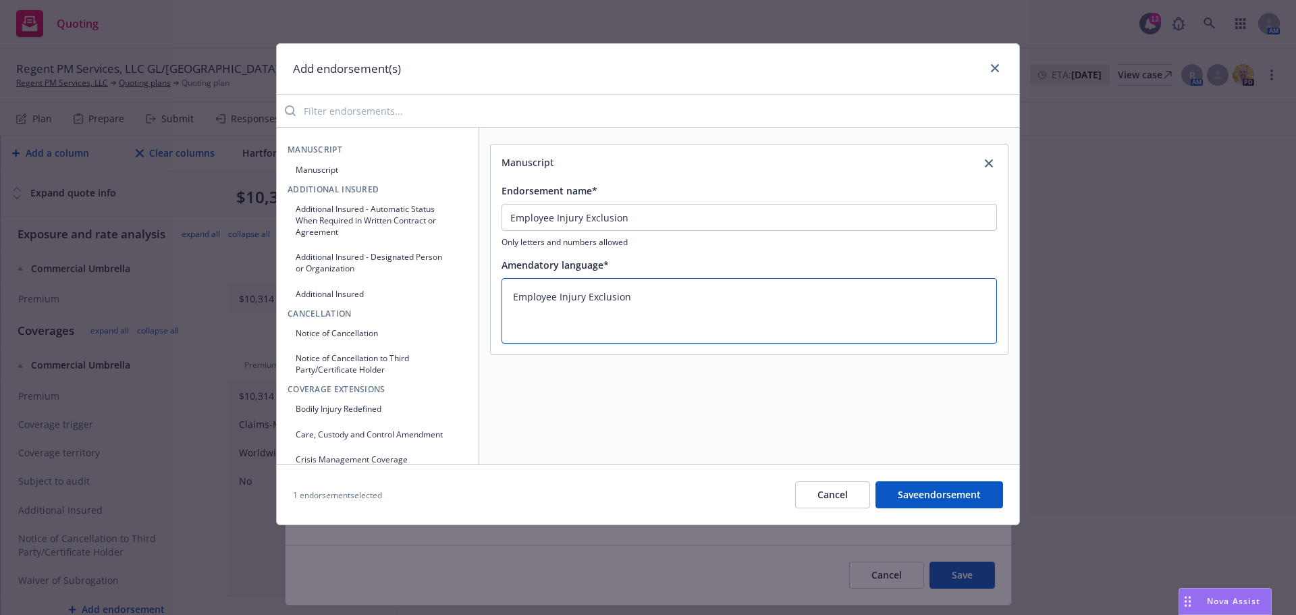
type textarea "Employee Injury Exclusion"
click at [951, 494] on button "Save endorsement" at bounding box center [940, 494] width 128 height 27
type textarea "x"
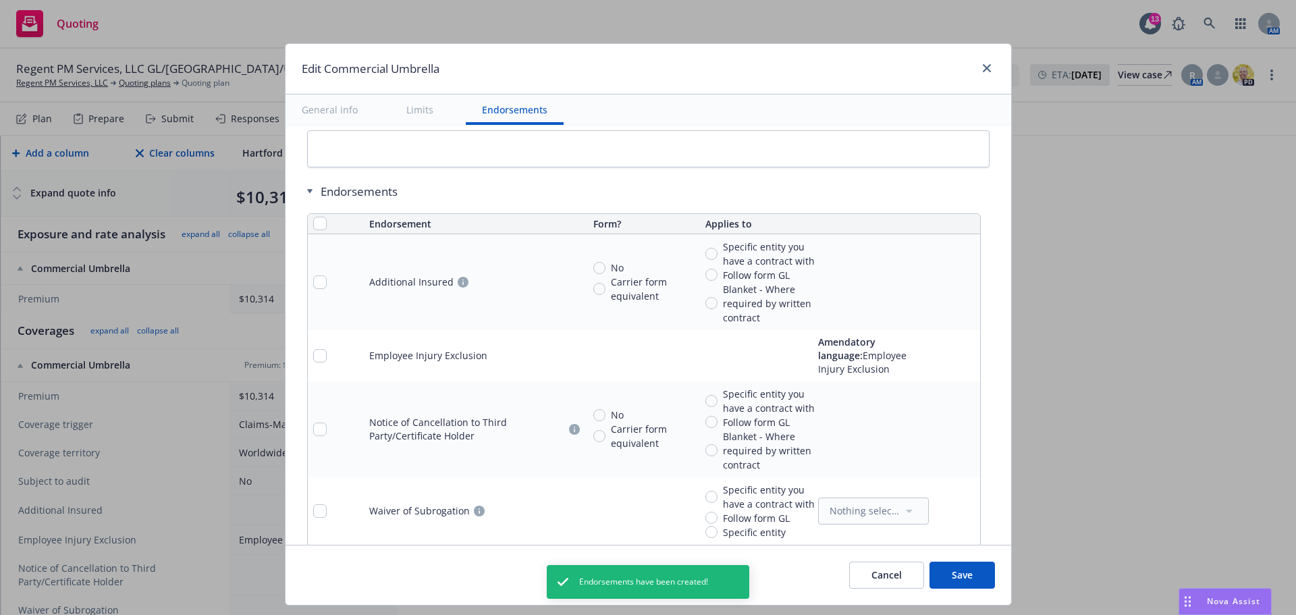
scroll to position [1055, 0]
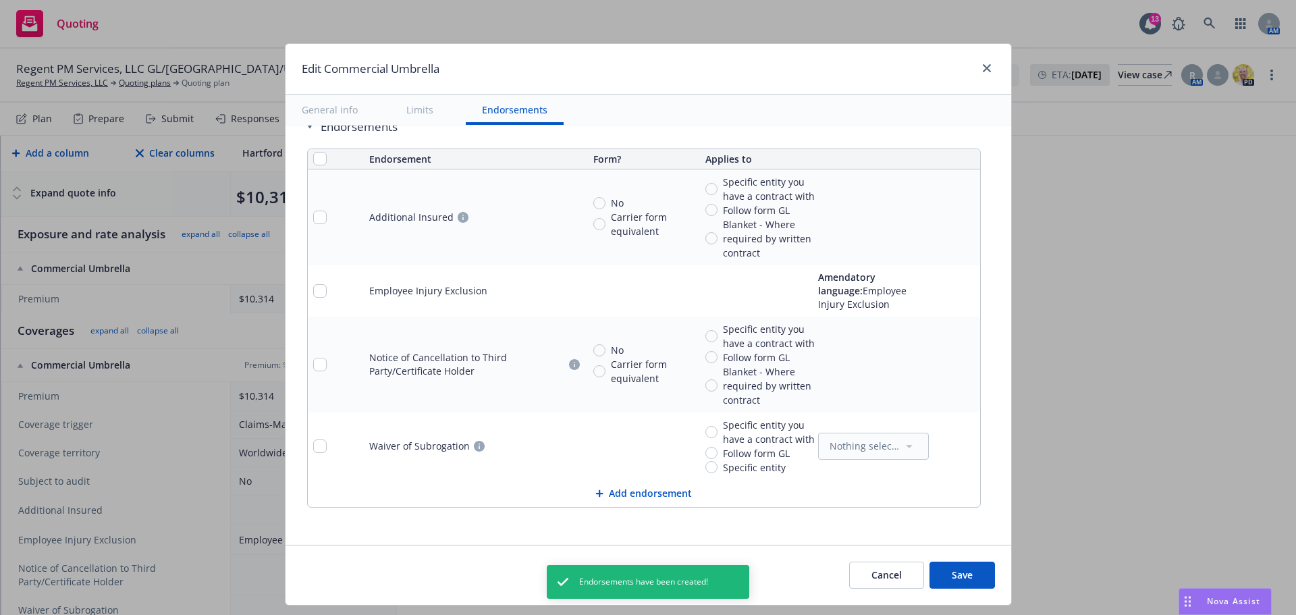
click at [648, 500] on button "Add endorsement" at bounding box center [644, 493] width 672 height 27
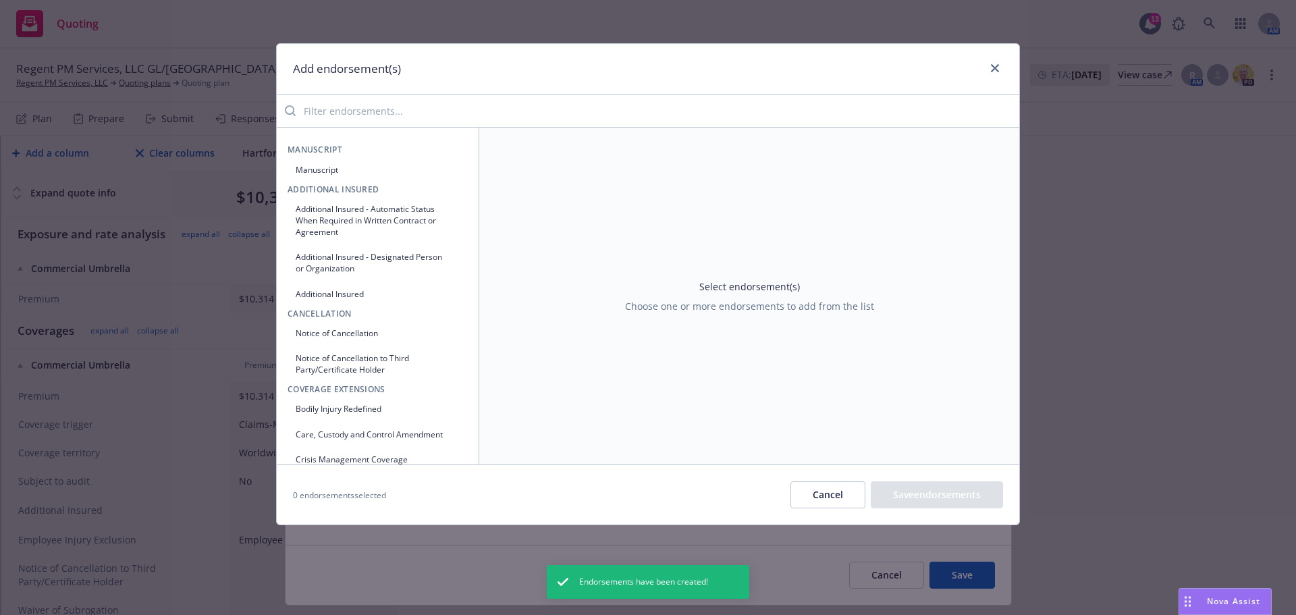
drag, startPoint x: 344, startPoint y: 149, endPoint x: 348, endPoint y: 163, distance: 14.6
click at [344, 151] on span "Manuscript" at bounding box center [378, 149] width 180 height 11
click at [344, 167] on button "Manuscript" at bounding box center [378, 170] width 180 height 22
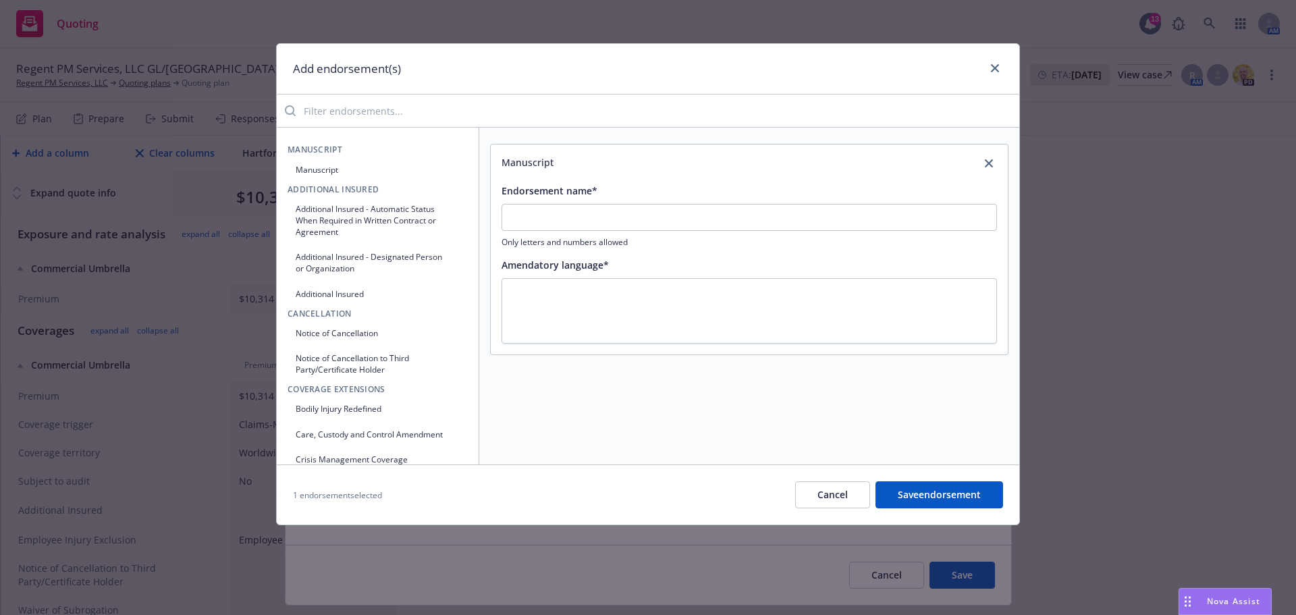
click at [318, 110] on input "search" at bounding box center [658, 110] width 724 height 27
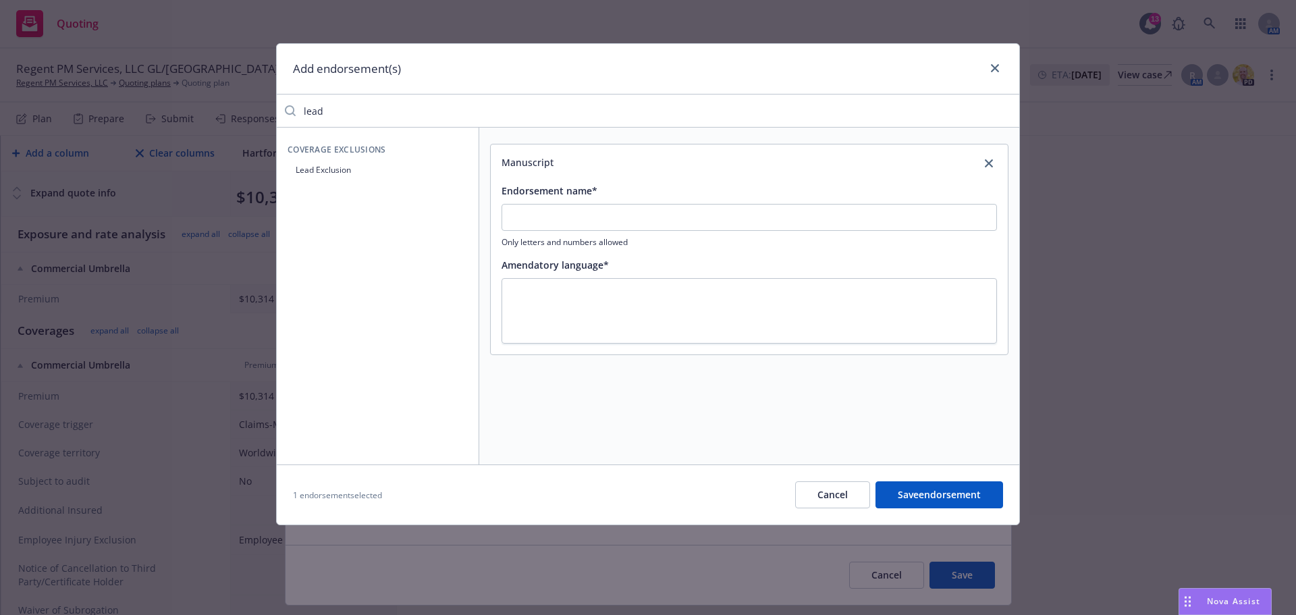
click at [384, 177] on button "Lead Exclusion" at bounding box center [378, 170] width 180 height 22
click at [985, 159] on link "close" at bounding box center [989, 163] width 16 height 16
click at [437, 116] on input "lead" at bounding box center [658, 110] width 724 height 27
type input "r"
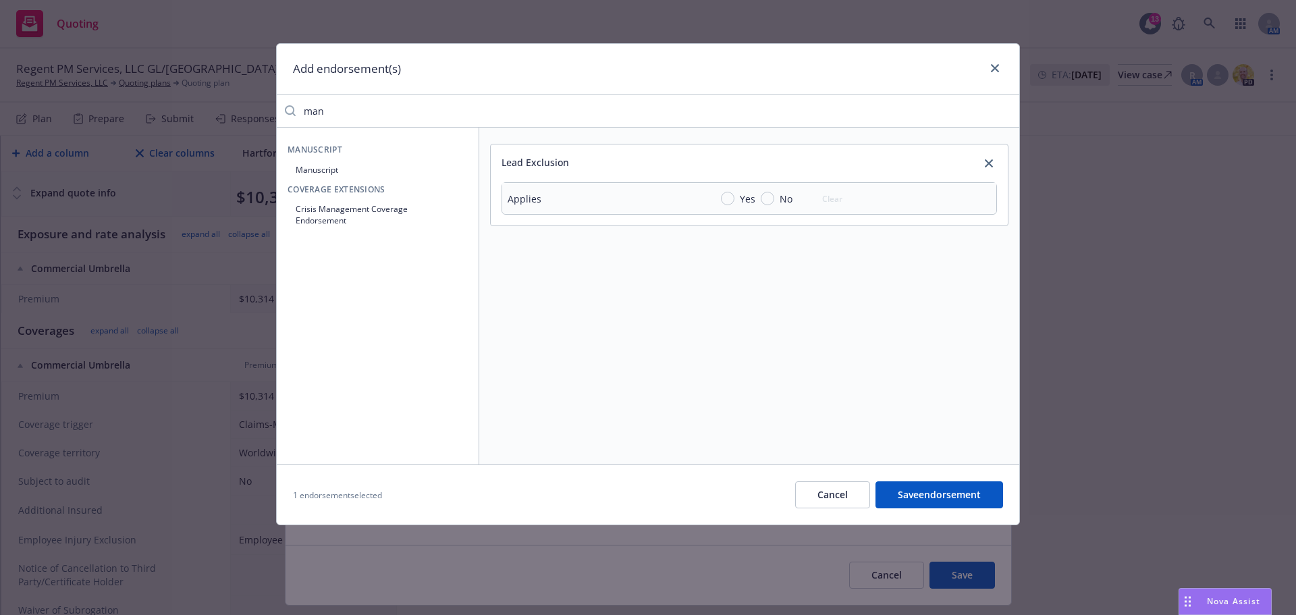
type input "man"
click at [362, 163] on button "Manuscript" at bounding box center [378, 170] width 180 height 22
click at [675, 290] on div "Endorsement name* Only letters and numbers allowed" at bounding box center [750, 302] width 496 height 65
click at [668, 296] on input "Endorsement name*" at bounding box center [750, 305] width 496 height 27
type input "Damage to Property Exclusion"
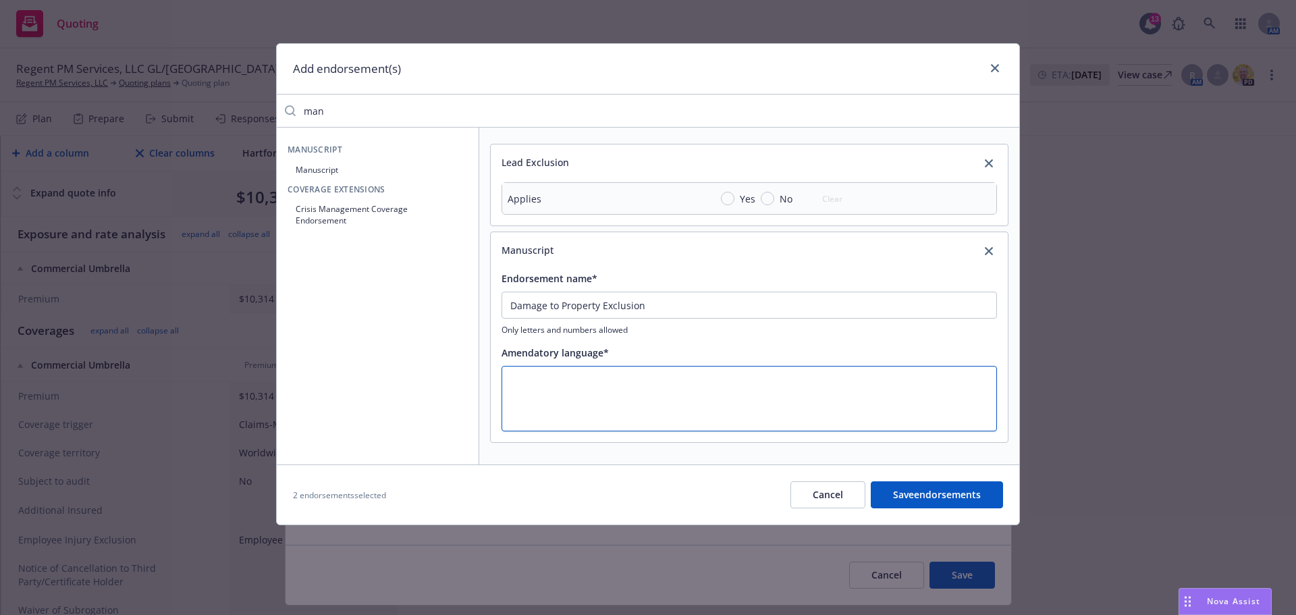
click at [674, 387] on textarea at bounding box center [750, 398] width 496 height 65
paste textarea "Damage to Property Exclusion"
type textarea "x"
type textarea "Damage to Property Exclusion"
click at [363, 169] on button "Manuscript" at bounding box center [378, 170] width 180 height 22
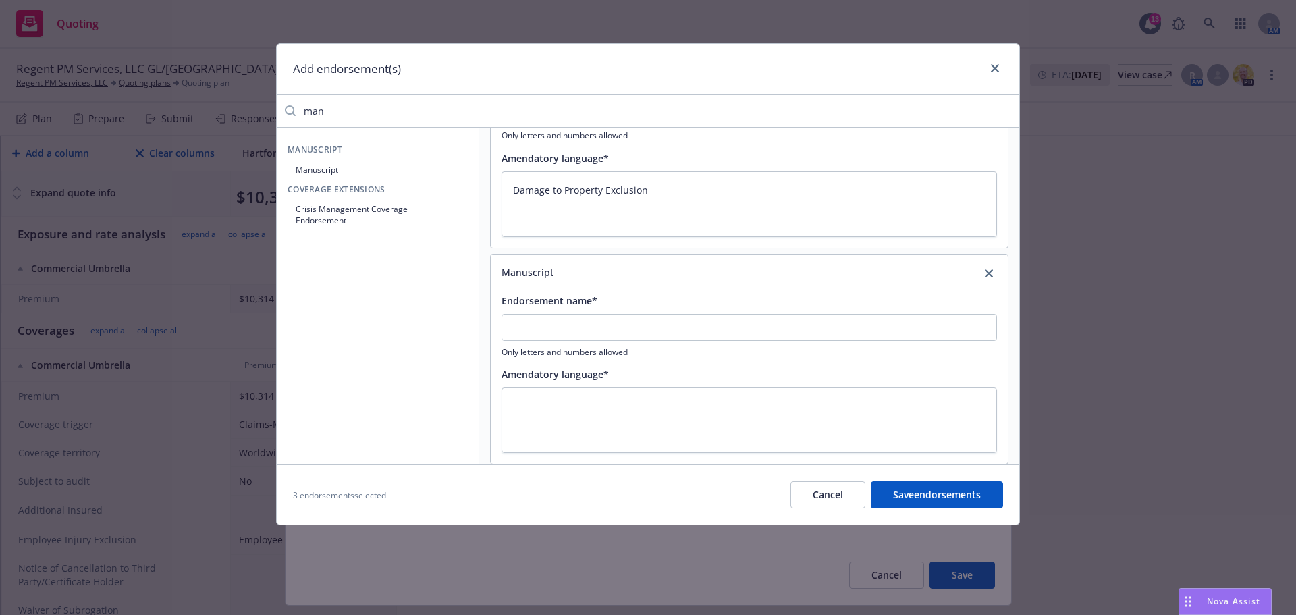
scroll to position [210, 0]
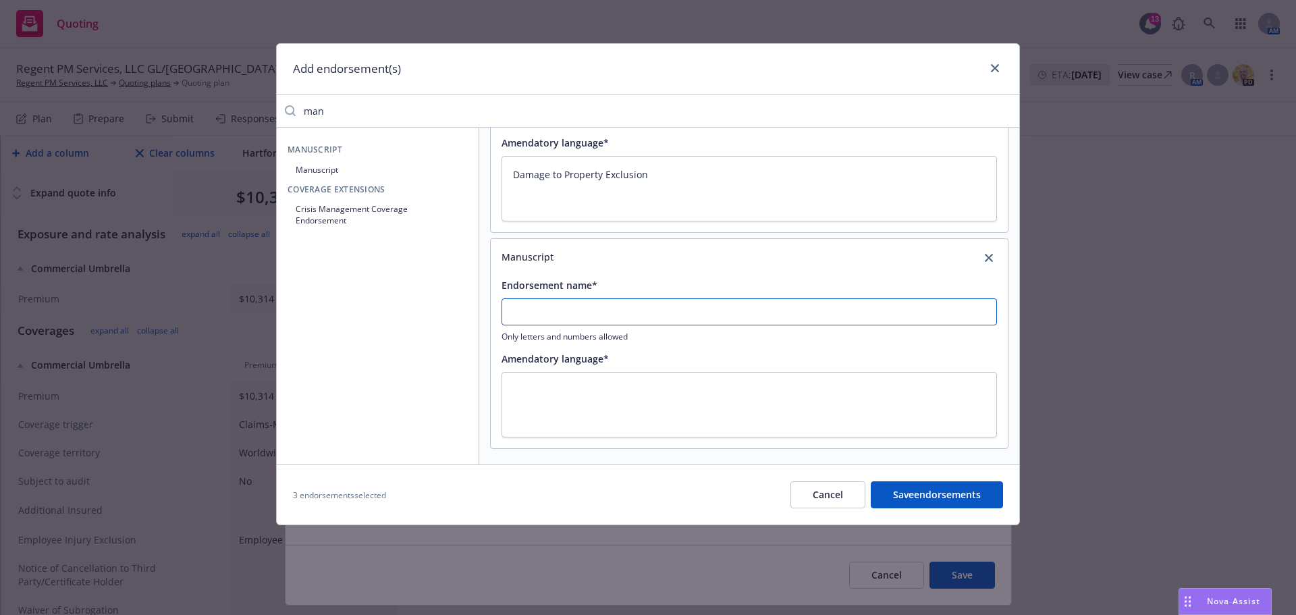
click at [584, 109] on input "Endorsement name*" at bounding box center [750, 95] width 496 height 27
type textarea "x"
type input "R"
type textarea "x"
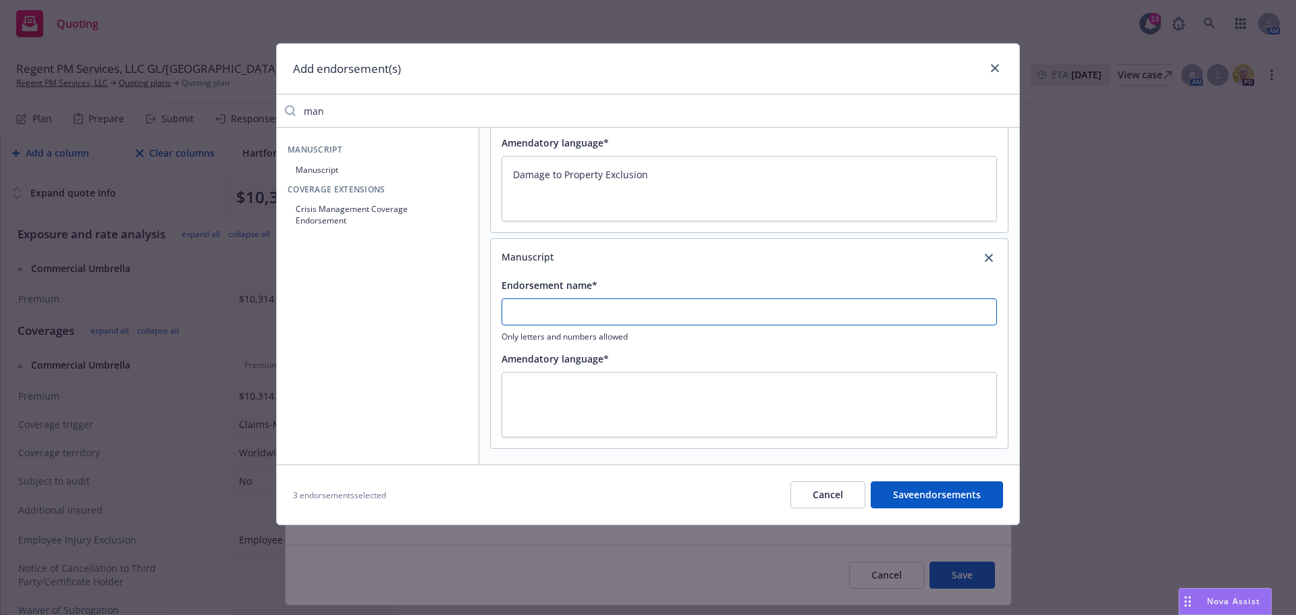
type input "R"
type textarea "x"
type input "Re"
type textarea "x"
type input "Res"
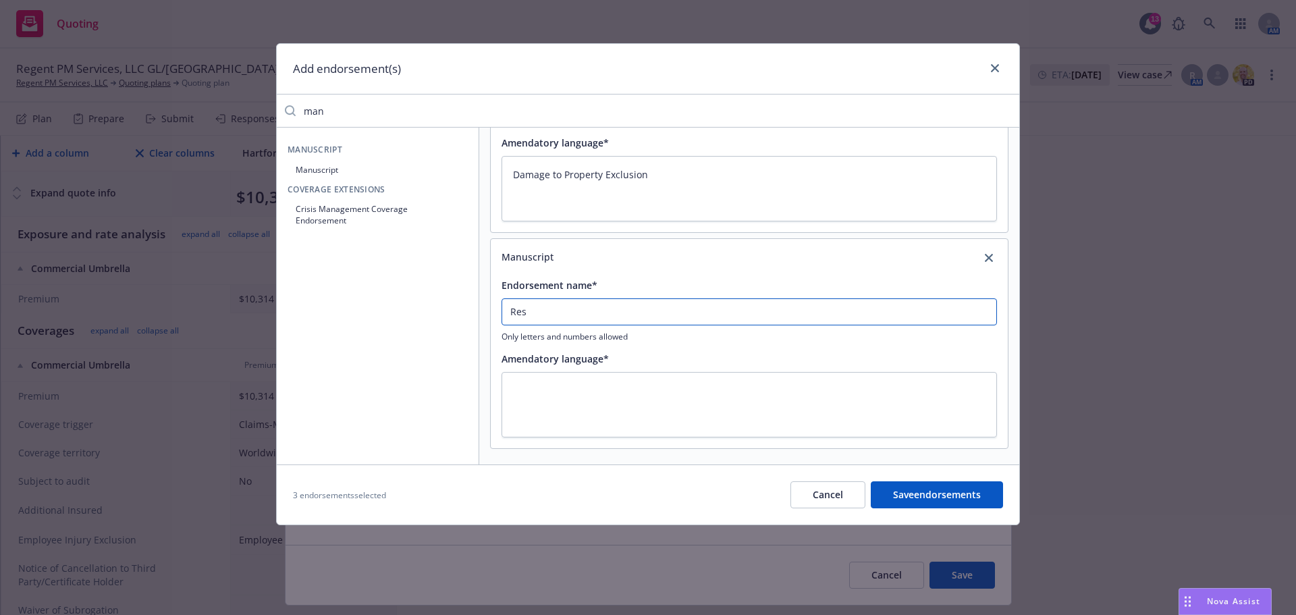
type textarea "x"
type input "Resi"
type textarea "x"
type input "Resid"
type textarea "x"
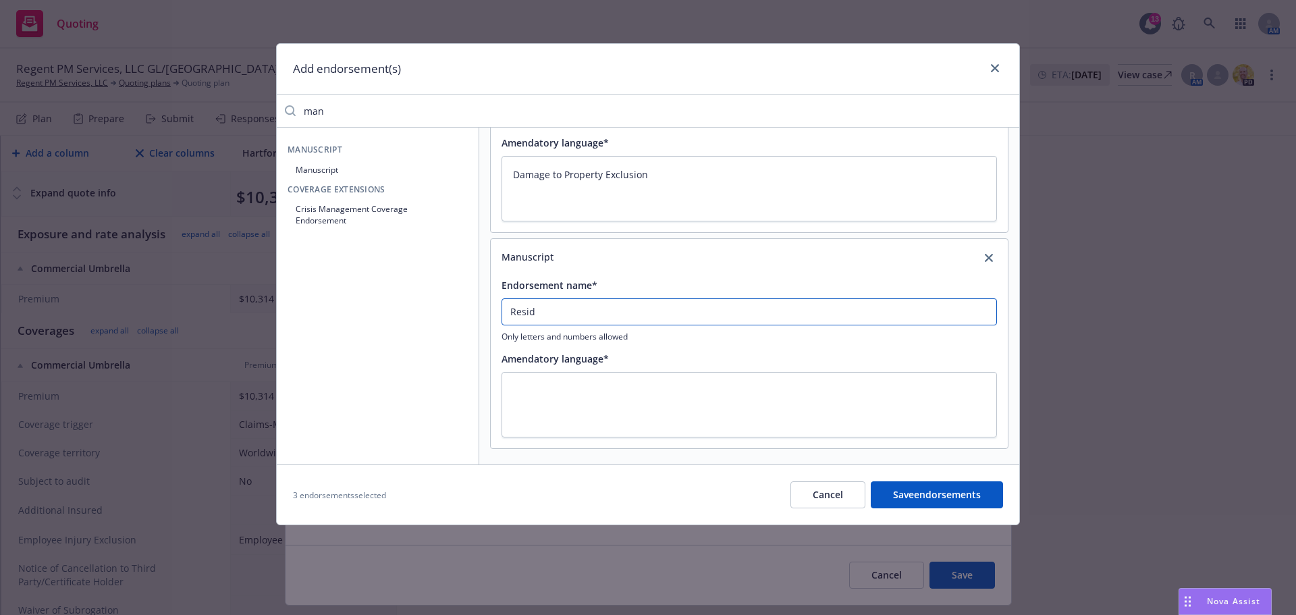
type input "Reside"
type textarea "x"
type input "Residen"
type textarea "x"
type input "Resident"
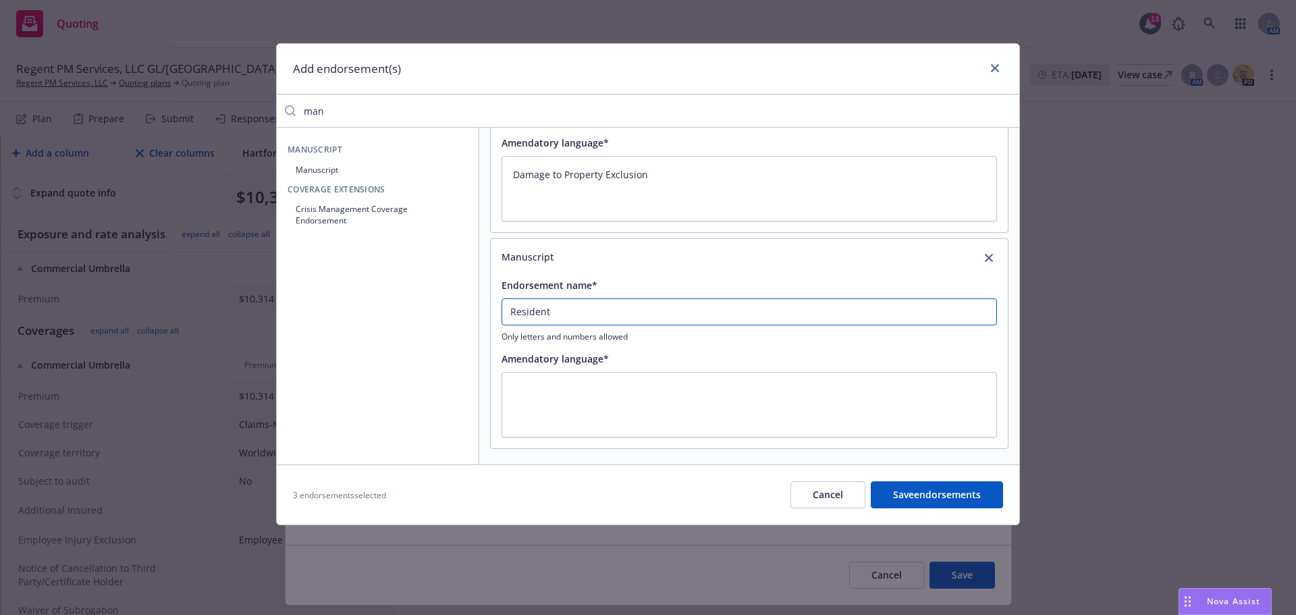
type textarea "x"
type input "Residenti"
type textarea "x"
type input "Residentia"
type textarea "x"
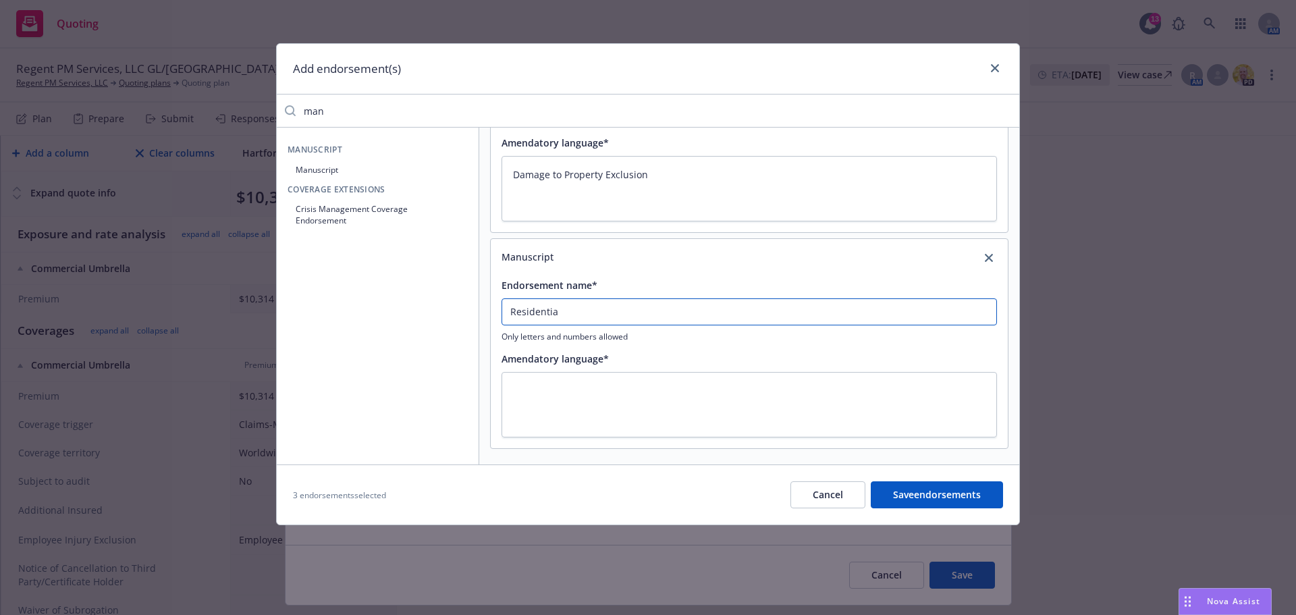
type input "Residential"
type textarea "x"
type input "Residential"
type textarea "x"
type input "Residential C"
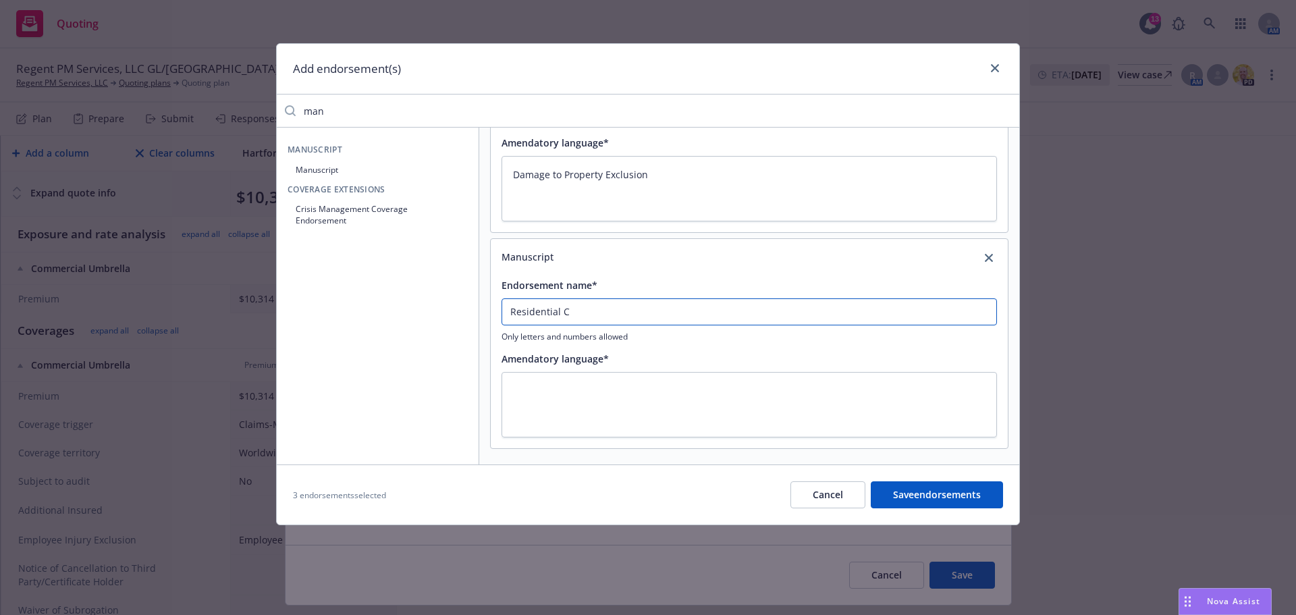
type textarea "x"
type input "Residential Co"
type textarea "x"
type input "Residential Con"
type textarea "x"
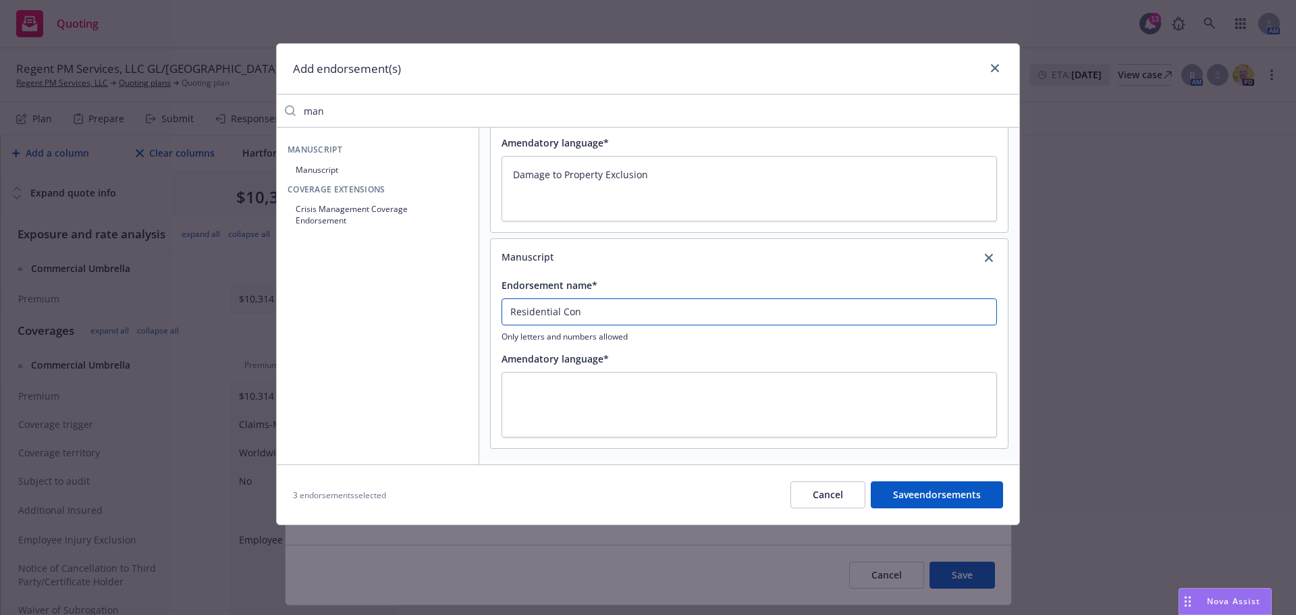
type input "Residential Cons"
type textarea "x"
type input "Residential Const"
type textarea "x"
type input "Residential Constr"
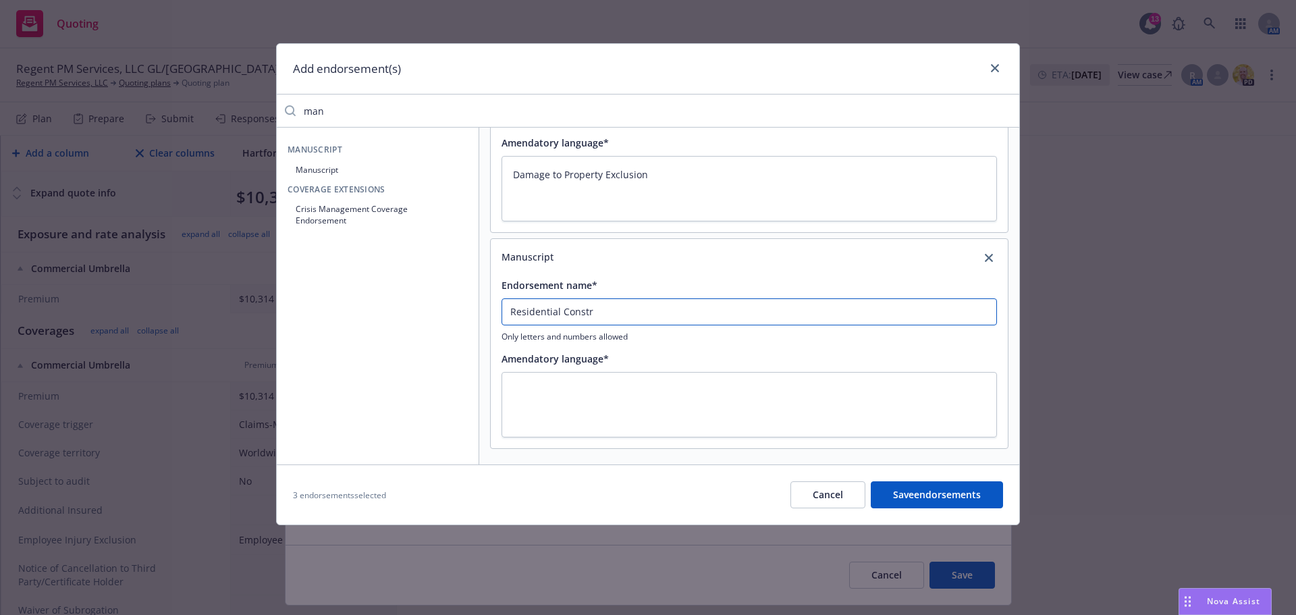
type textarea "x"
type input "Residential Constru"
type textarea "x"
type input "Residential Construc"
type textarea "x"
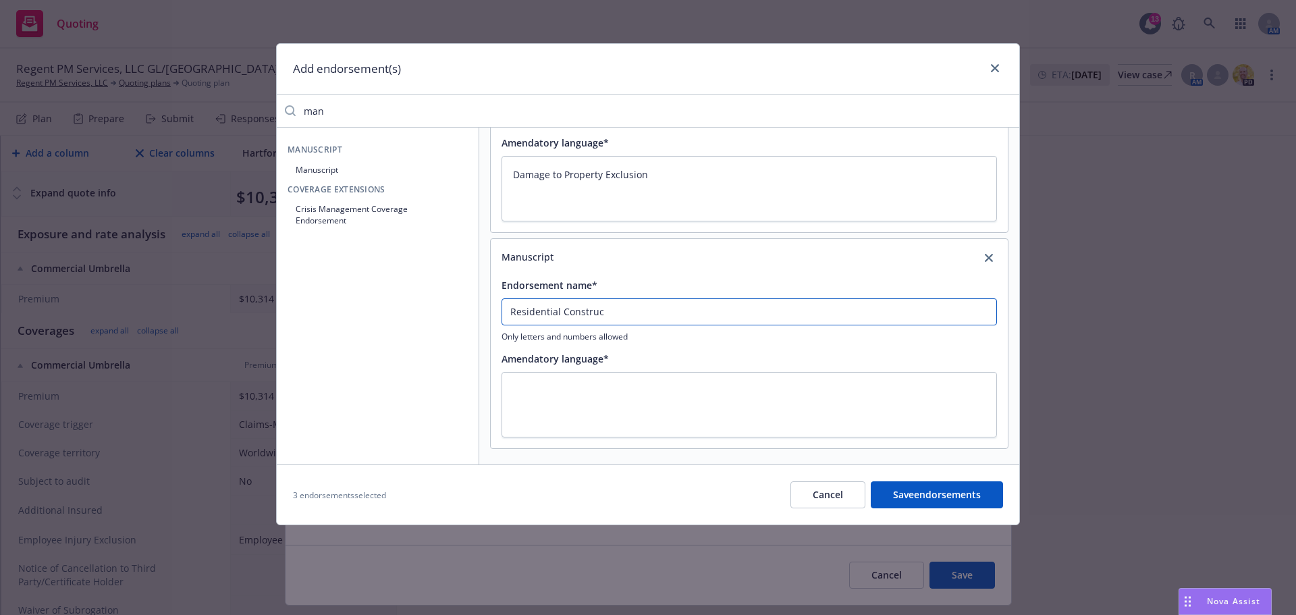
type input "Residential Construct"
type textarea "x"
type input "Residential Constructi"
type textarea "x"
type input "Residential Constructio"
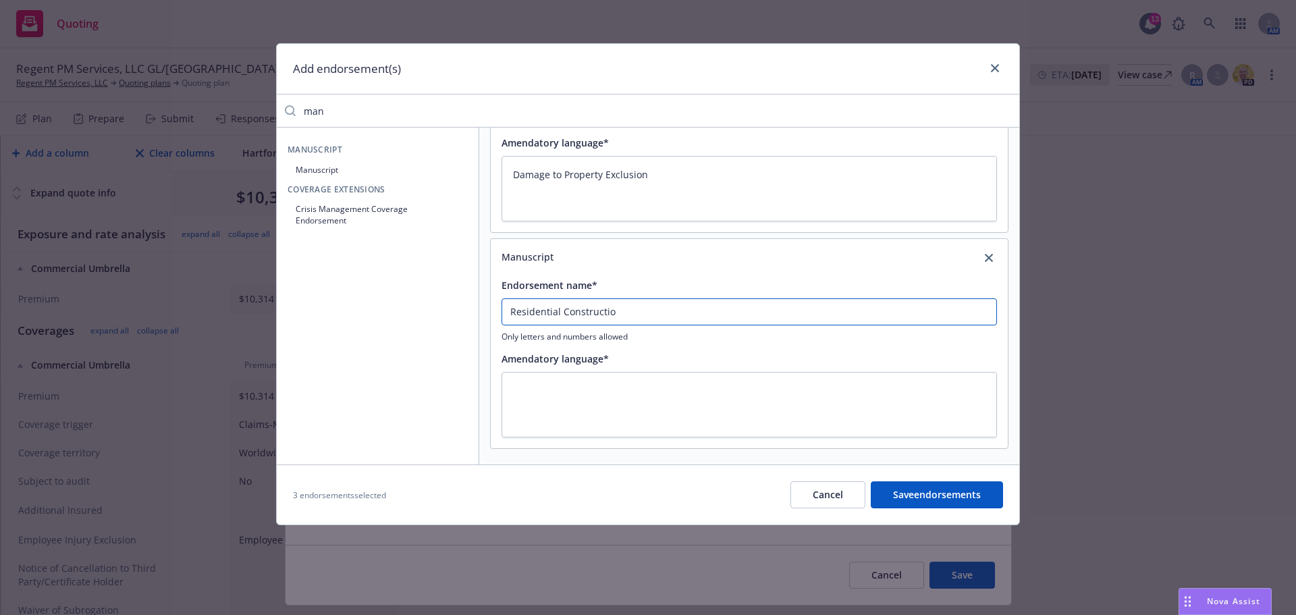
type textarea "x"
type input "Residential Construction"
type textarea "x"
type input "Residential Construction"
type textarea "x"
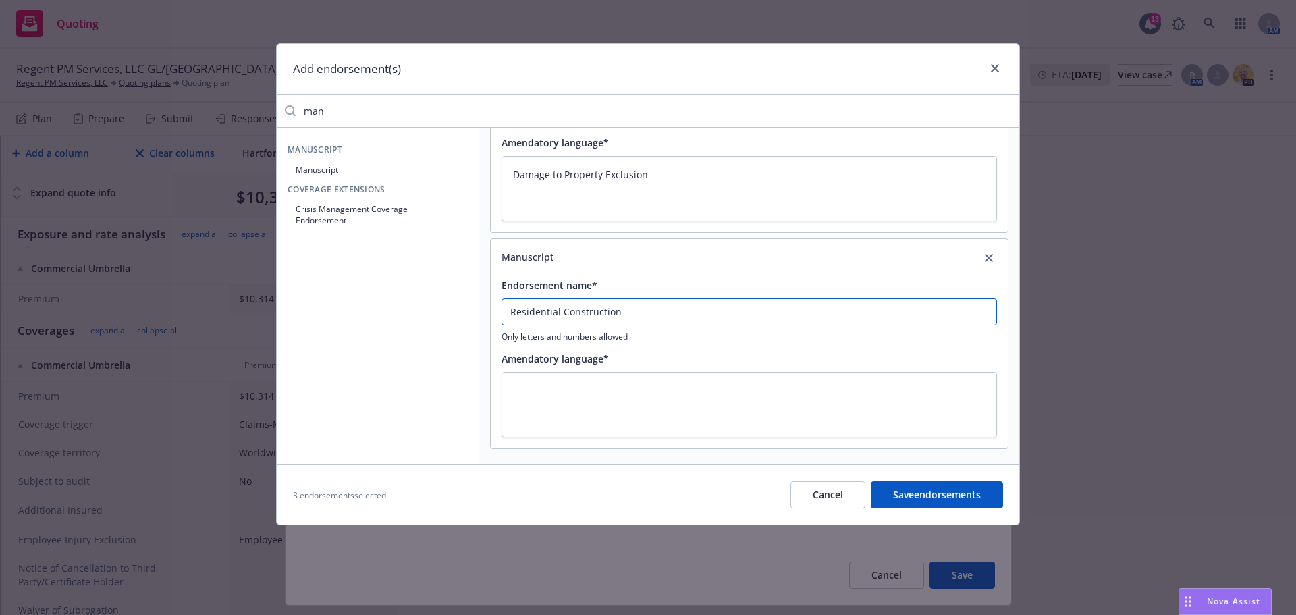
type input "Residential Construction E"
type textarea "x"
type input "Residential Construction Ex"
type textarea "x"
type input "Residential Construction Exc"
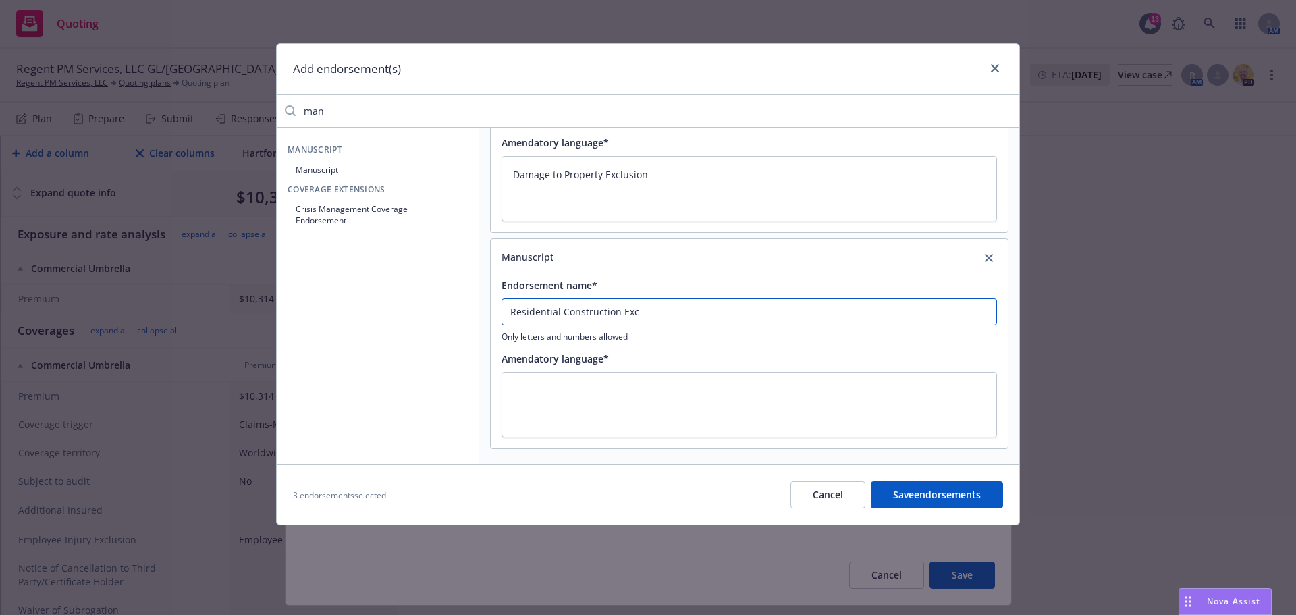
type textarea "x"
type input "Residential Construction Excl"
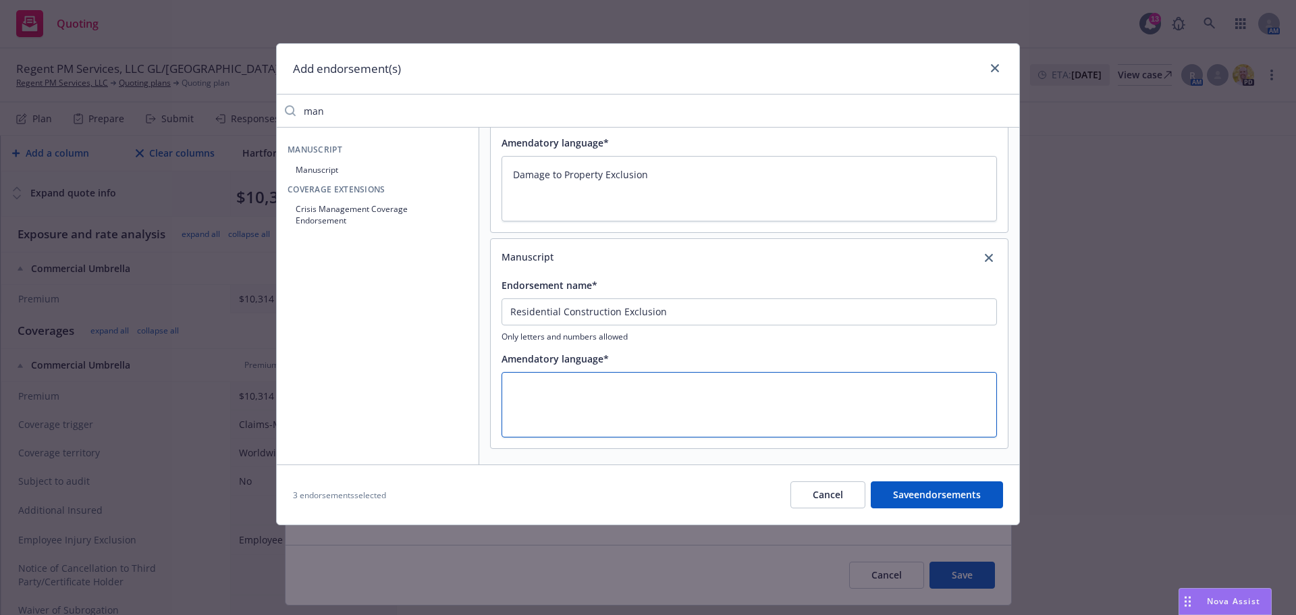
click at [611, 419] on textarea at bounding box center [750, 404] width 496 height 65
paste textarea "Residential Construction Exclusion"
click at [974, 510] on div "3 endorsements selected Cancel Save endorsements" at bounding box center [648, 495] width 743 height 60
click at [958, 499] on button "Save endorsements" at bounding box center [937, 494] width 132 height 27
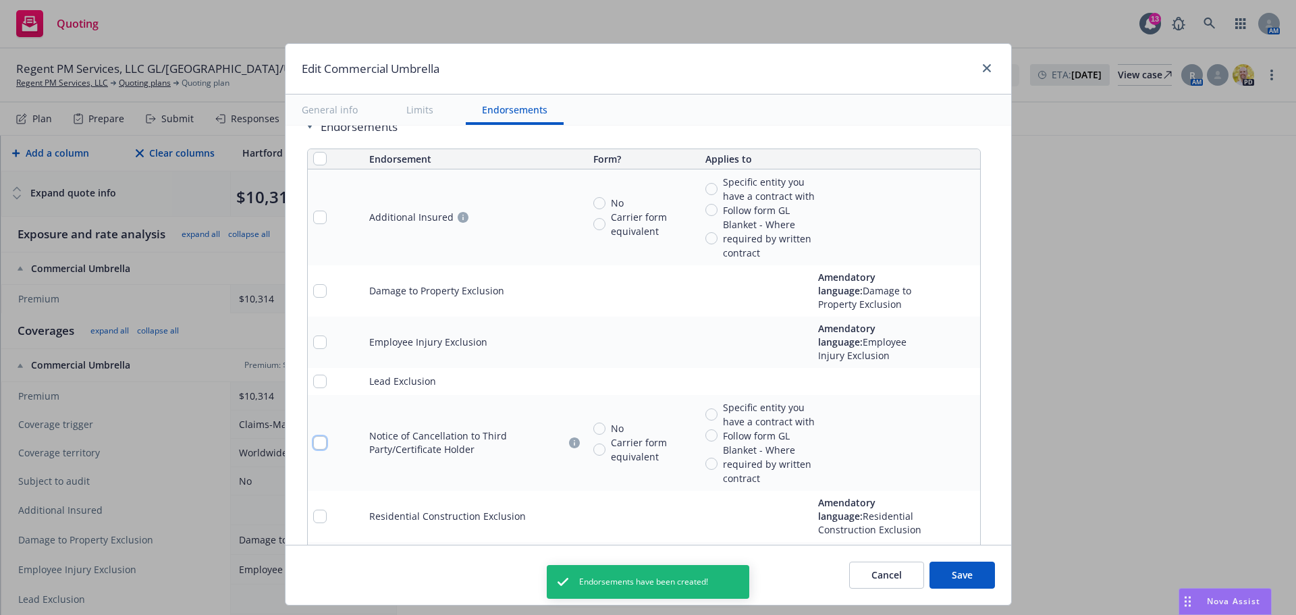
click at [317, 443] on input "checkbox" at bounding box center [320, 443] width 14 height 14
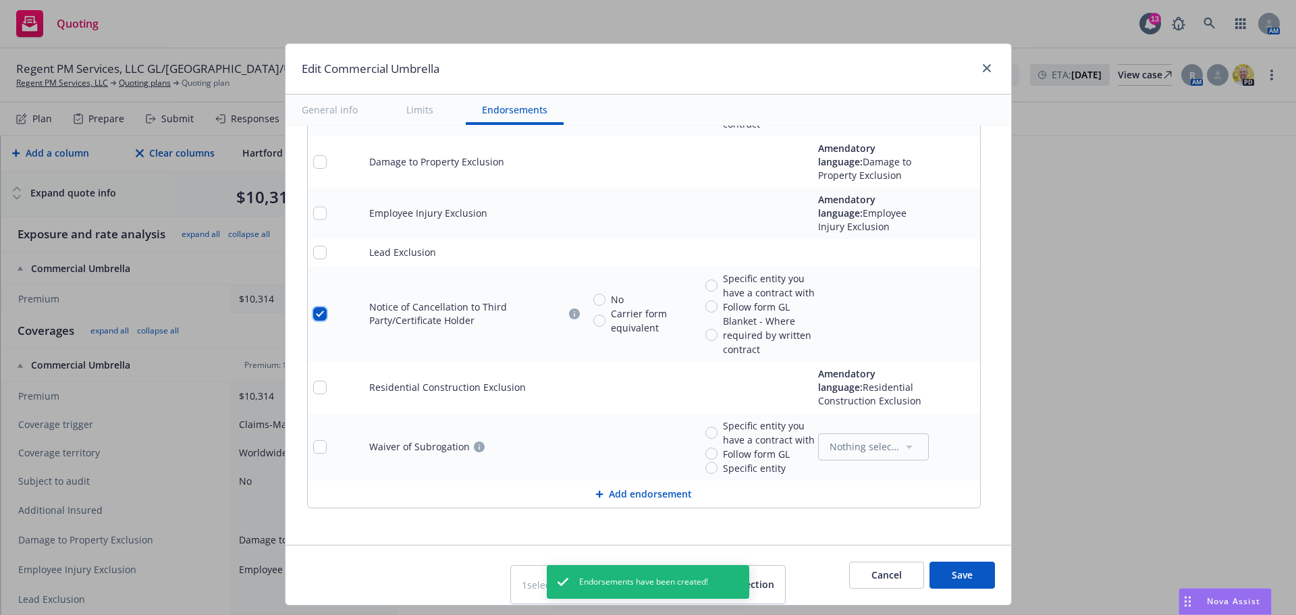
scroll to position [1185, 0]
click at [313, 448] on input "checkbox" at bounding box center [320, 447] width 14 height 14
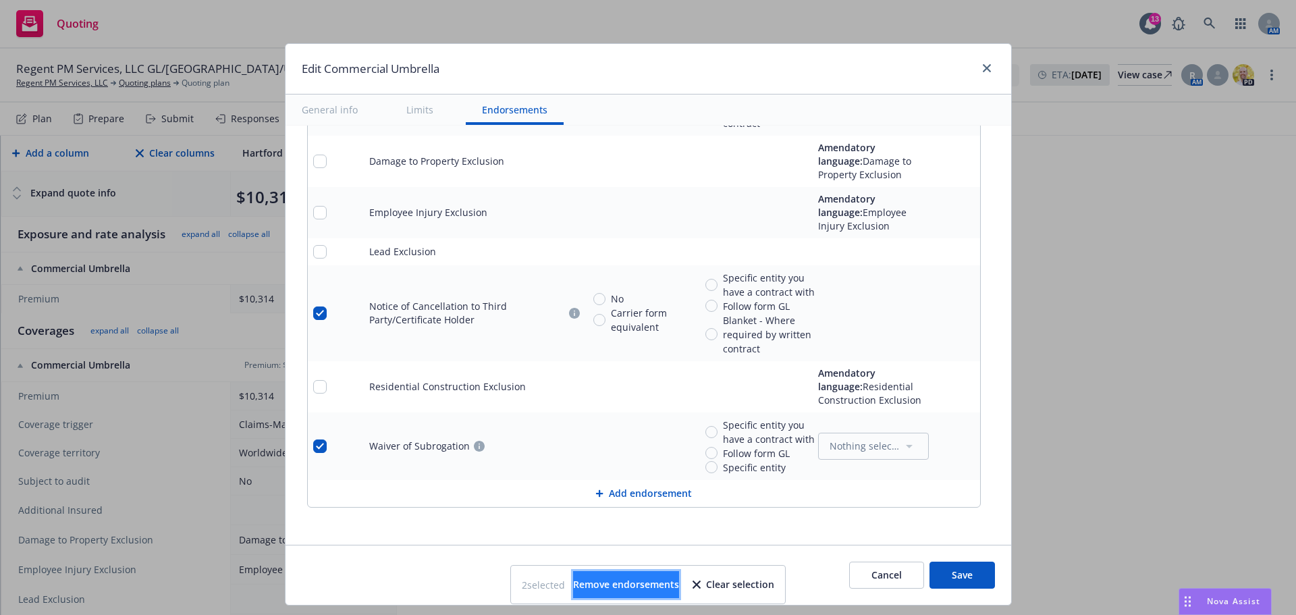
click at [672, 584] on span "Remove endorsements" at bounding box center [626, 584] width 106 height 13
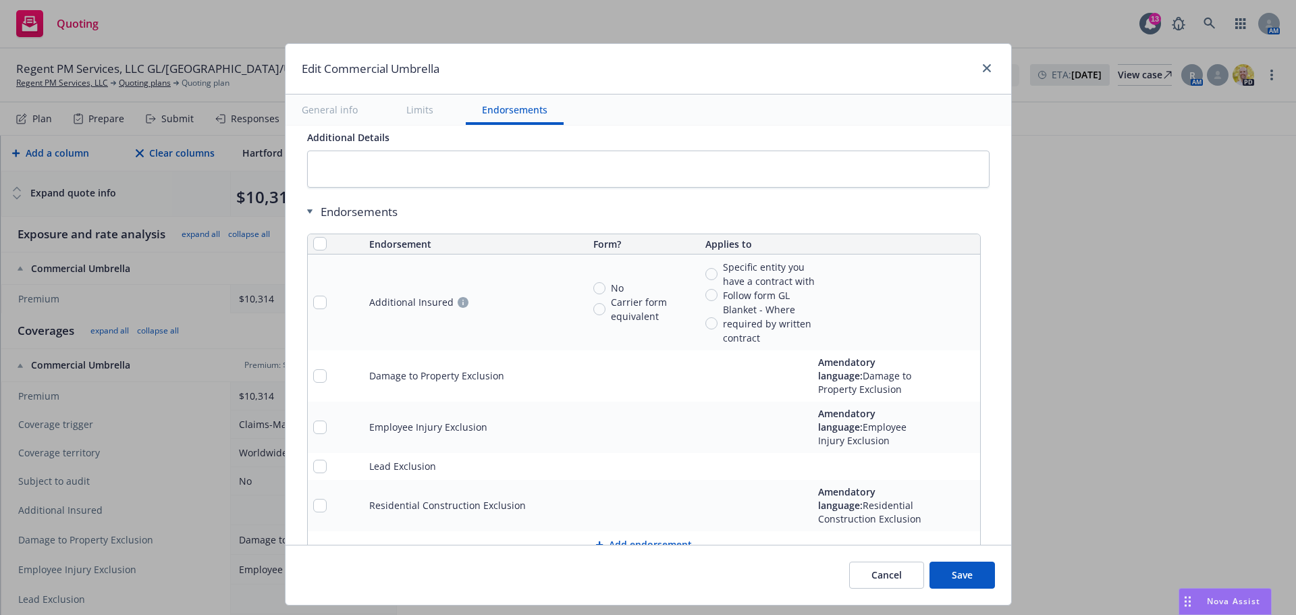
scroll to position [1022, 0]
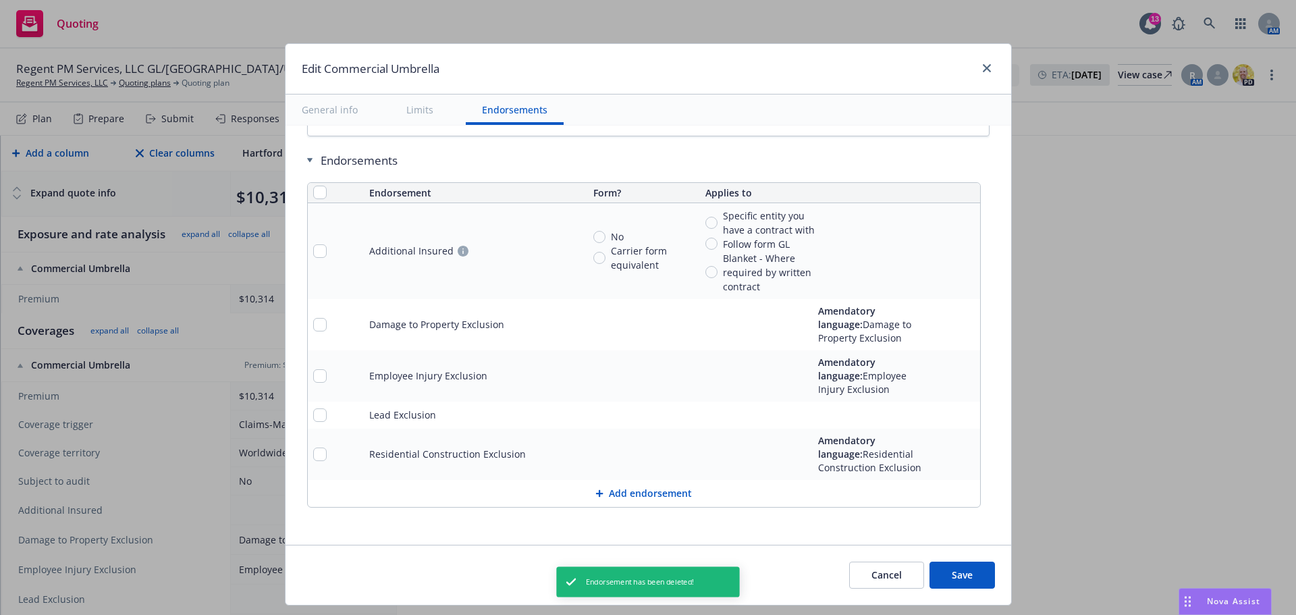
click at [966, 586] on button "Save" at bounding box center [962, 575] width 65 height 27
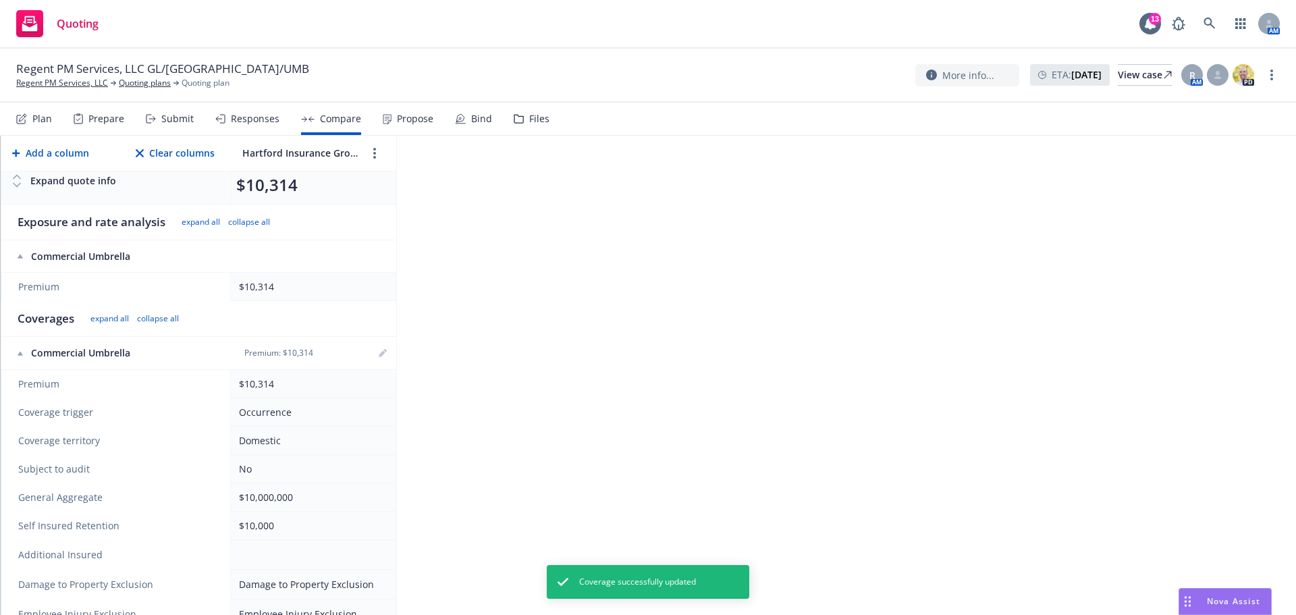
scroll to position [0, 0]
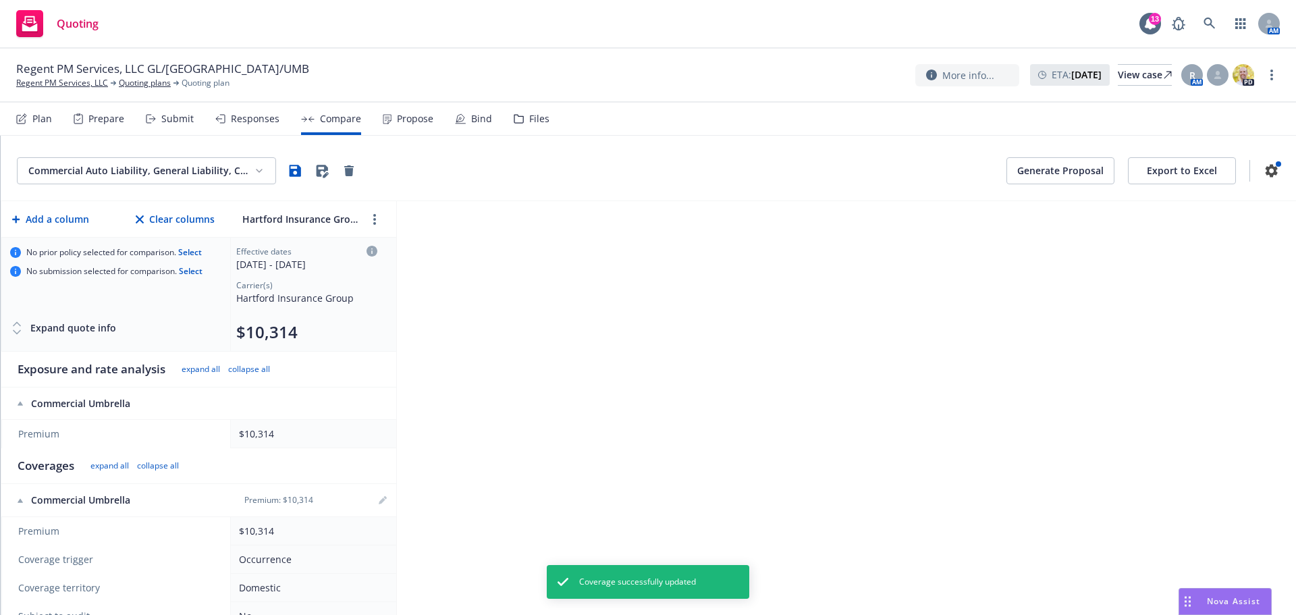
click at [223, 174] on html "Quoting 13 AM Regent PM Services, LLC GL/HNOA/UMB Regent PM Services, LLC Quoti…" at bounding box center [648, 307] width 1296 height 615
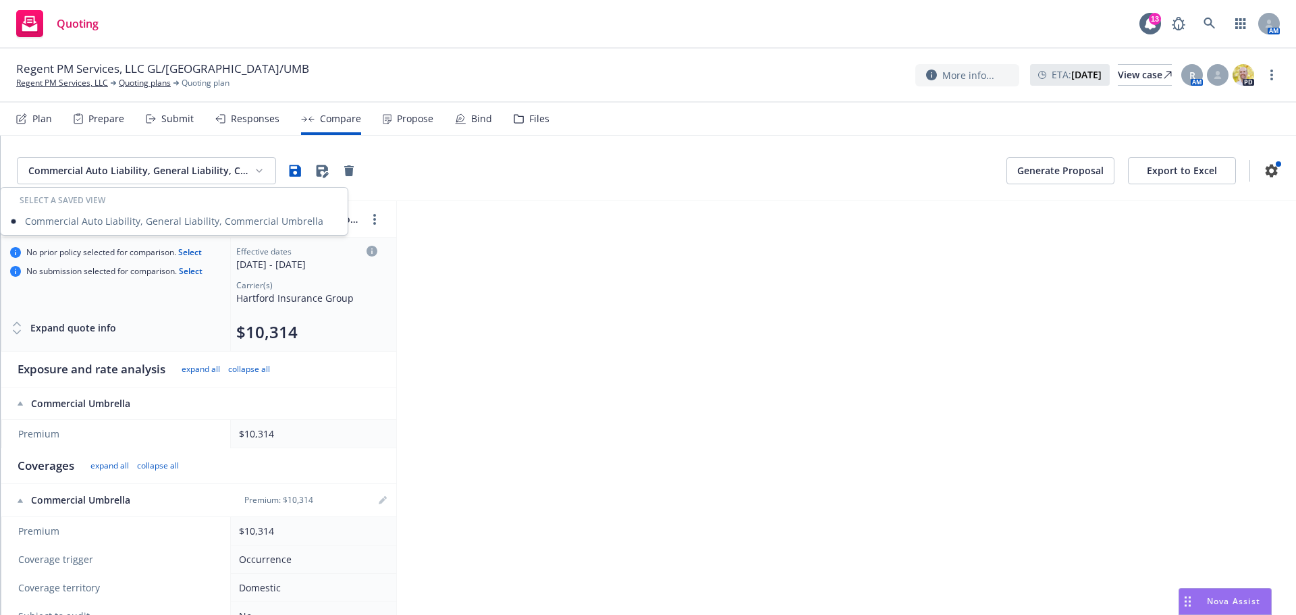
click at [529, 249] on html "Quoting 13 AM Regent PM Services, LLC GL/HNOA/UMB Regent PM Services, LLC Quoti…" at bounding box center [648, 307] width 1296 height 615
click at [323, 175] on icon "button" at bounding box center [322, 171] width 16 height 16
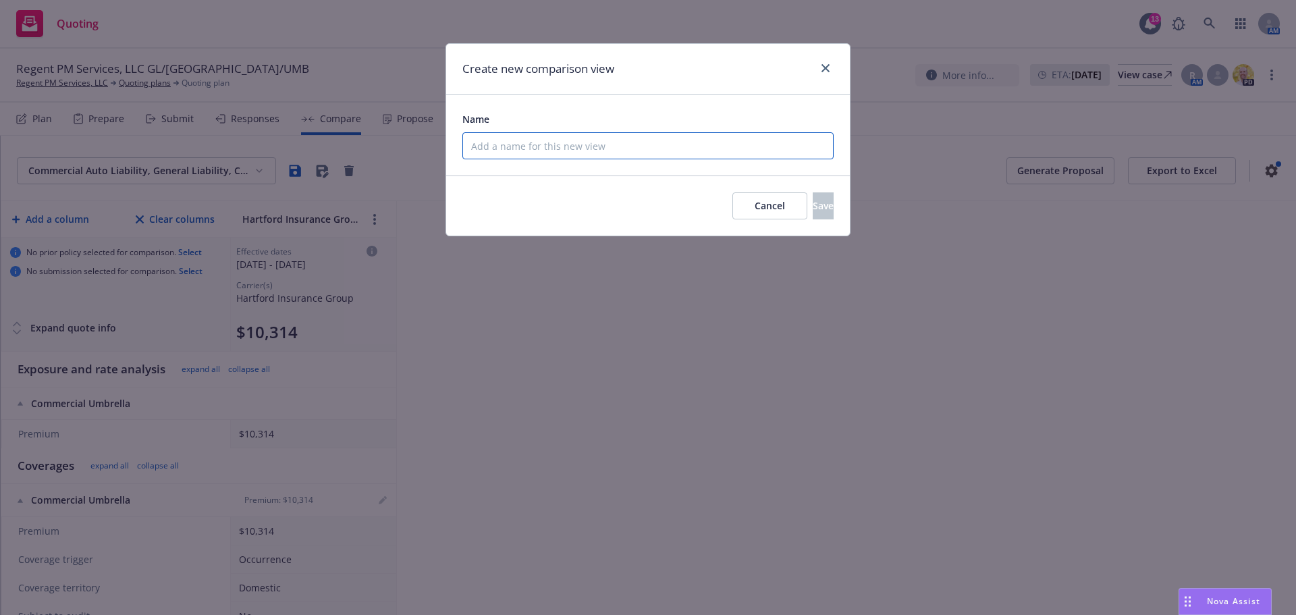
click at [505, 159] on input "Name" at bounding box center [647, 145] width 371 height 27
click at [815, 200] on button "Save" at bounding box center [823, 205] width 21 height 27
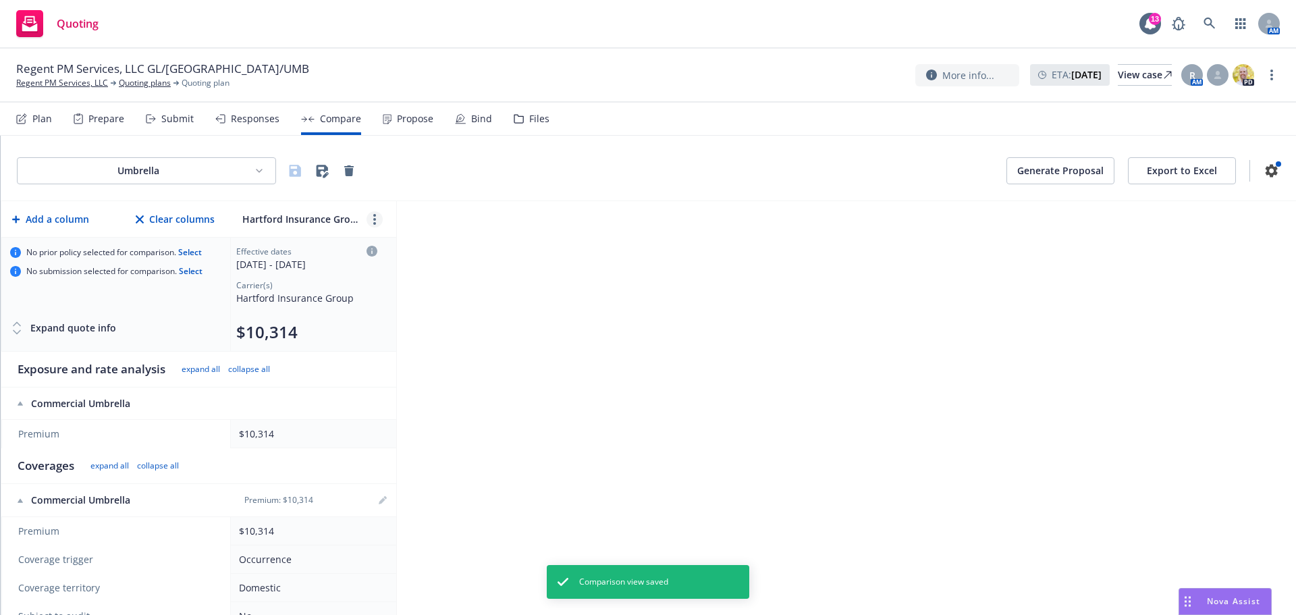
click at [379, 219] on link "more" at bounding box center [375, 219] width 16 height 16
click at [408, 250] on icon "close" at bounding box center [407, 250] width 8 height 8
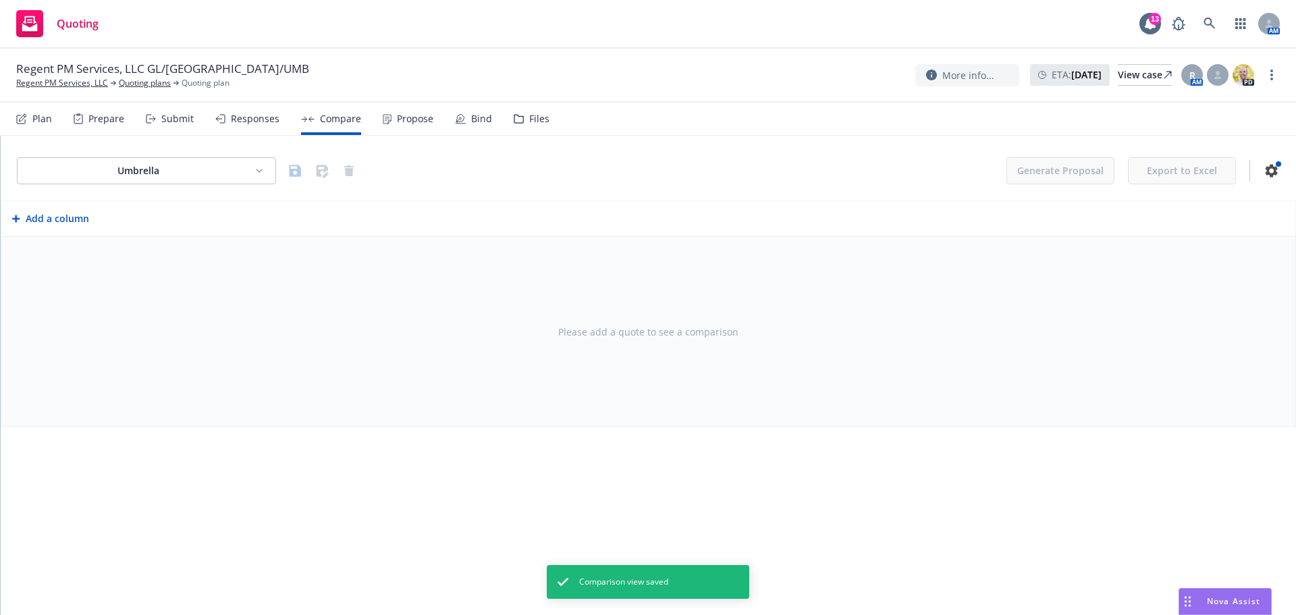
click at [54, 217] on button "Add a column" at bounding box center [50, 218] width 82 height 27
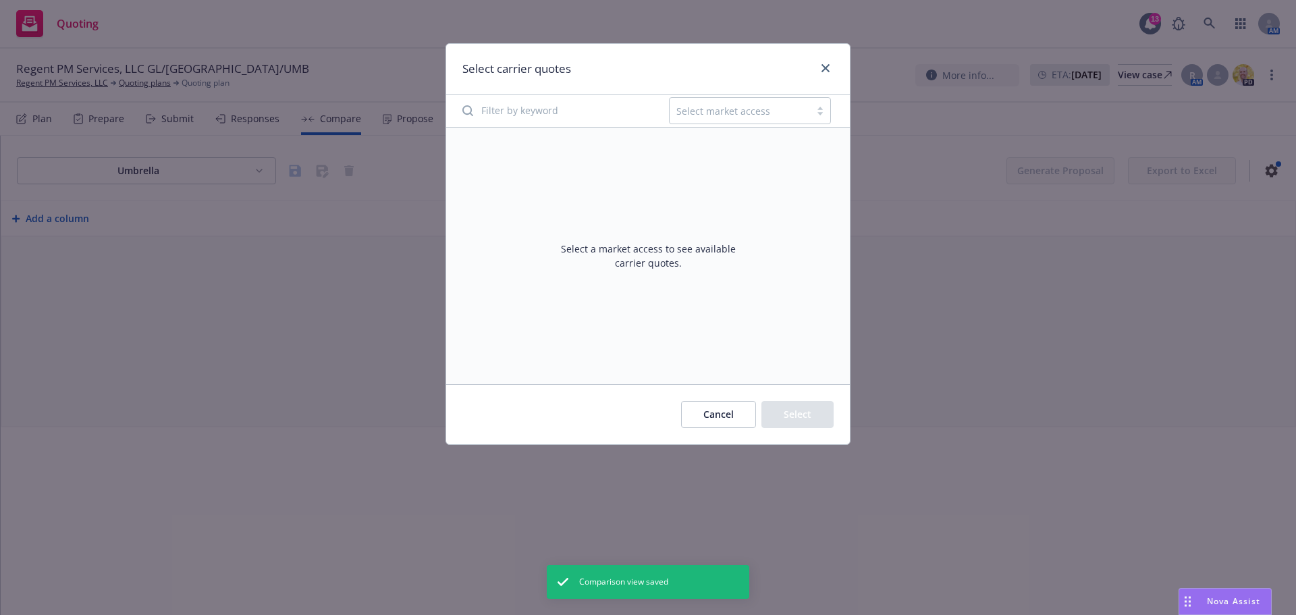
click at [783, 103] on div at bounding box center [740, 111] width 127 height 16
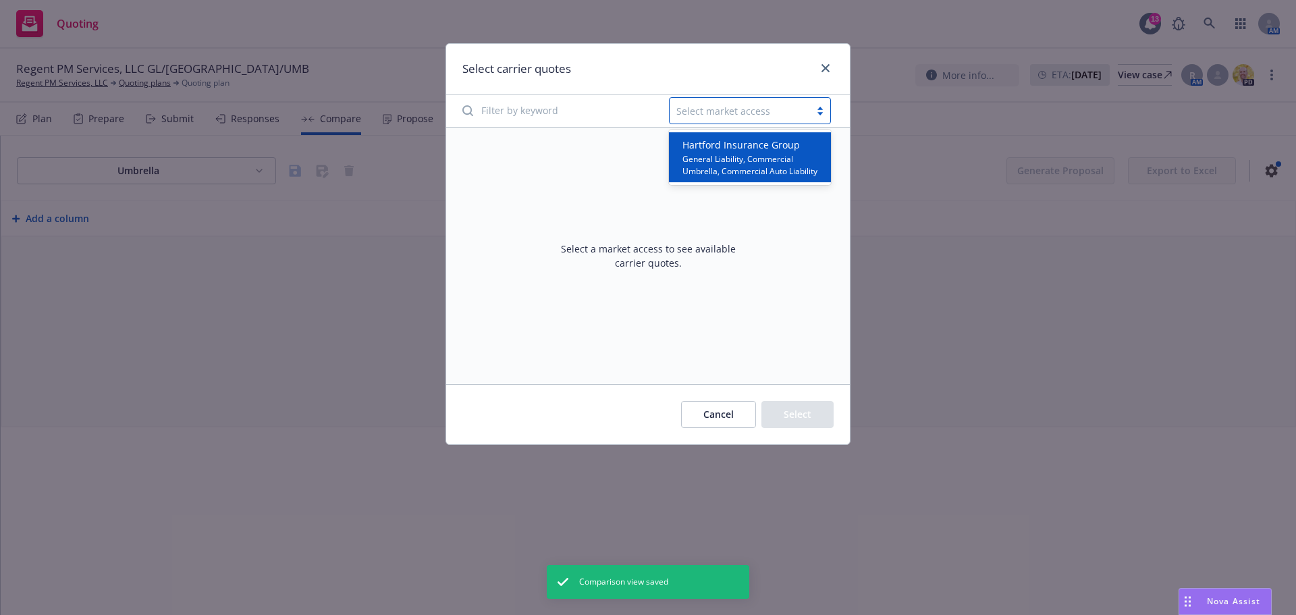
click at [743, 158] on span "General Liability, Commercial Umbrella, Commercial Auto Liability" at bounding box center [753, 164] width 140 height 24
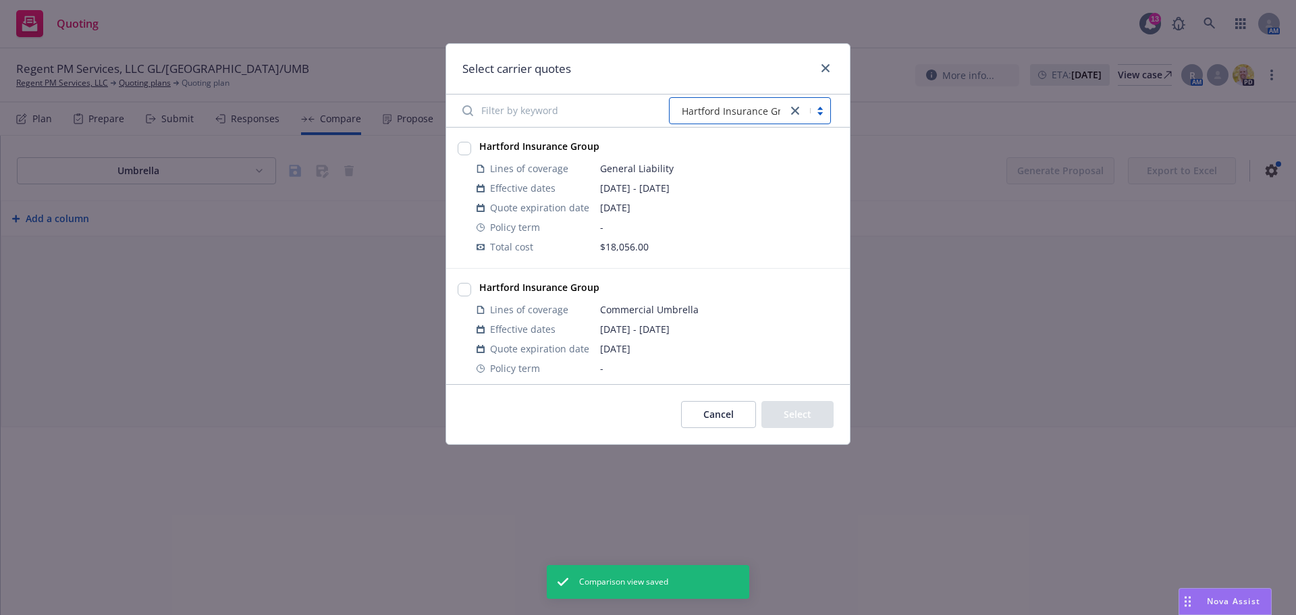
click at [456, 152] on div at bounding box center [464, 197] width 19 height 123
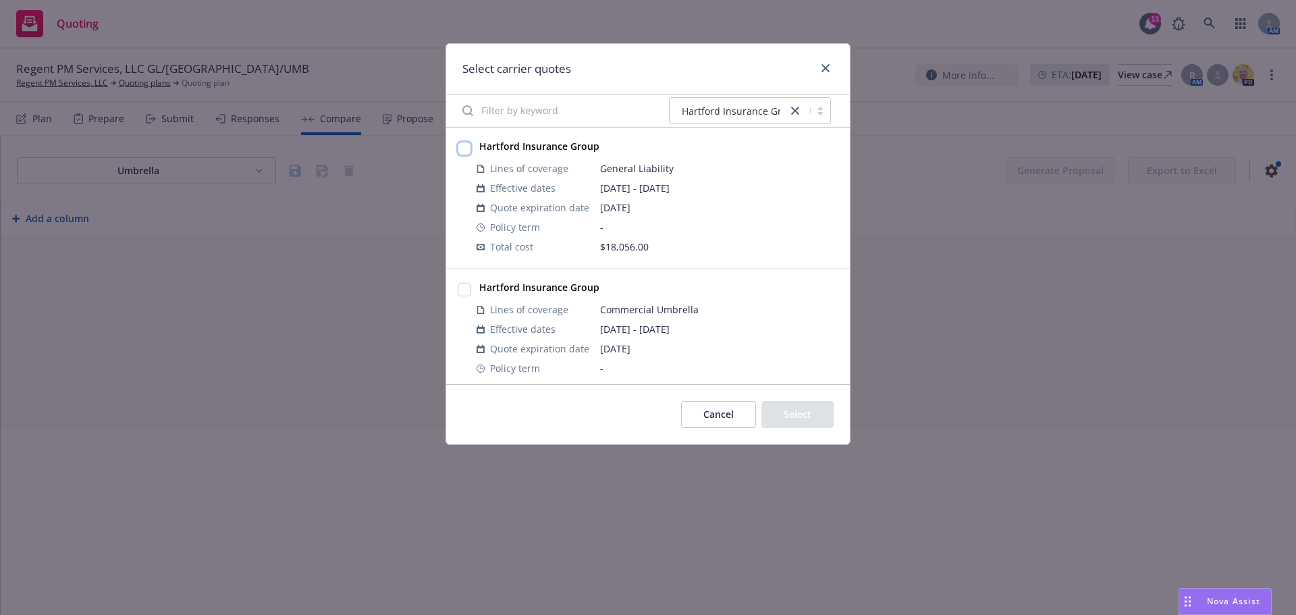
click at [463, 150] on input "checkbox" at bounding box center [465, 149] width 14 height 14
click at [795, 417] on button "Select" at bounding box center [798, 414] width 72 height 27
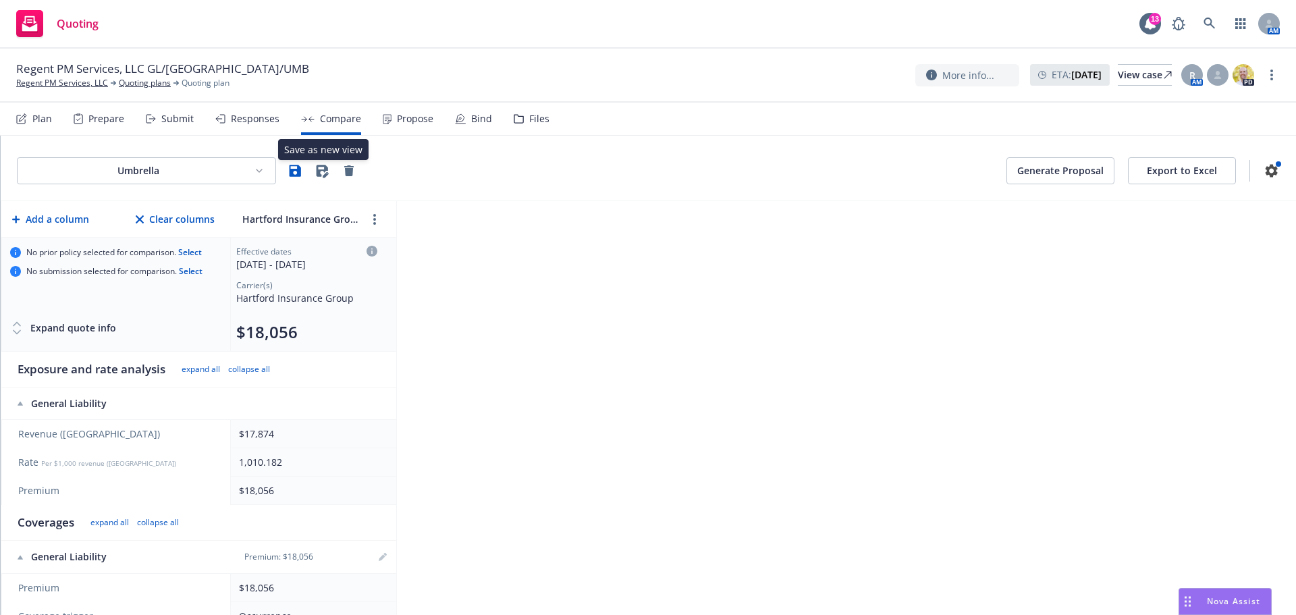
click at [322, 169] on icon "button" at bounding box center [322, 171] width 16 height 16
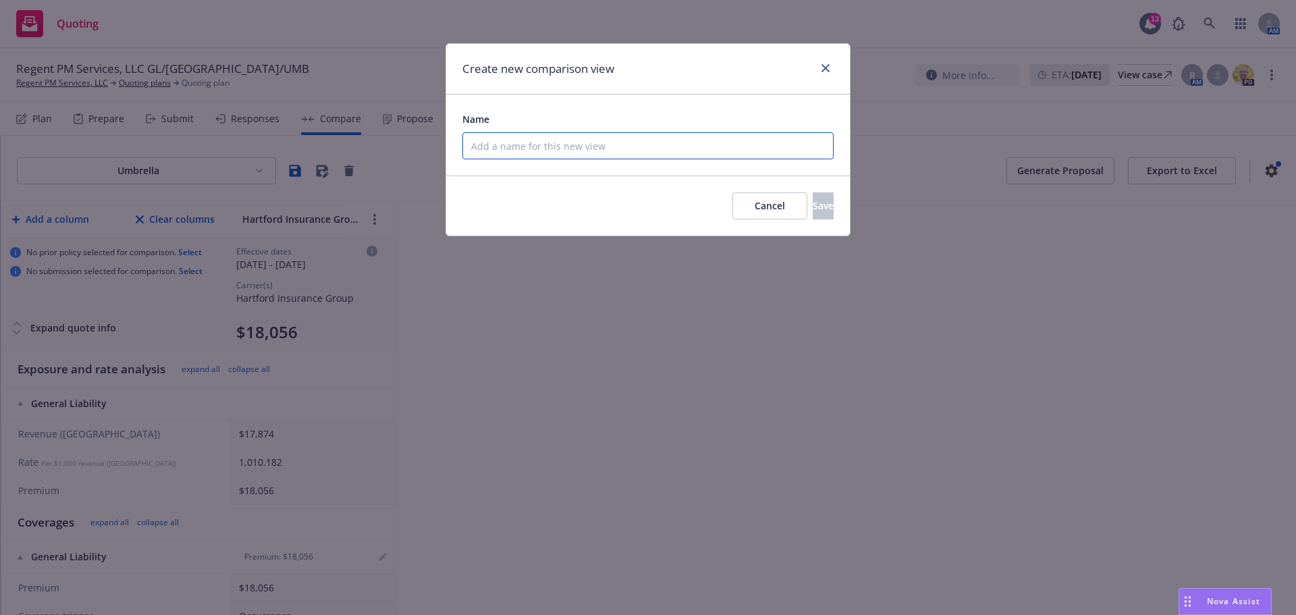
click at [600, 145] on input "Name" at bounding box center [647, 145] width 371 height 27
click at [816, 209] on button "Save" at bounding box center [823, 205] width 21 height 27
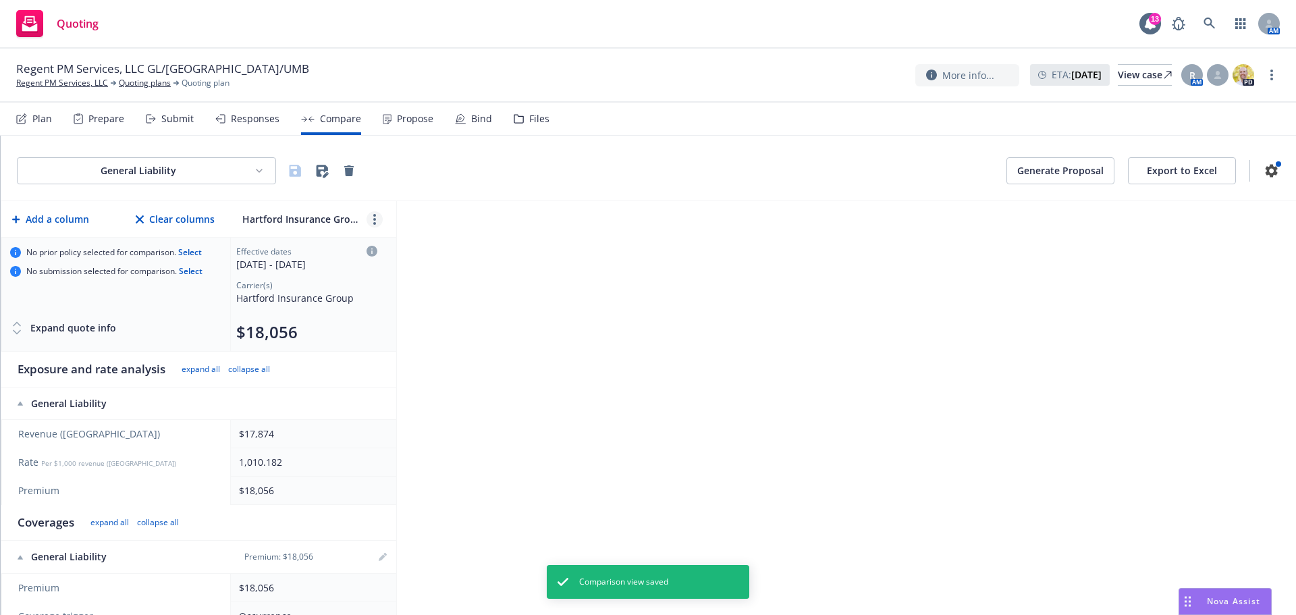
click at [375, 223] on circle "more" at bounding box center [374, 223] width 3 height 3
click at [414, 248] on link "close" at bounding box center [407, 250] width 16 height 16
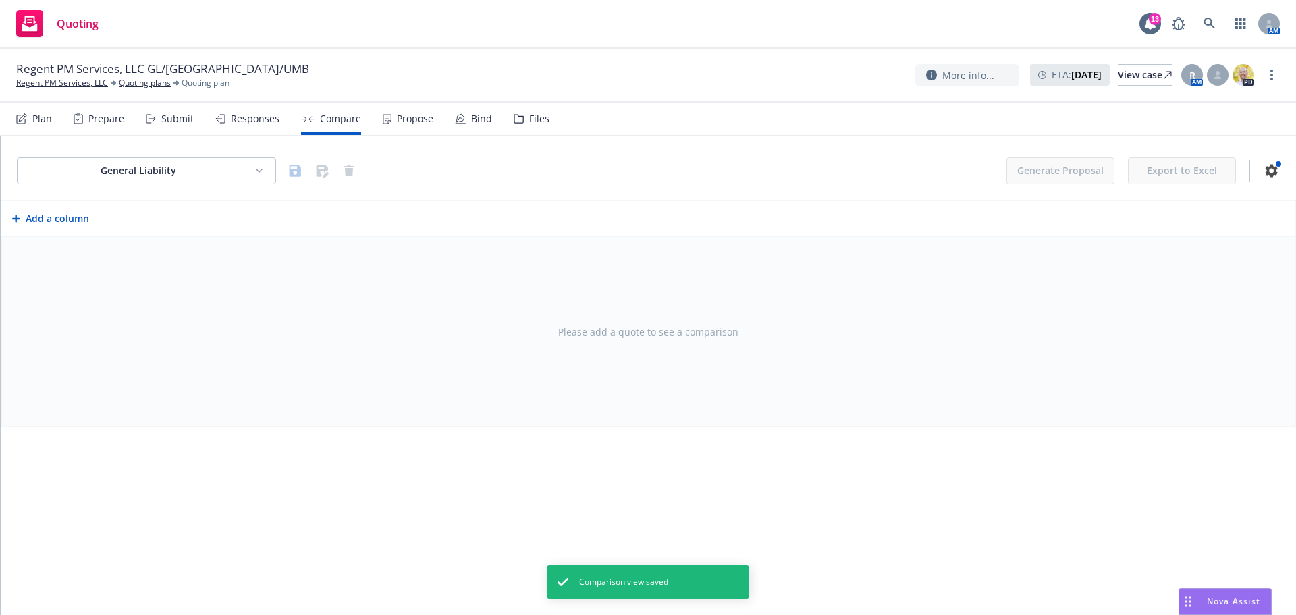
click at [68, 217] on button "Add a column" at bounding box center [50, 218] width 82 height 27
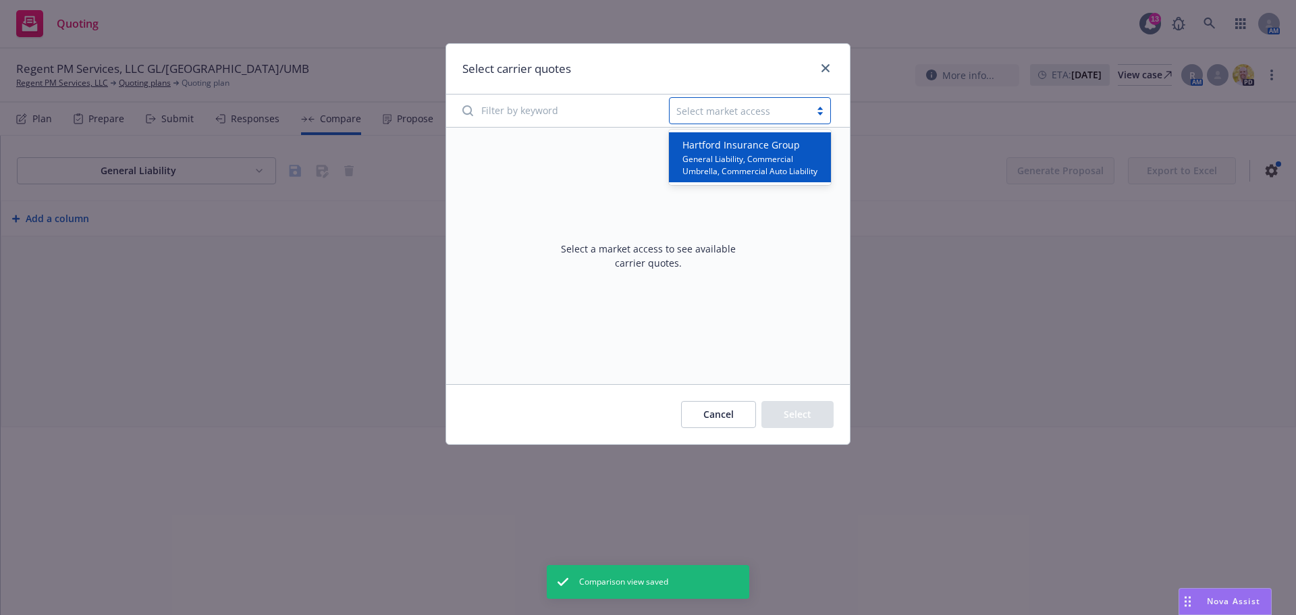
click at [724, 119] on div "Select market access" at bounding box center [740, 111] width 140 height 22
click at [722, 166] on span "General Liability, Commercial Umbrella, Commercial Auto Liability" at bounding box center [753, 164] width 140 height 24
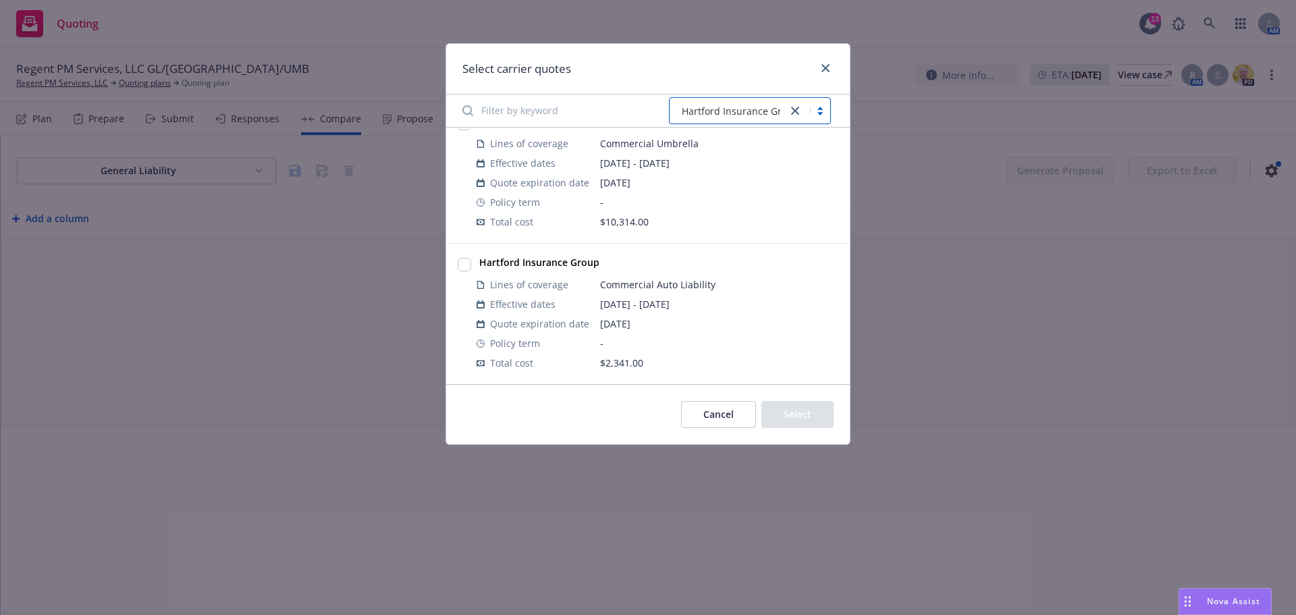
scroll to position [167, 0]
click at [464, 262] on input "checkbox" at bounding box center [465, 264] width 14 height 14
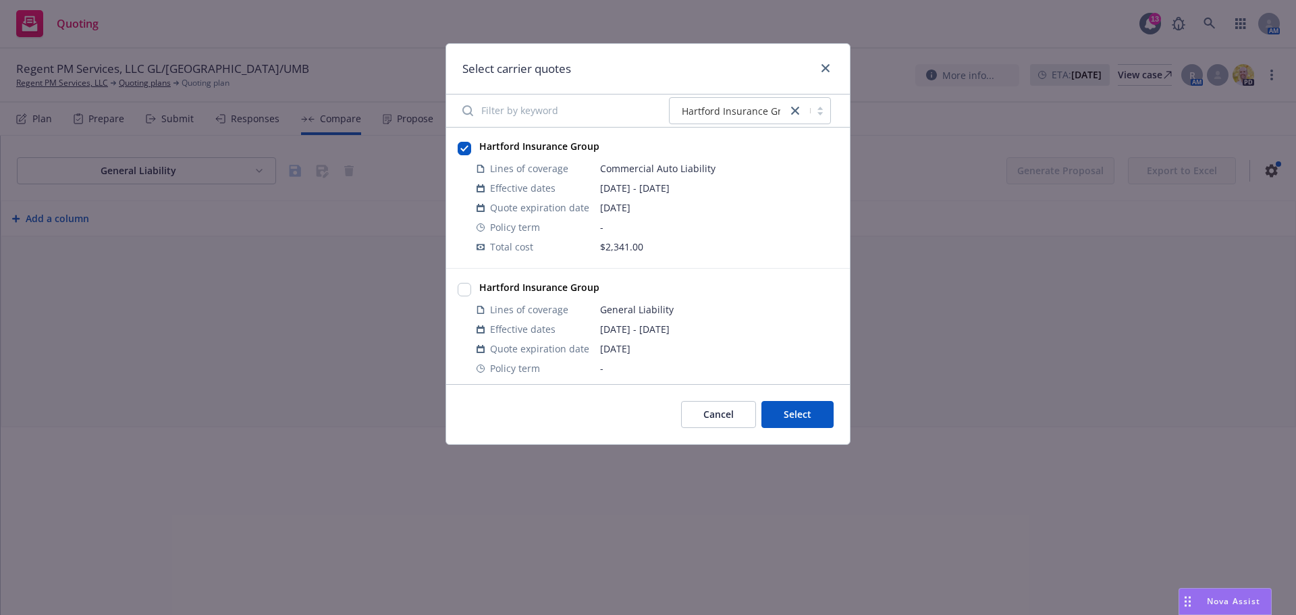
click at [829, 411] on button "Select" at bounding box center [798, 414] width 72 height 27
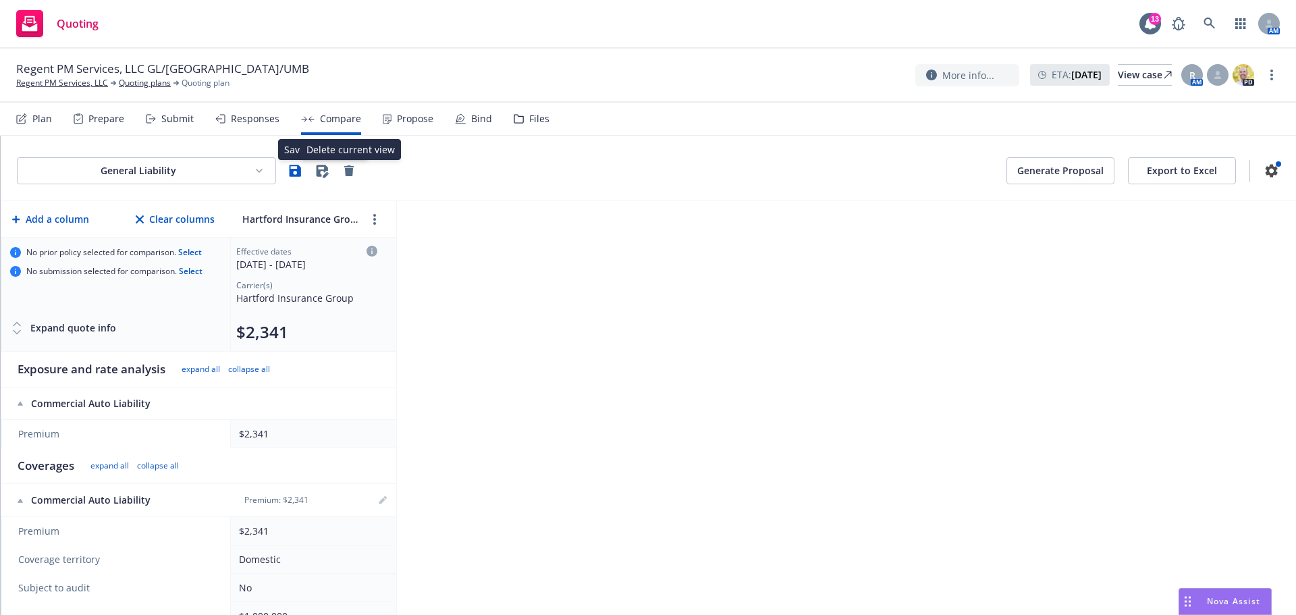
click at [309, 178] on div "General Liability Save as new view Save as new view Delete current view Delete …" at bounding box center [187, 170] width 340 height 27
click at [323, 173] on icon "button" at bounding box center [322, 171] width 16 height 16
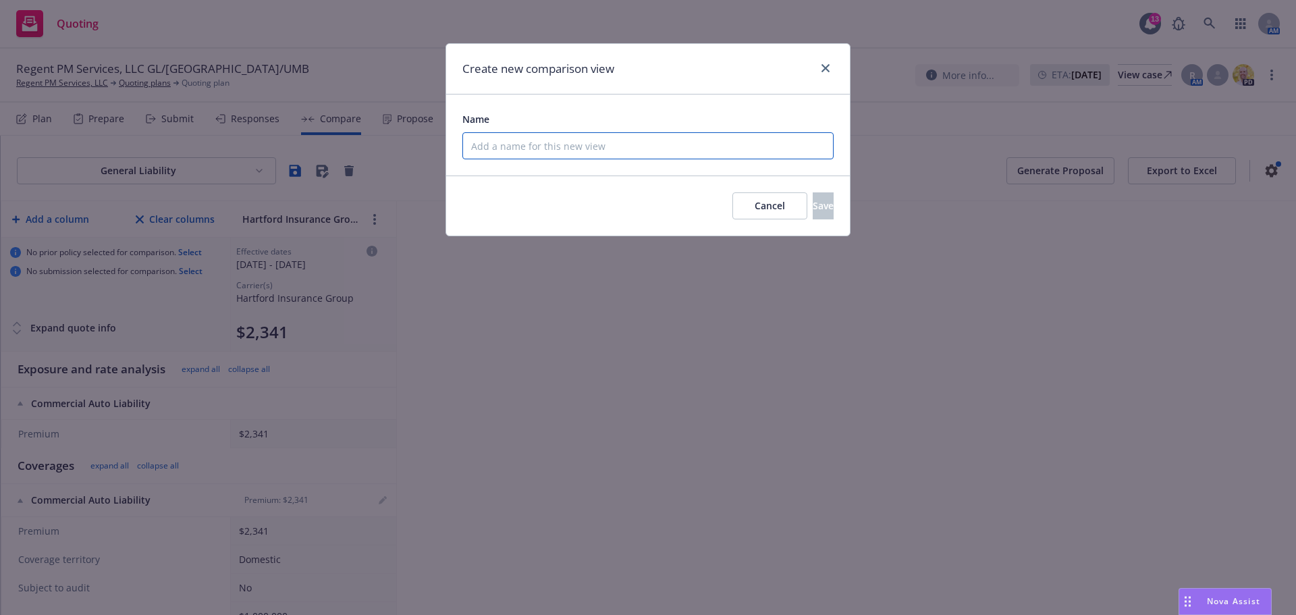
click at [529, 145] on input "Name" at bounding box center [647, 145] width 371 height 27
click at [578, 128] on div "Name Auto" at bounding box center [647, 135] width 371 height 49
click at [813, 199] on span "Save" at bounding box center [823, 205] width 21 height 13
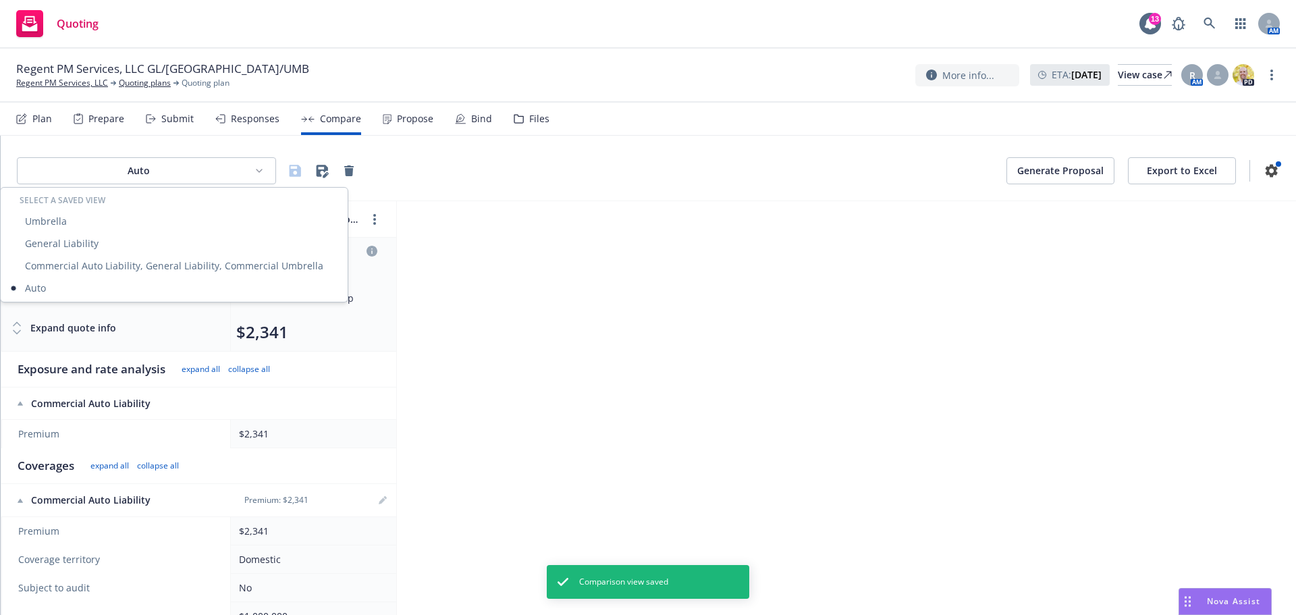
click at [222, 171] on html "Quoting 13 AM Regent PM Services, LLC GL/HNOA/UMB Regent PM Services, LLC Quoti…" at bounding box center [648, 307] width 1296 height 615
click at [562, 211] on html "Quoting 13 AM Regent PM Services, LLC GL/HNOA/UMB Regent PM Services, LLC Quoti…" at bounding box center [648, 307] width 1296 height 615
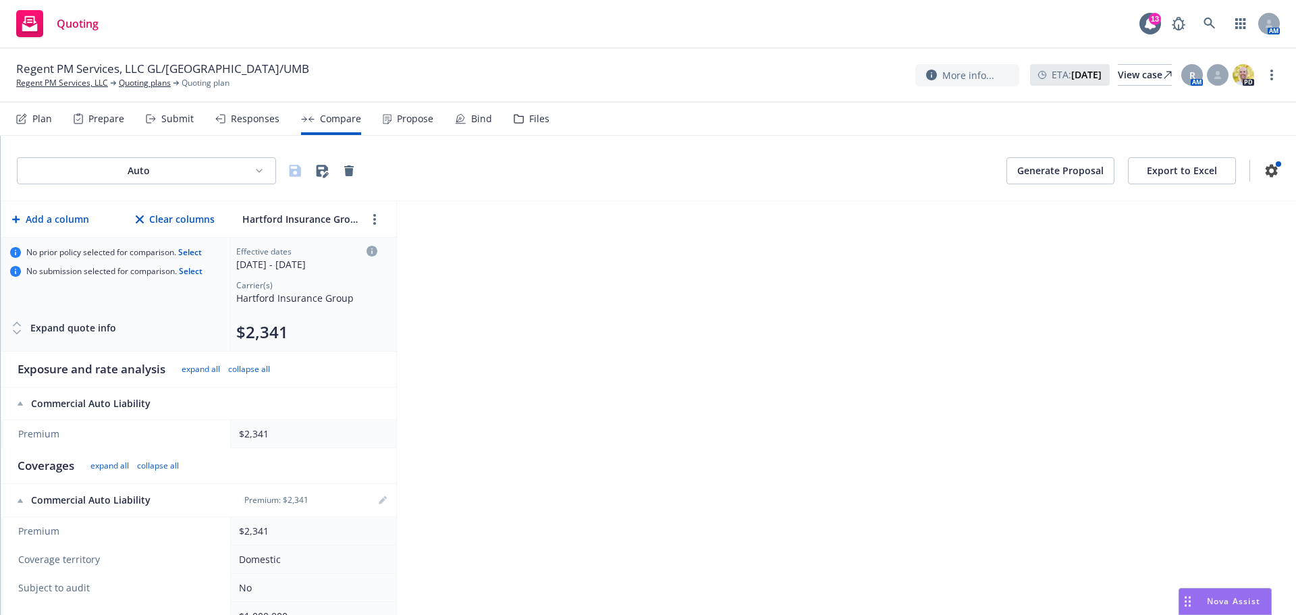
click at [673, 307] on div "Auto Generate Proposal Export to Excel Add a column Clear columns Hartford Insu…" at bounding box center [649, 375] width 1296 height 479
click at [789, 333] on div "Auto Generate Proposal Export to Excel Add a column Clear columns Hartford Insu…" at bounding box center [649, 375] width 1296 height 479
click at [64, 85] on link "Regent PM Services, LLC" at bounding box center [62, 83] width 92 height 12
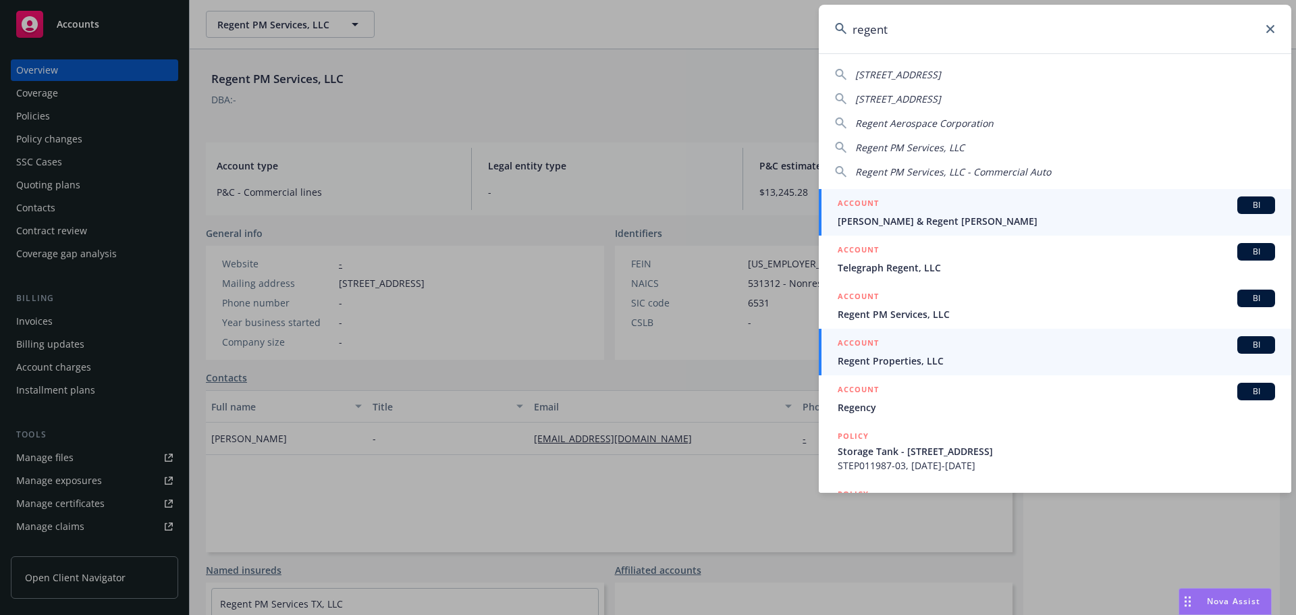
type input "regent"
click at [909, 349] on div "ACCOUNT BI" at bounding box center [1057, 345] width 438 height 18
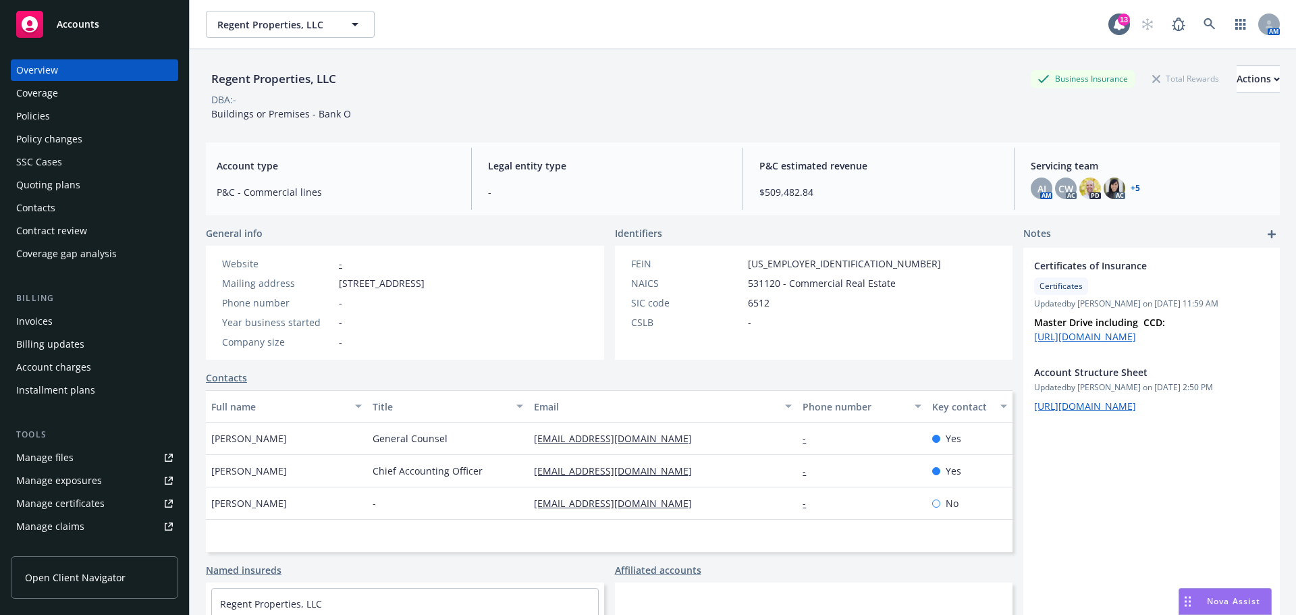
click at [63, 176] on div "Quoting plans" at bounding box center [48, 185] width 64 height 22
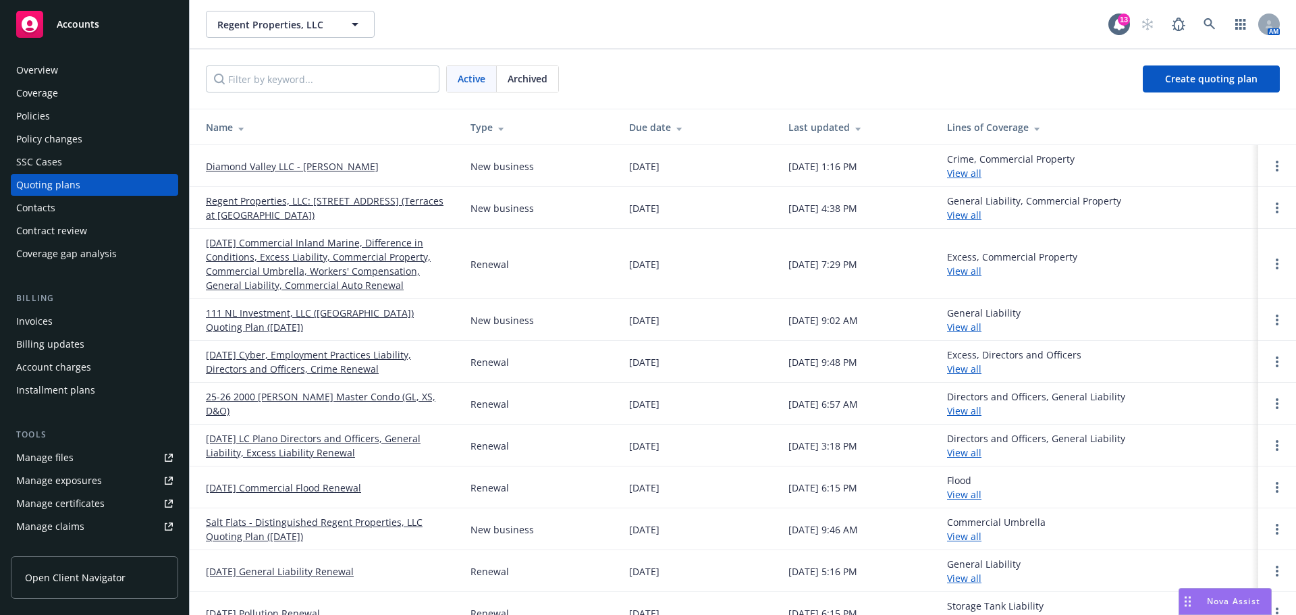
click at [322, 208] on link "Regent Properties, LLC: 1121 La Cienega, Los Angeles, CA 90069 (Terraces at La …" at bounding box center [327, 208] width 243 height 28
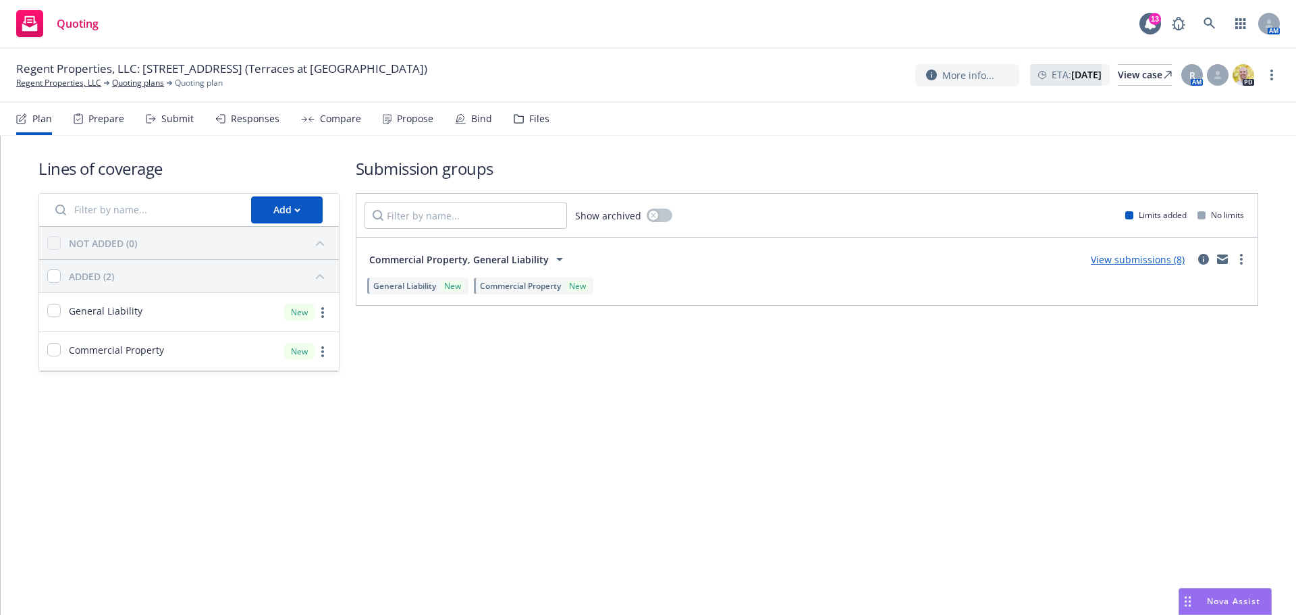
click at [1135, 259] on link "View submissions (8)" at bounding box center [1138, 259] width 94 height 13
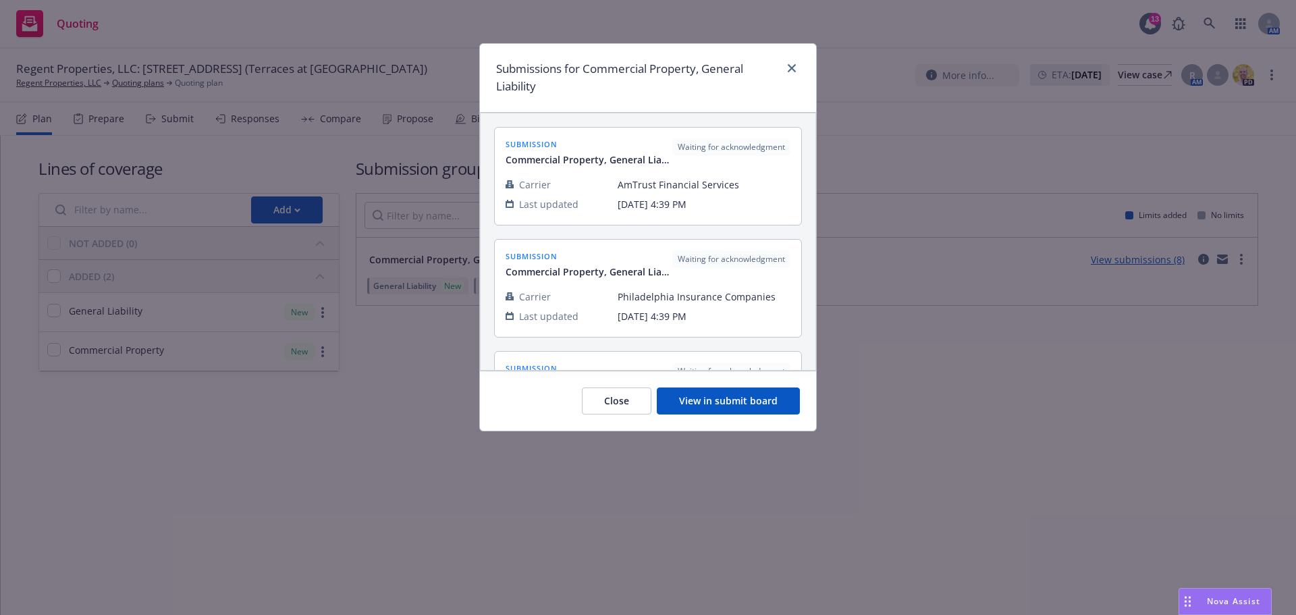
click at [719, 406] on button "View in submit board" at bounding box center [728, 401] width 143 height 27
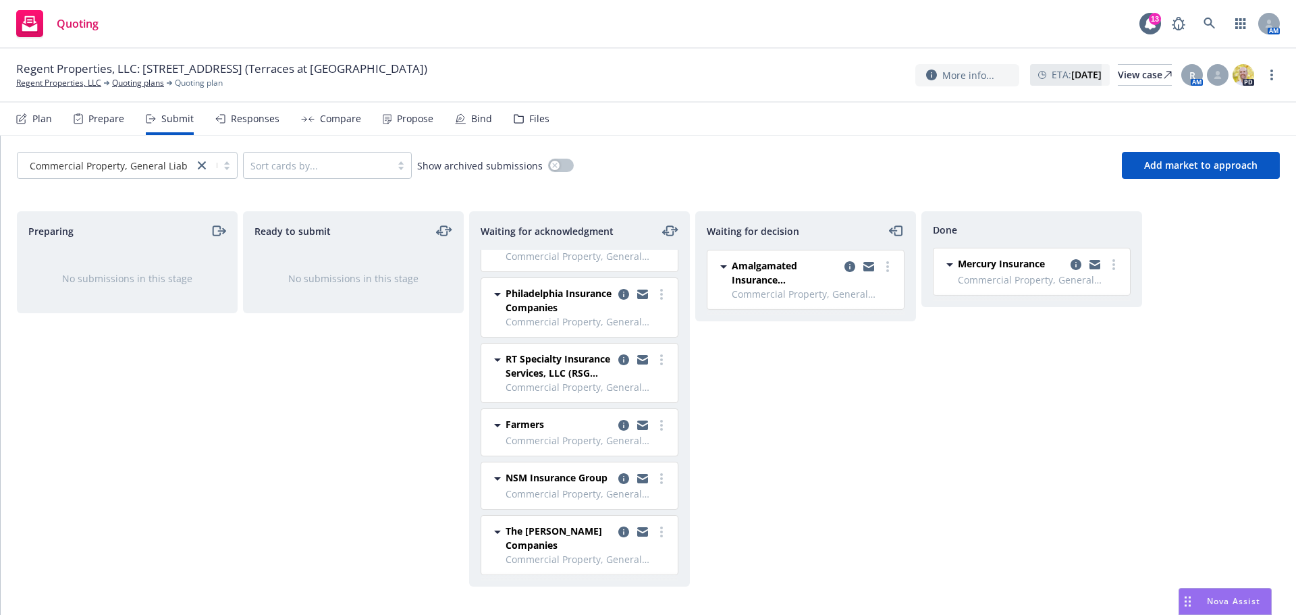
scroll to position [50, 0]
click at [660, 473] on circle "more" at bounding box center [661, 474] width 3 height 3
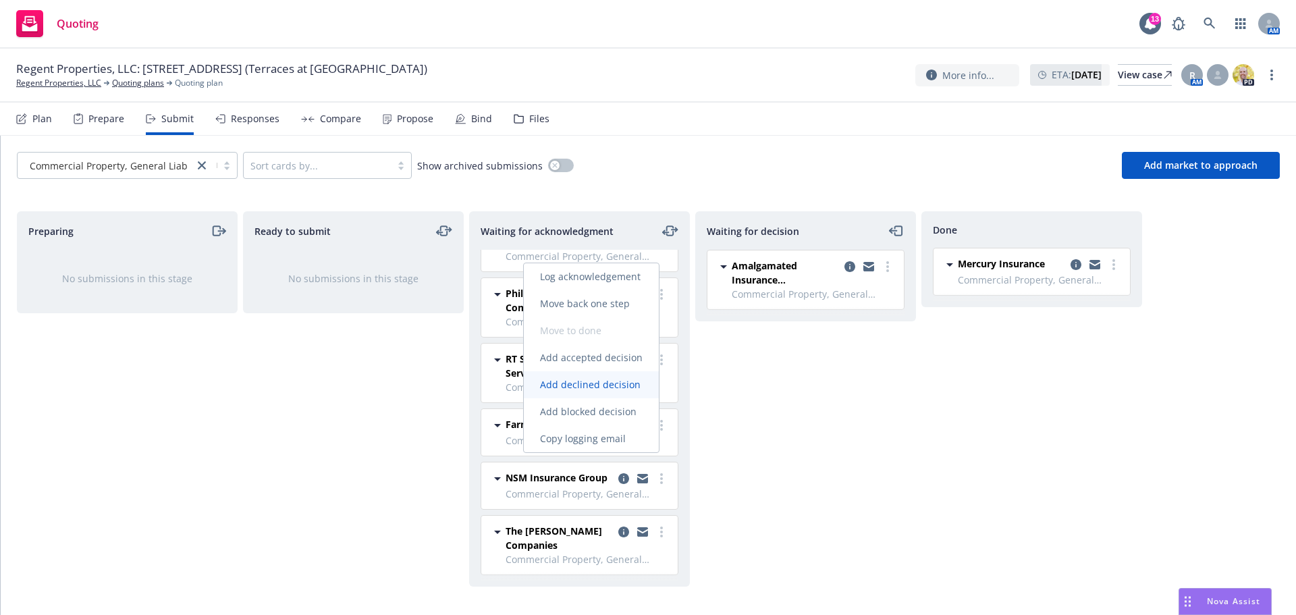
click at [606, 378] on span "Add declined decision" at bounding box center [590, 384] width 133 height 13
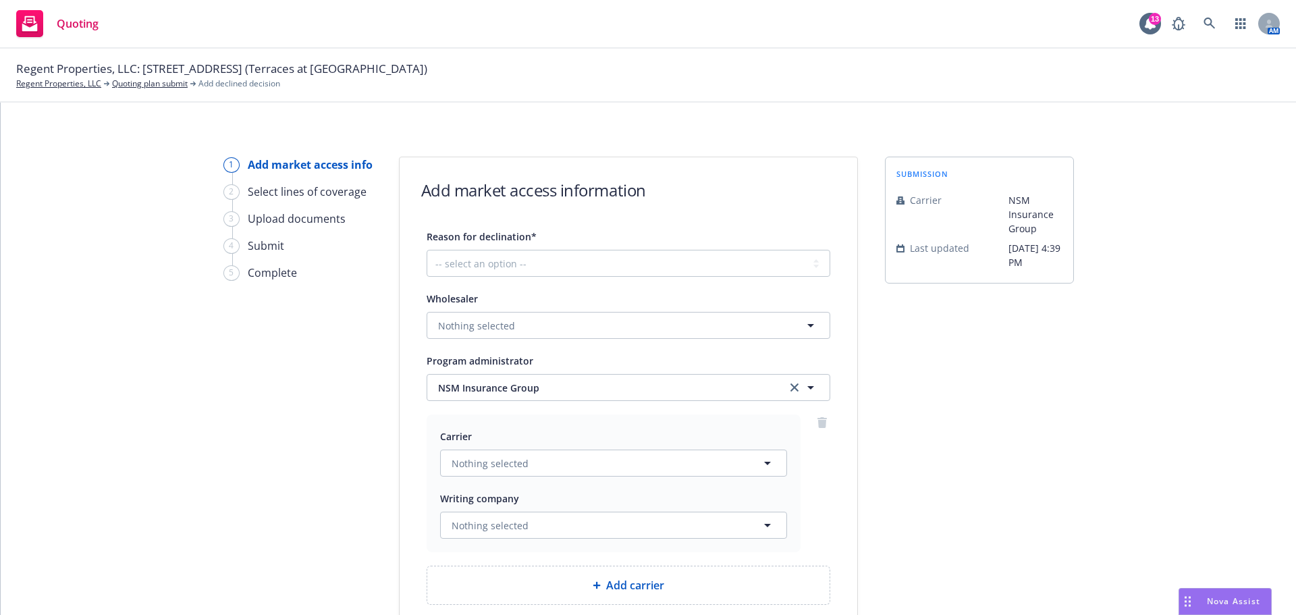
click at [588, 278] on div "Reason for declination* -- select an option -- Cannot compete with other market…" at bounding box center [629, 416] width 404 height 377
click at [580, 269] on select "-- select an option -- Cannot compete with other markets Carrier non-renewed Ca…" at bounding box center [629, 263] width 404 height 27
select select "DOES_NOT_FIT_UNDERWRITER_APPETITE"
click at [427, 250] on select "-- select an option -- Cannot compete with other markets Carrier non-renewed Ca…" at bounding box center [629, 263] width 404 height 27
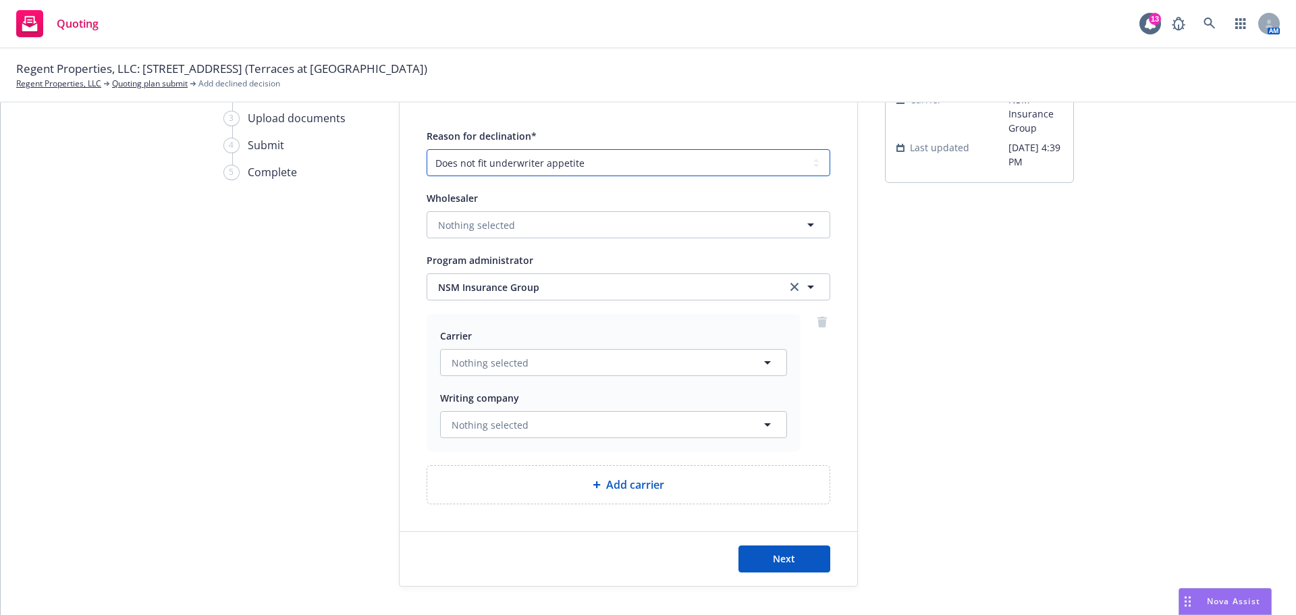
scroll to position [126, 0]
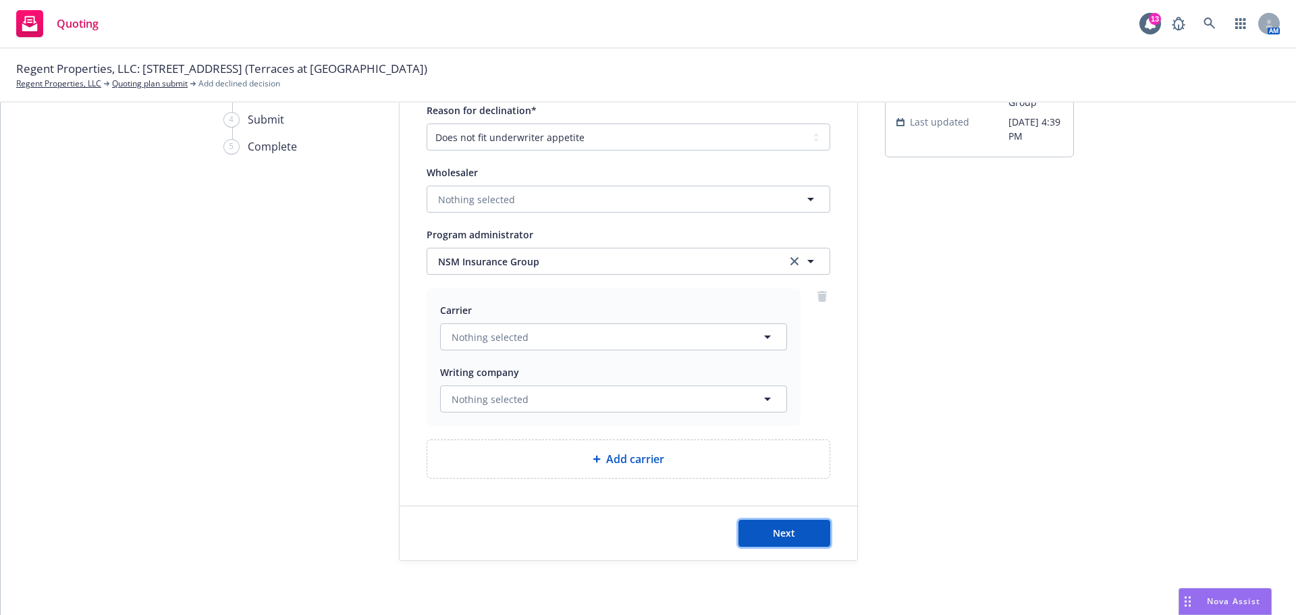
click at [809, 532] on button "Next" at bounding box center [785, 533] width 92 height 27
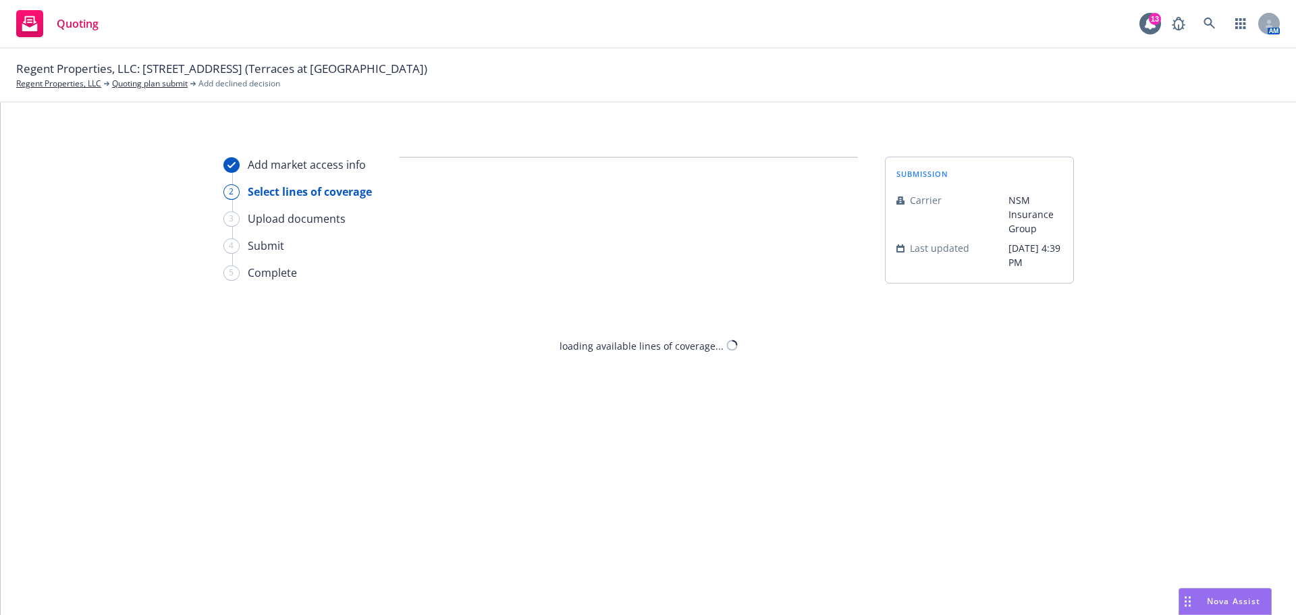
select select "DOES_NOT_FIT_UNDERWRITER_APPETITE"
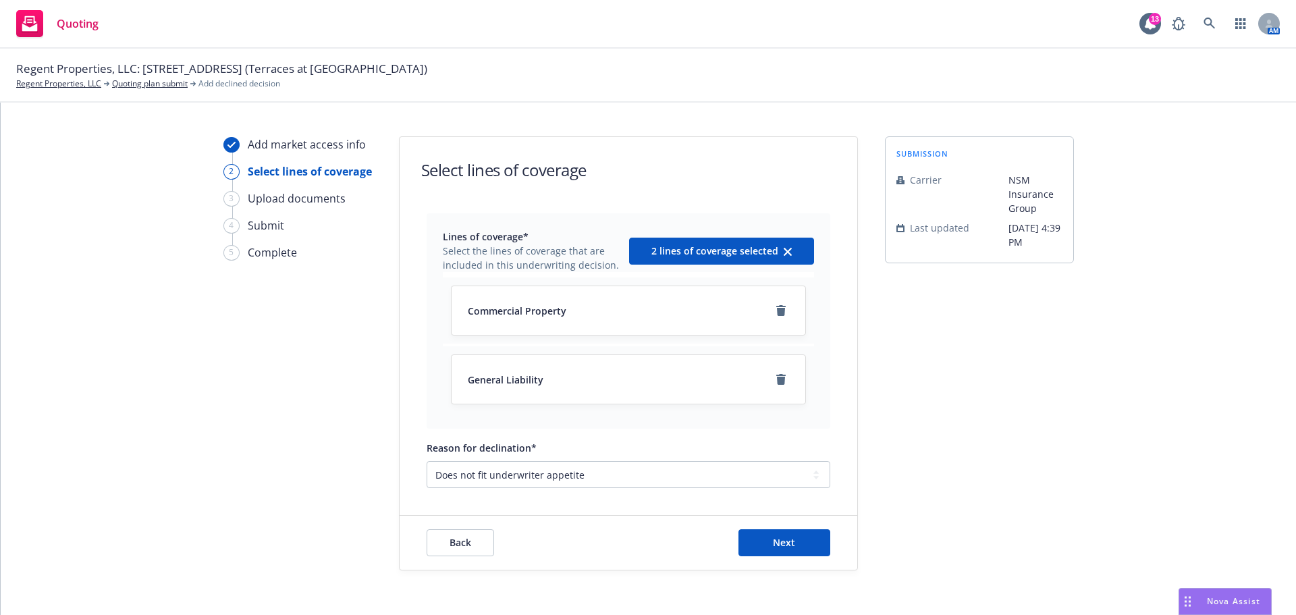
scroll to position [30, 0]
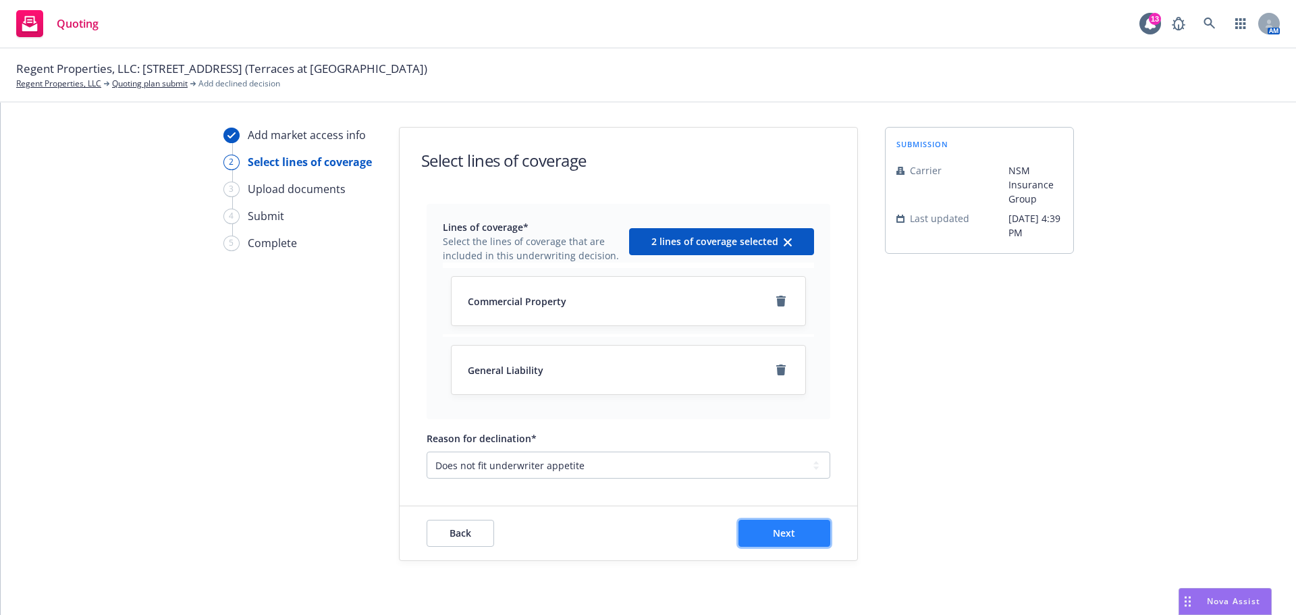
click at [762, 539] on button "Next" at bounding box center [785, 533] width 92 height 27
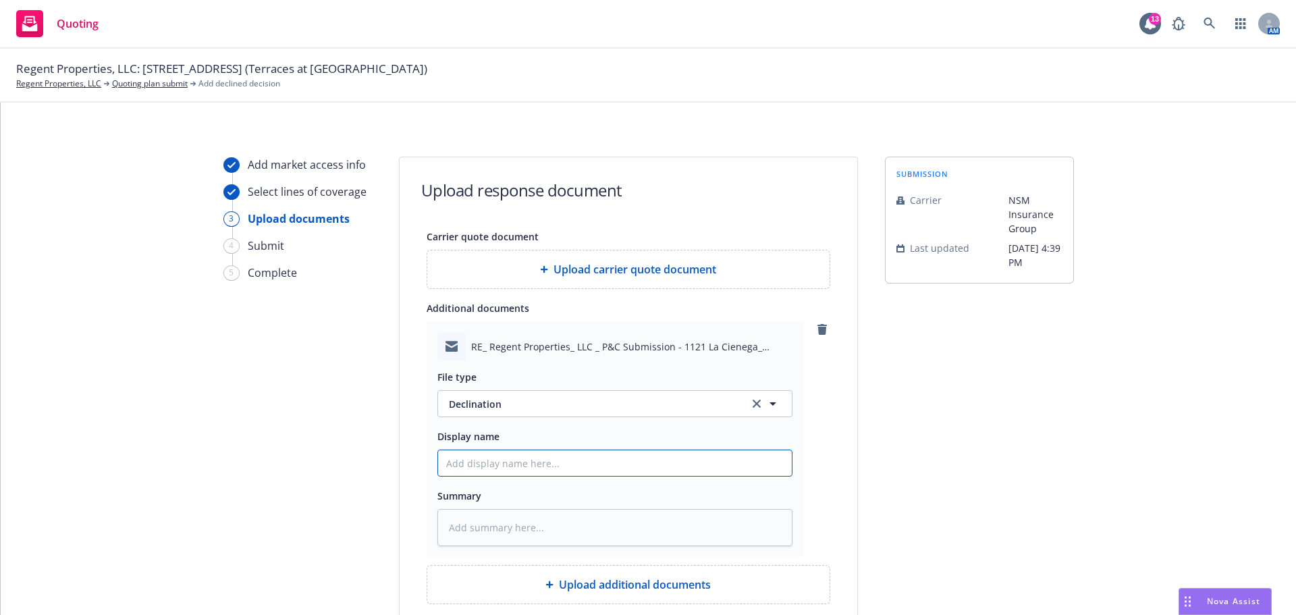
click at [497, 454] on input "Display name" at bounding box center [615, 463] width 354 height 26
type textarea "x"
type input "N"
type textarea "x"
type input "NS"
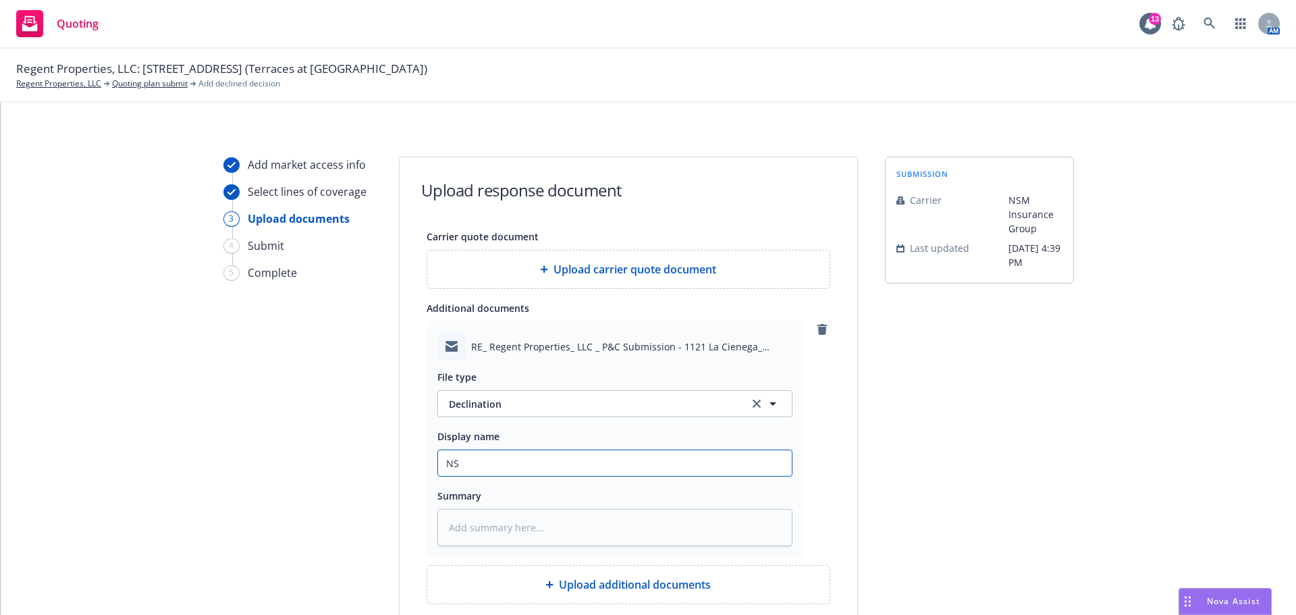
type textarea "x"
type input "NSM"
type textarea "x"
type input "NSM"
type textarea "x"
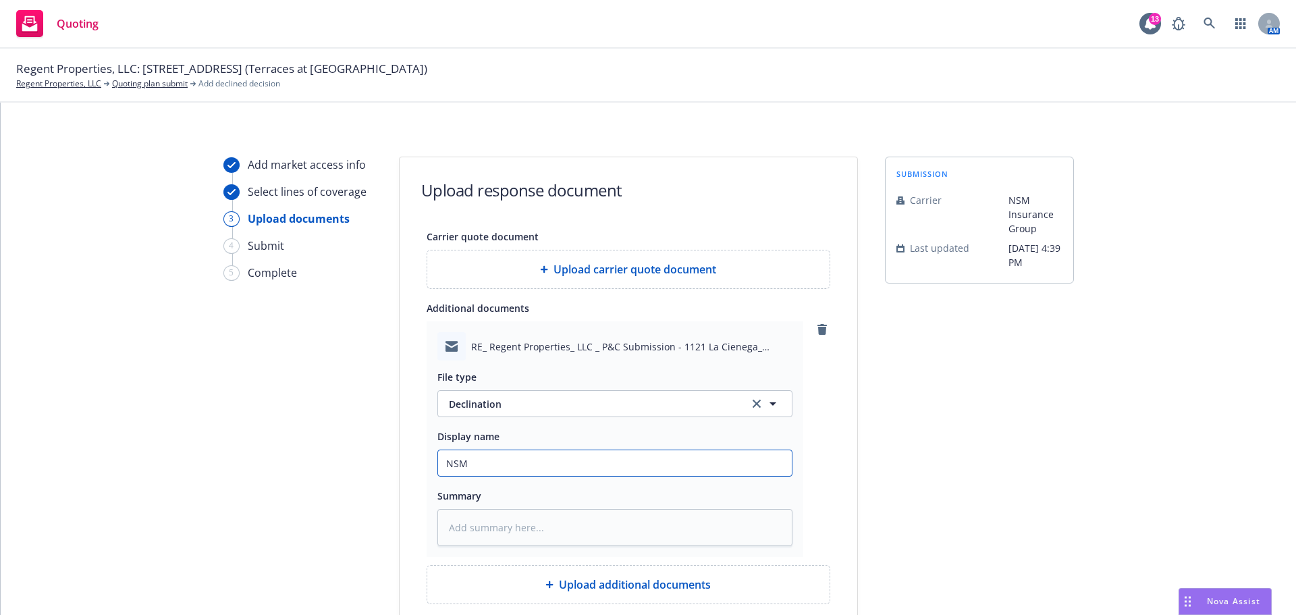
type input "NSM D"
type textarea "x"
type input "NSM De"
type textarea "x"
type input "NSM Dec"
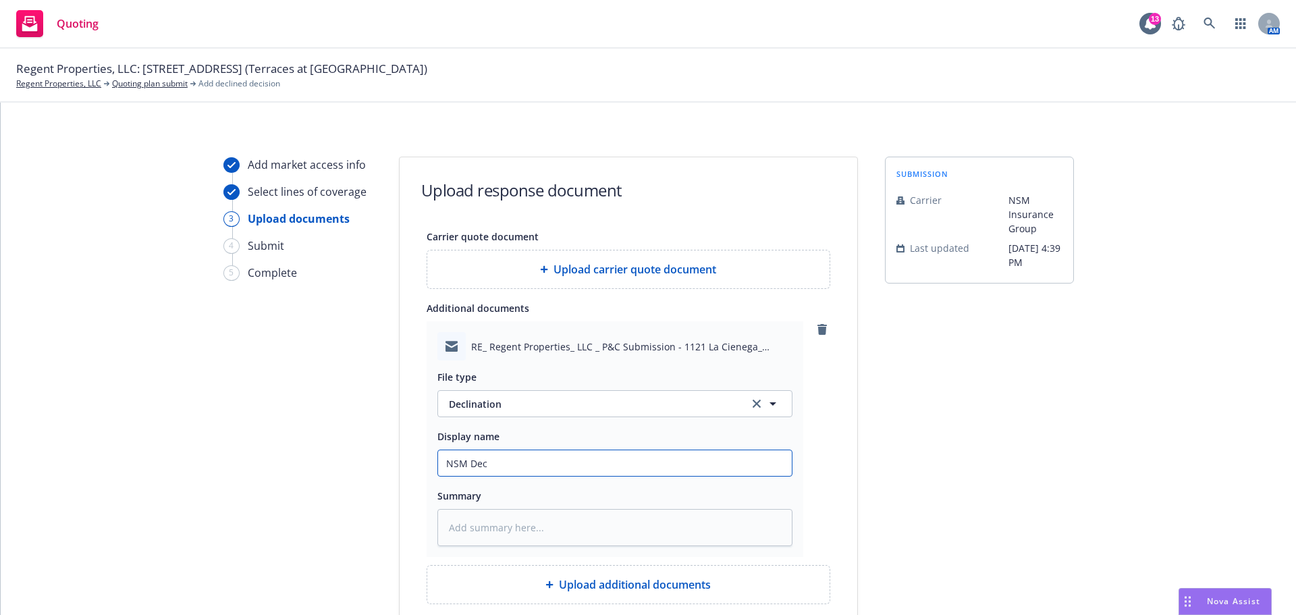
type textarea "x"
type input "NSM Decl"
type textarea "x"
type input "NSM Decli"
type textarea "x"
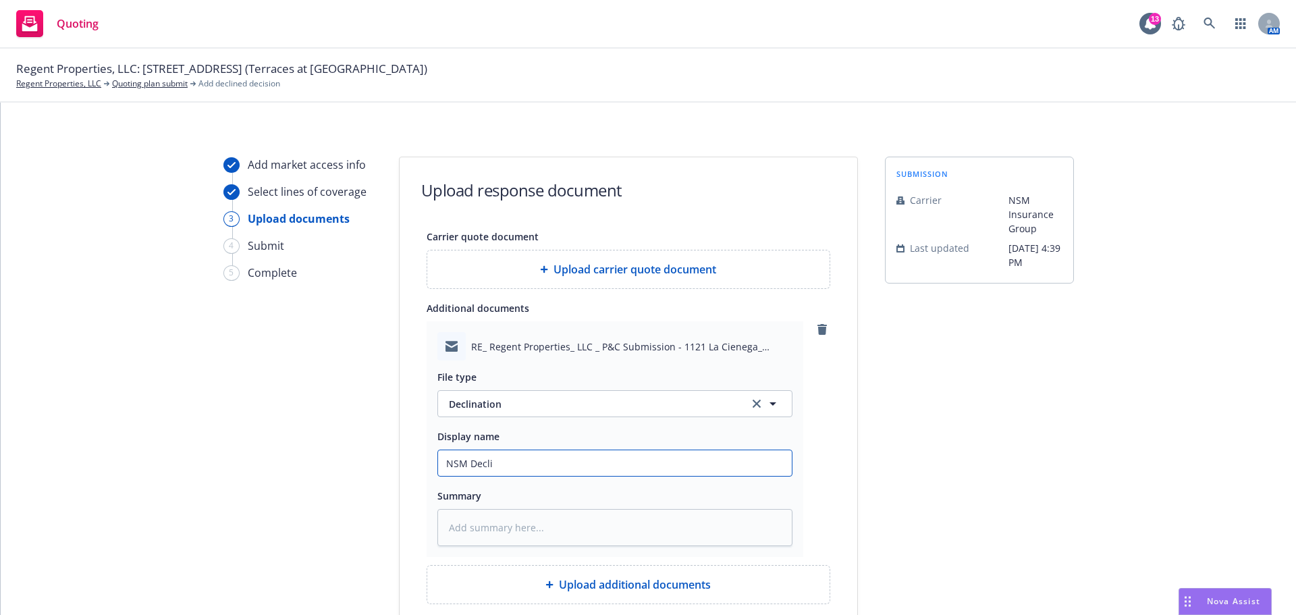
type input "NSM Declin"
type textarea "x"
type input "NSM Declina"
type textarea "x"
type input "NSM Declinat"
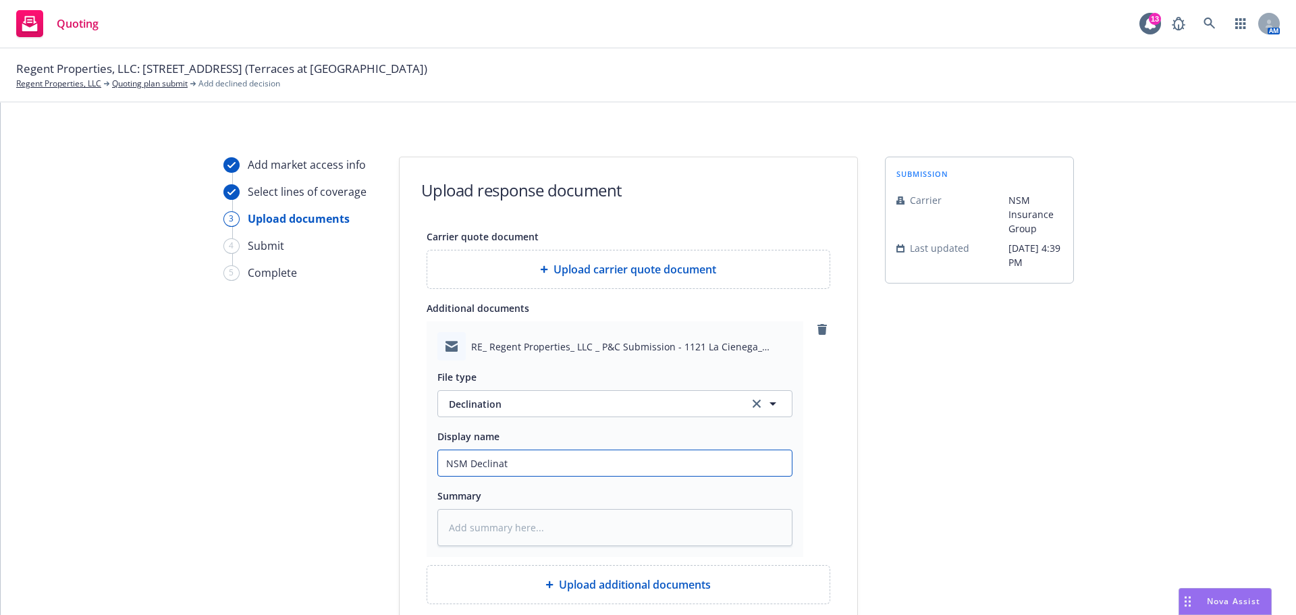
type textarea "x"
type input "NSM Declinati"
type textarea "x"
type input "NSM Declinatio"
type textarea "x"
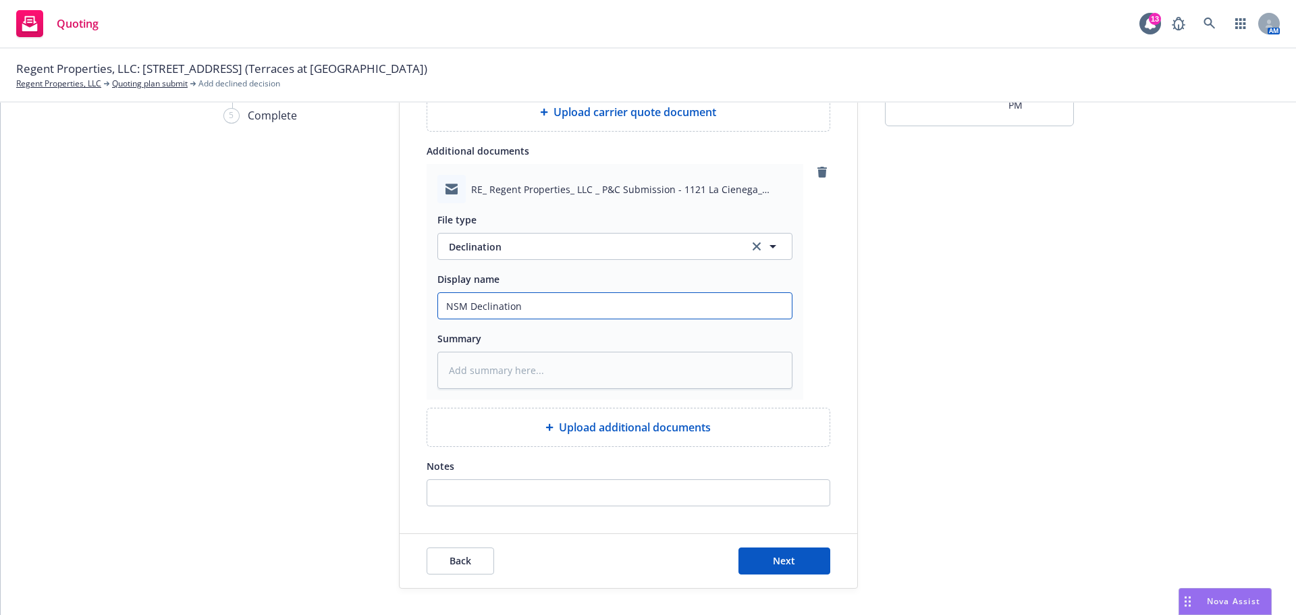
scroll to position [185, 0]
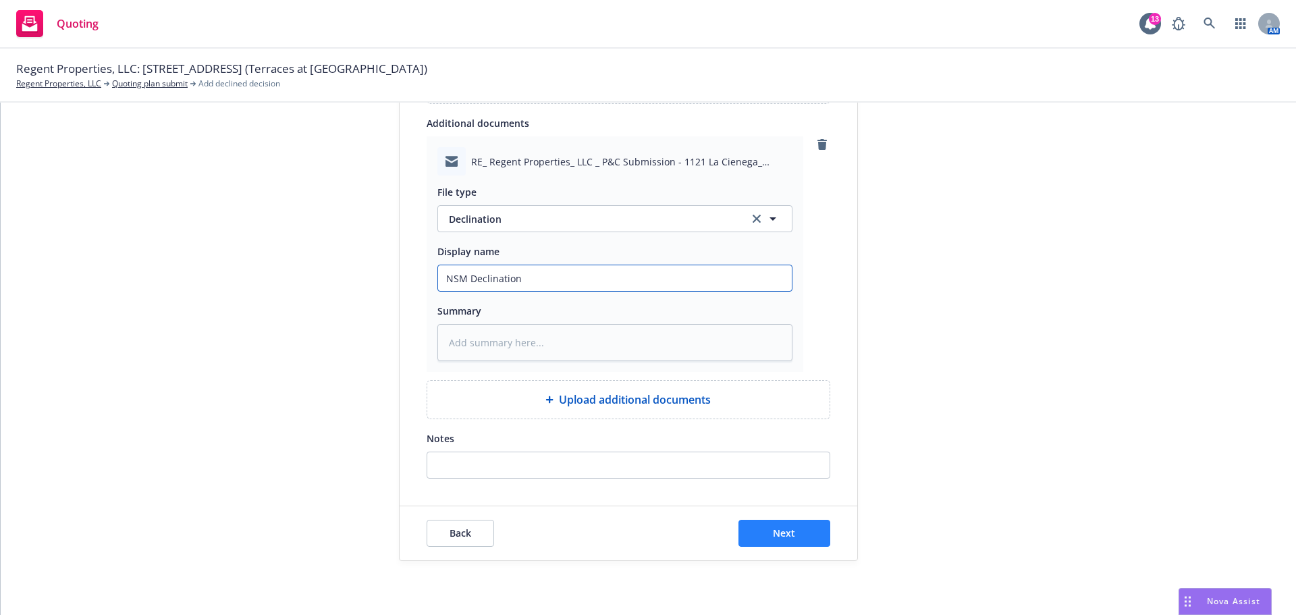
type input "NSM Declination"
click at [761, 535] on button "Next" at bounding box center [785, 533] width 92 height 27
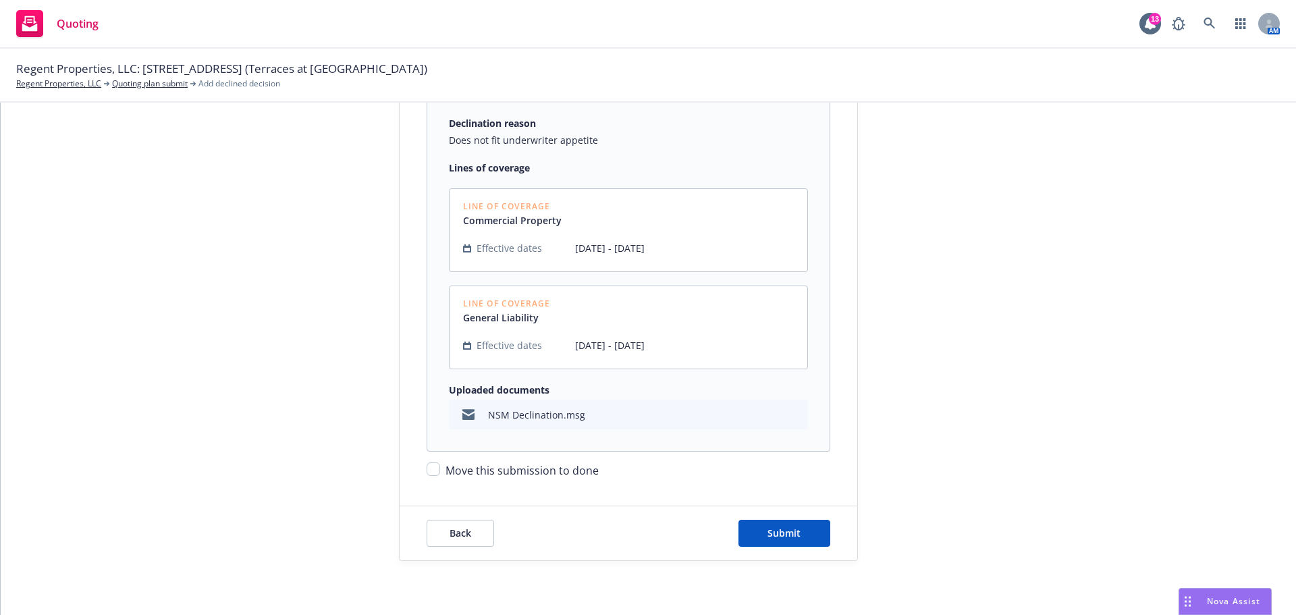
click at [411, 535] on div "Back Submit" at bounding box center [629, 533] width 458 height 54
click at [432, 537] on button "Back" at bounding box center [461, 533] width 68 height 27
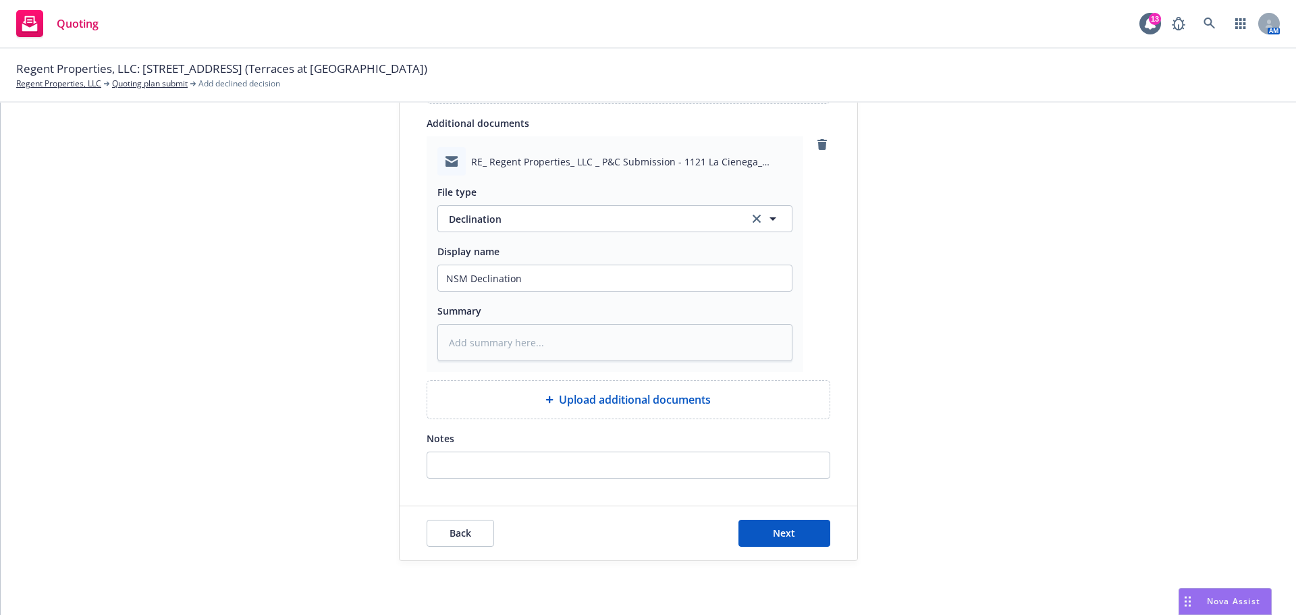
click at [559, 402] on span "Upload additional documents" at bounding box center [635, 400] width 152 height 16
click at [478, 338] on textarea at bounding box center [615, 342] width 355 height 37
paste textarea "due to proximity high wildfire exposure"
type textarea "x"
type textarea "due to proximity high wildfire exposure"
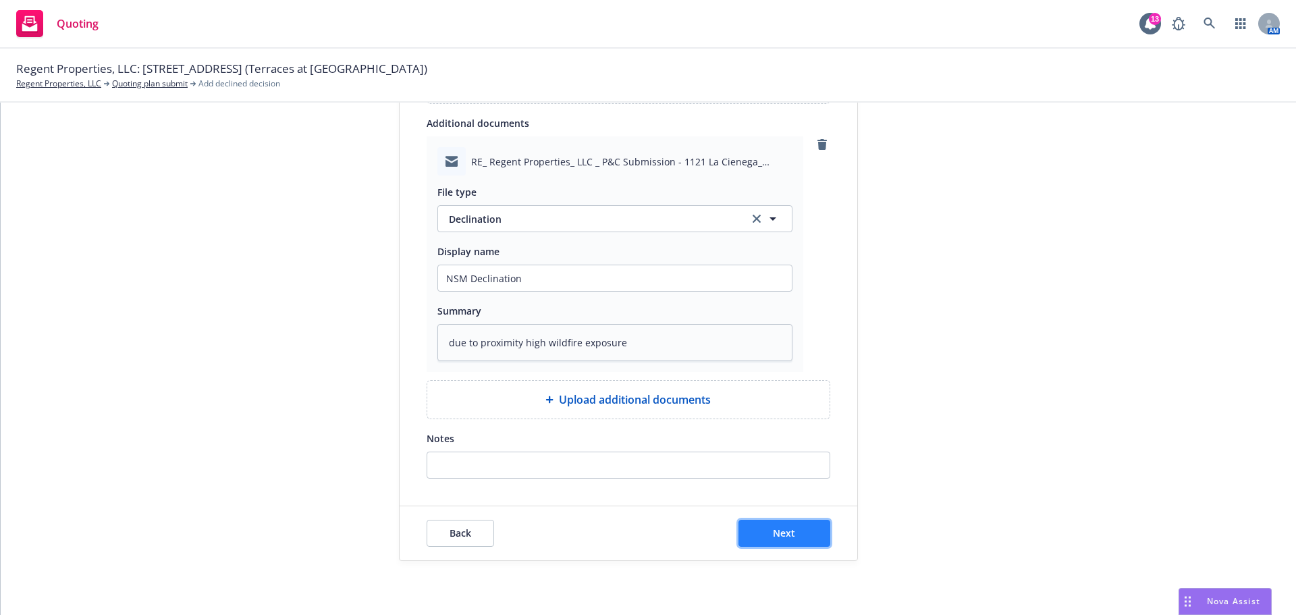
click at [775, 530] on span "Next" at bounding box center [784, 533] width 22 height 13
type textarea "x"
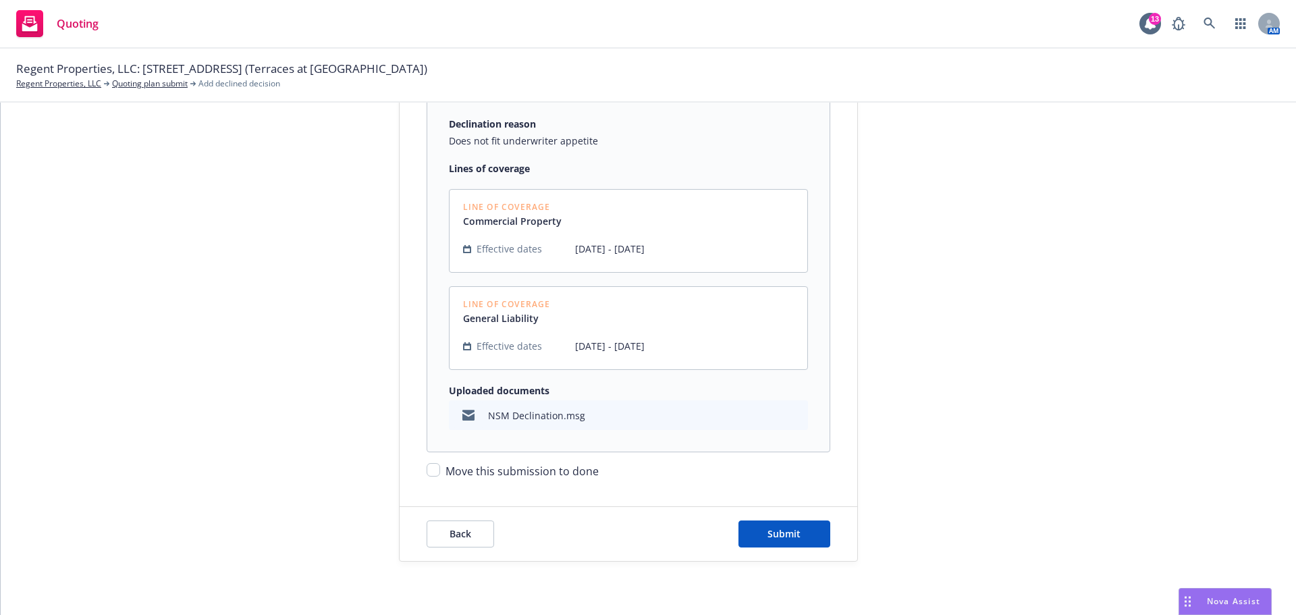
scroll to position [238, 0]
click at [433, 471] on input "Move this submission to done" at bounding box center [434, 469] width 14 height 14
checkbox input "true"
click at [790, 530] on span "Submit" at bounding box center [784, 533] width 33 height 13
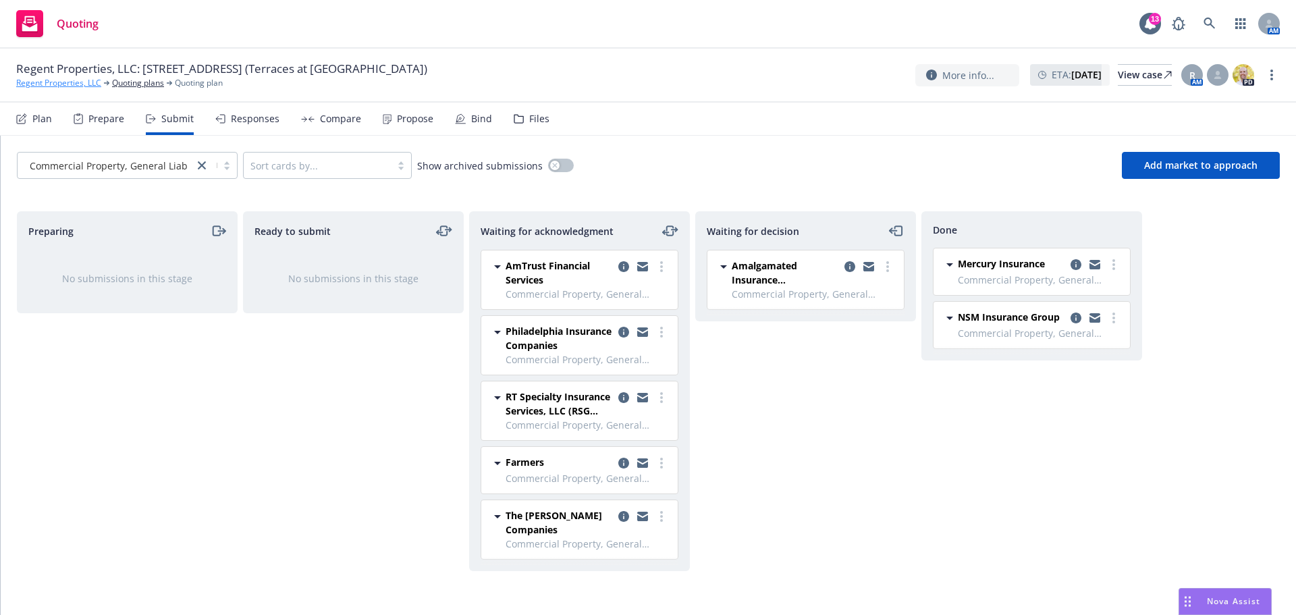
click at [49, 86] on link "Regent Properties, LLC" at bounding box center [58, 83] width 85 height 12
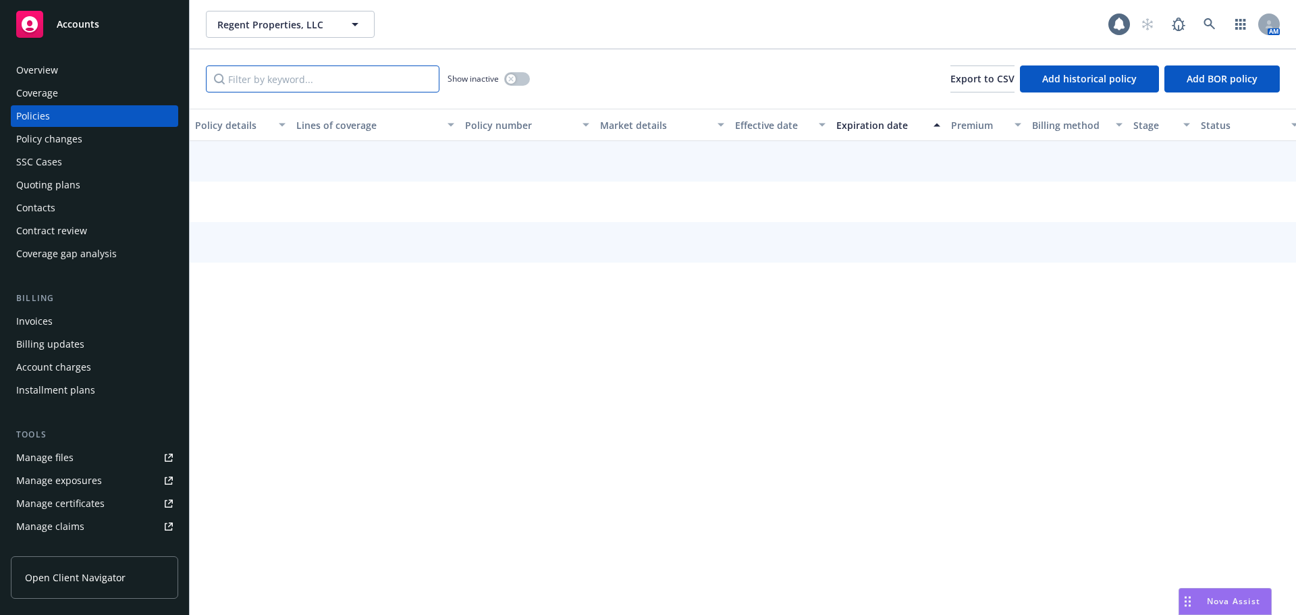
click at [332, 82] on input "Filter by keyword..." at bounding box center [323, 78] width 234 height 27
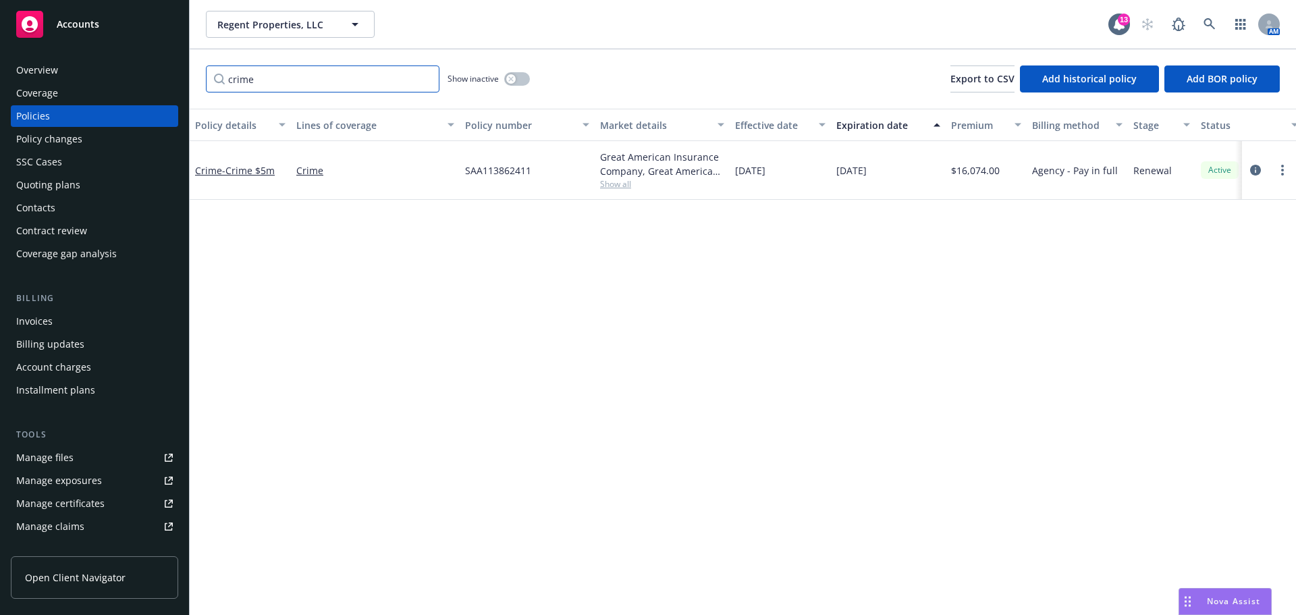
drag, startPoint x: 334, startPoint y: 88, endPoint x: 128, endPoint y: 74, distance: 207.1
click at [128, 74] on div "Accounts Overview Coverage Policies Policy changes SSC Cases Quoting plans Cont…" at bounding box center [648, 307] width 1296 height 615
drag, startPoint x: 291, startPoint y: 84, endPoint x: 23, endPoint y: 84, distance: 268.0
click at [23, 84] on div "Accounts Overview Coverage Policies Policy changes SSC Cases Quoting plans Cont…" at bounding box center [648, 307] width 1296 height 615
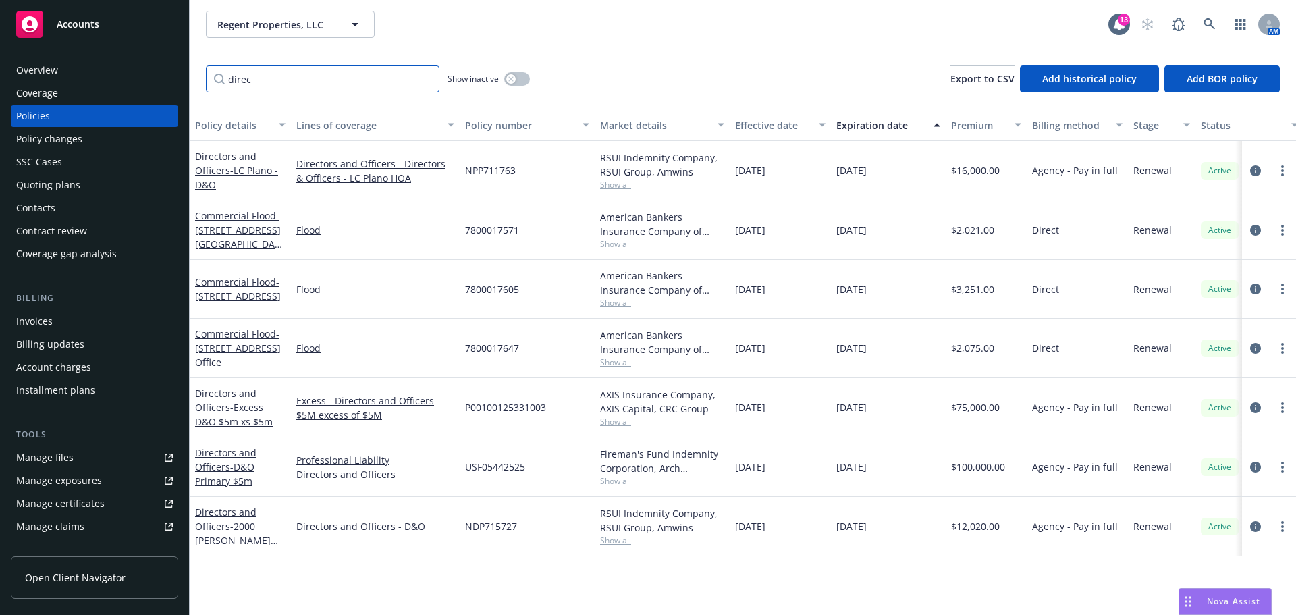
type input "direc"
drag, startPoint x: 284, startPoint y: 575, endPoint x: 299, endPoint y: 500, distance: 76.4
click at [284, 575] on div "Policy details Lines of coverage Policy number Market details Effective date Ex…" at bounding box center [743, 362] width 1107 height 506
click at [281, 32] on button "Regent Properties, LLC" at bounding box center [290, 24] width 169 height 27
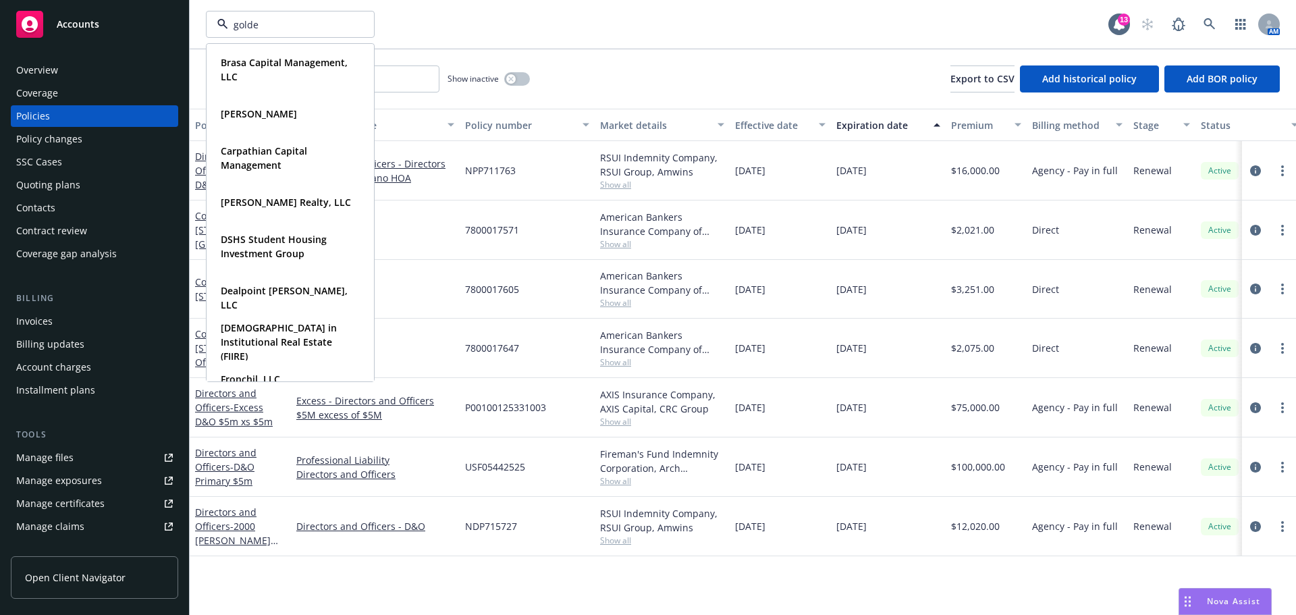
type input "golden"
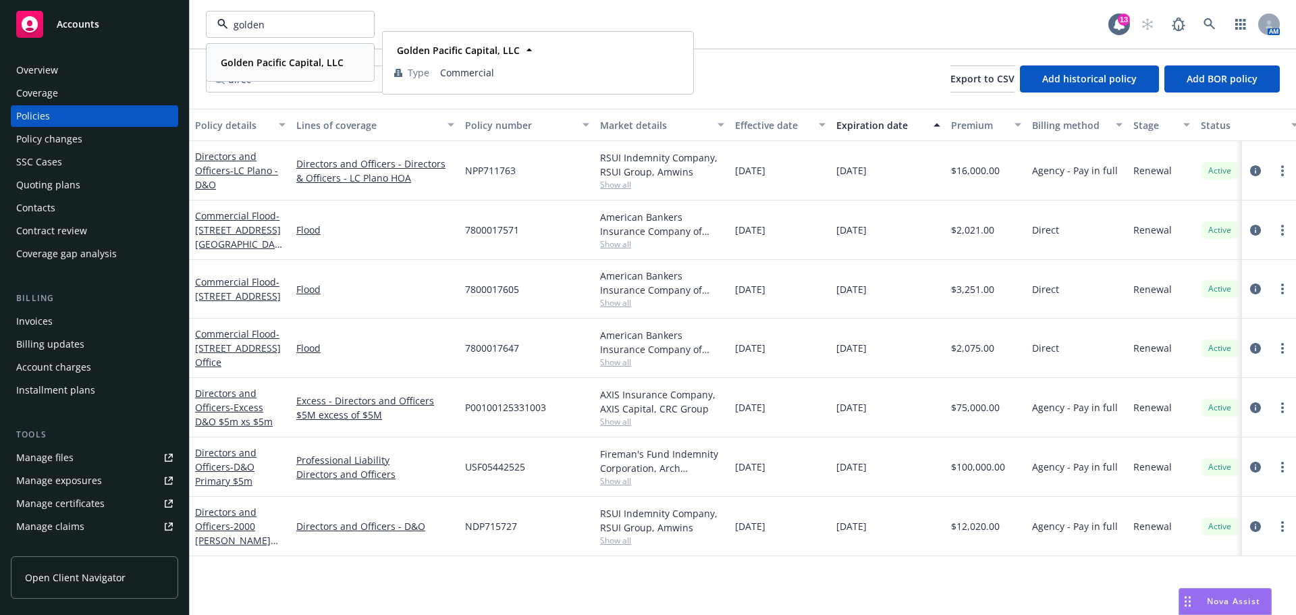
click at [300, 57] on strong "Golden Pacific Capital, LLC" at bounding box center [282, 62] width 123 height 13
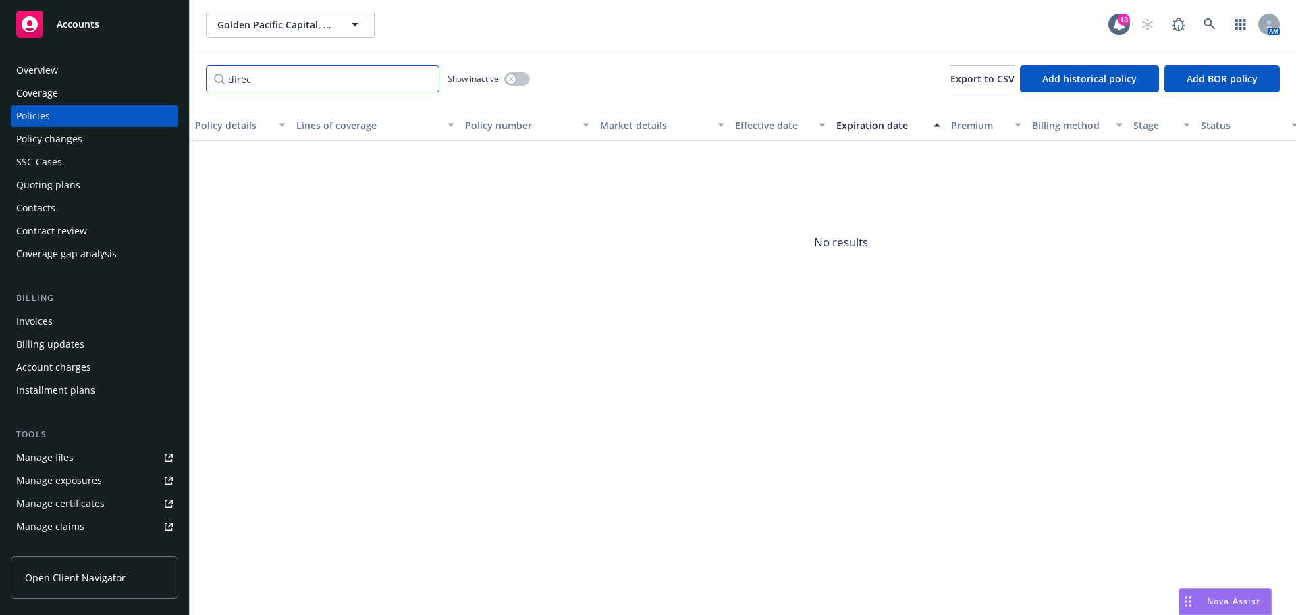
drag, startPoint x: 311, startPoint y: 75, endPoint x: 93, endPoint y: 83, distance: 218.2
click at [93, 83] on div "Accounts Overview Coverage Policies Policy changes SSC Cases Quoting plans Cont…" at bounding box center [648, 307] width 1296 height 615
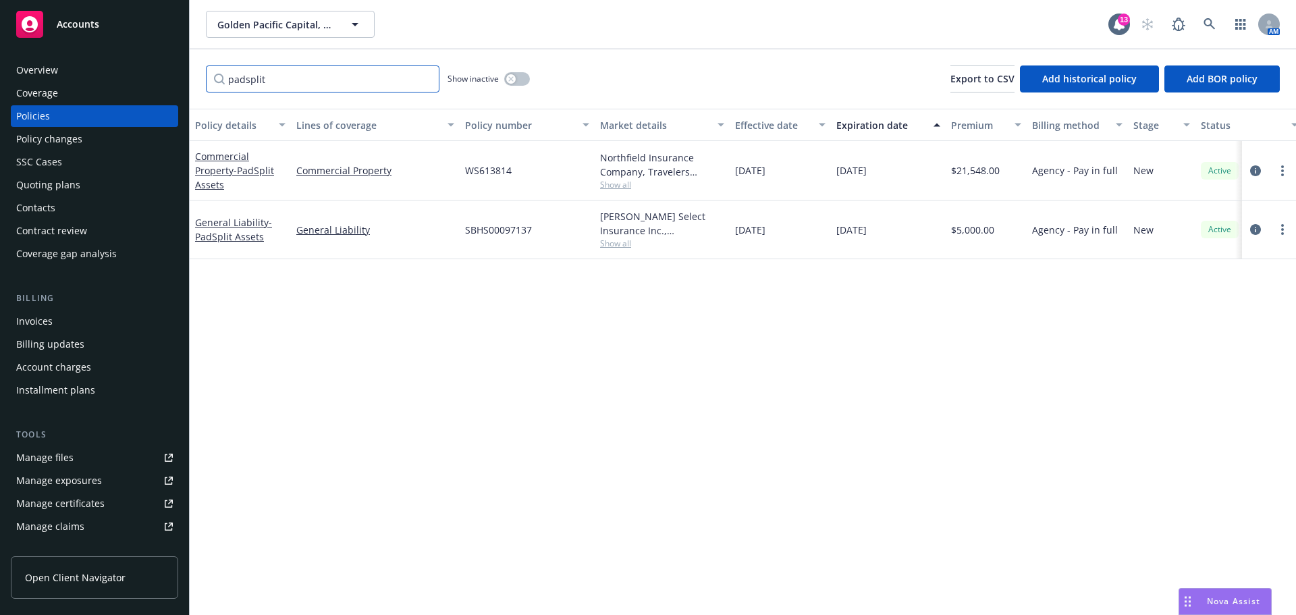
type input "padsplit"
click at [612, 180] on span "Show all" at bounding box center [662, 184] width 124 height 11
click at [779, 321] on div "Policy details Lines of coverage Policy number Market details Effective date Ex…" at bounding box center [743, 362] width 1107 height 506
click at [588, 244] on div "SBHS00097137" at bounding box center [527, 230] width 135 height 59
click at [610, 246] on span "Show all" at bounding box center [662, 243] width 124 height 11
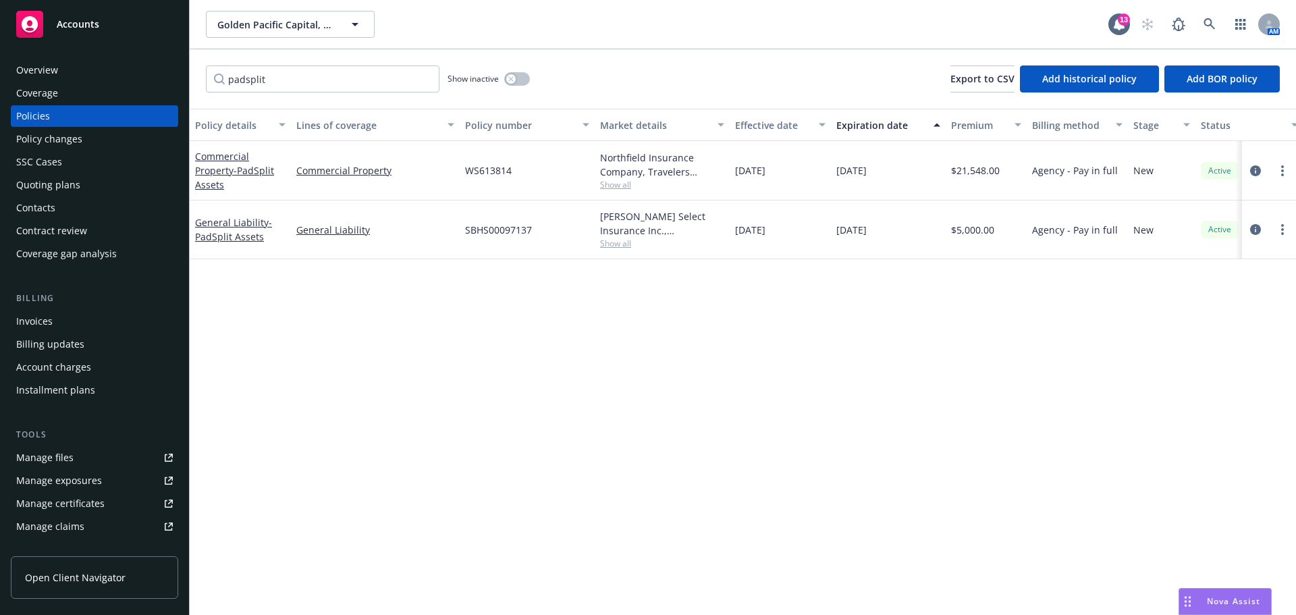
click at [889, 313] on div "Policy details Lines of coverage Policy number Market details Effective date Ex…" at bounding box center [743, 362] width 1107 height 506
